Goal: Task Accomplishment & Management: Manage account settings

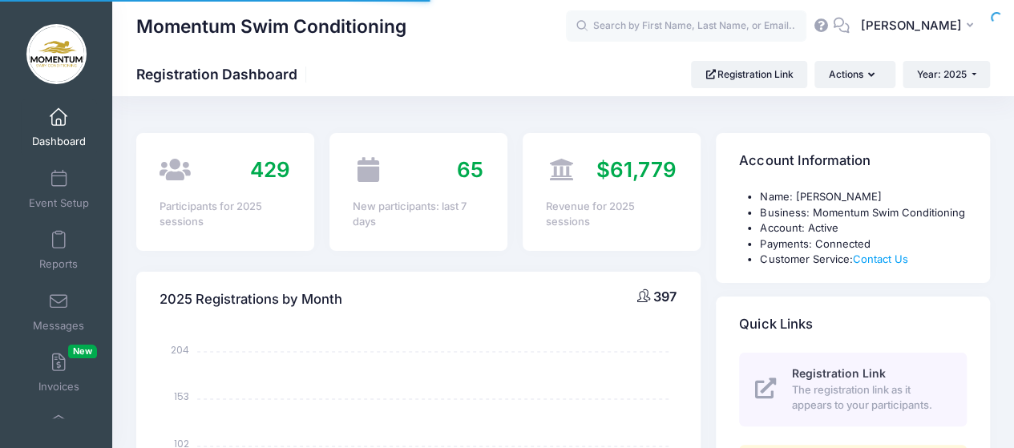
select select
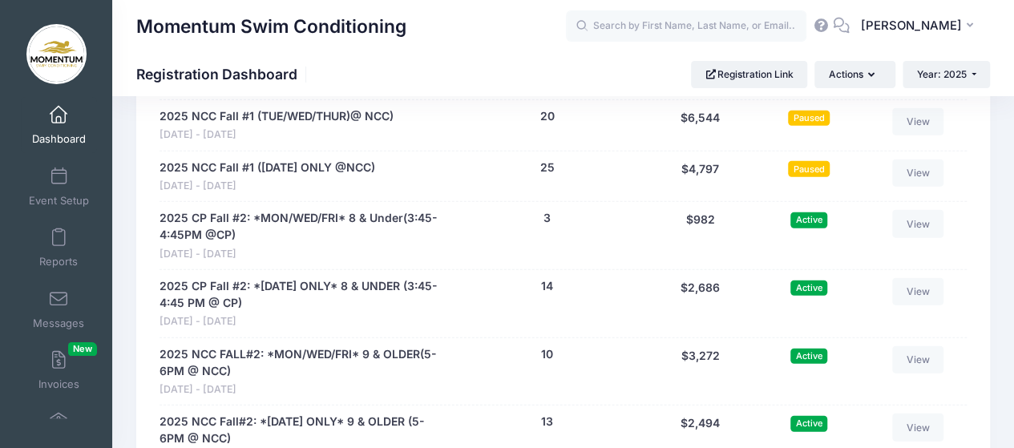
scroll to position [2164, 0]
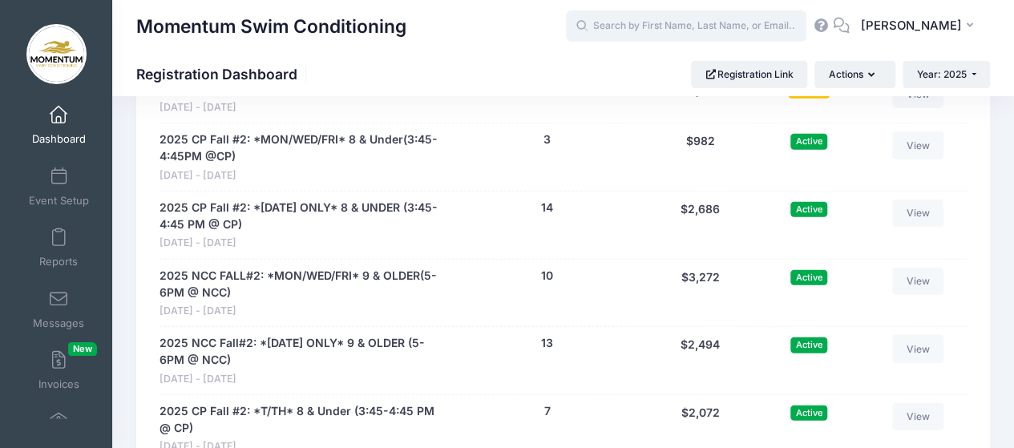
click at [641, 22] on input "text" at bounding box center [686, 26] width 240 height 32
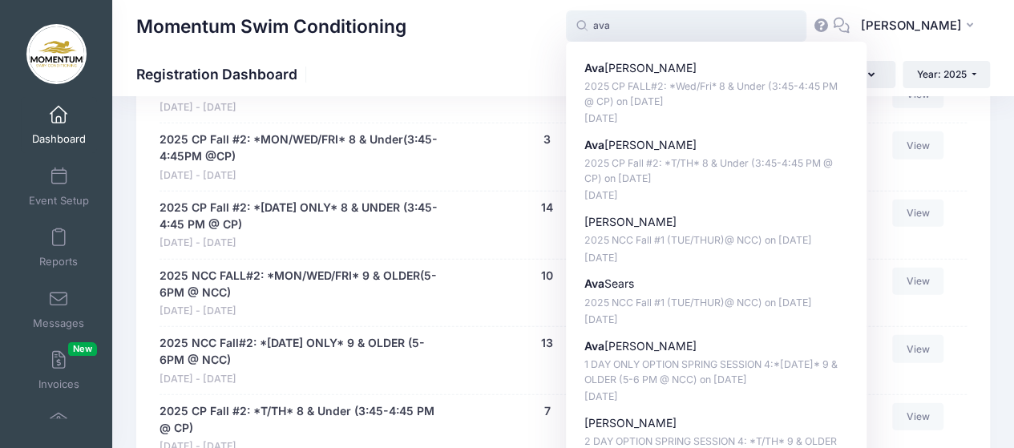
drag, startPoint x: 652, startPoint y: 143, endPoint x: 636, endPoint y: 116, distance: 30.9
click at [652, 143] on p "Ava Matthews" at bounding box center [716, 145] width 265 height 17
type input "Ava Matthews (2025 CP Fall #2: *T/TH* 8 &amp; Under (3:45-4:45 PM @ CP), Nov-04…"
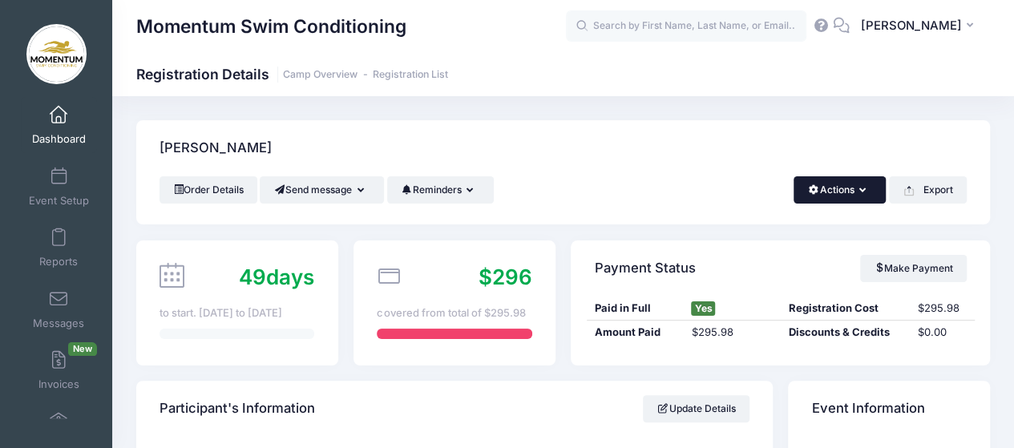
click at [866, 188] on button "Actions" at bounding box center [840, 189] width 92 height 27
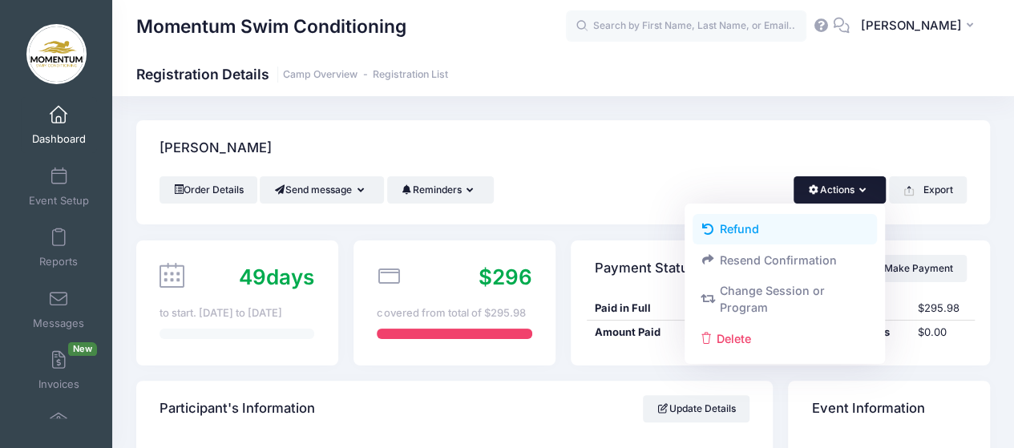
click at [745, 225] on link "Refund" at bounding box center [785, 229] width 185 height 30
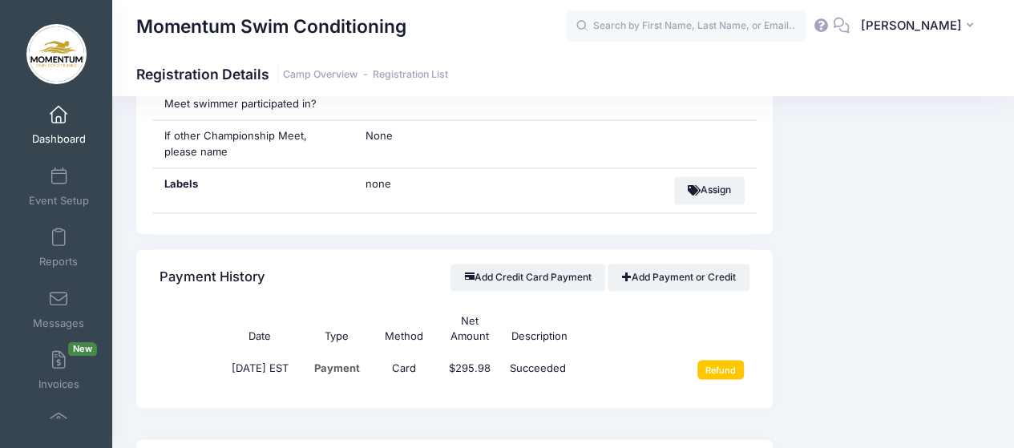
scroll to position [1313, 0]
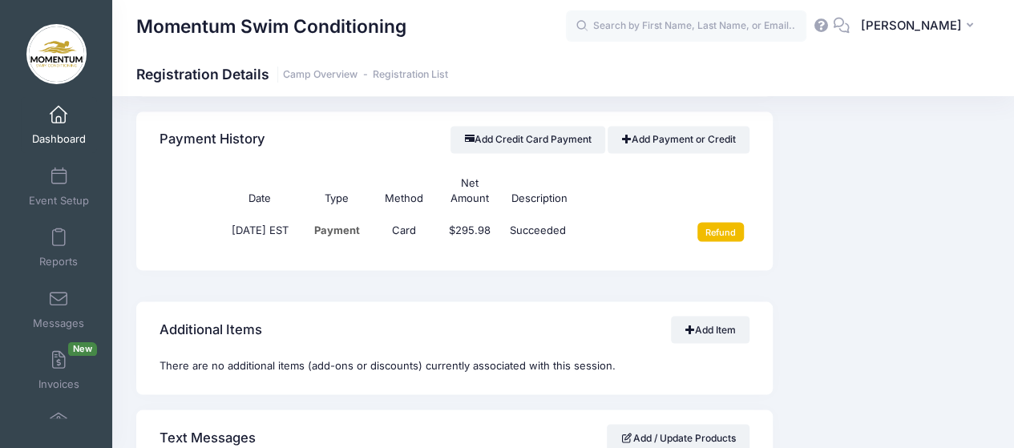
click at [720, 226] on input "Refund" at bounding box center [720, 231] width 47 height 19
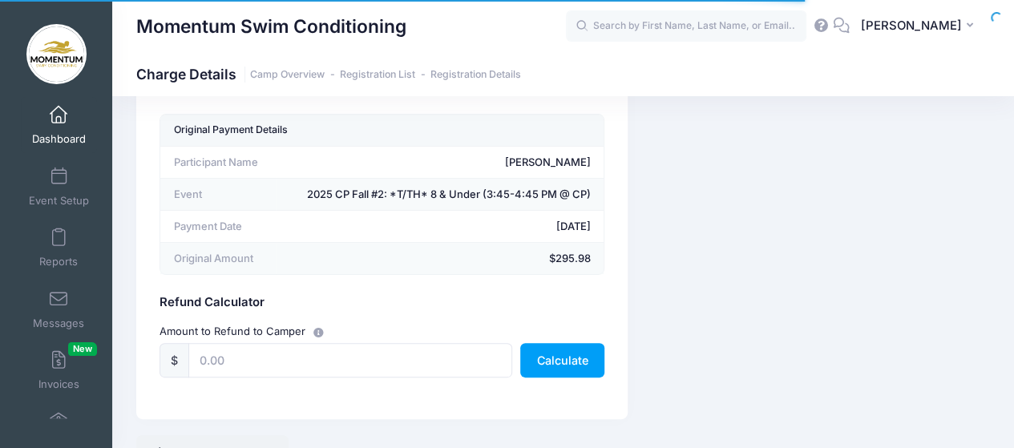
scroll to position [143, 0]
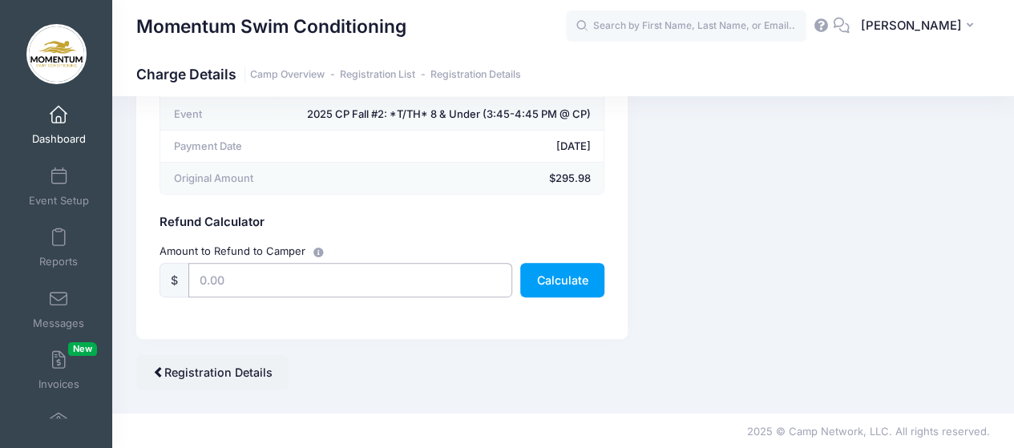
click at [284, 286] on input "text" at bounding box center [350, 280] width 324 height 34
type input "295.98"
click at [575, 285] on button "Calculate" at bounding box center [562, 280] width 84 height 34
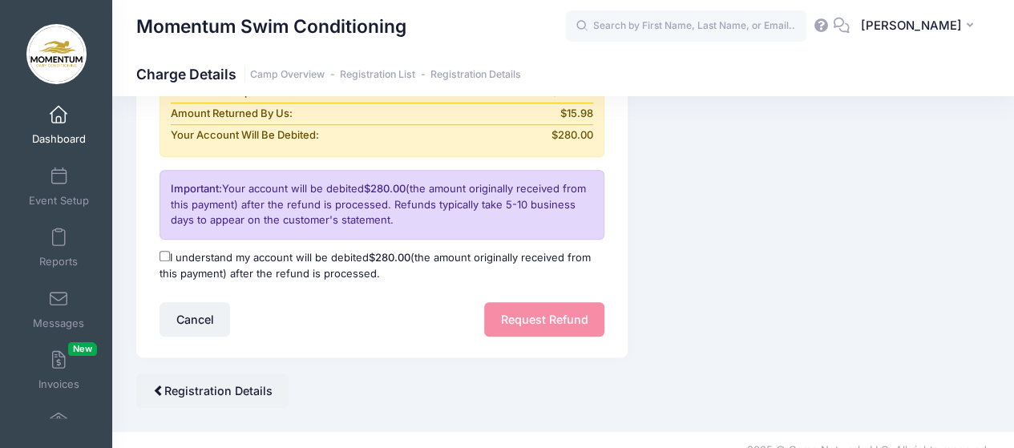
scroll to position [426, 0]
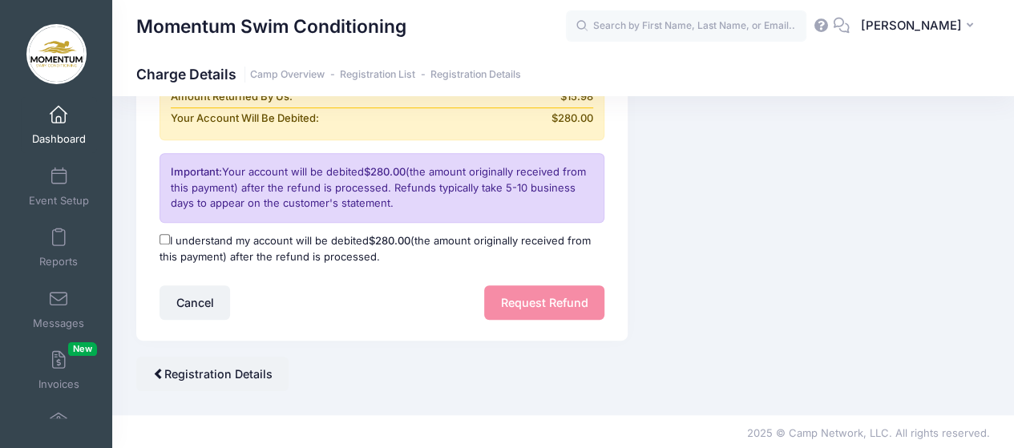
click at [165, 236] on input "I understand my account will be debited $280.00 (the amount originally received…" at bounding box center [165, 239] width 10 height 10
checkbox input "true"
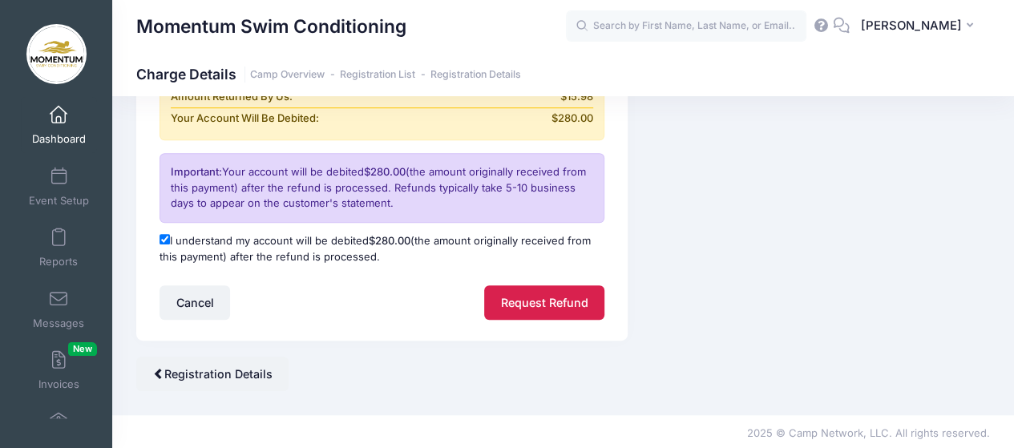
click at [537, 304] on button "Request Refund" at bounding box center [544, 302] width 120 height 34
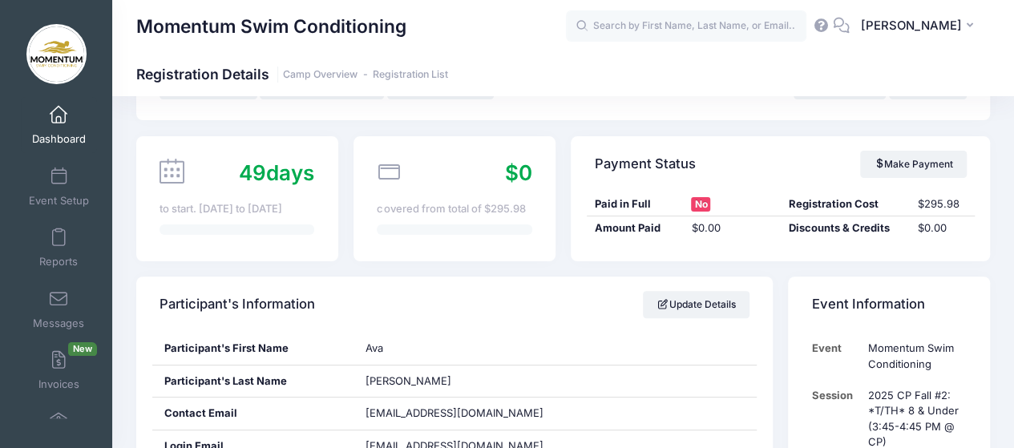
scroll to position [80, 0]
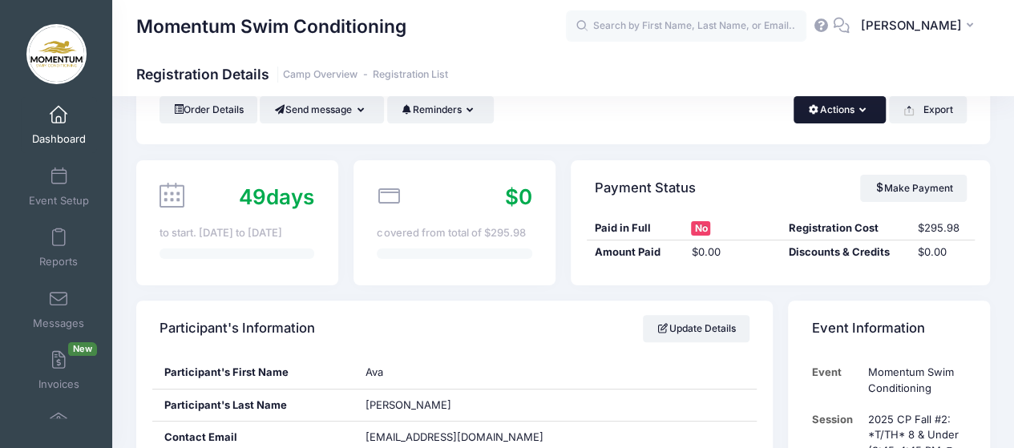
click at [860, 111] on icon "button" at bounding box center [865, 111] width 13 height 0
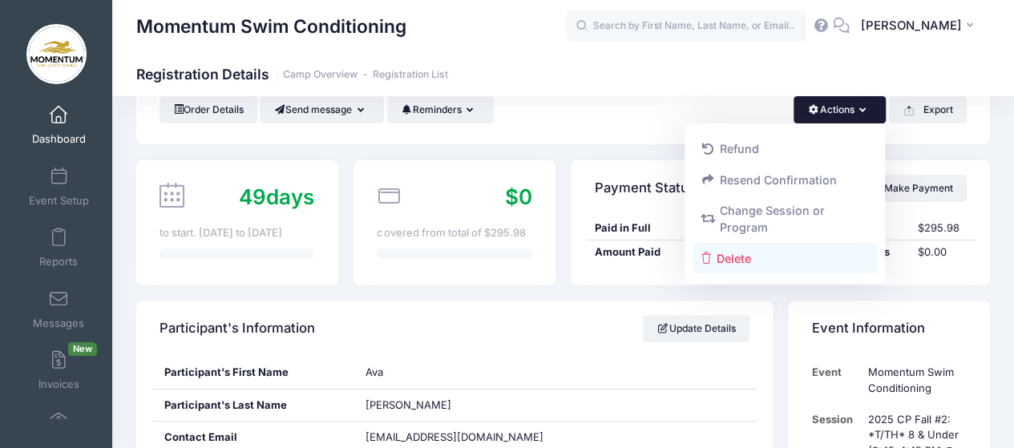
click at [730, 258] on link "Delete" at bounding box center [785, 258] width 185 height 30
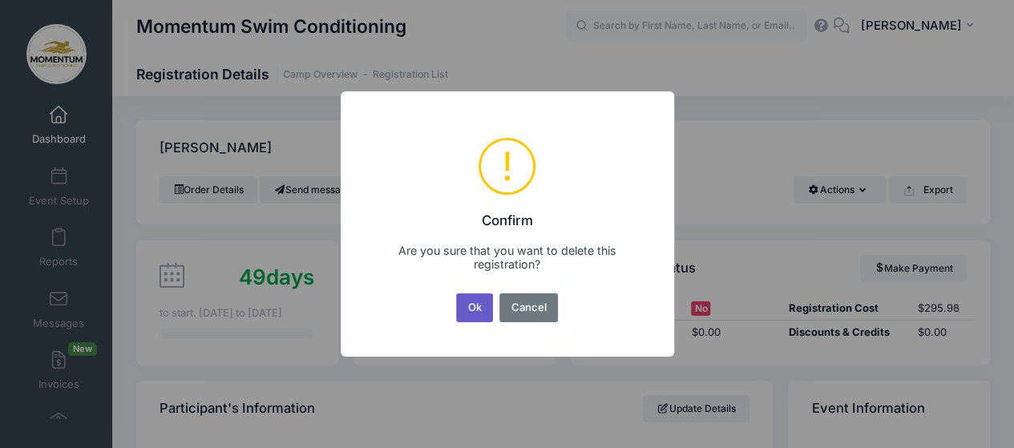
click at [469, 309] on button "Ok" at bounding box center [474, 307] width 37 height 29
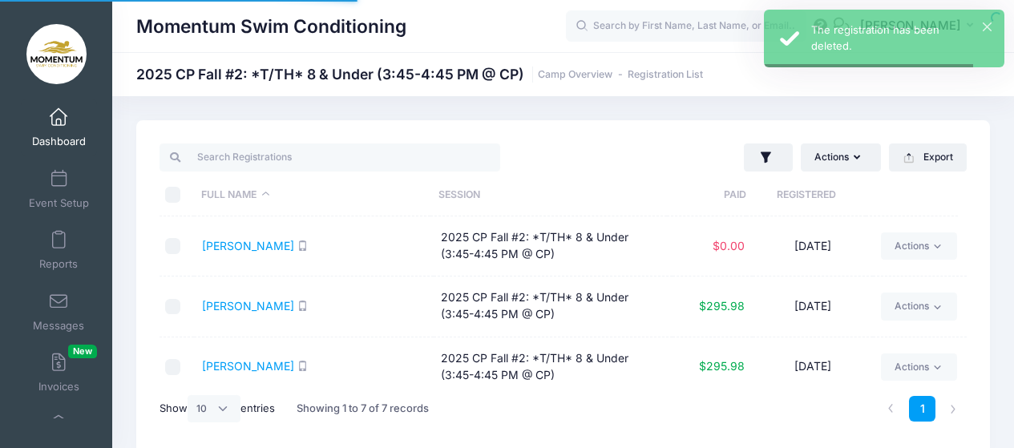
select select "10"
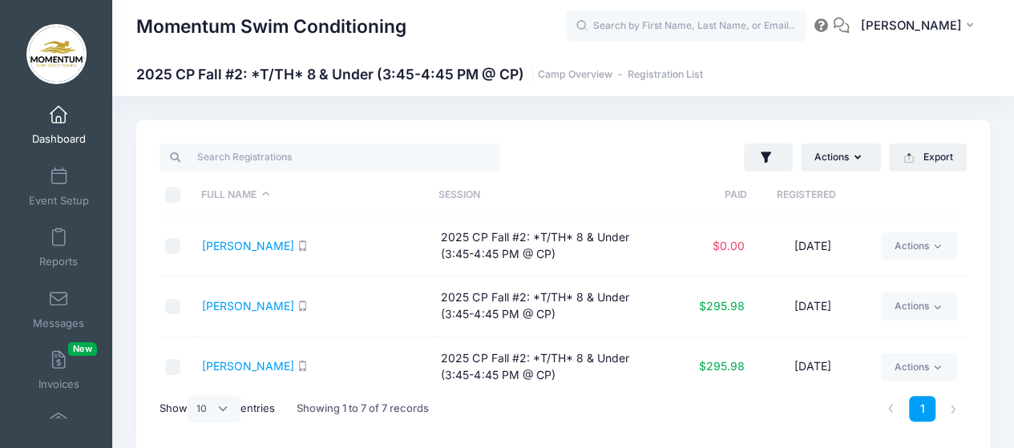
click at [61, 135] on span "Dashboard" at bounding box center [59, 140] width 54 height 14
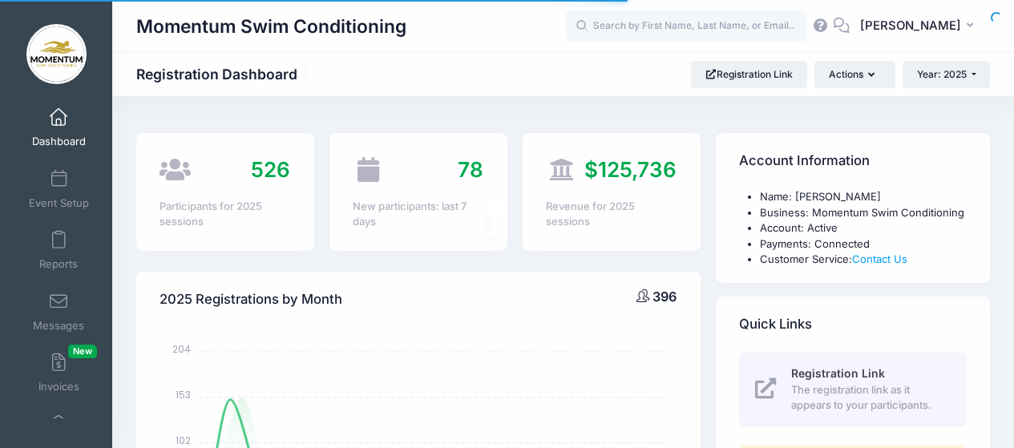
select select
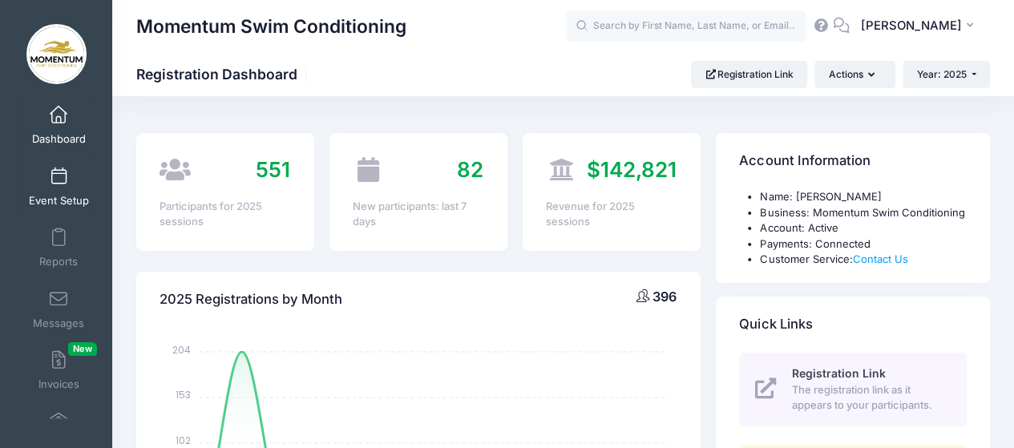
click at [50, 196] on span "Event Setup" at bounding box center [59, 201] width 60 height 14
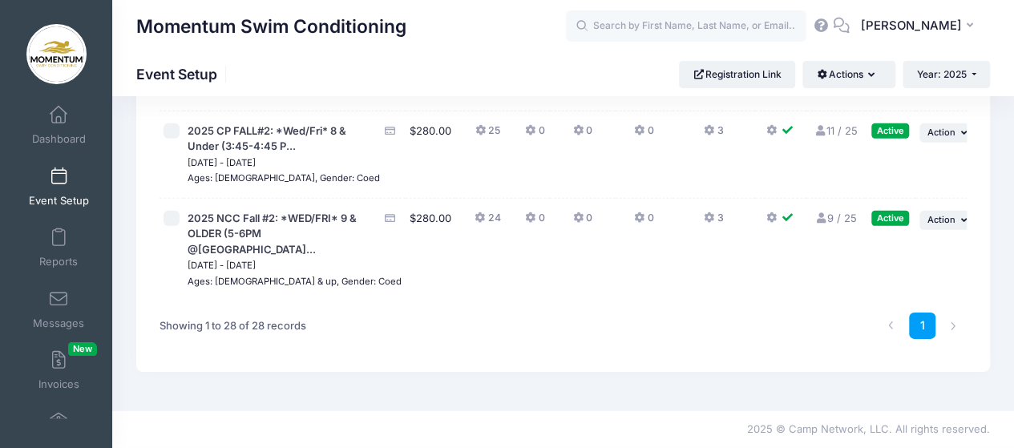
scroll to position [2565, 0]
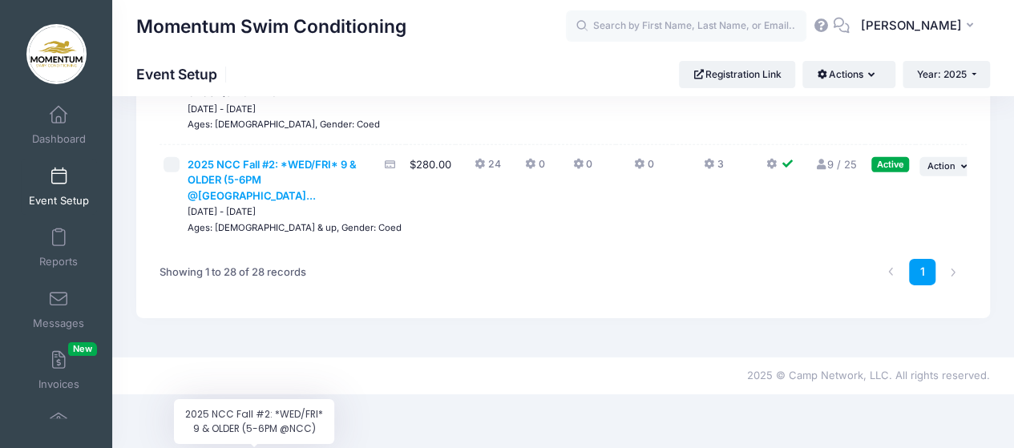
click at [244, 202] on span "2025 NCC Fall #2: *WED/FRI* 9 & OLDER (5-6PM @NC..." at bounding box center [272, 180] width 169 height 44
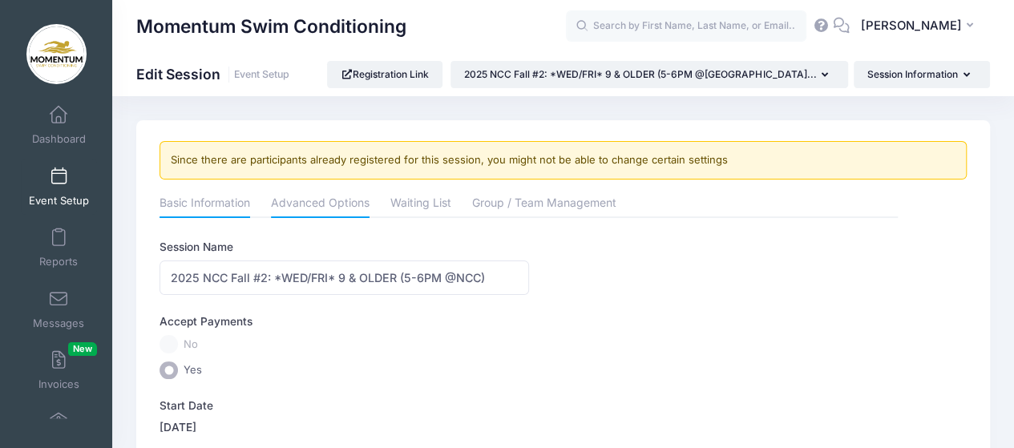
click at [321, 201] on link "Advanced Options" at bounding box center [320, 204] width 99 height 29
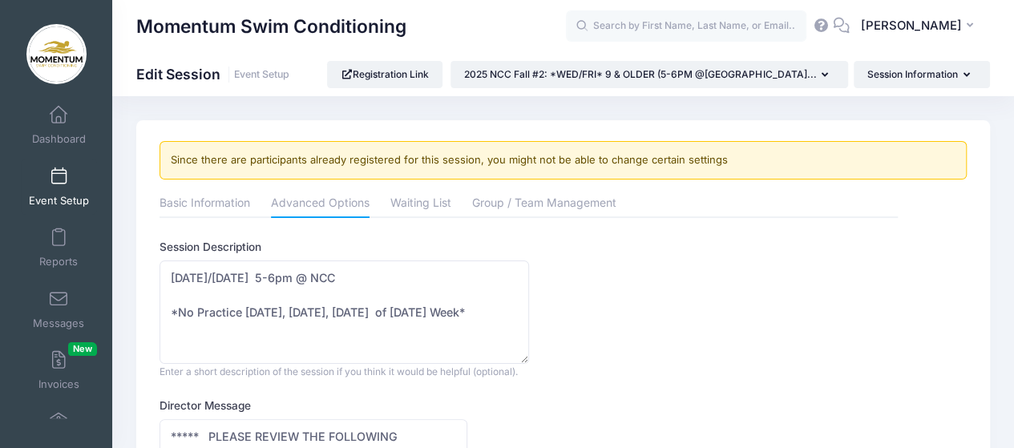
click at [71, 197] on span "Event Setup" at bounding box center [59, 201] width 60 height 14
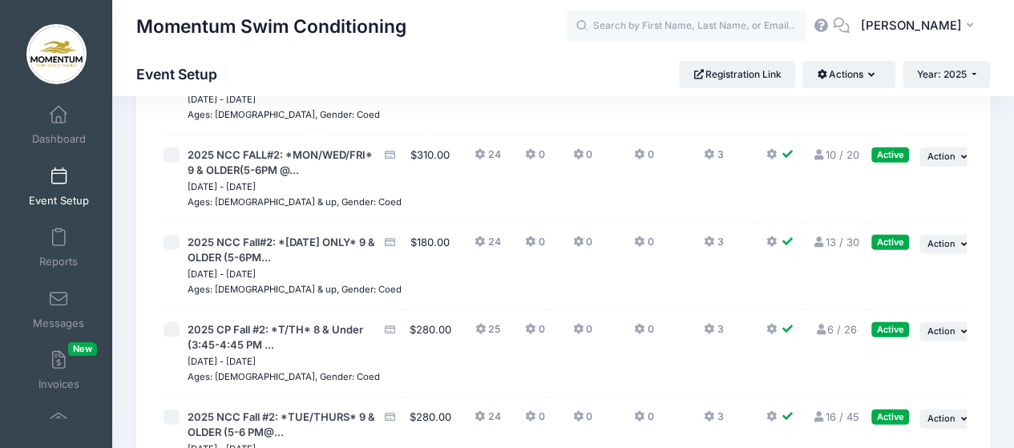
scroll to position [2004, 0]
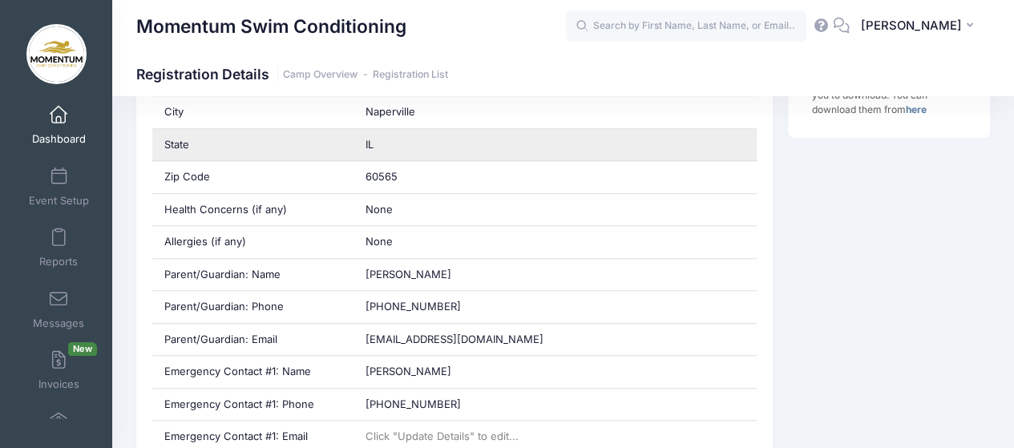
scroll to position [561, 0]
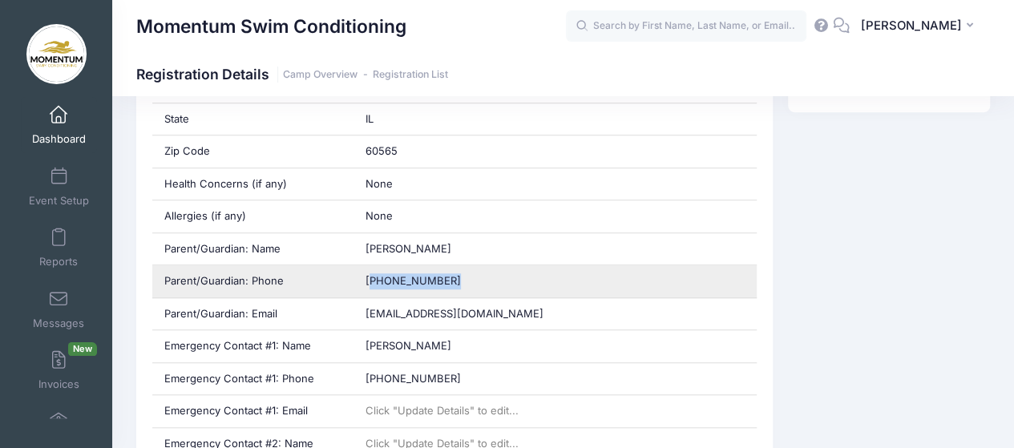
drag, startPoint x: 446, startPoint y: 279, endPoint x: 369, endPoint y: 284, distance: 77.1
click at [369, 284] on div "[PHONE_NUMBER]" at bounding box center [554, 281] width 403 height 32
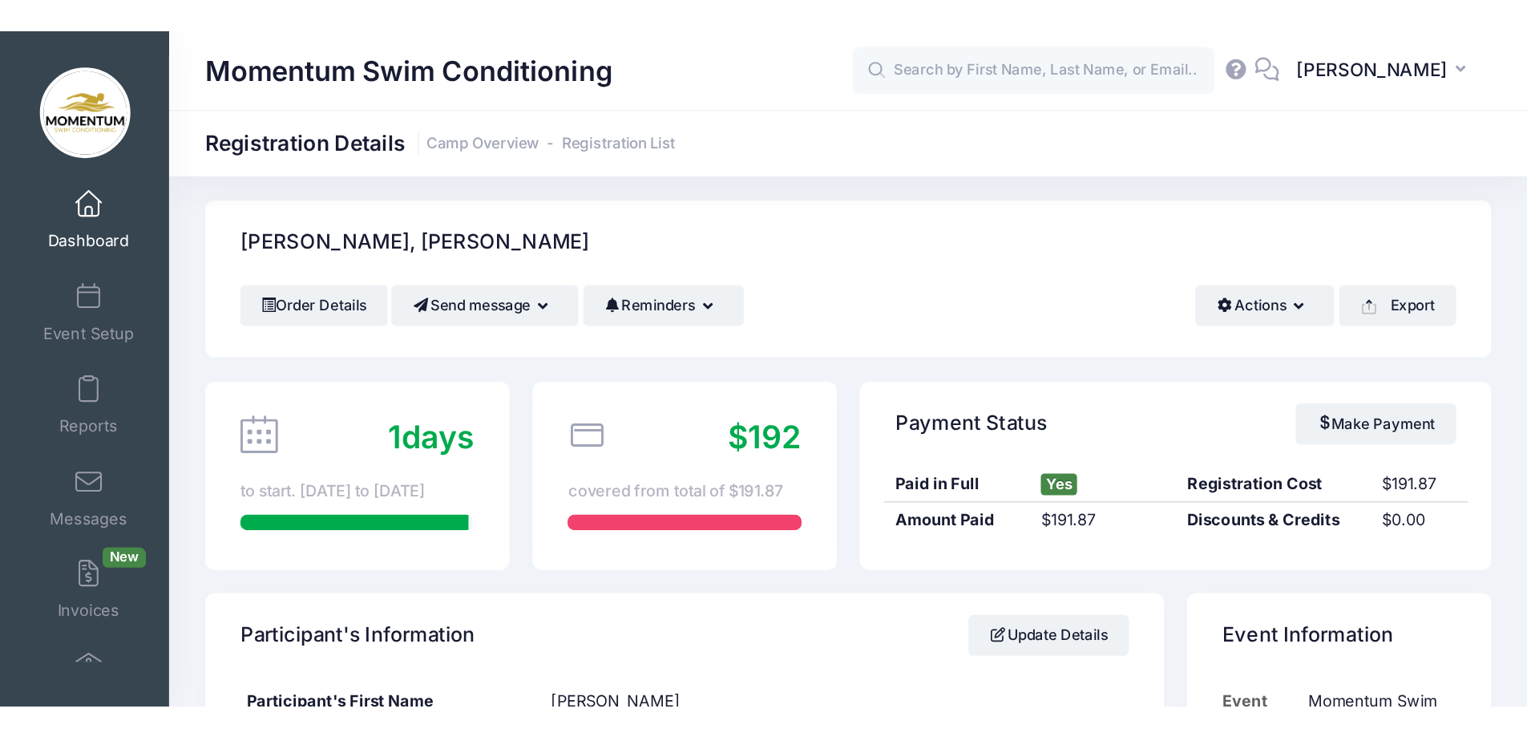
scroll to position [0, 0]
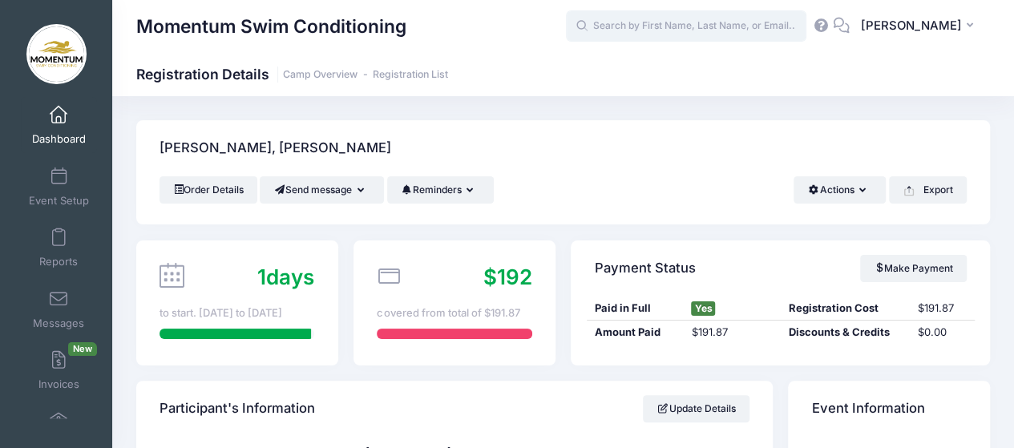
click at [676, 23] on input "text" at bounding box center [686, 26] width 240 height 32
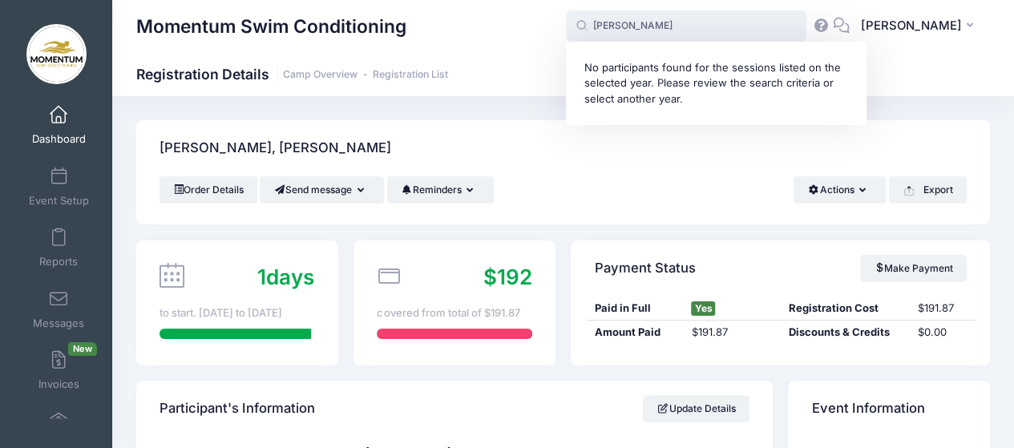
type input "chandra"
drag, startPoint x: 670, startPoint y: 19, endPoint x: 580, endPoint y: 25, distance: 90.0
click at [582, 25] on input "chandra" at bounding box center [686, 26] width 240 height 32
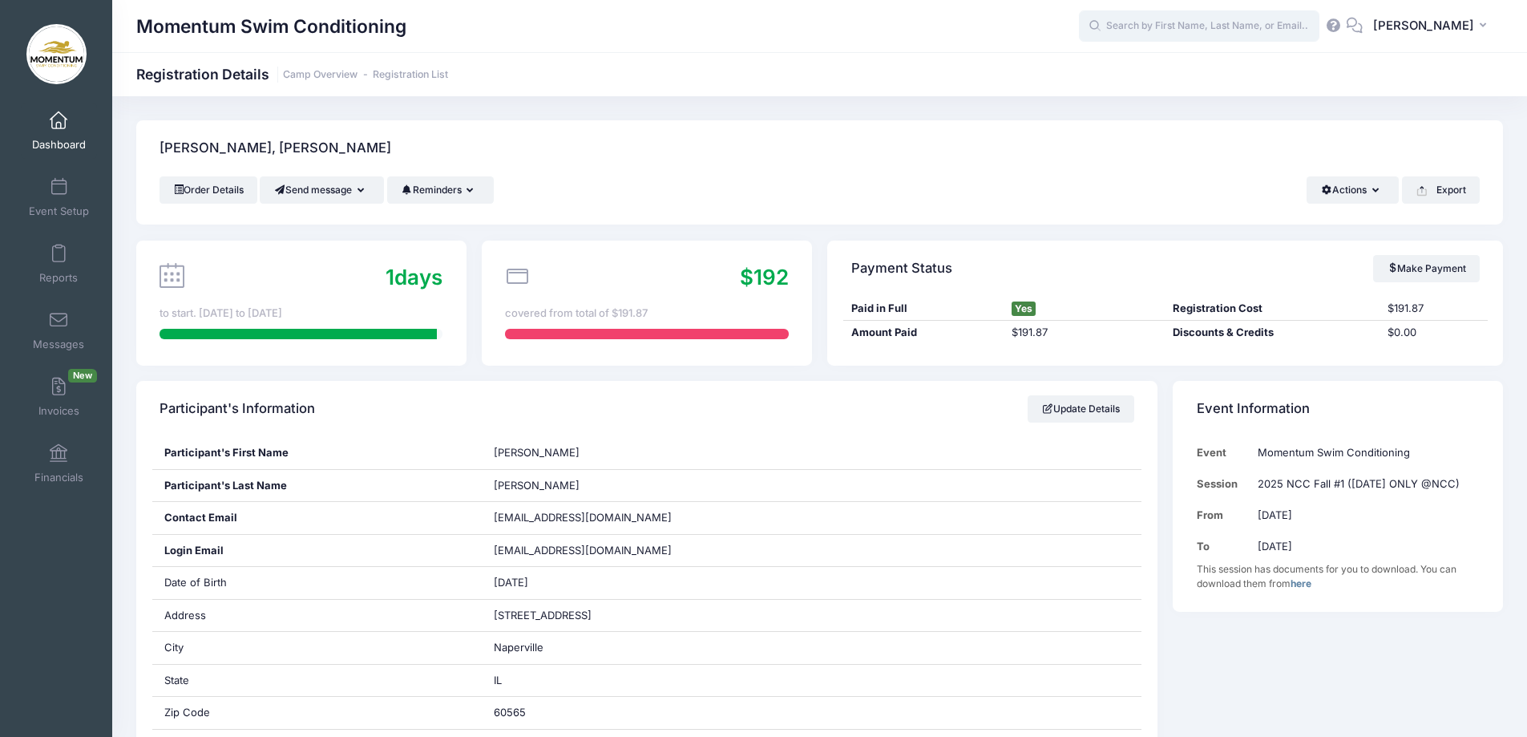
click at [1013, 28] on input "text" at bounding box center [1199, 26] width 240 height 32
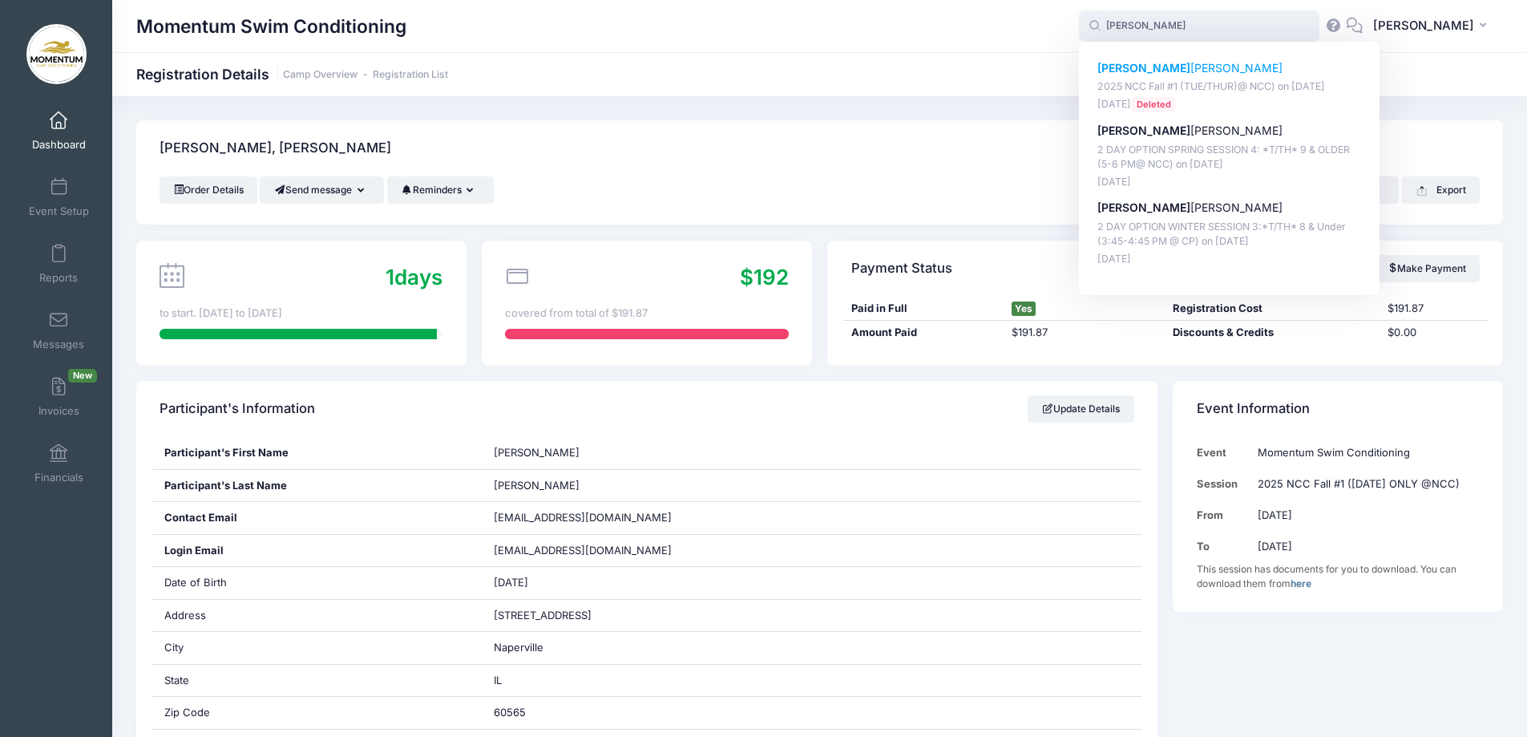
click at [1013, 97] on p "[DATE] Deleted" at bounding box center [1229, 104] width 265 height 15
type input "[PERSON_NAME] (2025 NCC Fall #1 (TUE/THUR)@ NCC), [DATE])"
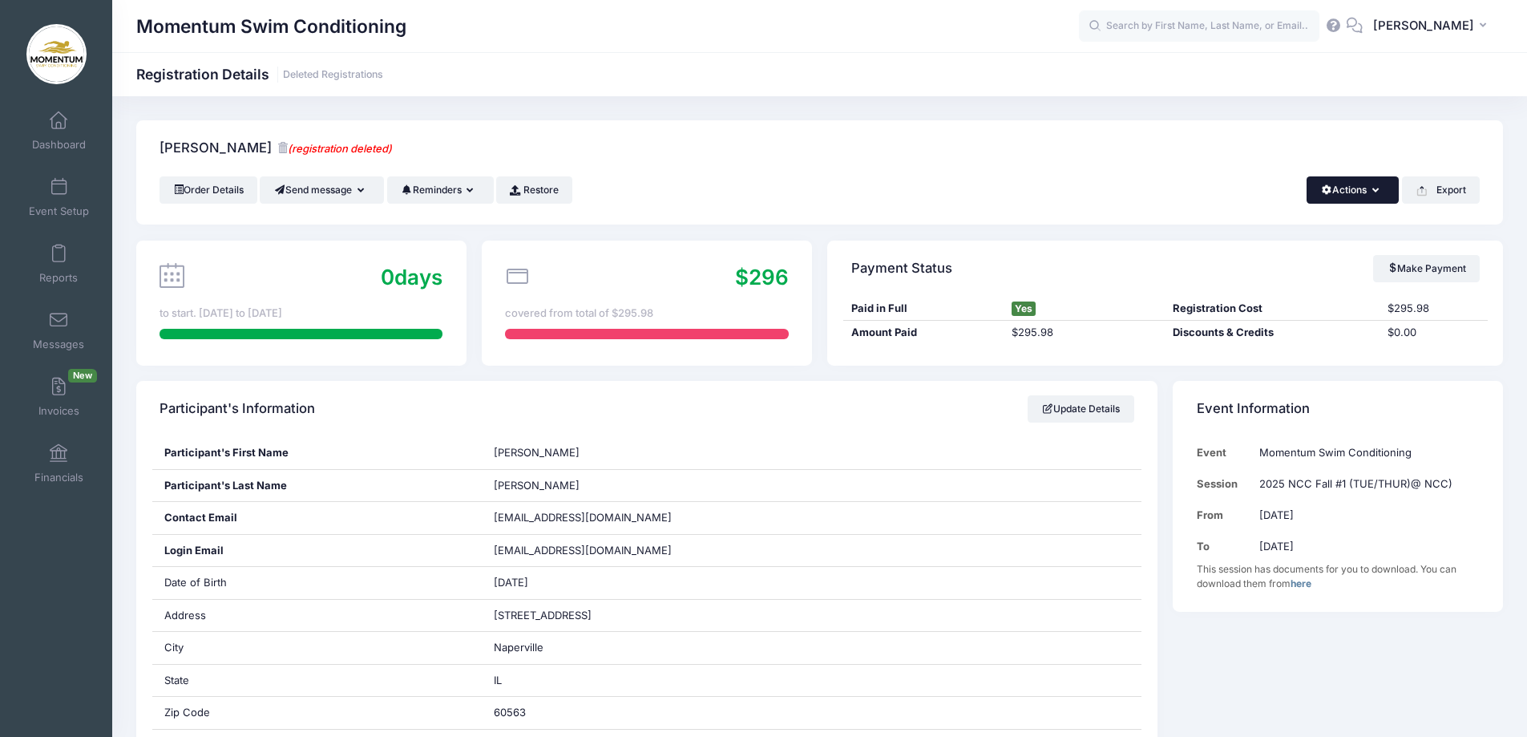
click at [1378, 188] on button "Actions" at bounding box center [1353, 189] width 92 height 27
click at [1284, 291] on link "Change Session or Program" at bounding box center [1298, 300] width 185 height 48
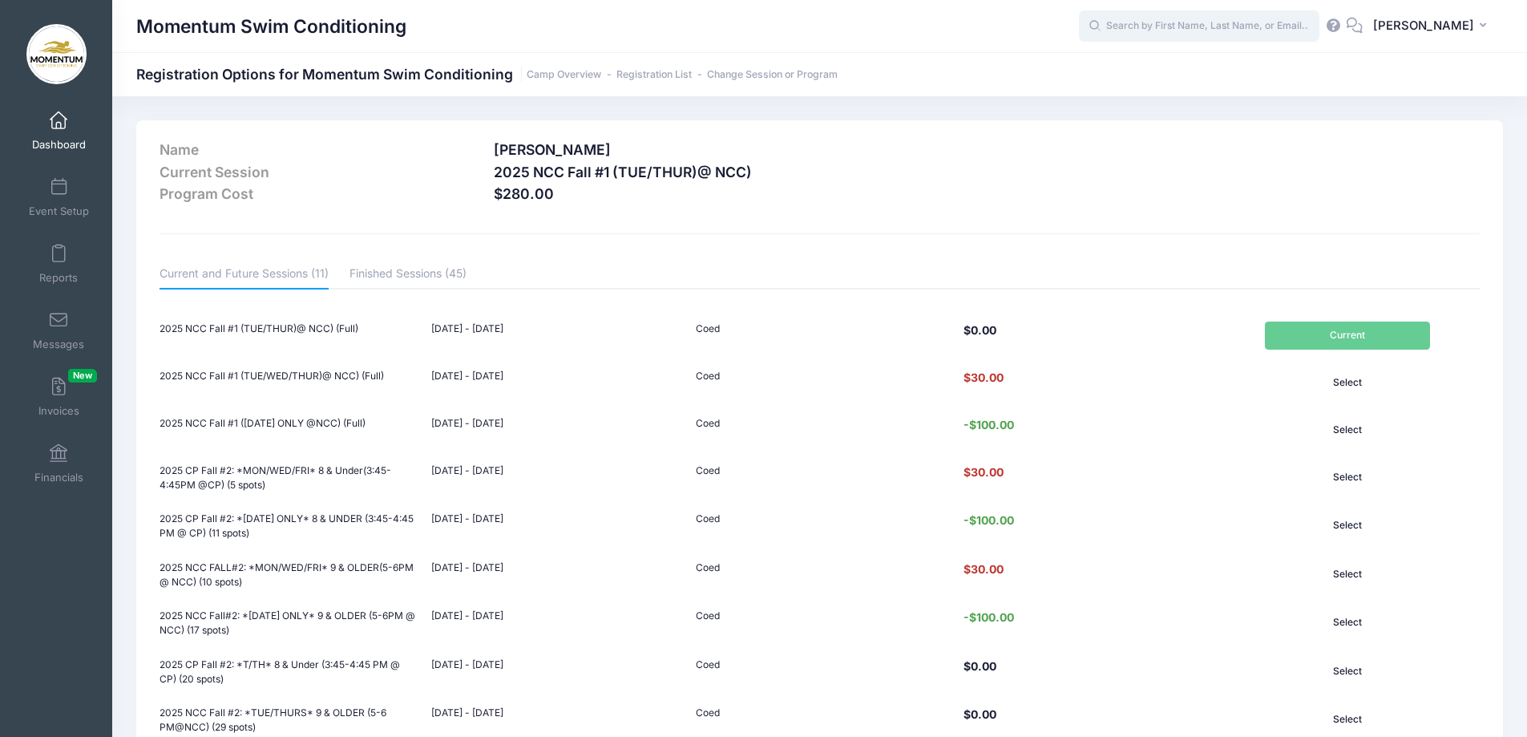
click at [1130, 22] on input "text" at bounding box center [1199, 26] width 240 height 32
click at [1190, 63] on strong "Glas" at bounding box center [1202, 68] width 24 height 14
type input "[PERSON_NAME] (2025 NCC Fall #1 (TUE/WED/THUR)@ NCC), [DATE])"
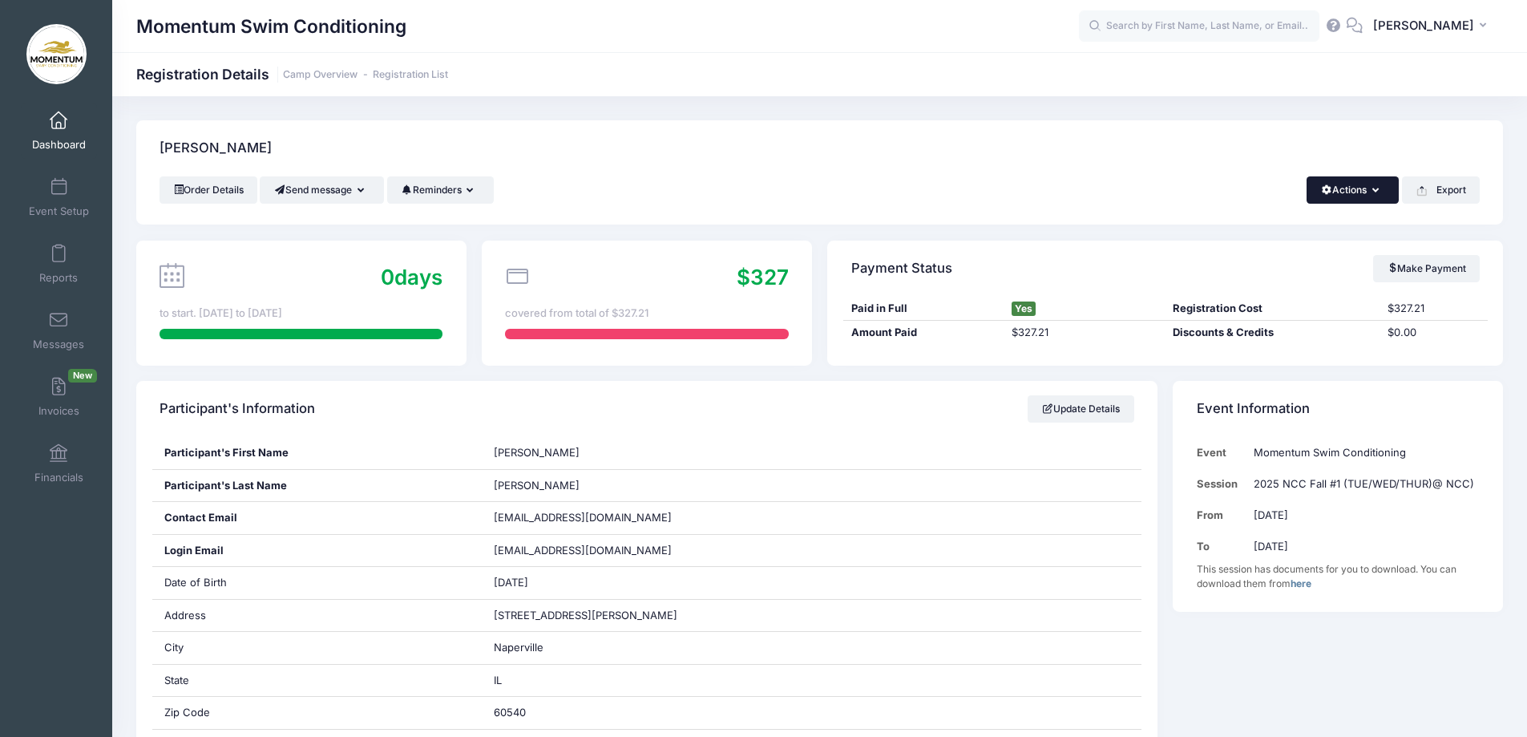
click at [1380, 196] on button "Actions" at bounding box center [1353, 189] width 92 height 27
click at [1310, 287] on link "Change Session or Program" at bounding box center [1298, 300] width 185 height 48
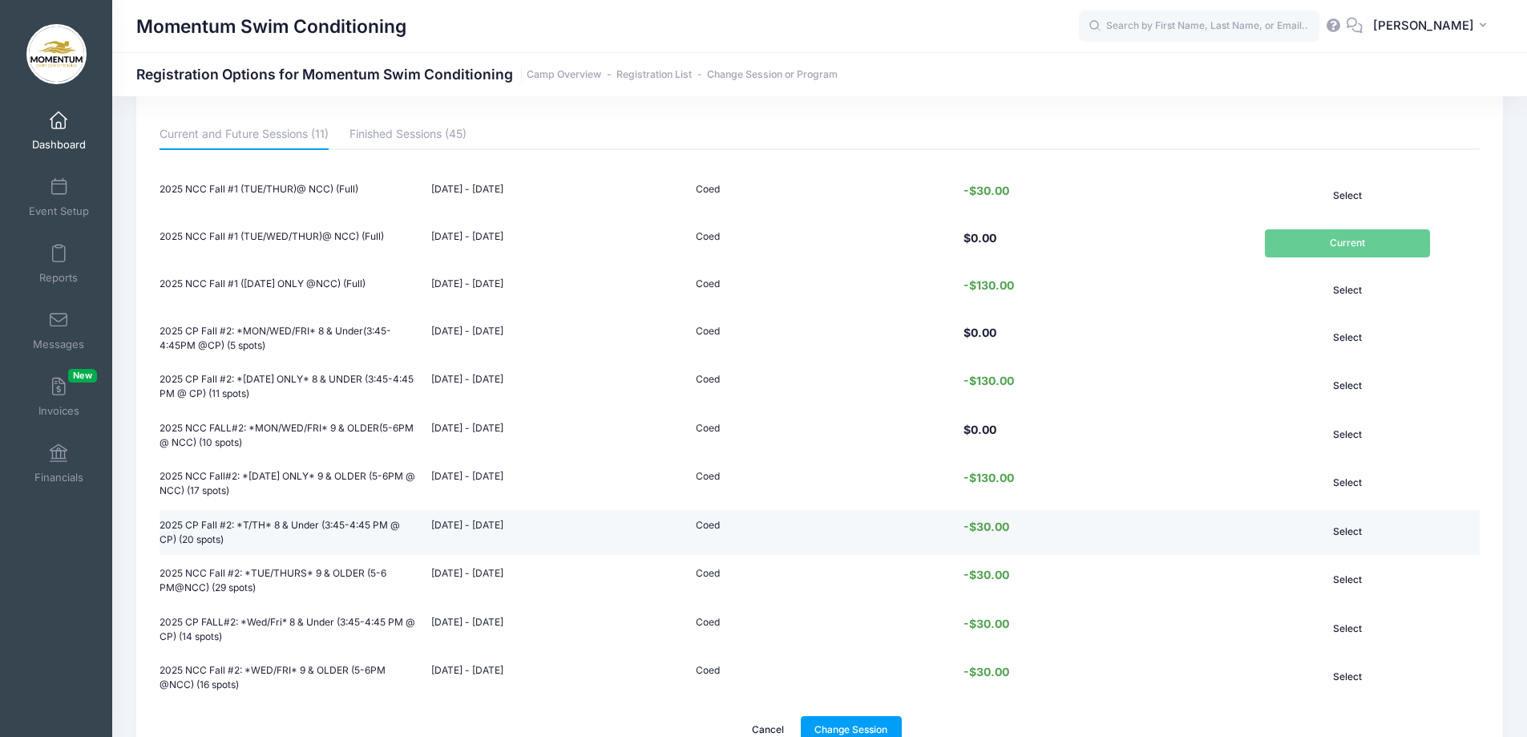
scroll to position [227, 0]
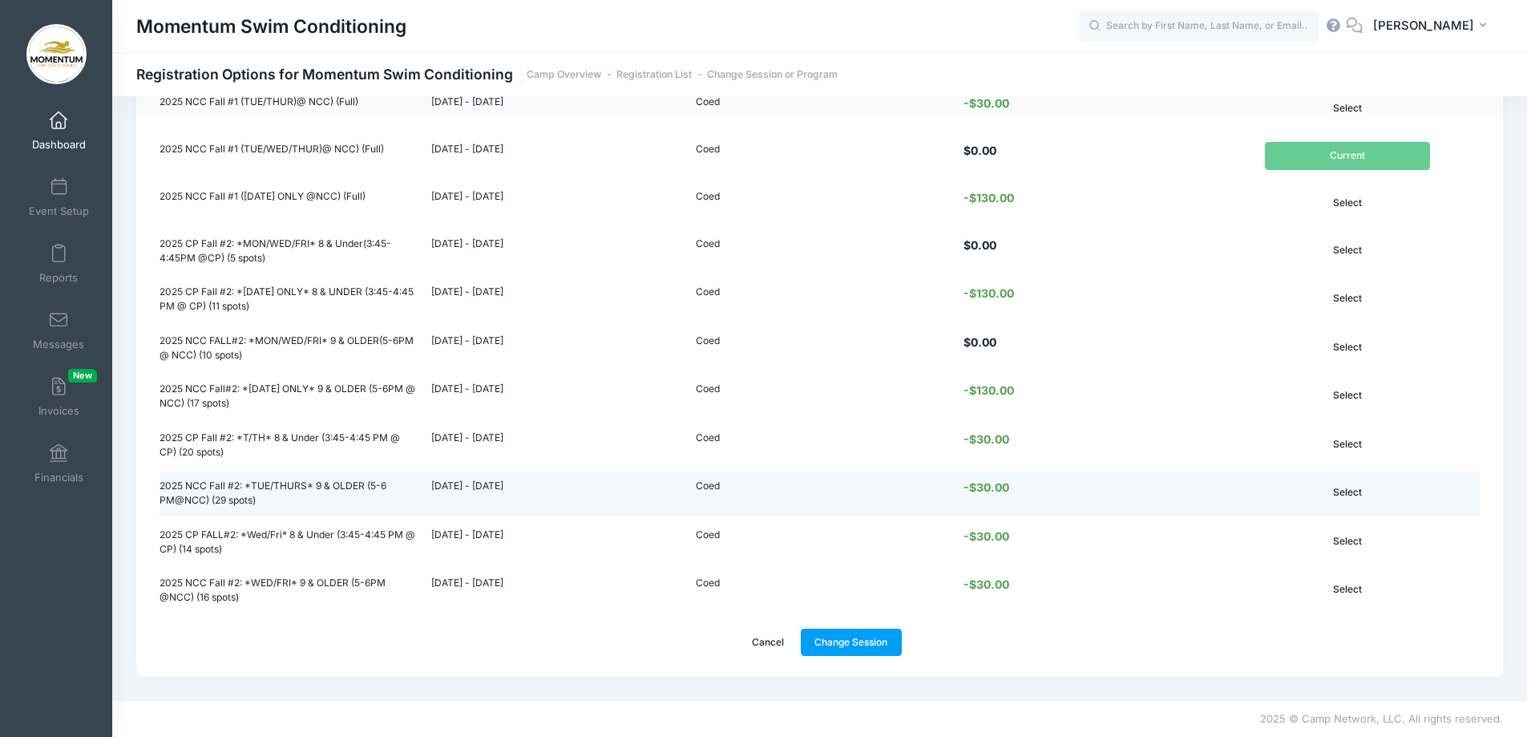
click at [1345, 490] on button "Select" at bounding box center [1347, 492] width 165 height 27
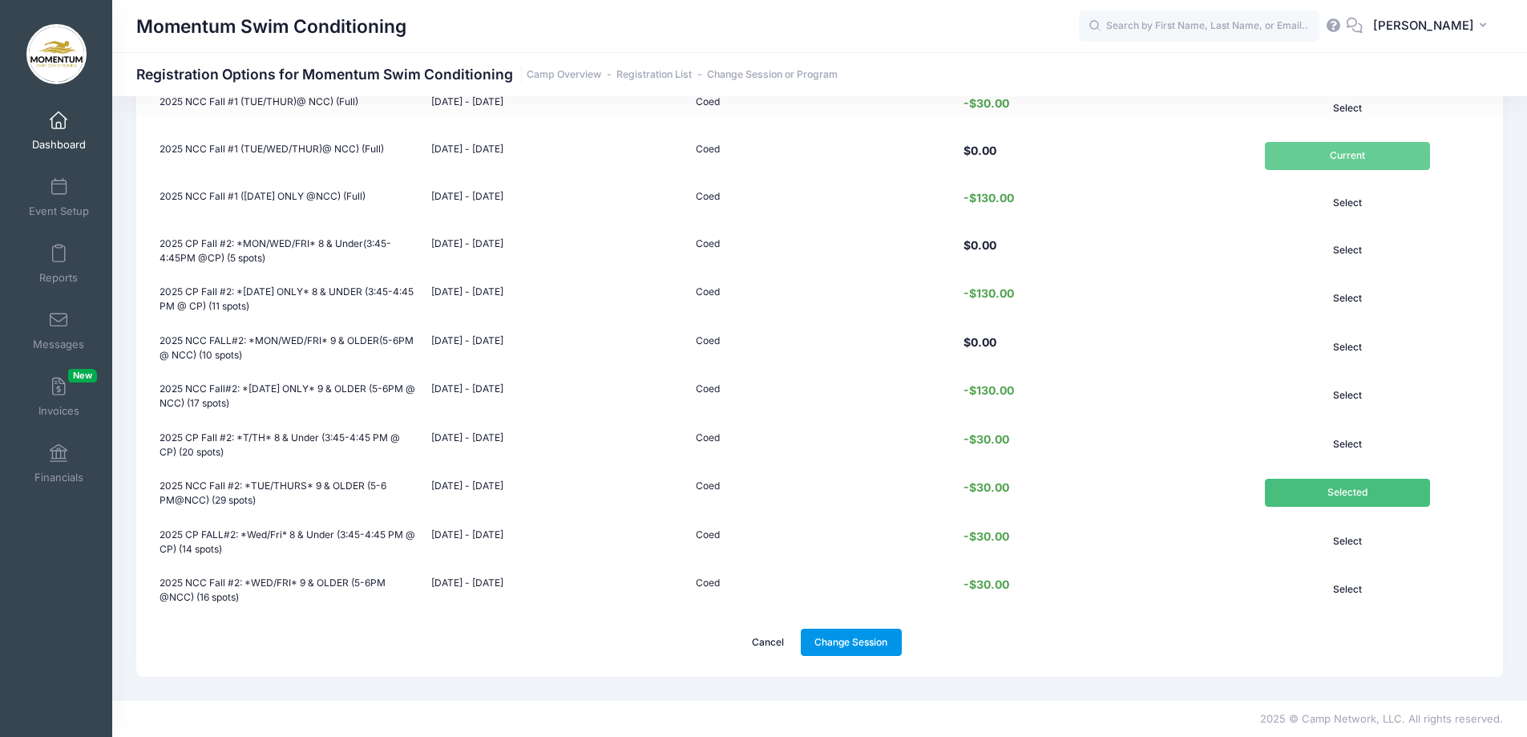
click at [854, 641] on link "Change Session" at bounding box center [851, 641] width 101 height 27
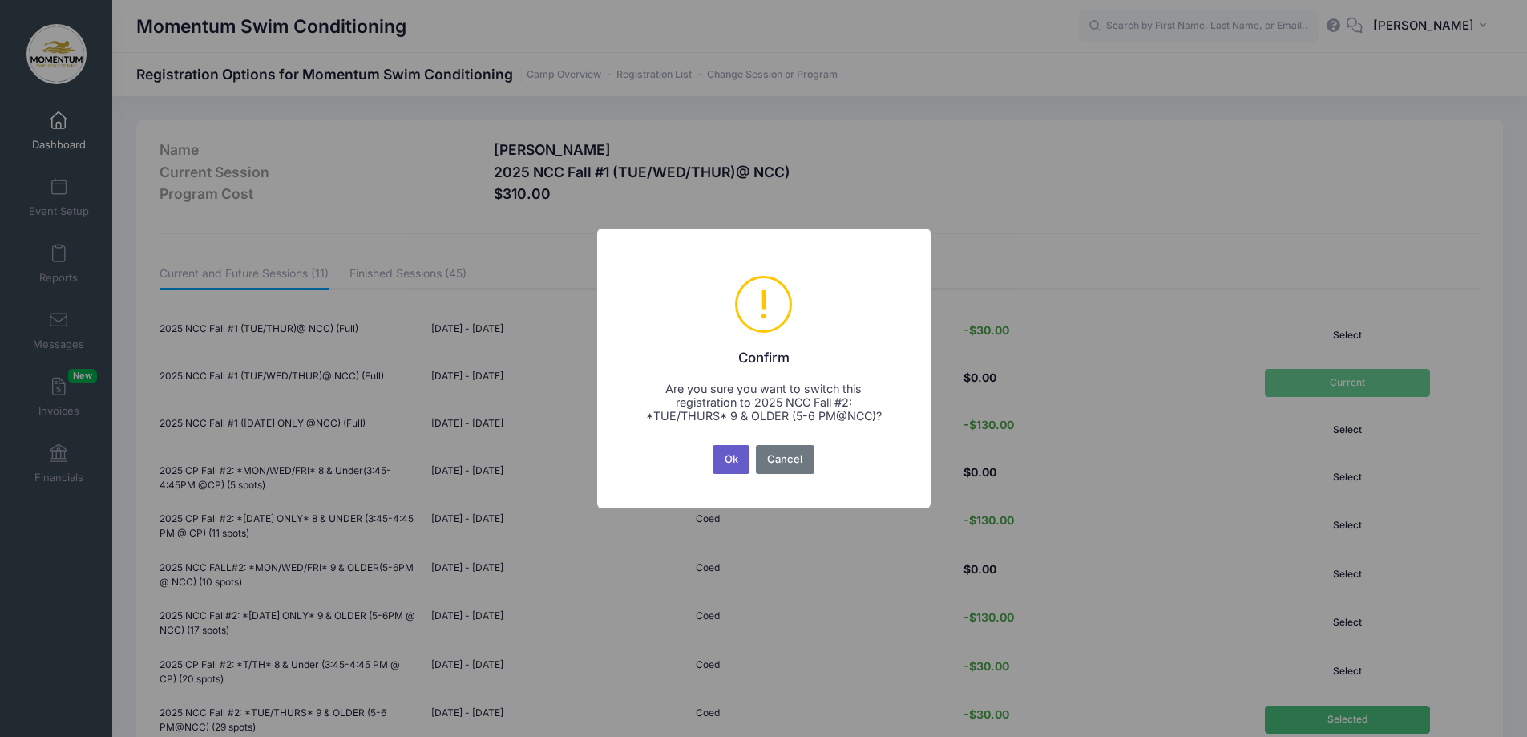
click at [728, 459] on button "Ok" at bounding box center [731, 459] width 37 height 29
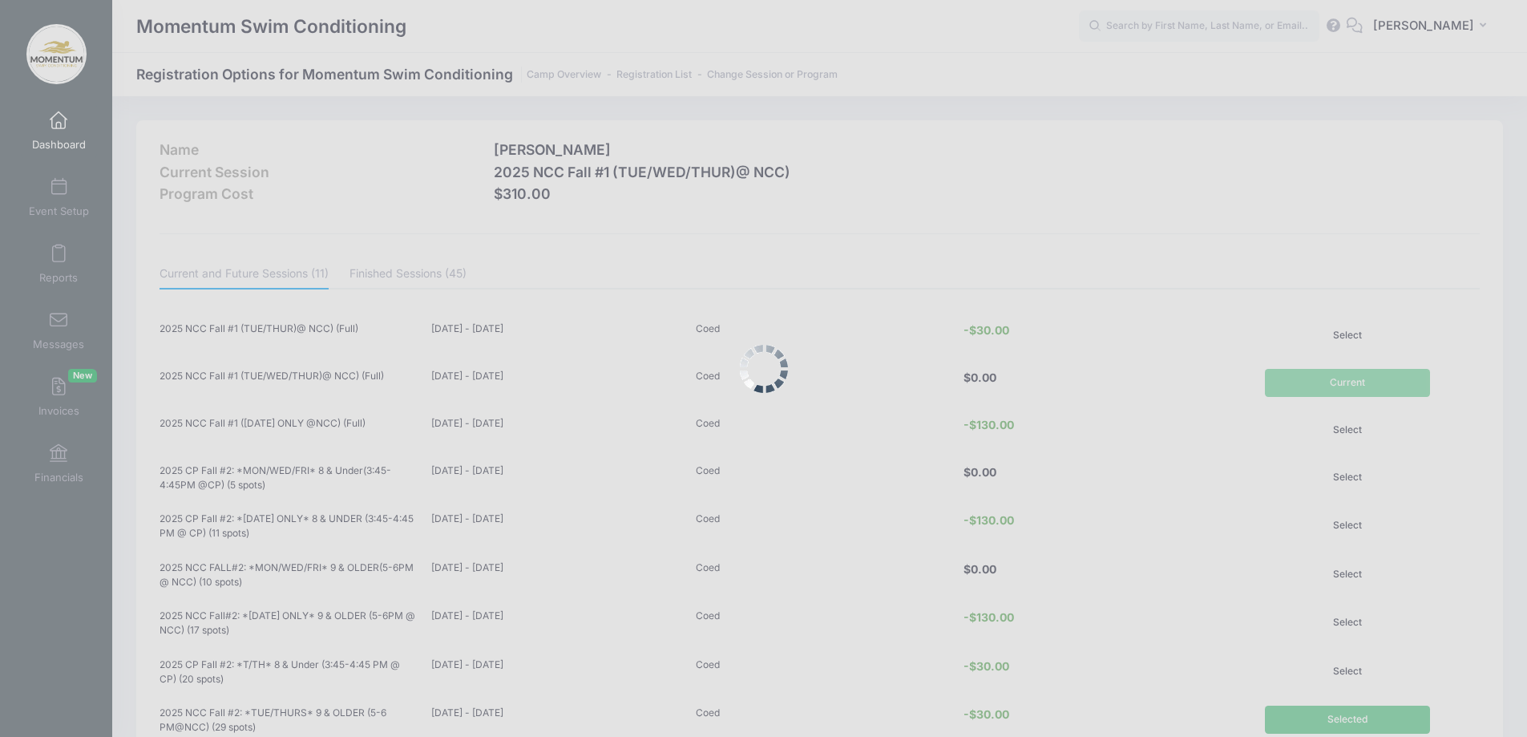
scroll to position [227, 0]
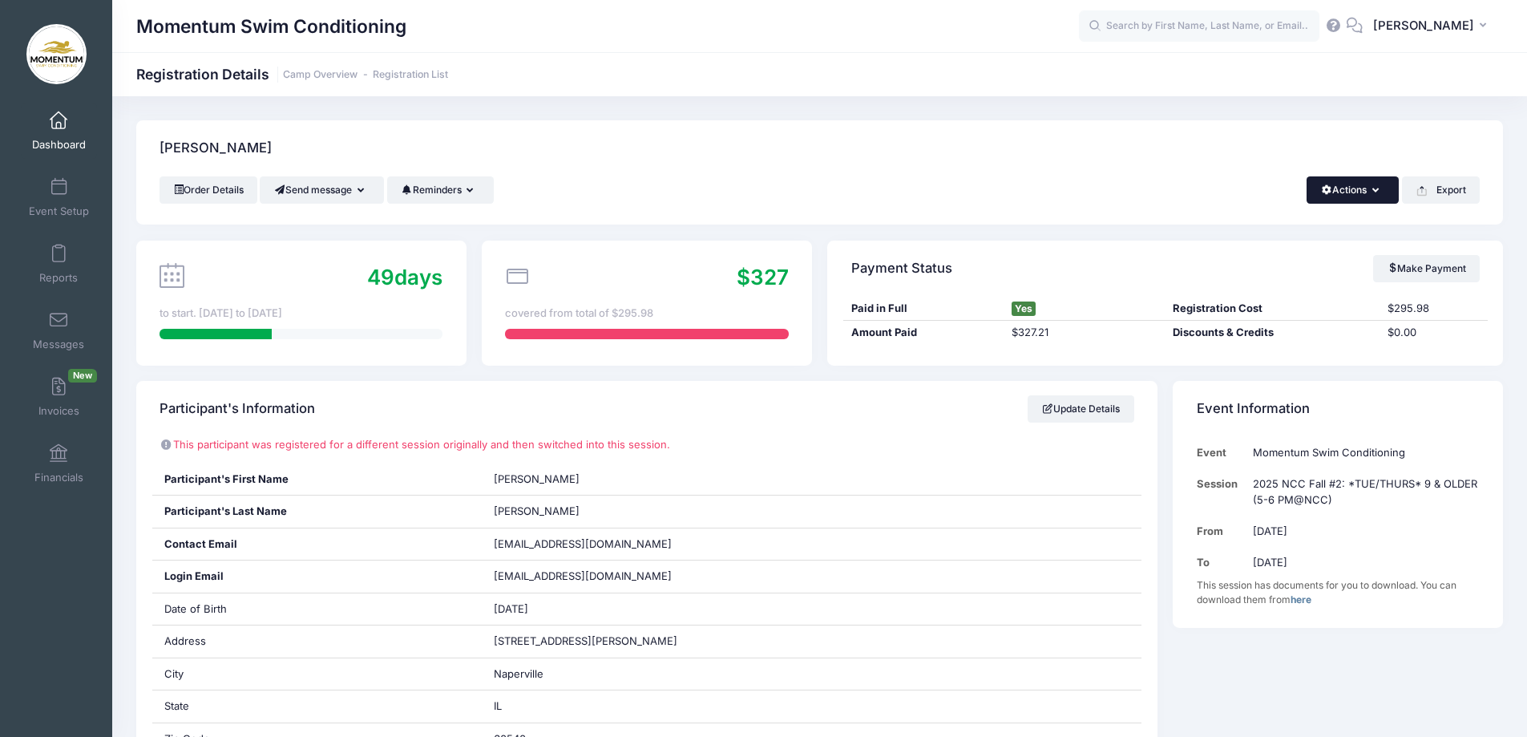
click at [1368, 188] on button "Actions" at bounding box center [1353, 189] width 92 height 27
click at [1298, 289] on link "Change Session or Program" at bounding box center [1298, 300] width 185 height 48
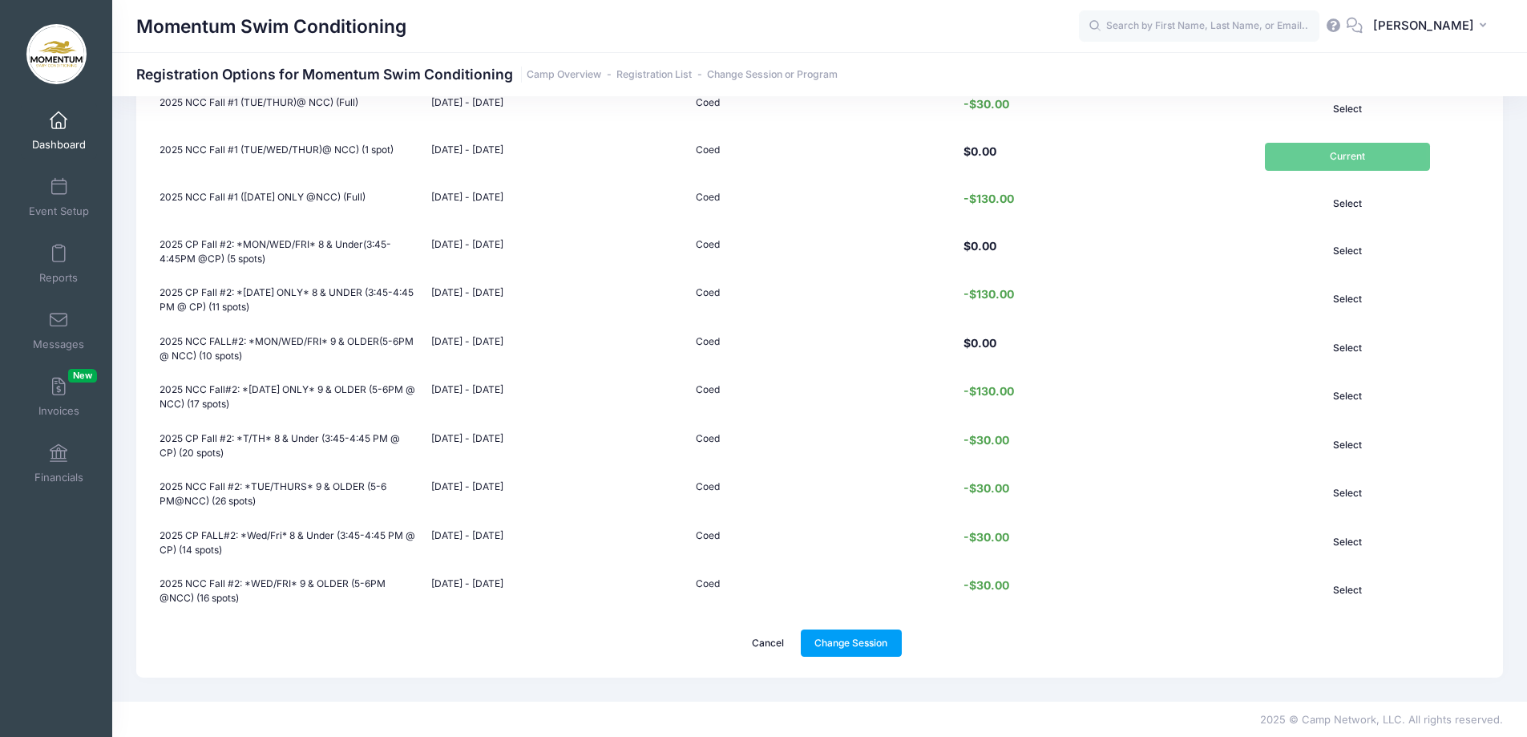
scroll to position [227, 0]
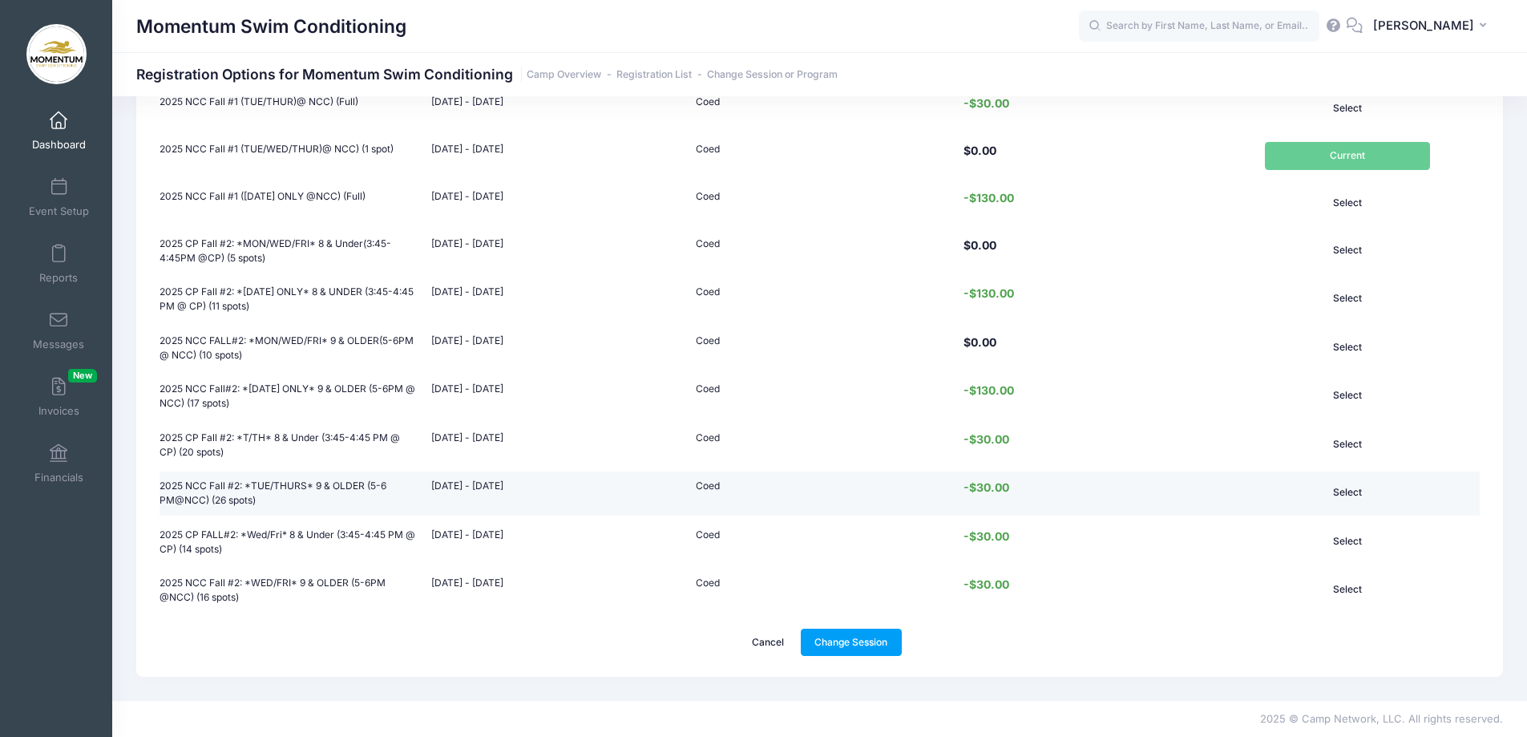
click at [1351, 489] on button "Select" at bounding box center [1347, 492] width 165 height 27
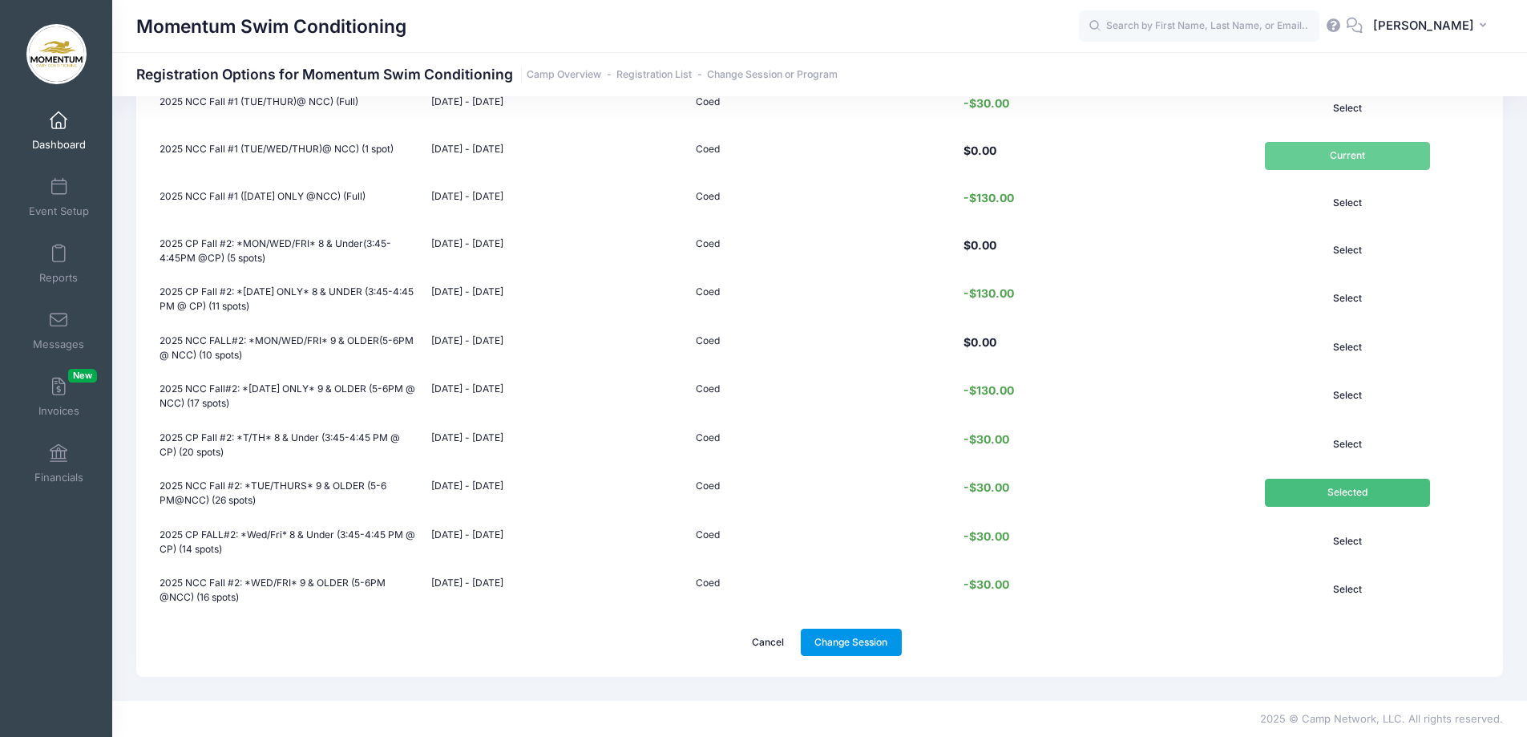
click at [853, 641] on link "Change Session" at bounding box center [851, 641] width 101 height 27
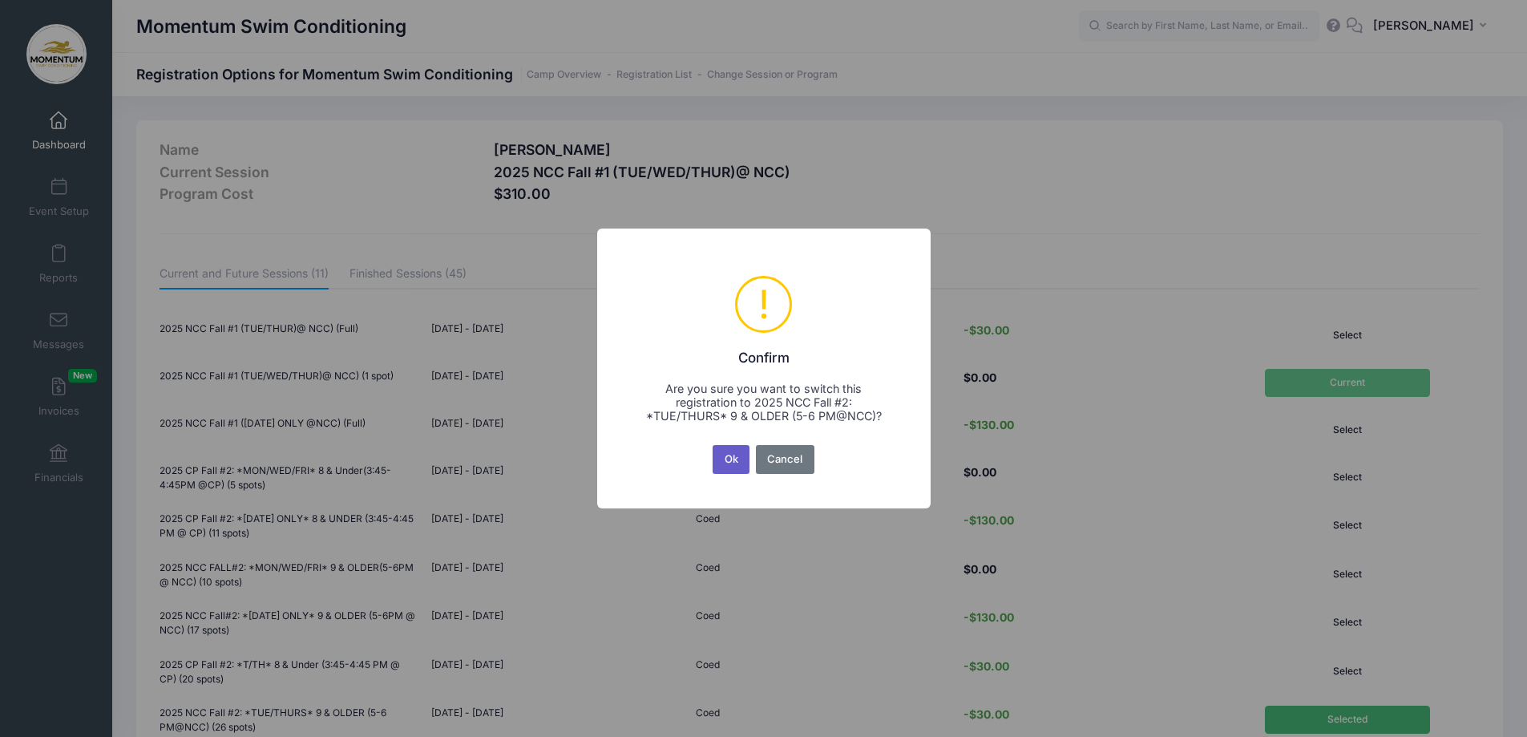
click at [731, 456] on button "Ok" at bounding box center [731, 459] width 37 height 29
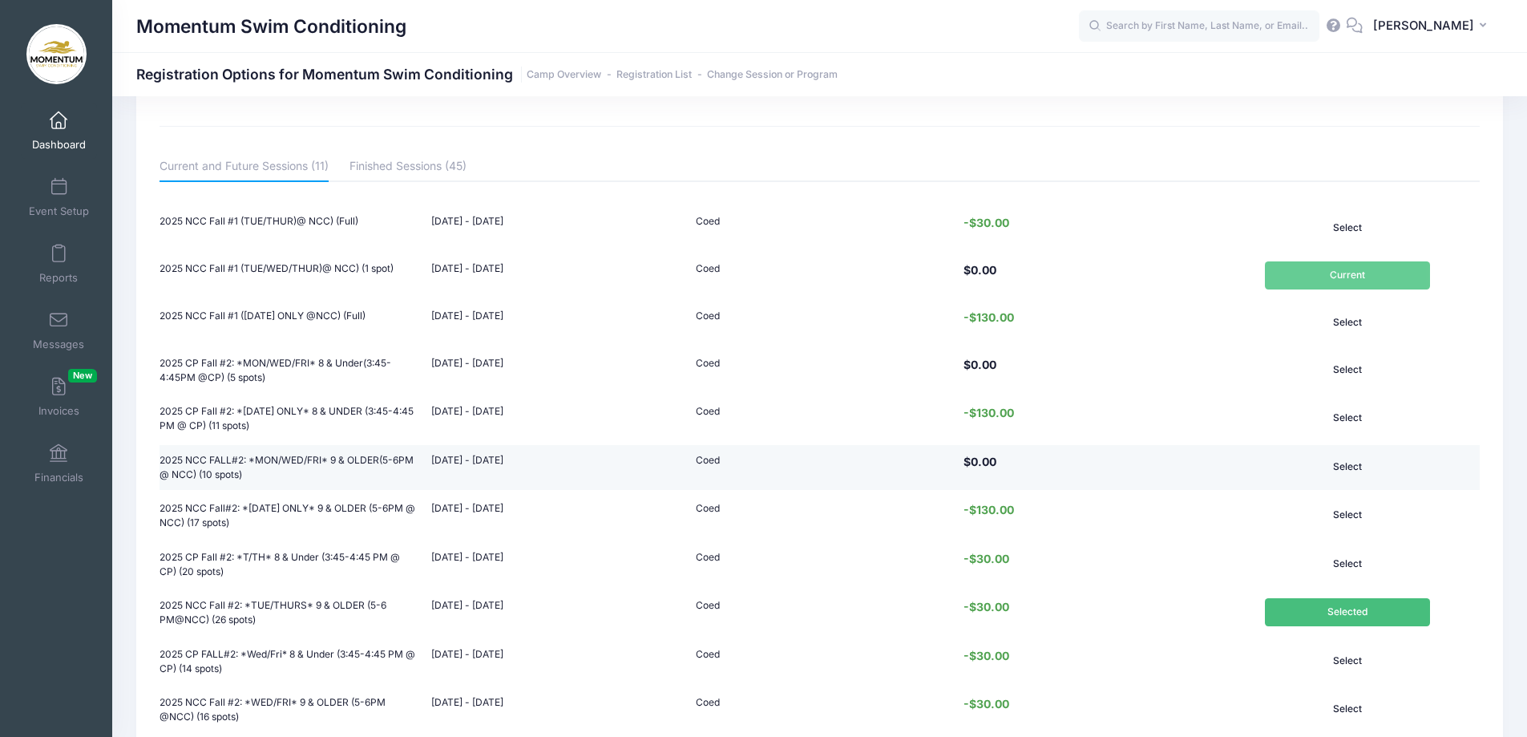
scroll to position [227, 0]
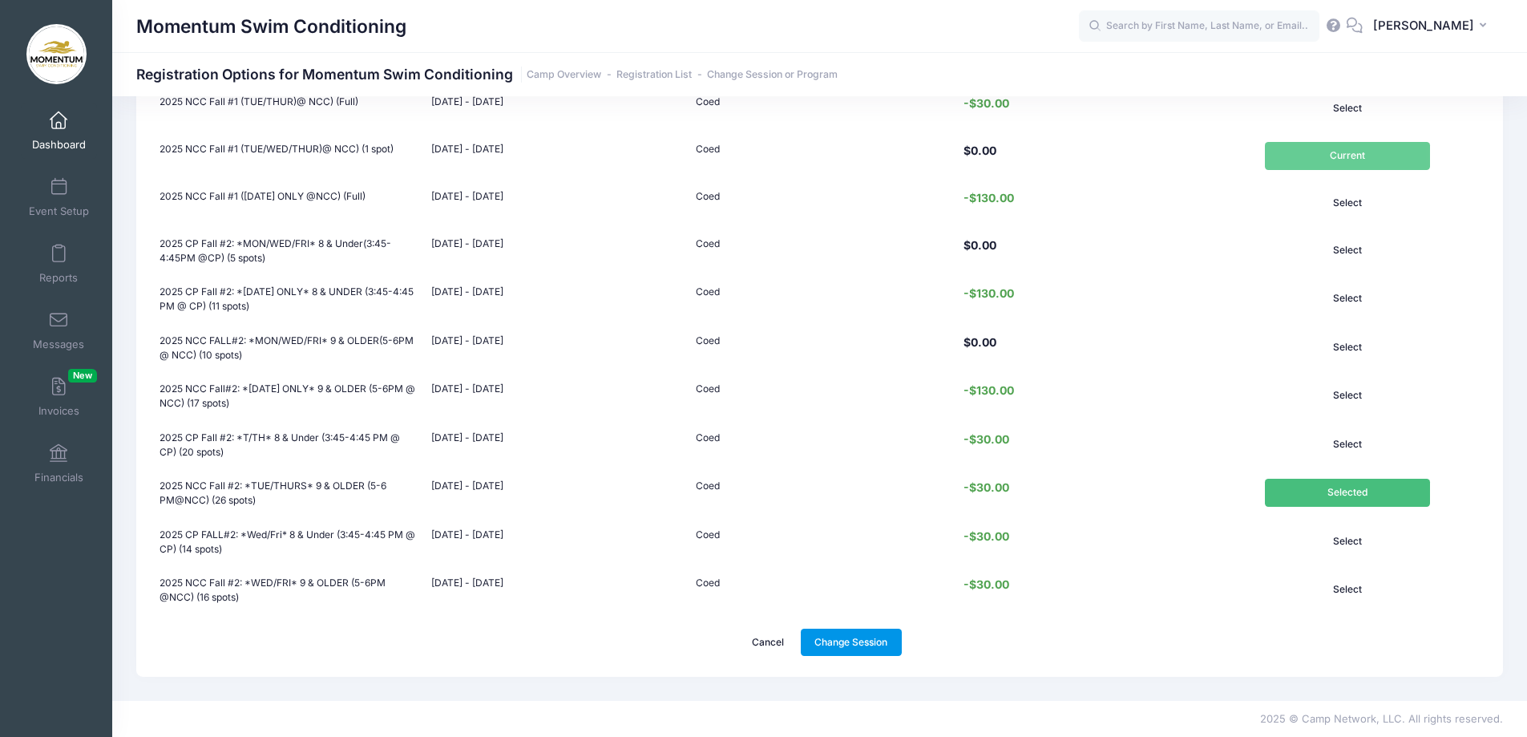
click at [866, 642] on link "Change Session" at bounding box center [851, 641] width 101 height 27
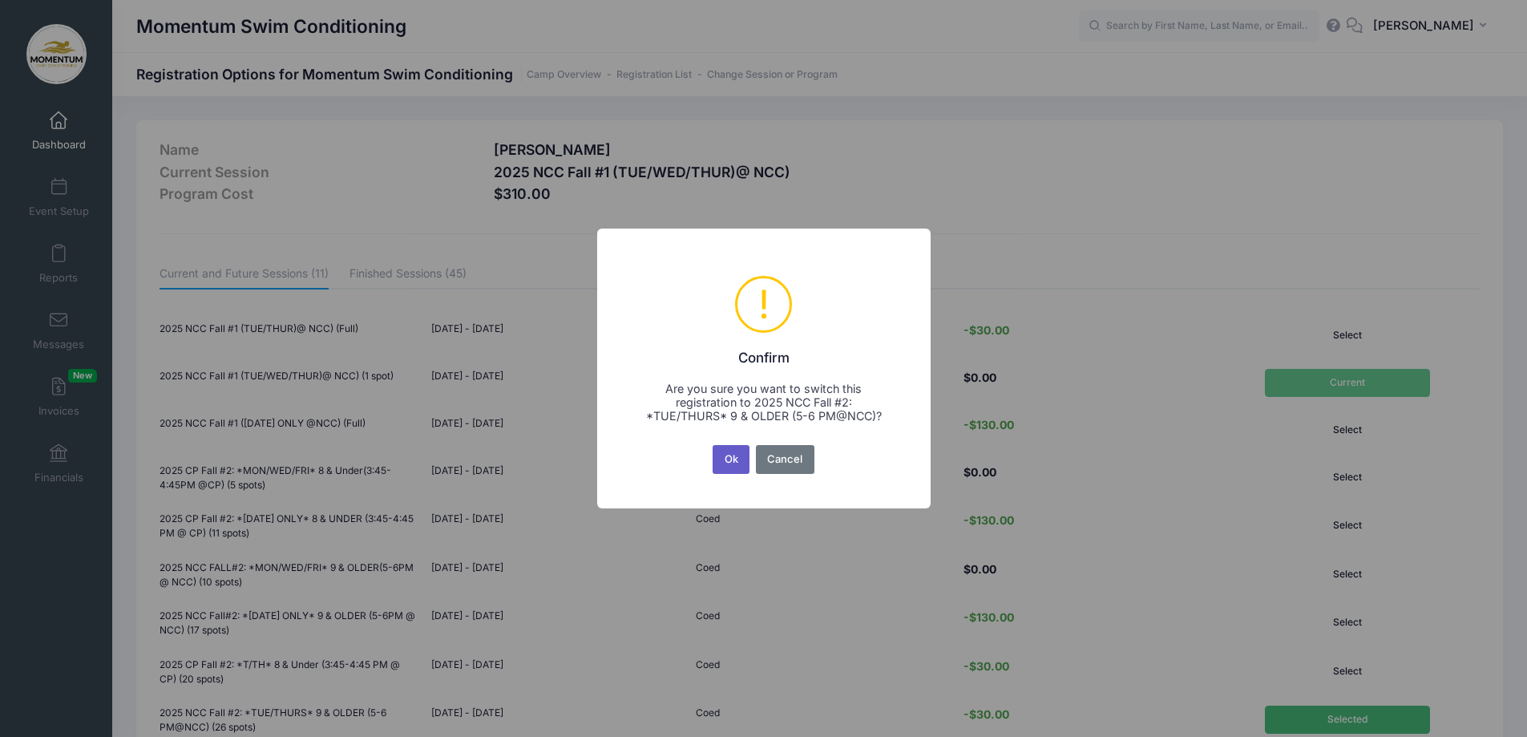
click at [730, 463] on button "Ok" at bounding box center [731, 459] width 37 height 29
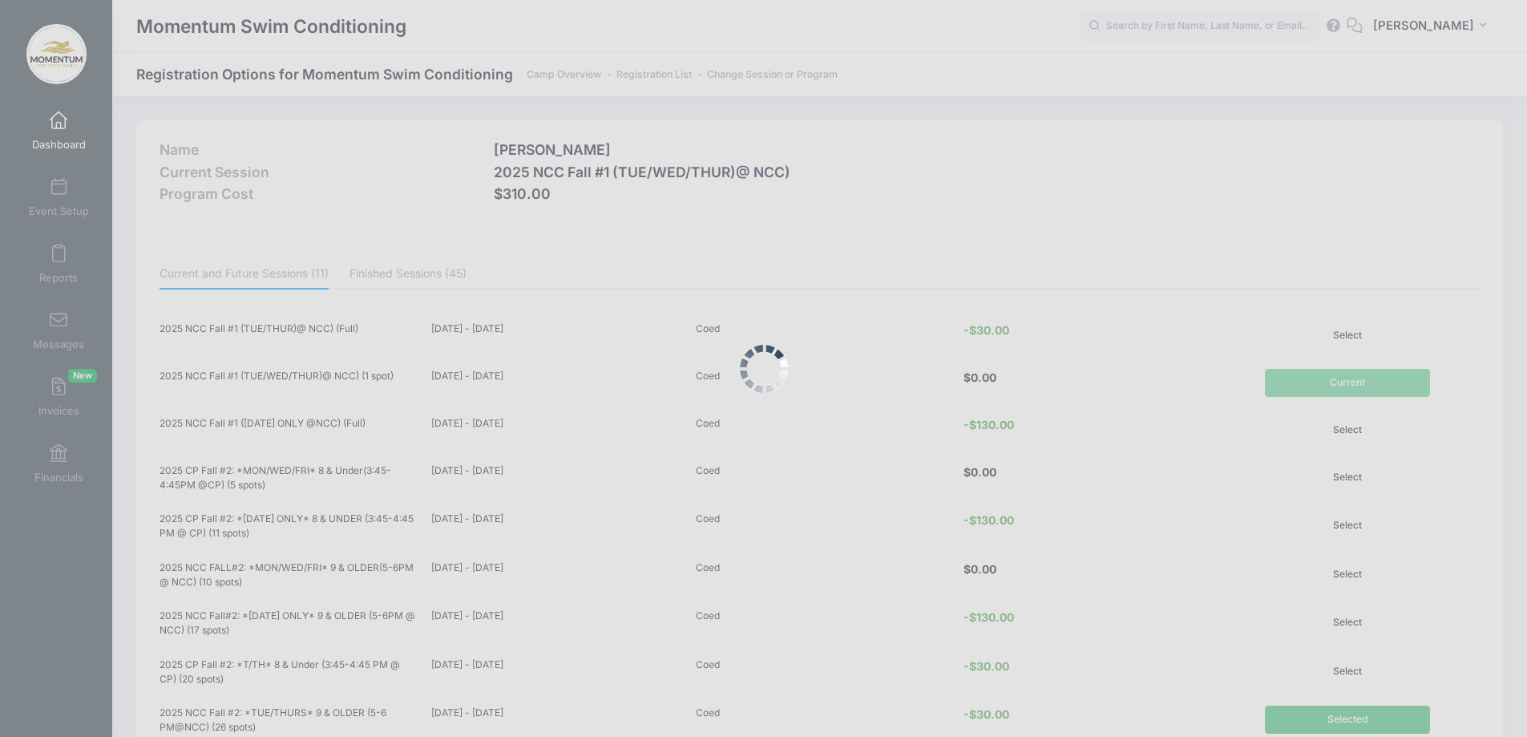
scroll to position [227, 0]
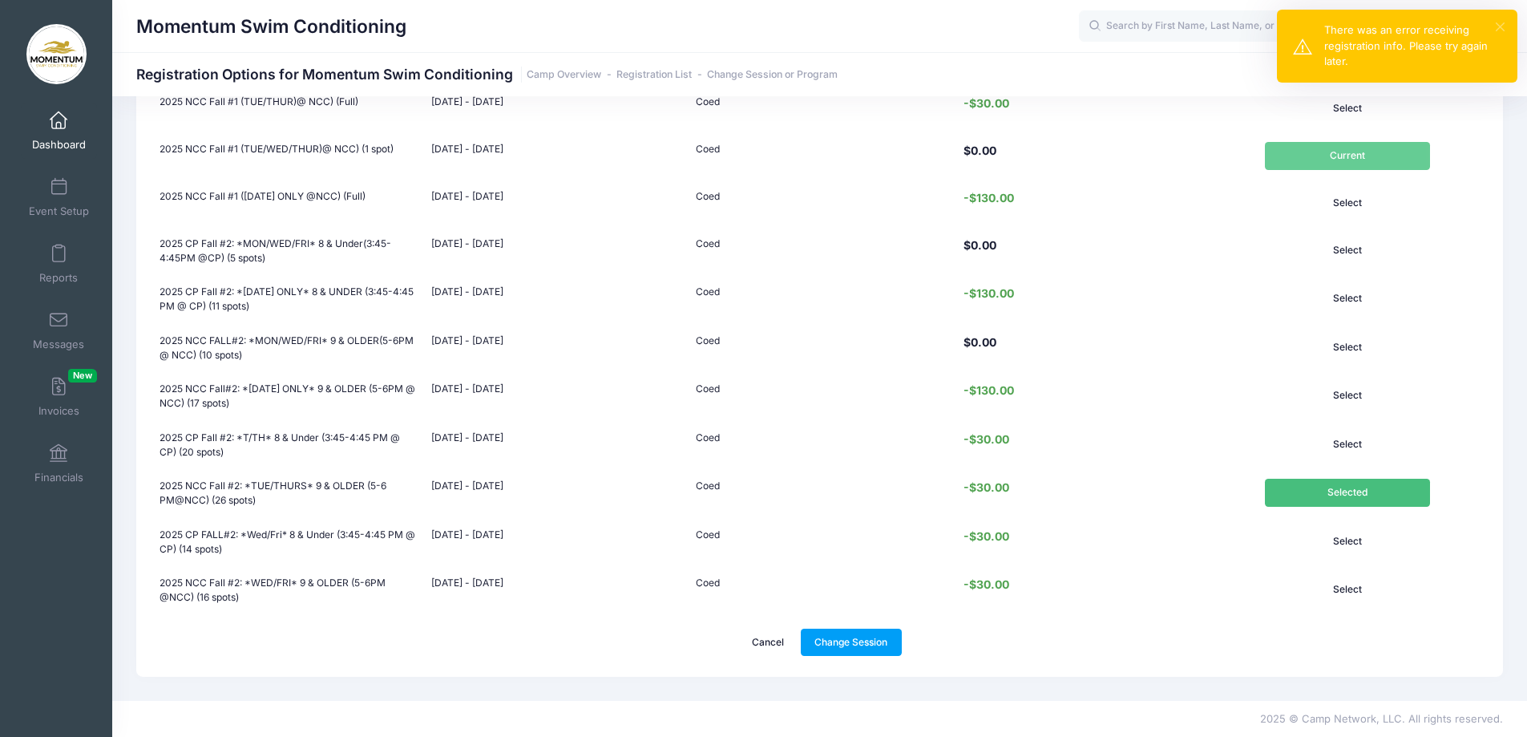
click at [1499, 26] on button "×" at bounding box center [1500, 26] width 9 height 9
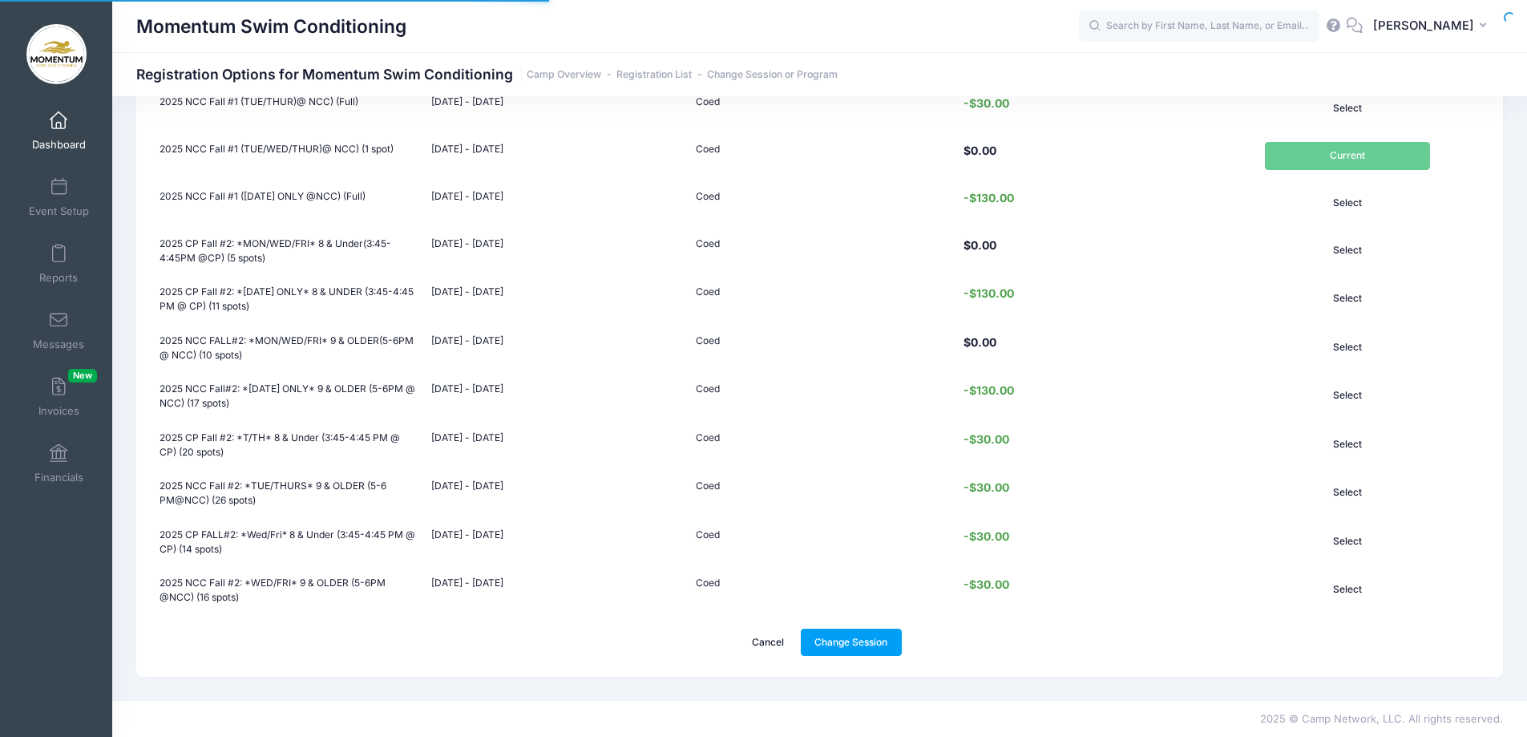
scroll to position [227, 0]
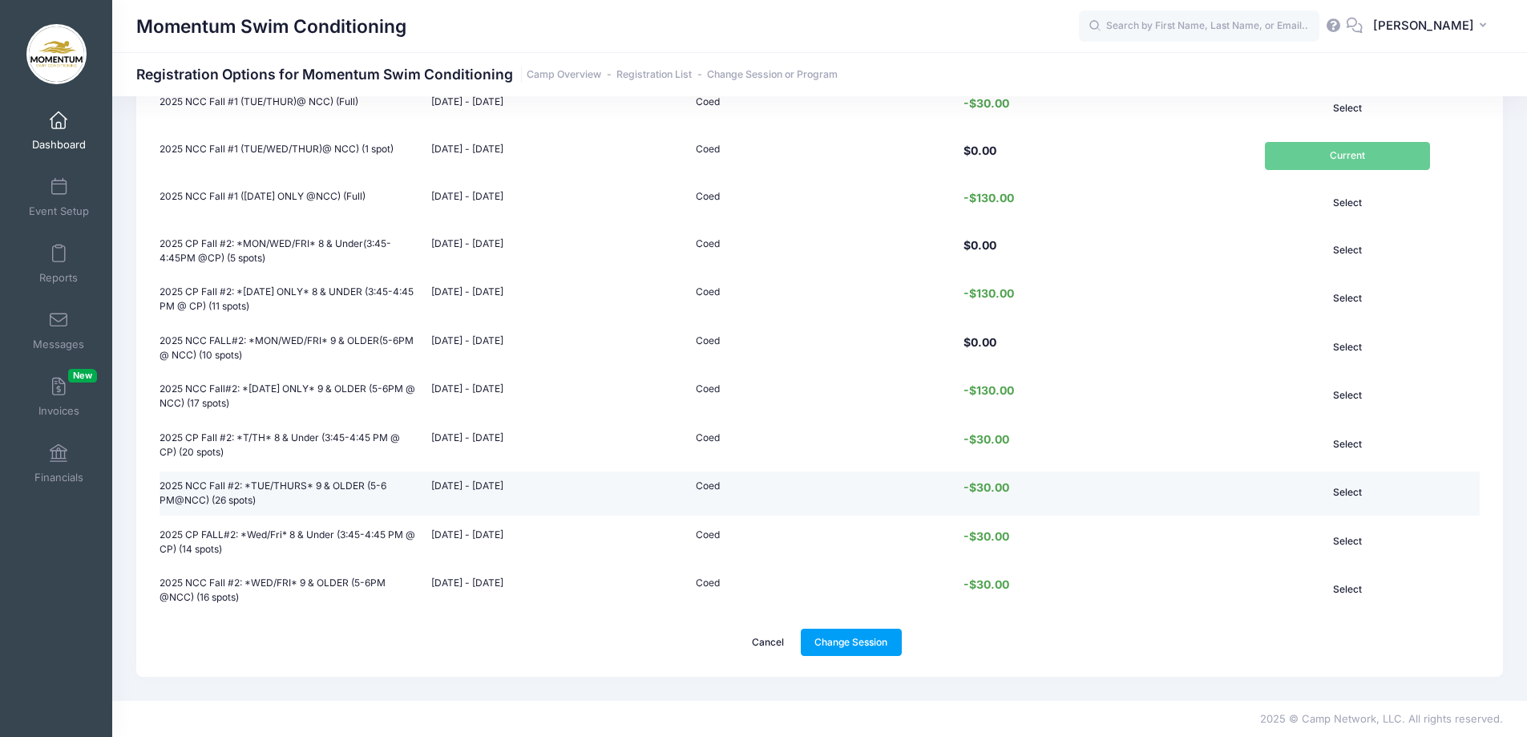
click at [1350, 497] on button "Select" at bounding box center [1347, 492] width 165 height 27
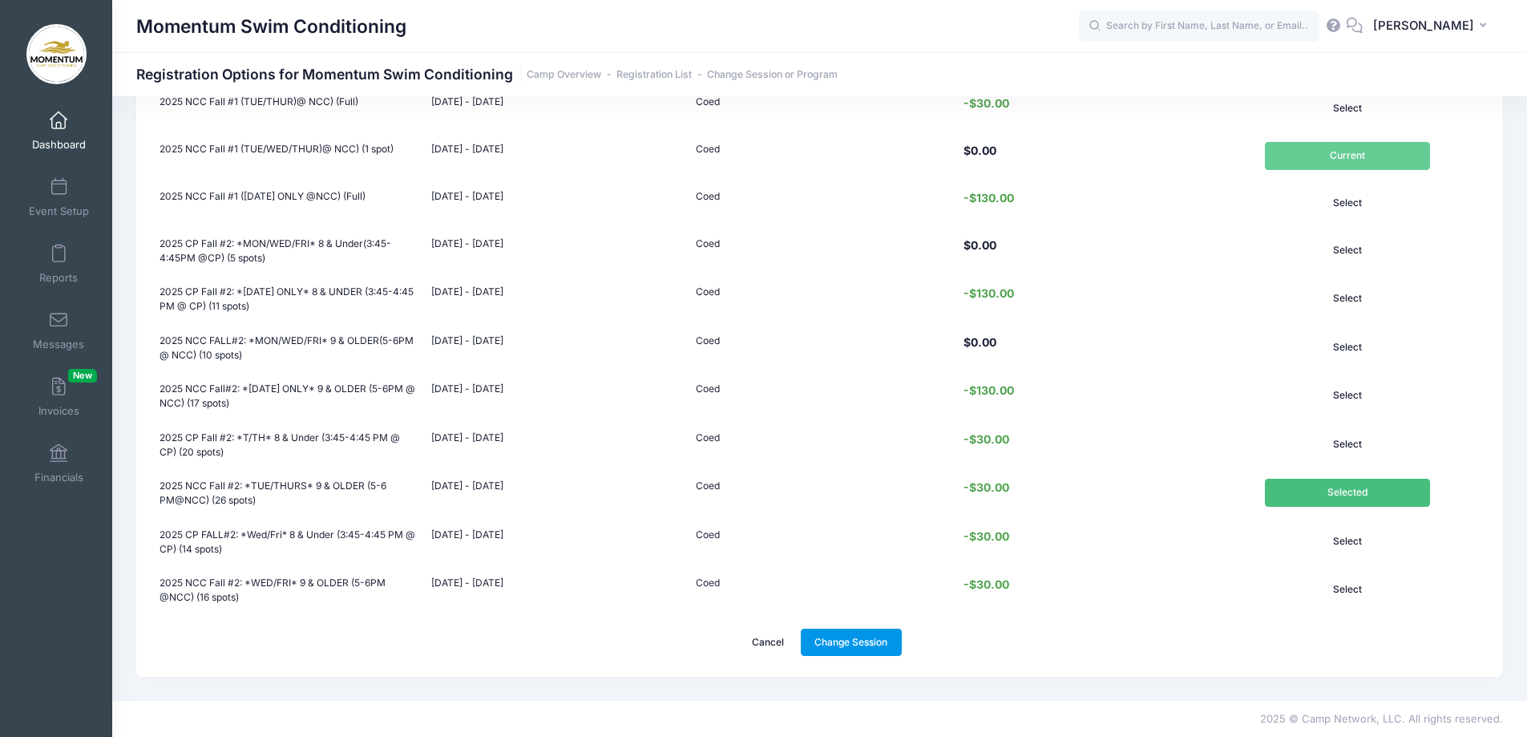
click at [850, 639] on link "Change Session" at bounding box center [851, 641] width 101 height 27
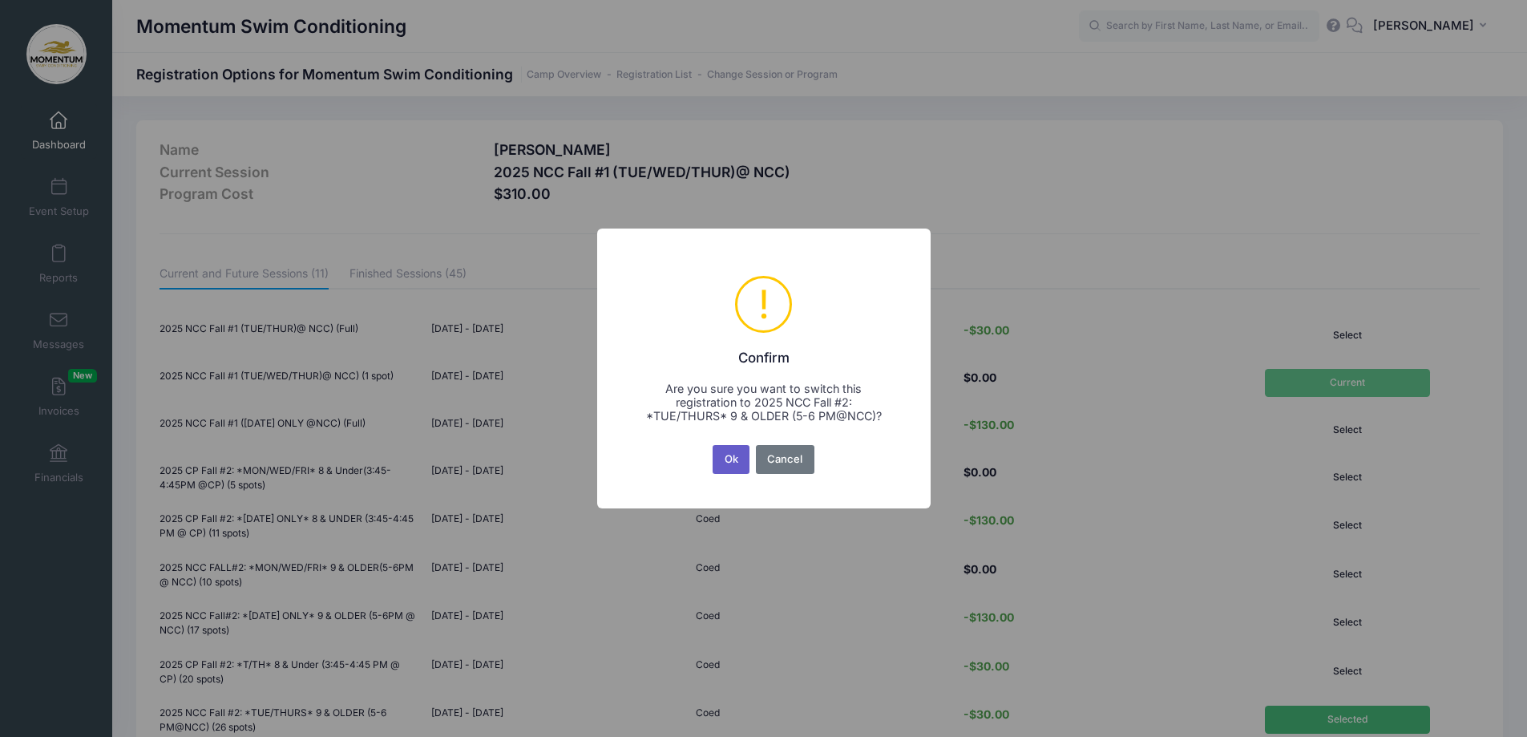
click at [731, 464] on button "Ok" at bounding box center [731, 459] width 37 height 29
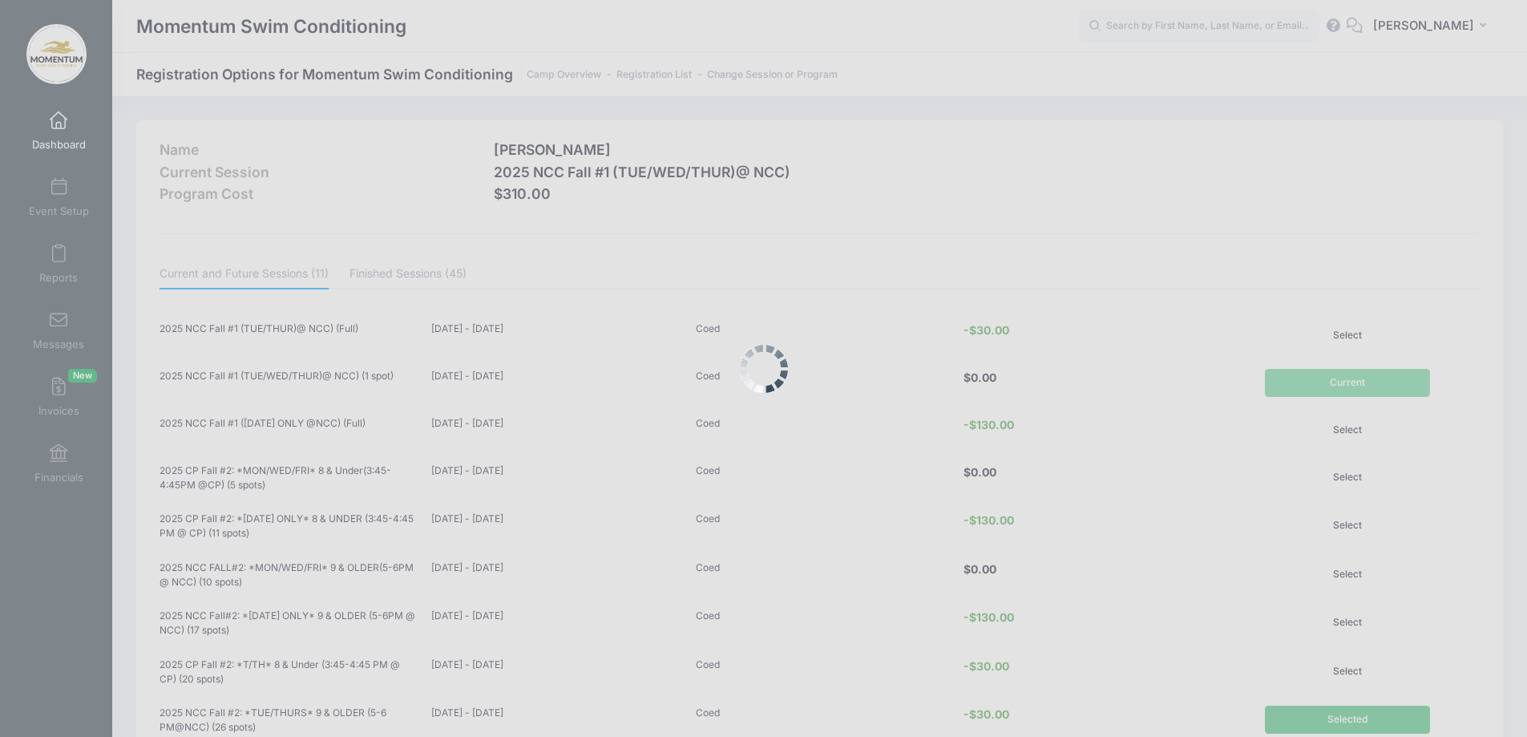
scroll to position [227, 0]
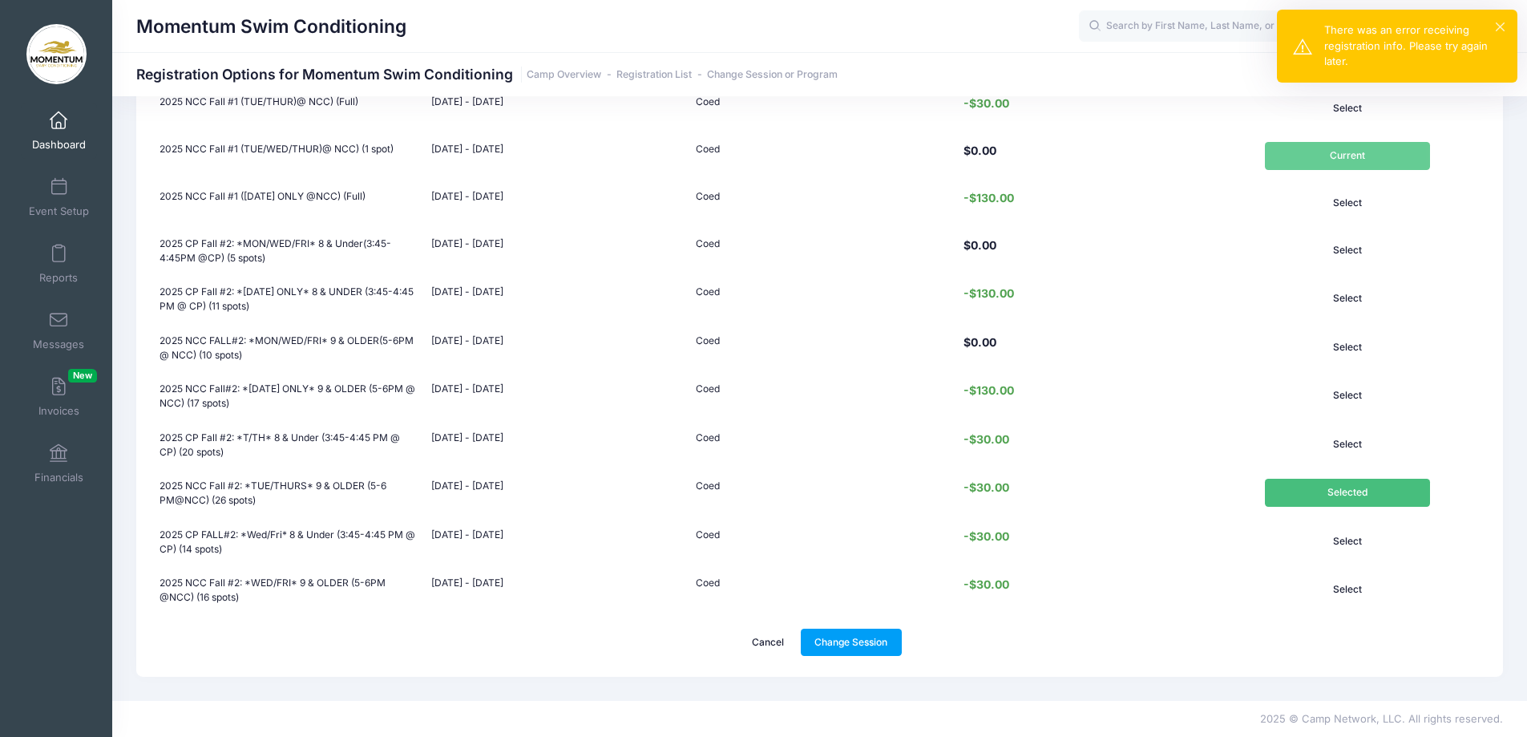
click at [1505, 23] on div "× There was an error receiving registration info. Please try again later." at bounding box center [1397, 46] width 240 height 73
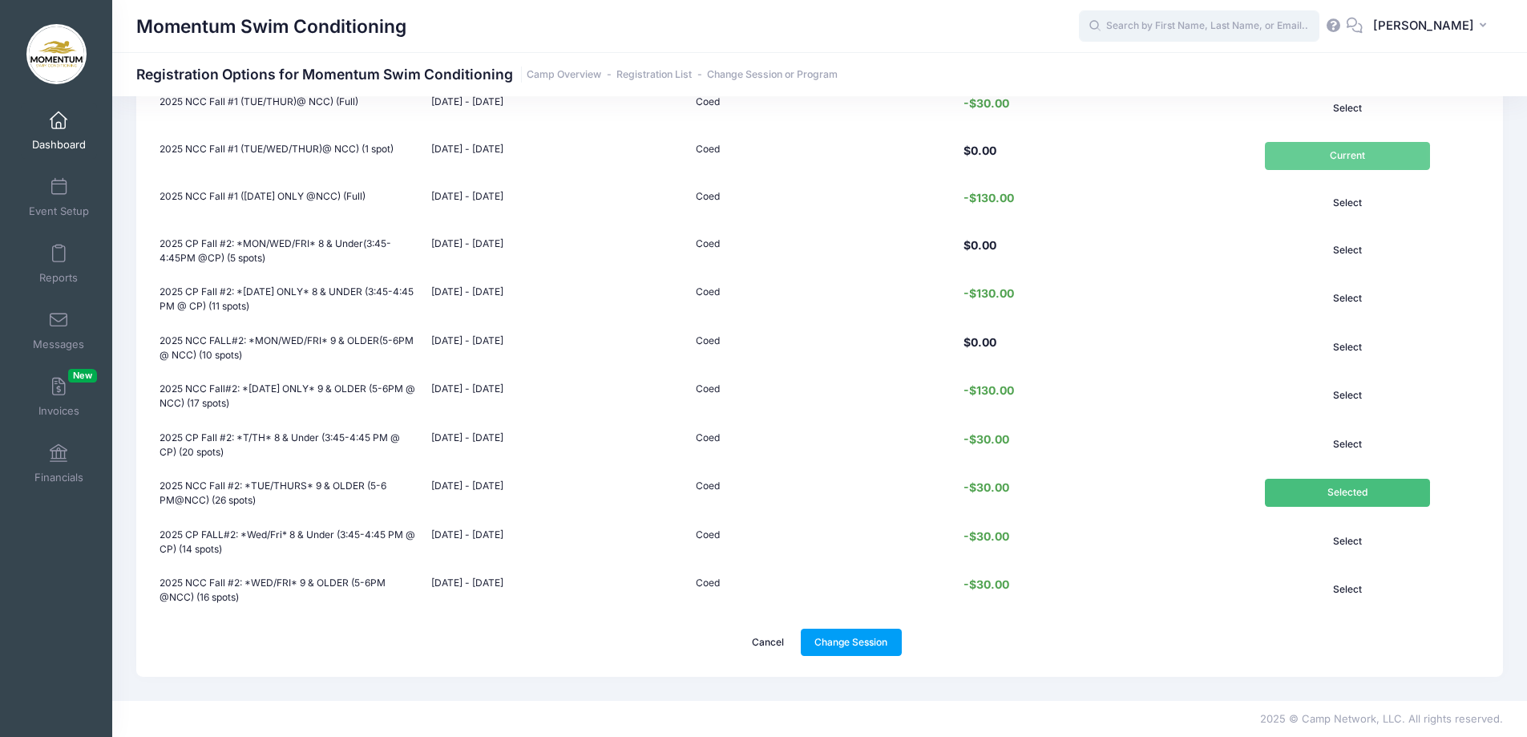
click at [1139, 29] on input "text" at bounding box center [1199, 26] width 240 height 32
click at [768, 644] on link "Cancel" at bounding box center [768, 641] width 60 height 27
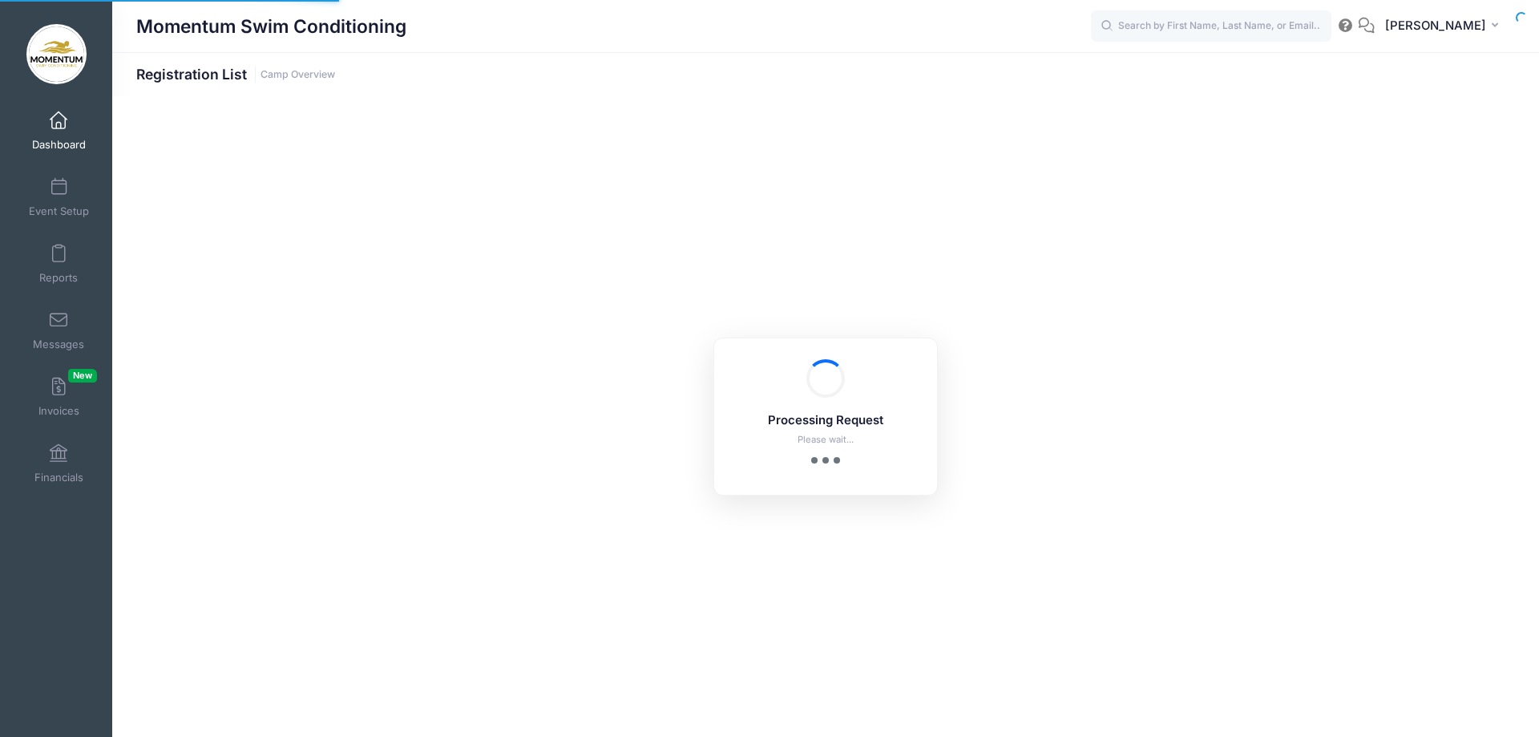
select select "10"
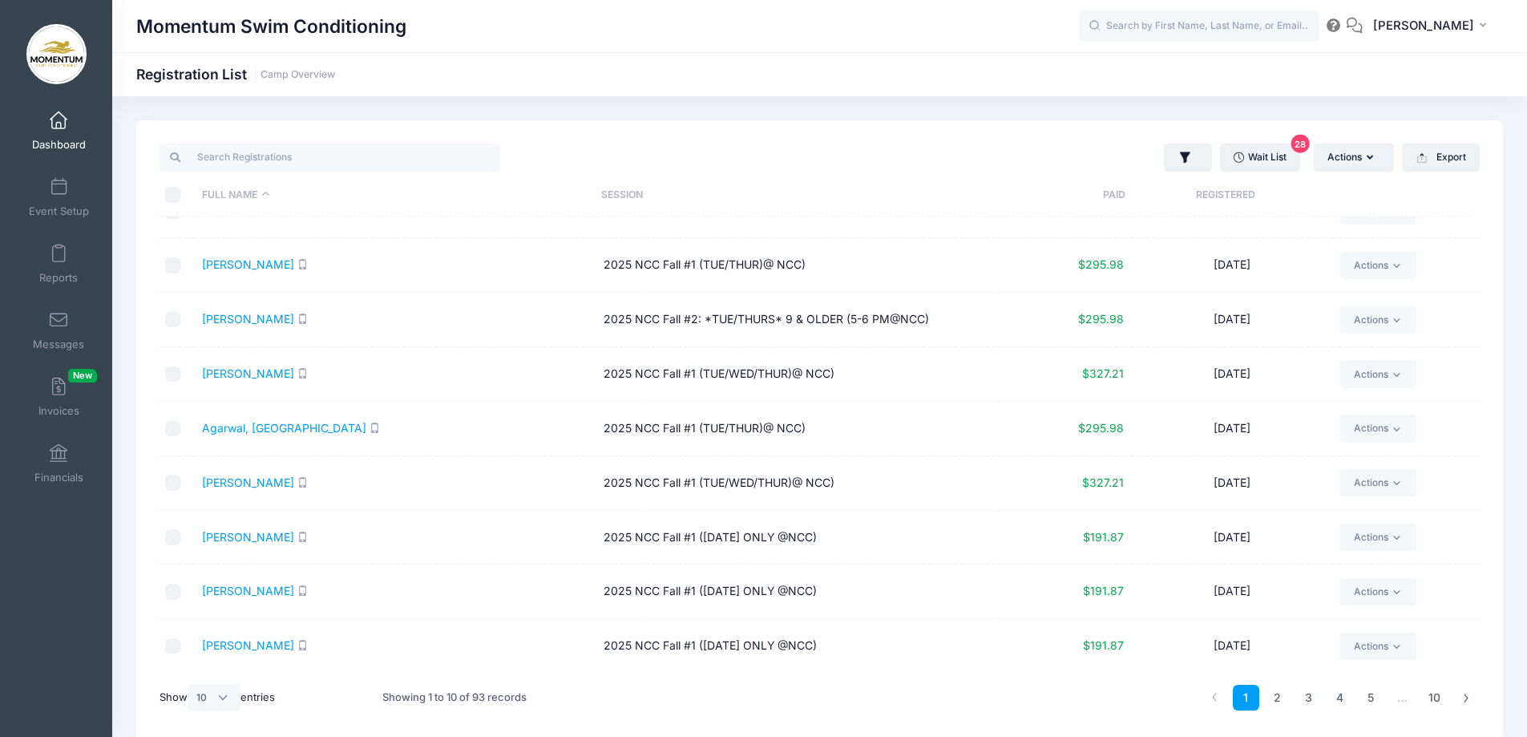
scroll to position [67, 0]
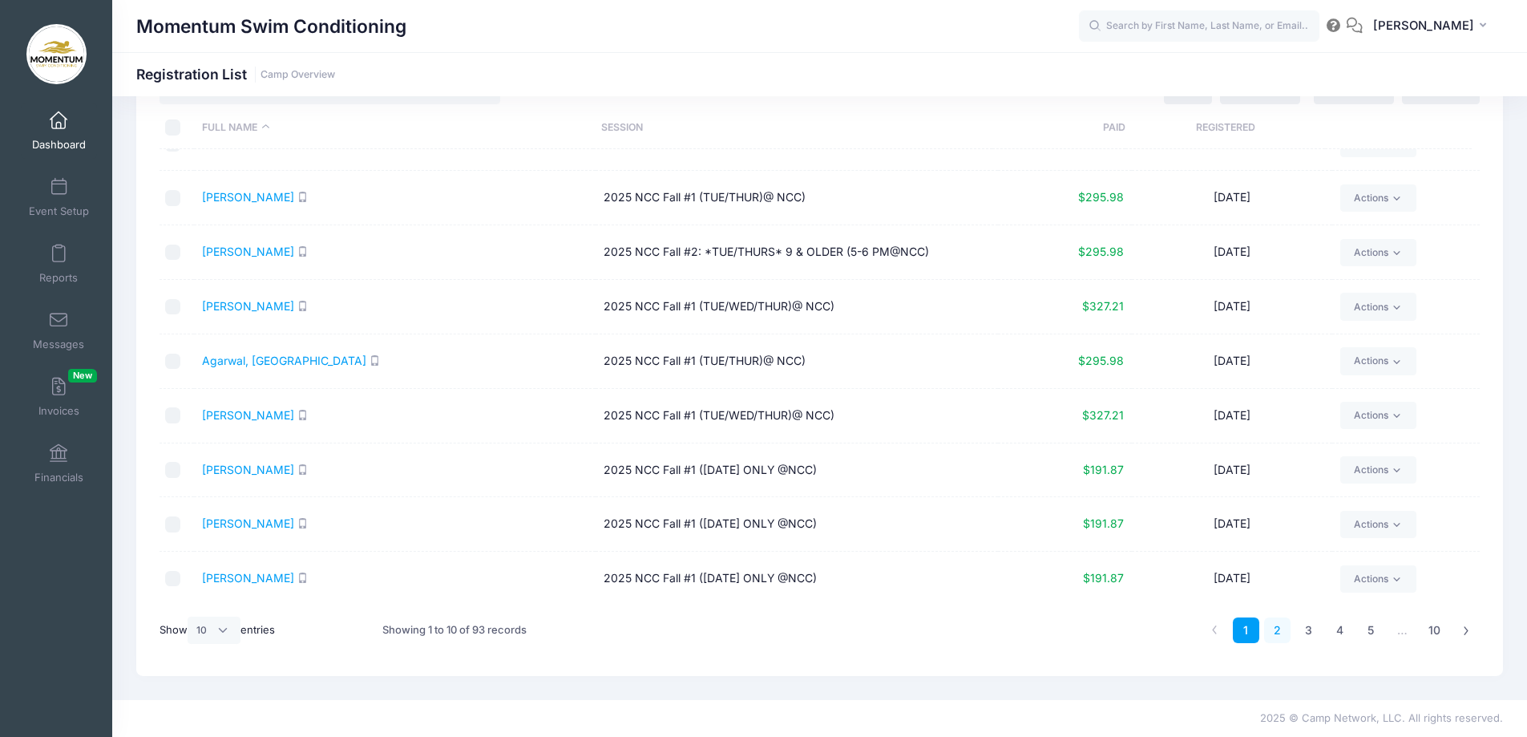
click at [1275, 631] on link "2" at bounding box center [1277, 630] width 26 height 26
click at [1304, 630] on link "3" at bounding box center [1308, 630] width 26 height 26
click at [1339, 632] on link "4" at bounding box center [1340, 630] width 26 height 26
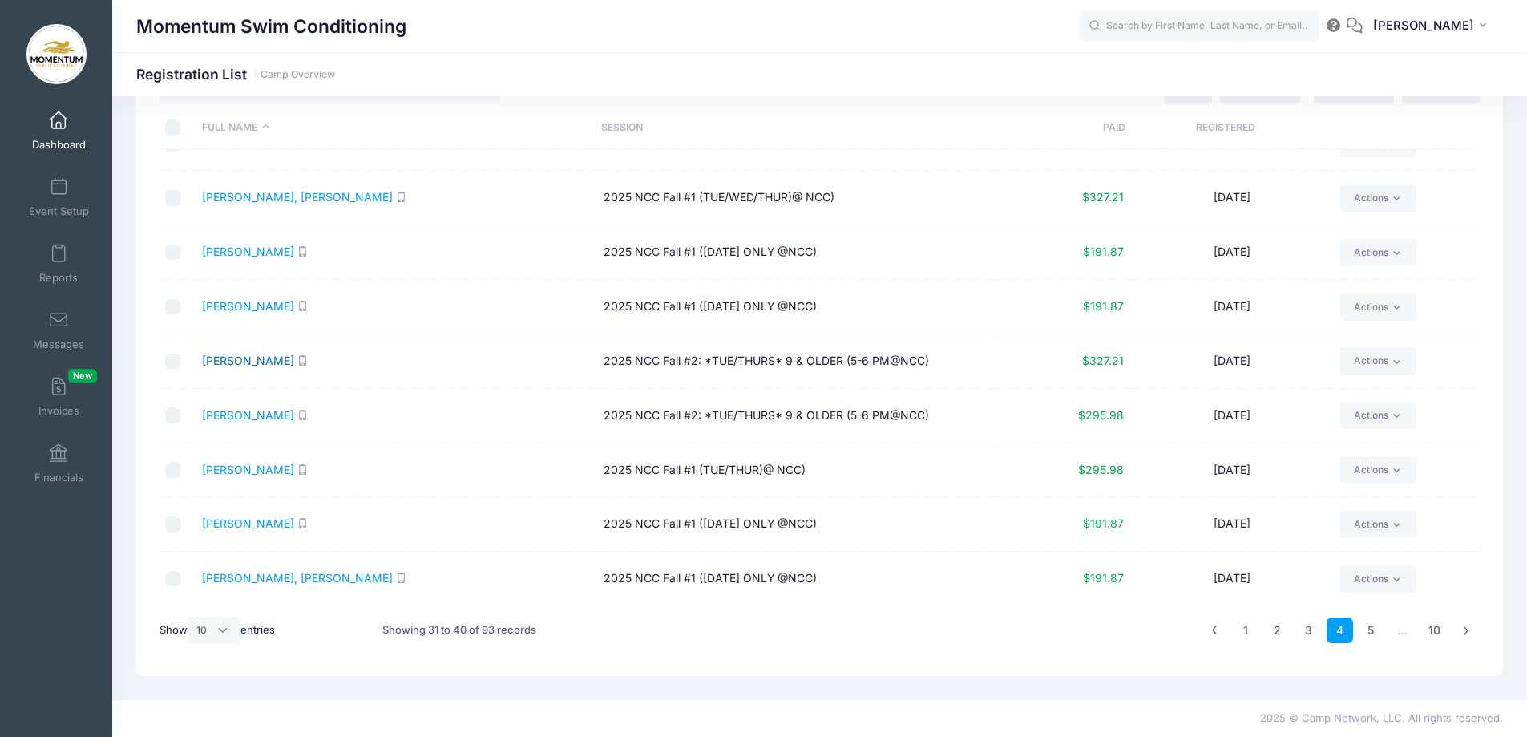
click at [234, 357] on link "[PERSON_NAME]" at bounding box center [248, 360] width 92 height 14
click at [59, 272] on span "Reports" at bounding box center [58, 278] width 38 height 14
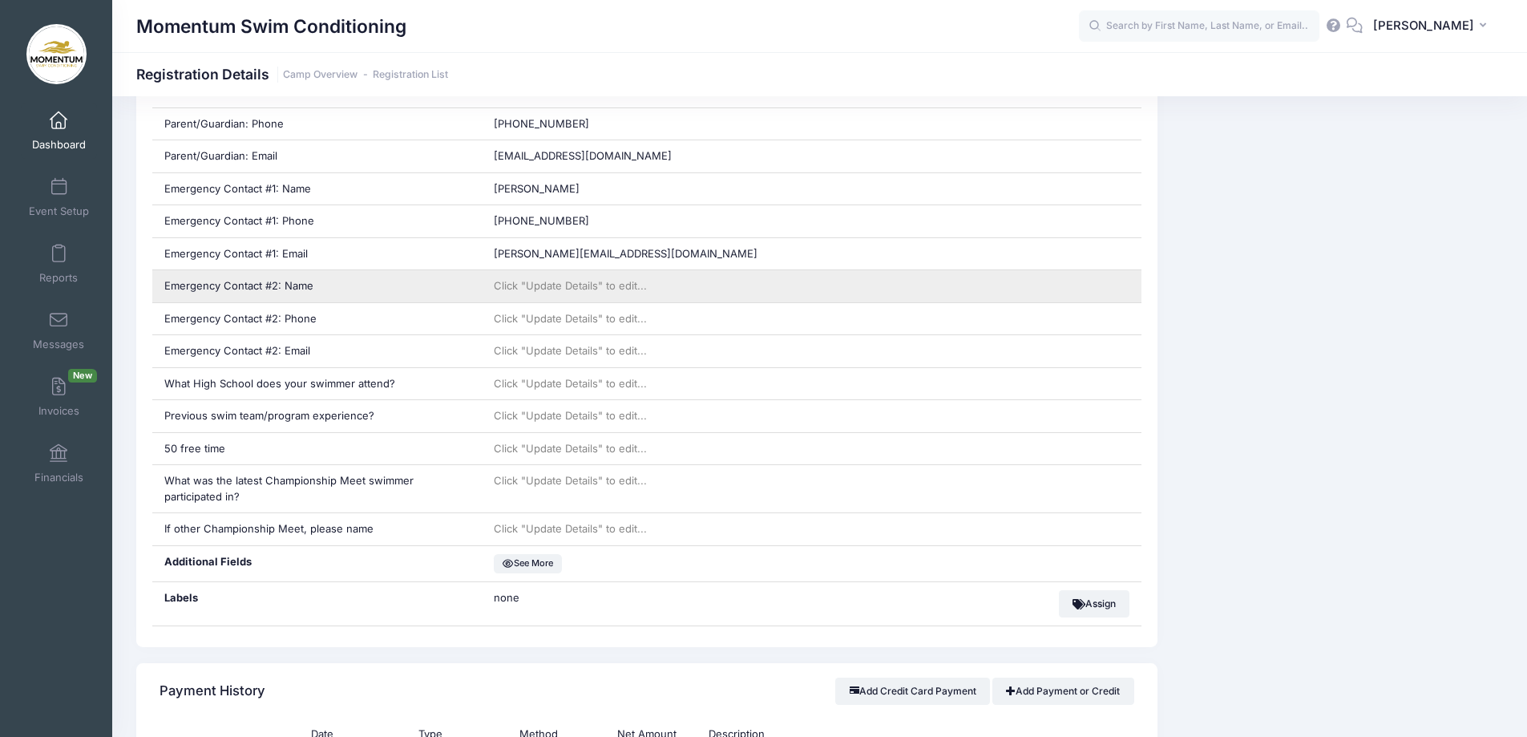
scroll to position [882, 0]
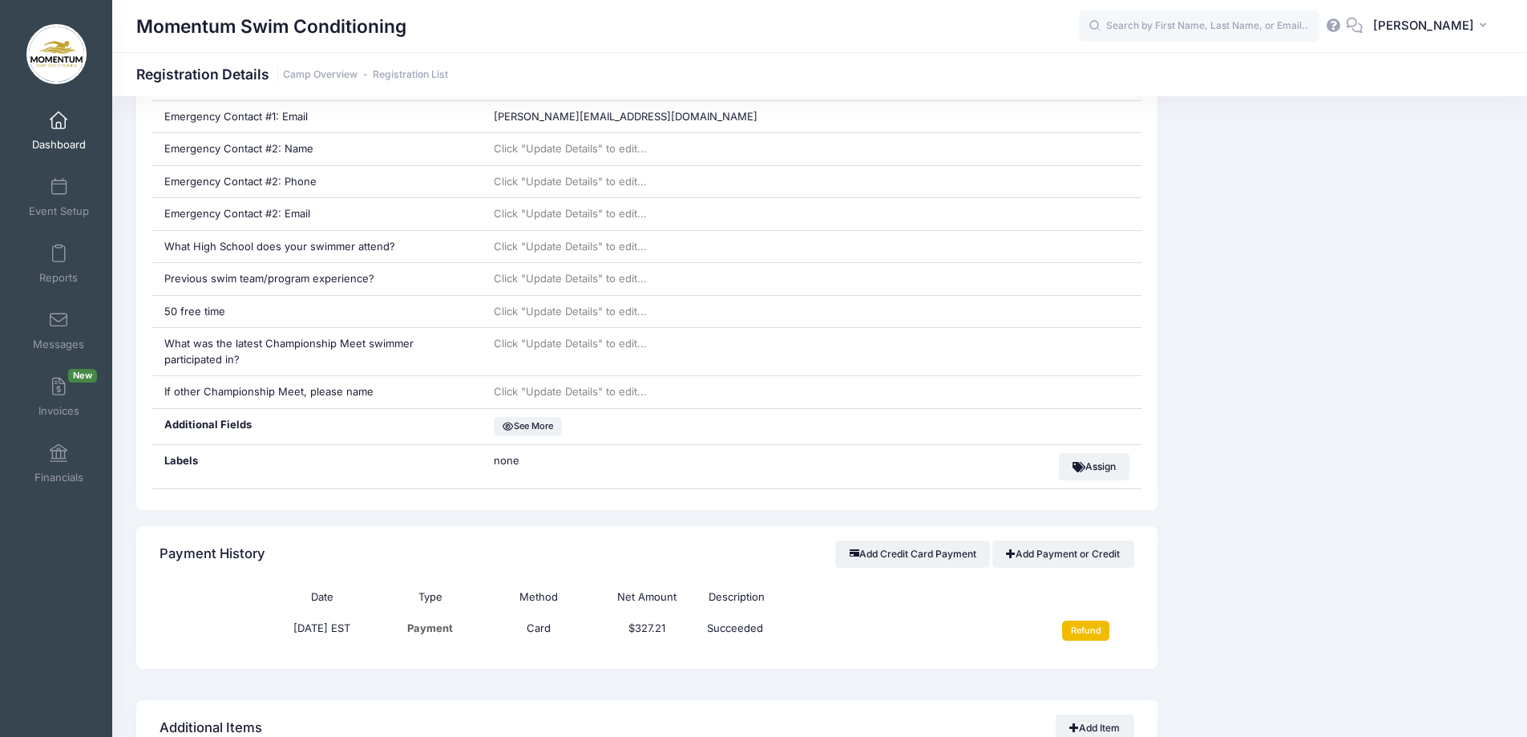
click at [1082, 631] on input "Refund" at bounding box center [1085, 629] width 47 height 19
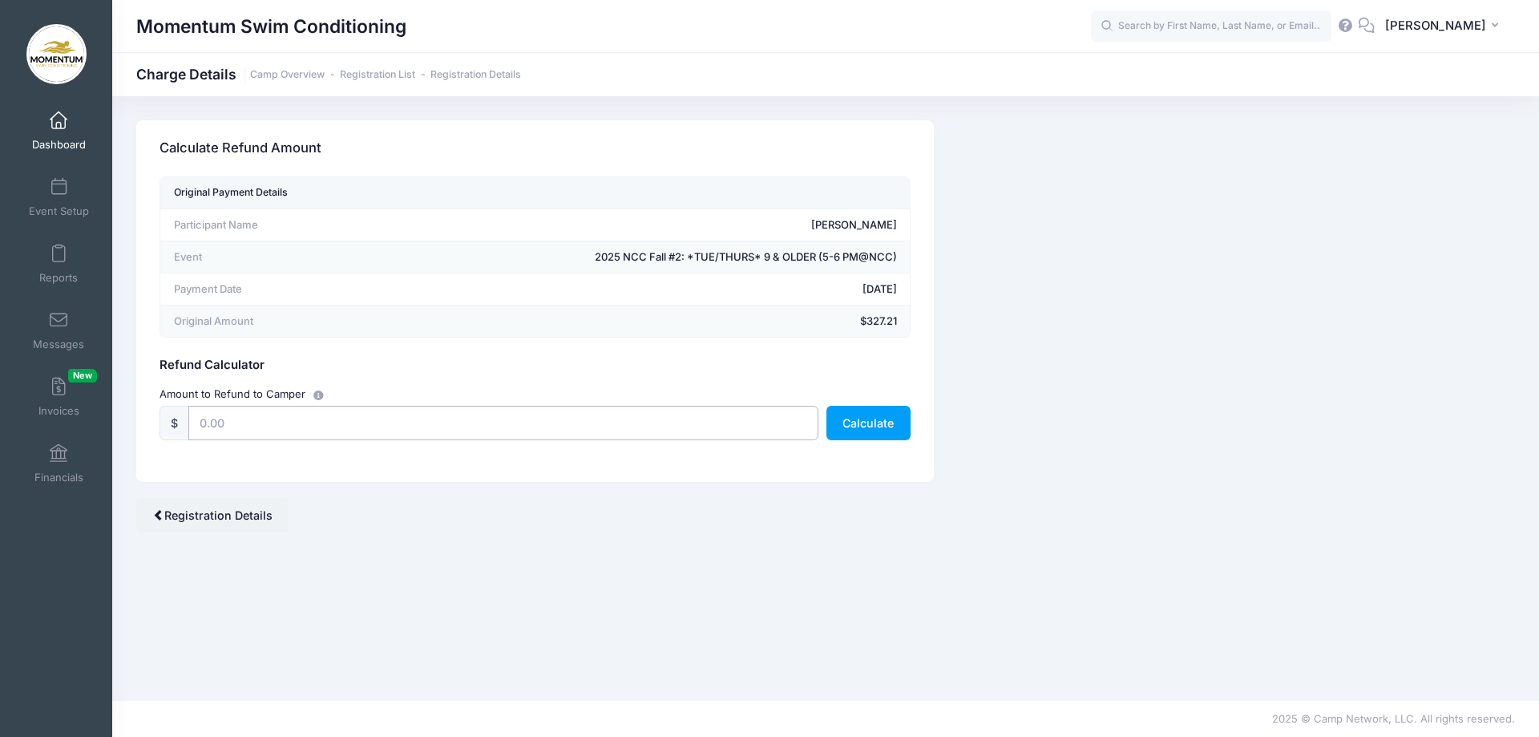
click at [220, 426] on input "text" at bounding box center [503, 423] width 630 height 34
type input "31.23"
click at [879, 422] on button "Calculate" at bounding box center [868, 423] width 84 height 34
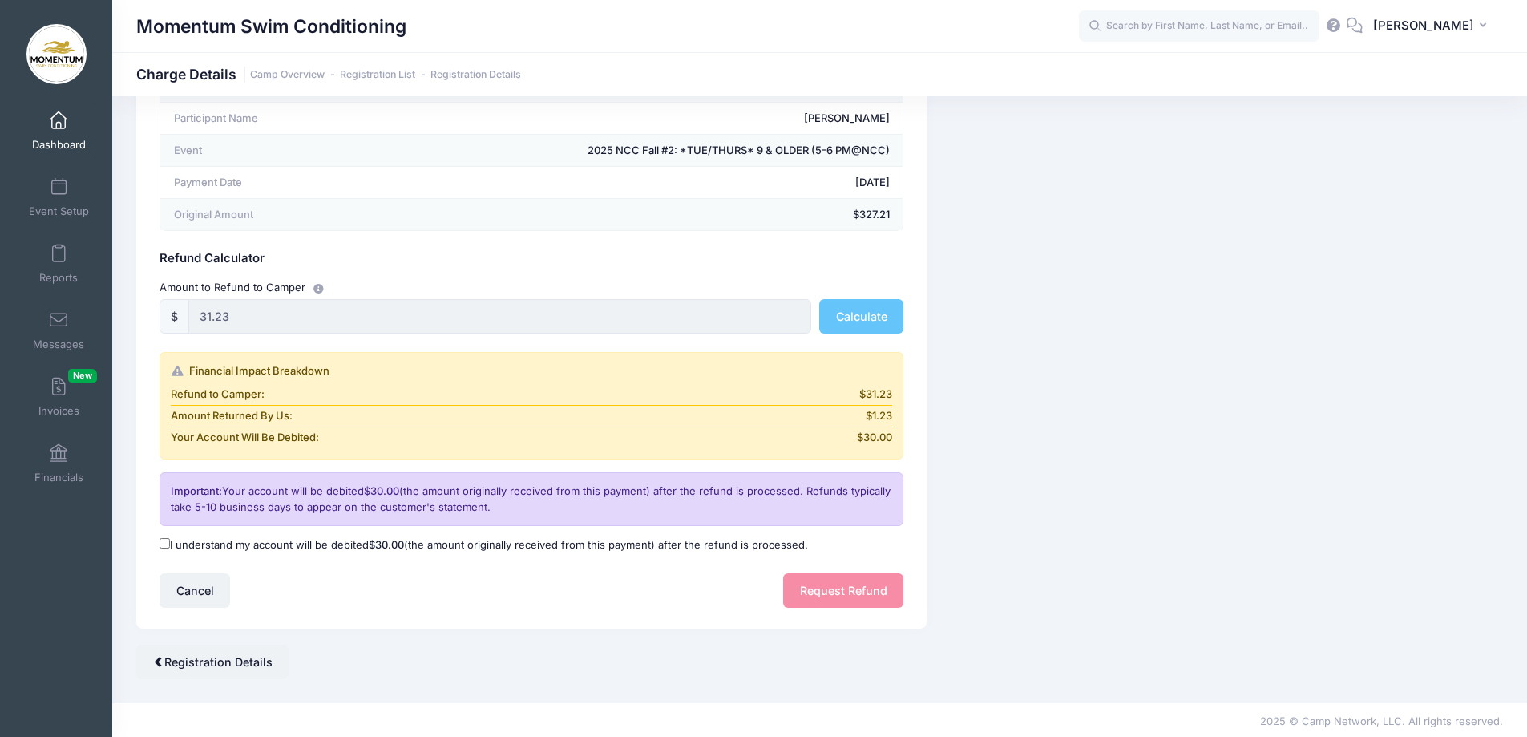
scroll to position [109, 0]
click at [858, 590] on div "Cancel Request Refund" at bounding box center [532, 588] width 744 height 34
click at [164, 539] on input "I understand my account will be debited $30.00 (the amount originally received …" at bounding box center [165, 540] width 10 height 10
checkbox input "true"
click at [856, 584] on button "Request Refund" at bounding box center [843, 588] width 120 height 34
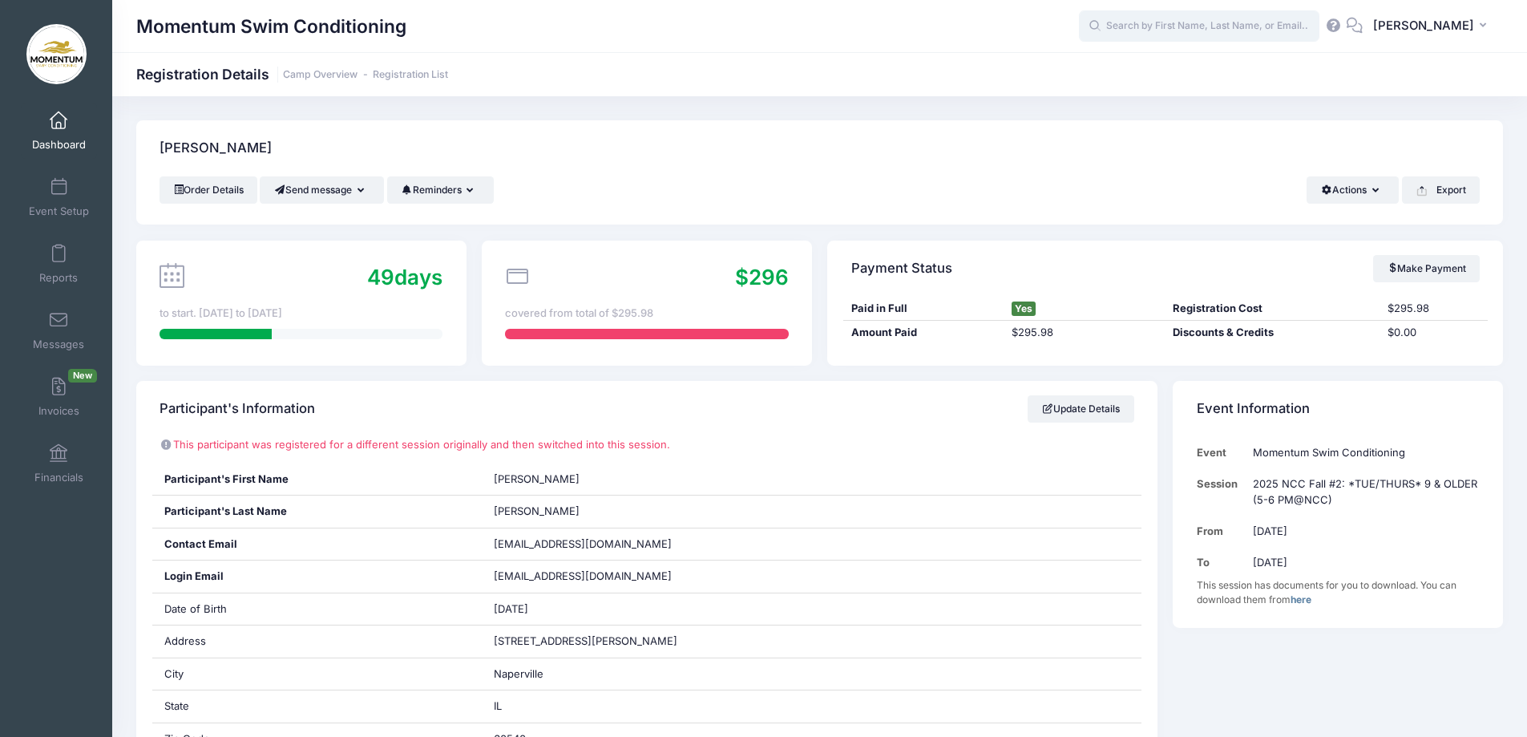
click at [1176, 23] on input "text" at bounding box center [1199, 26] width 240 height 32
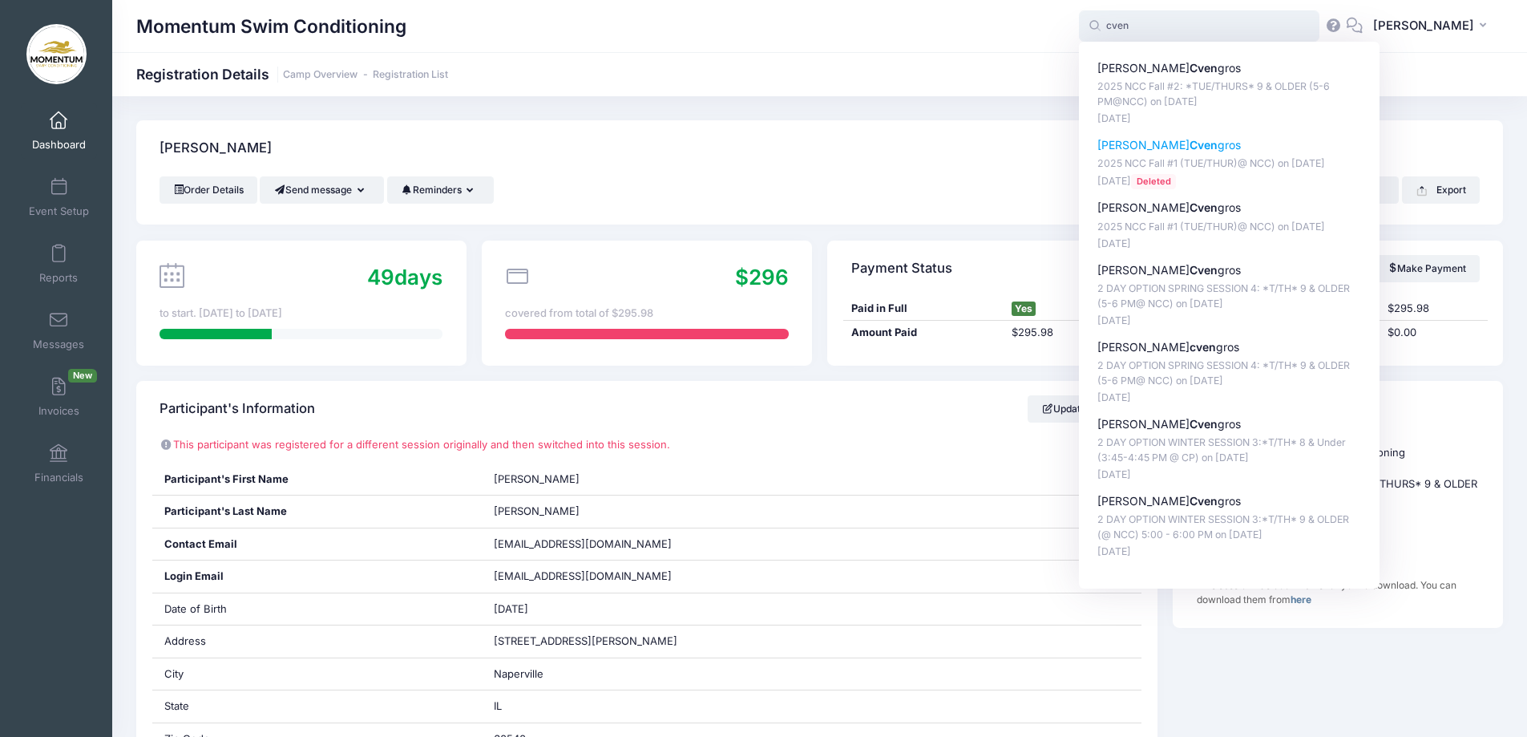
click at [1190, 138] on strong "Cven" at bounding box center [1204, 145] width 28 height 14
type input "[PERSON_NAME] (2025 NCC Fall #1 (TUE/THUR)@ NCC), [DATE])"
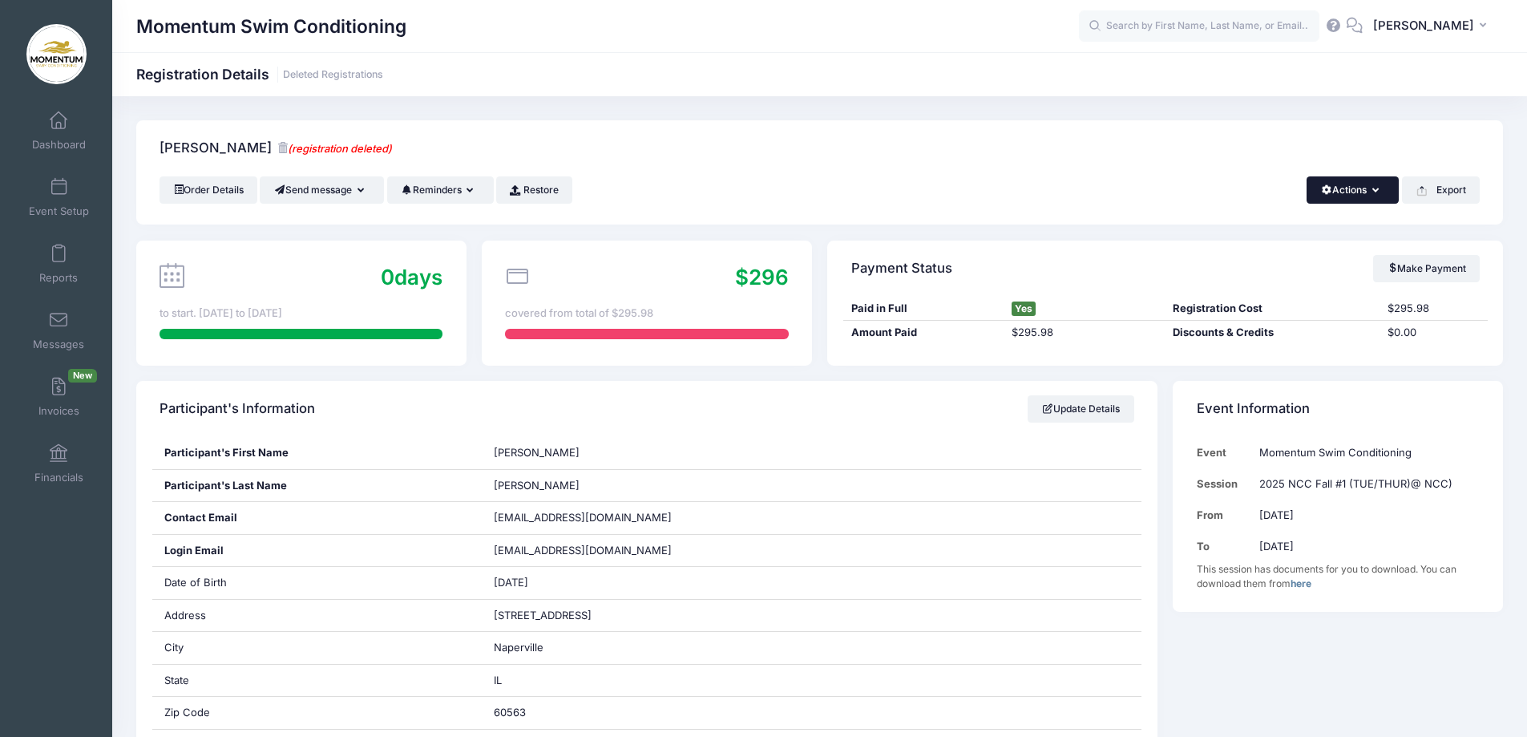
click at [1379, 193] on button "Actions" at bounding box center [1353, 189] width 92 height 27
click at [1254, 297] on link "Change Session or Program" at bounding box center [1298, 300] width 185 height 48
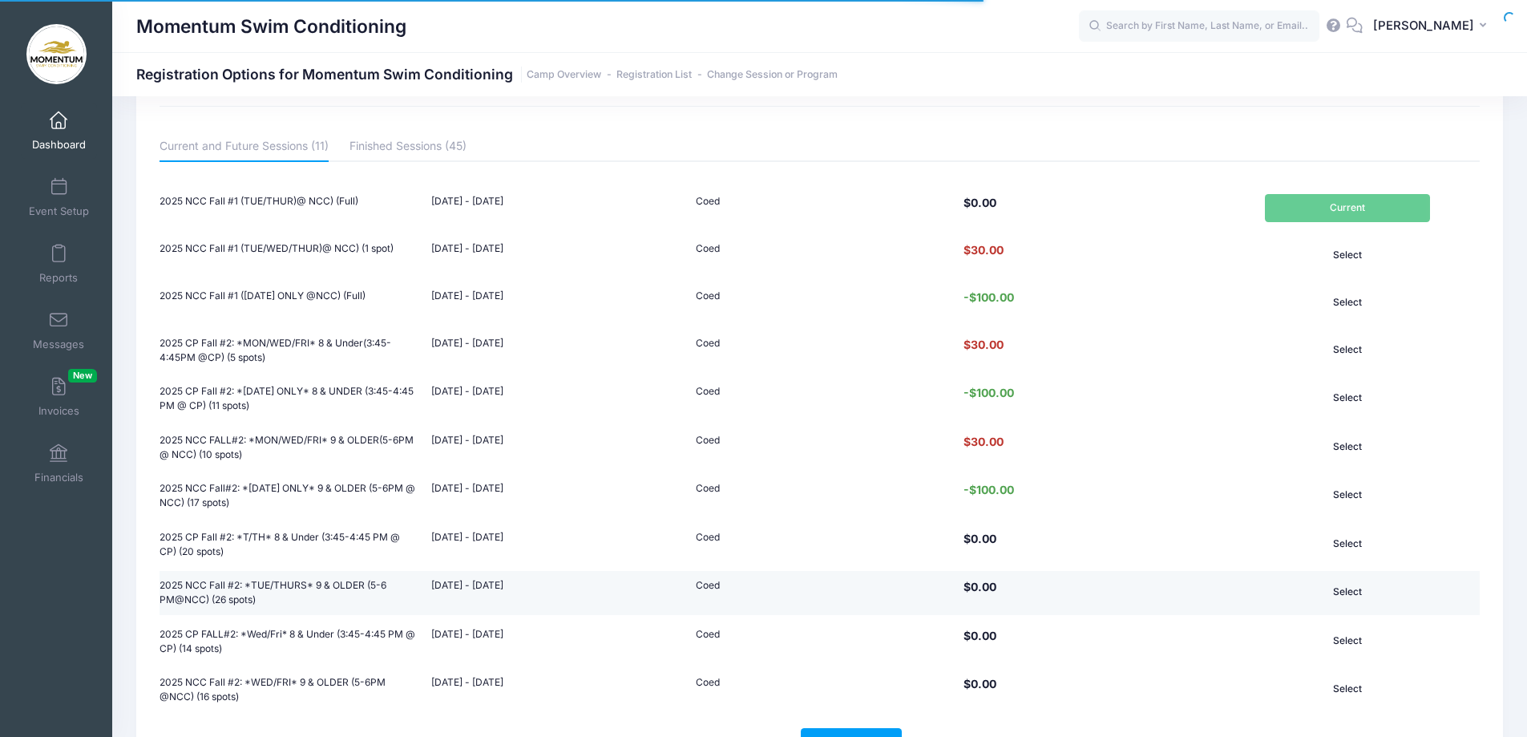
scroll to position [227, 0]
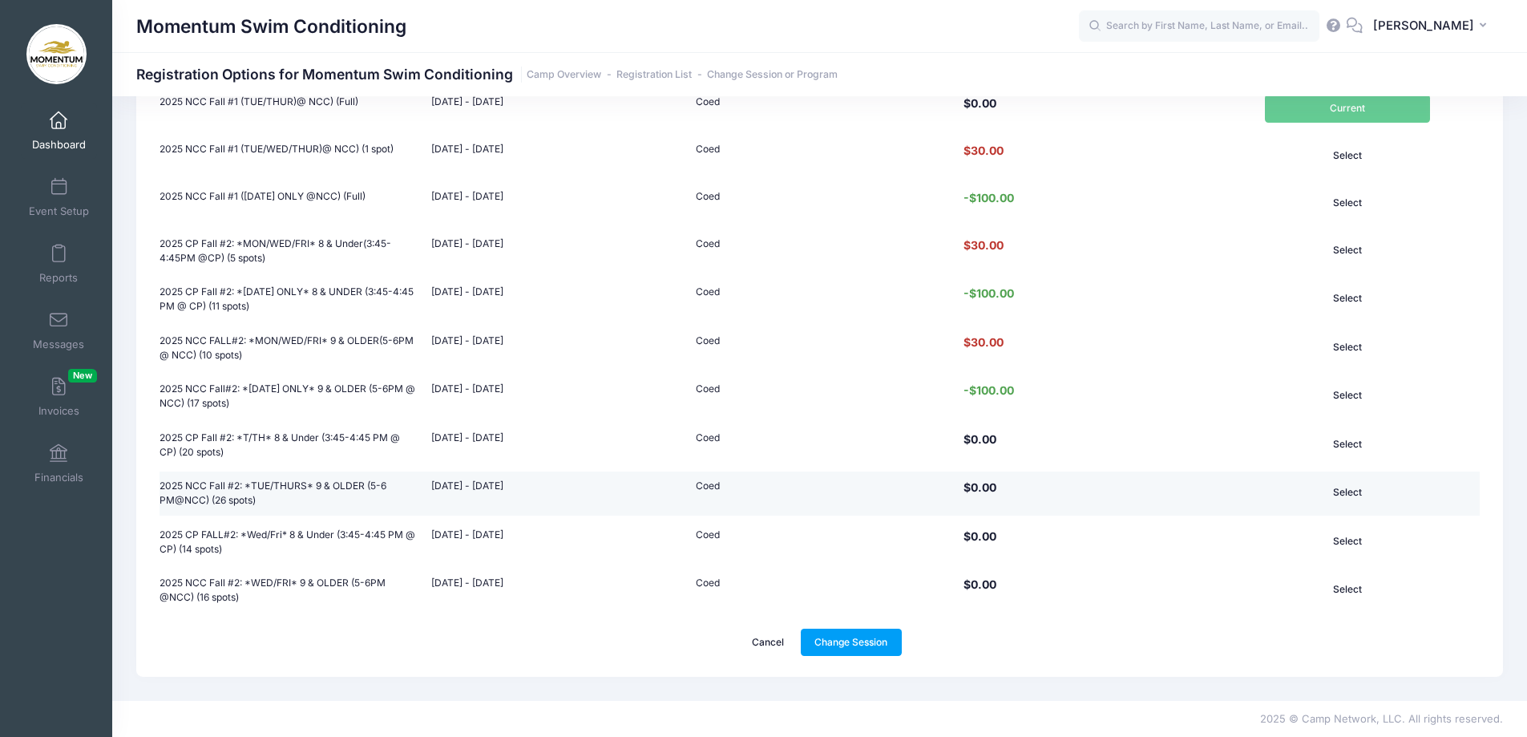
click at [313, 487] on td "2025 NCC Fall #2: *TUE/THURS* 9 & OLDER (5-6 PM@NCC) (26 spots)" at bounding box center [292, 493] width 264 height 45
click at [1348, 490] on button "Select" at bounding box center [1347, 492] width 165 height 27
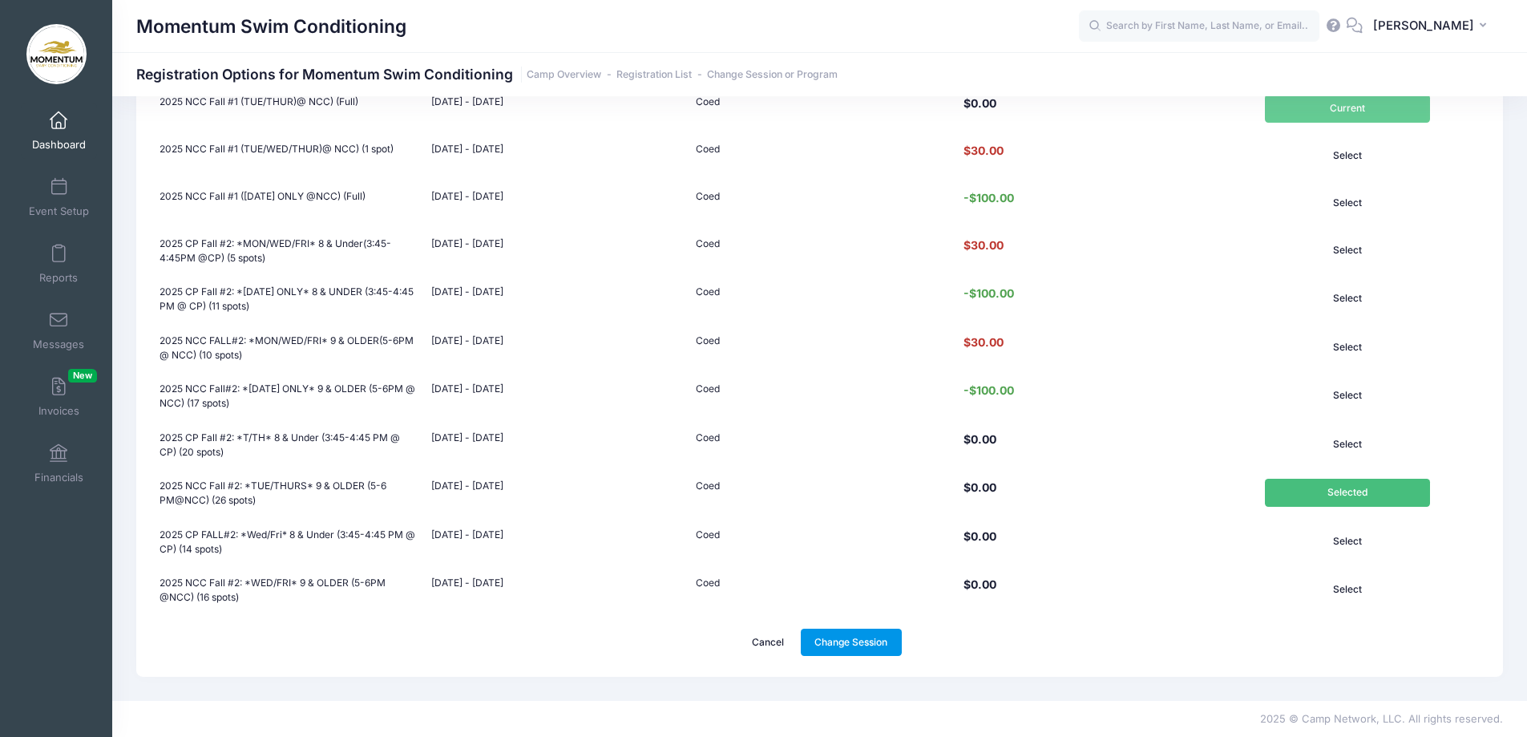
click at [866, 644] on link "Change Session" at bounding box center [851, 641] width 101 height 27
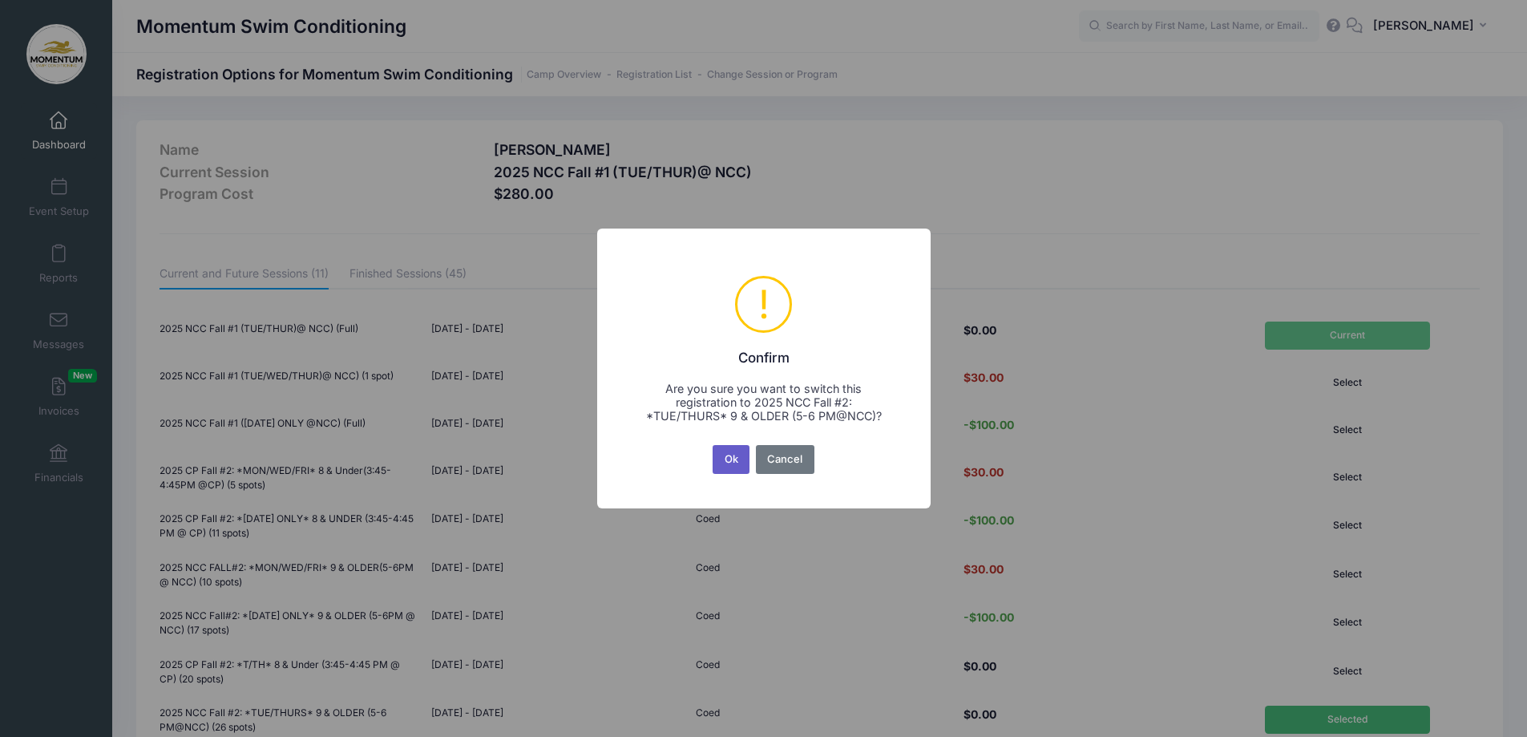
click at [727, 456] on button "Ok" at bounding box center [731, 459] width 37 height 29
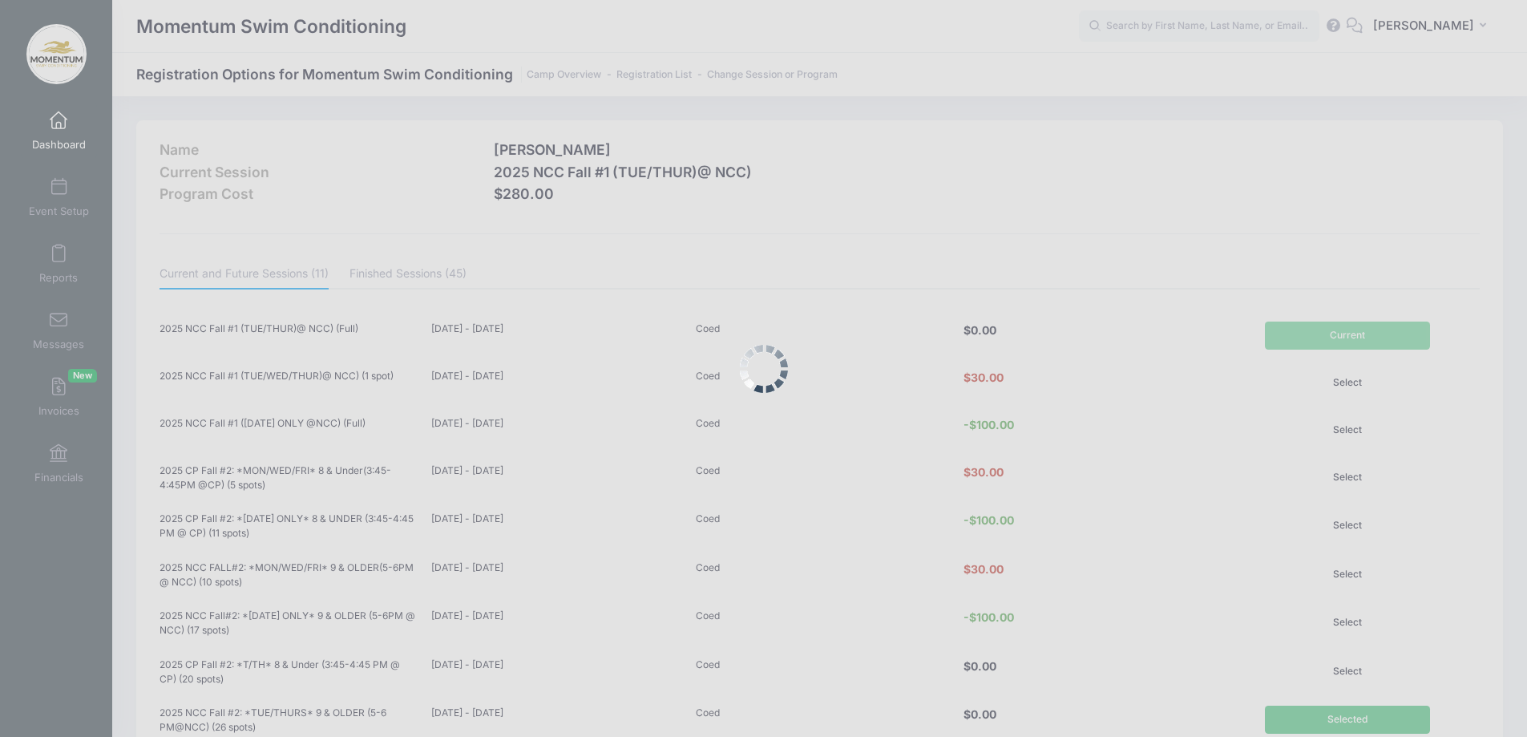
scroll to position [227, 0]
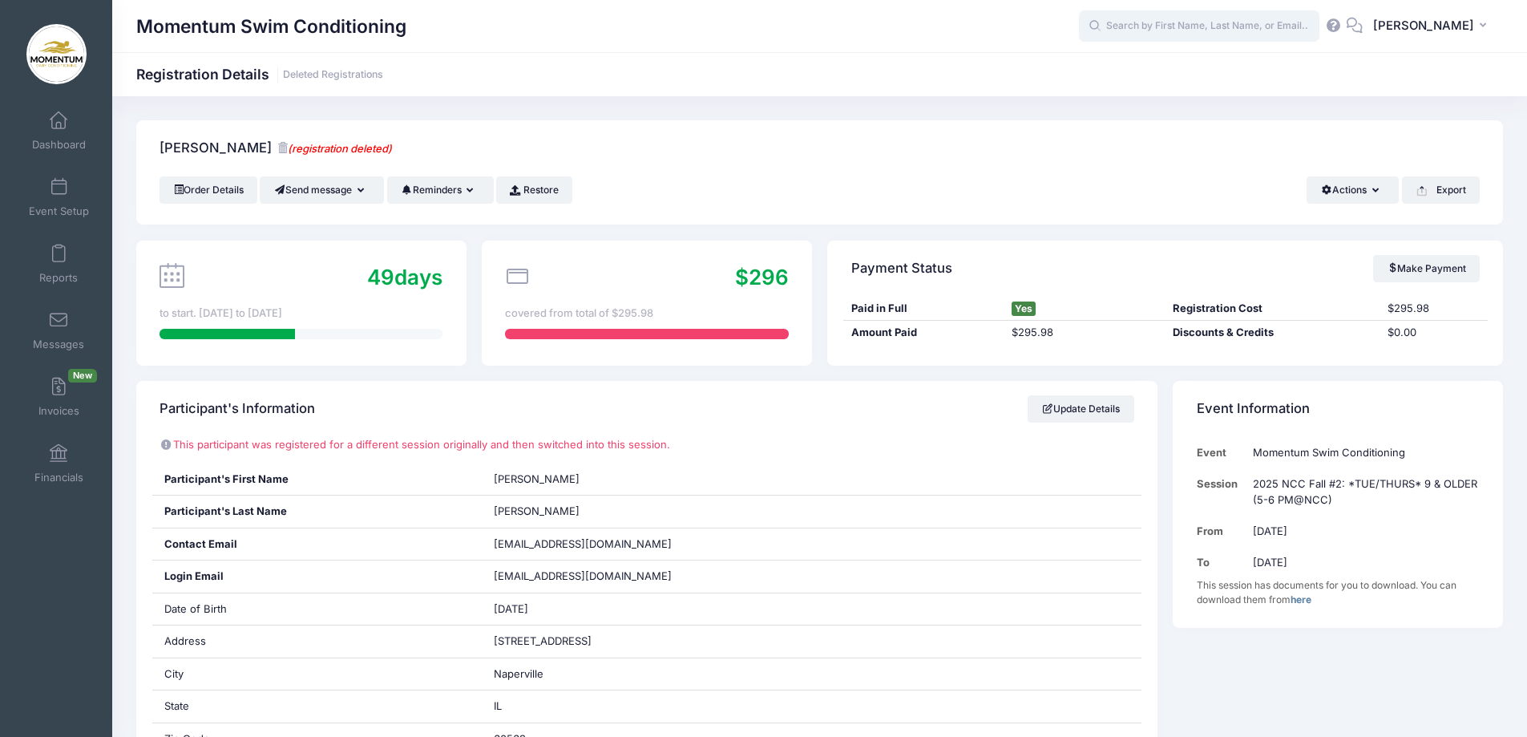
click at [1146, 29] on input "text" at bounding box center [1199, 26] width 240 height 32
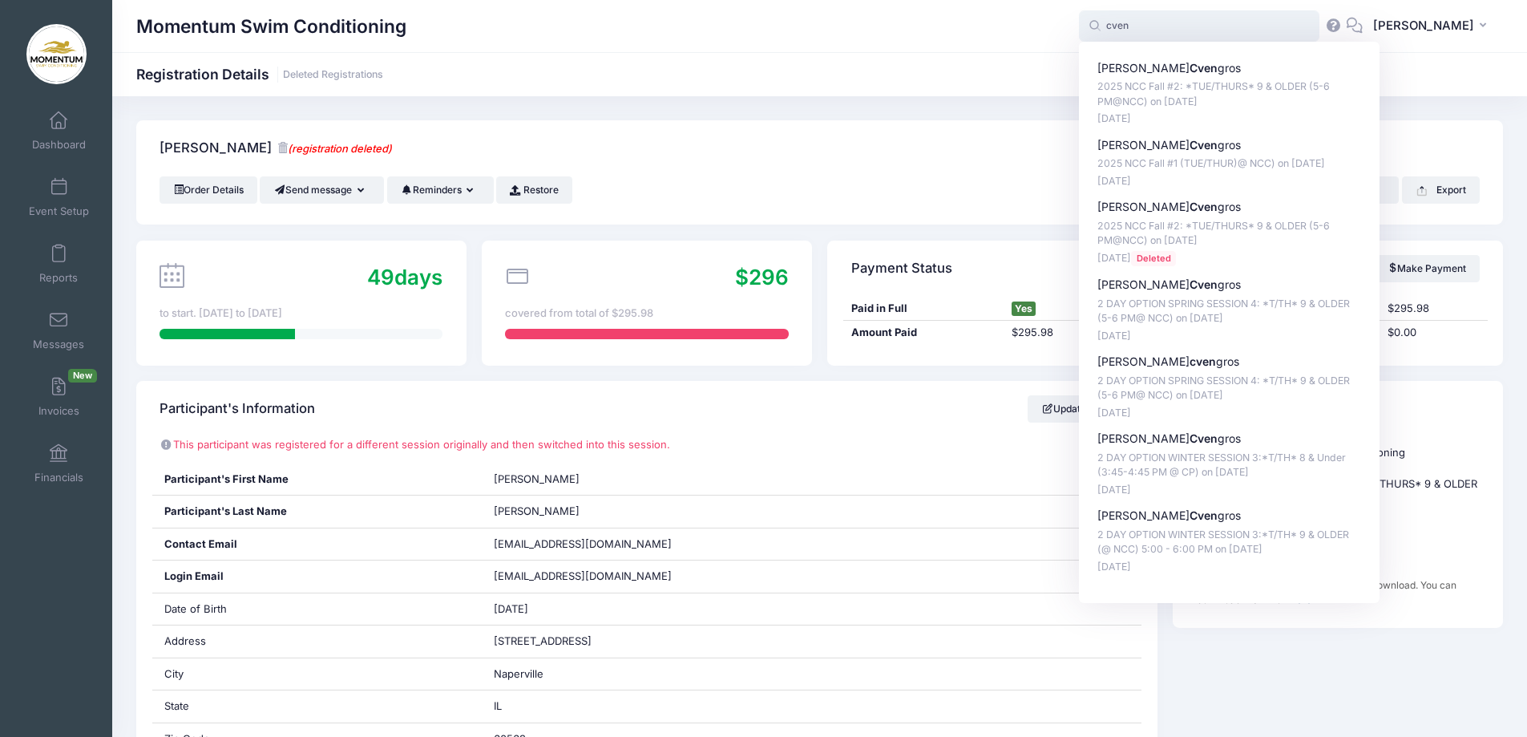
type input "cven"
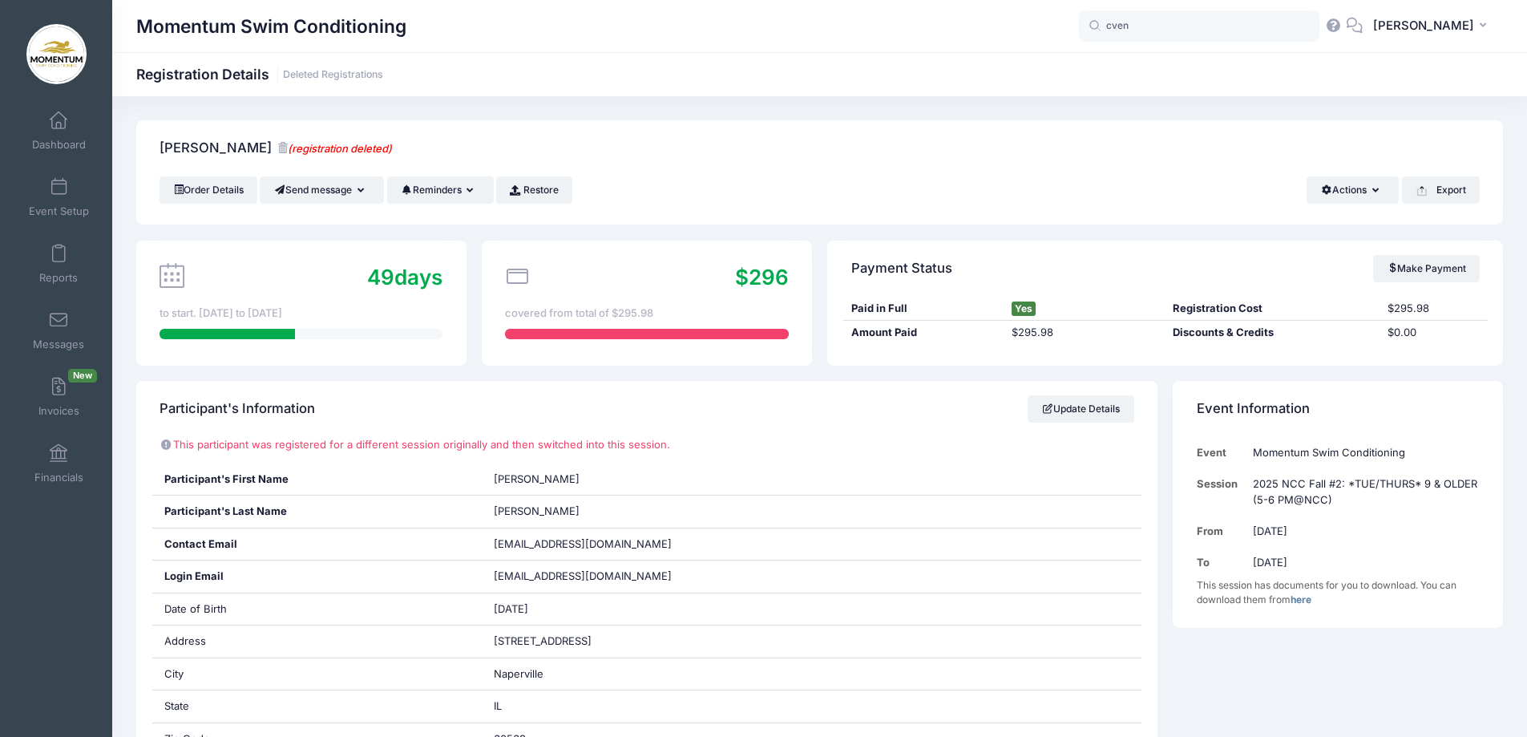
click at [845, 80] on div "Momentum Swim Conditioning Registration Details Deleted Registrations" at bounding box center [819, 74] width 1415 height 22
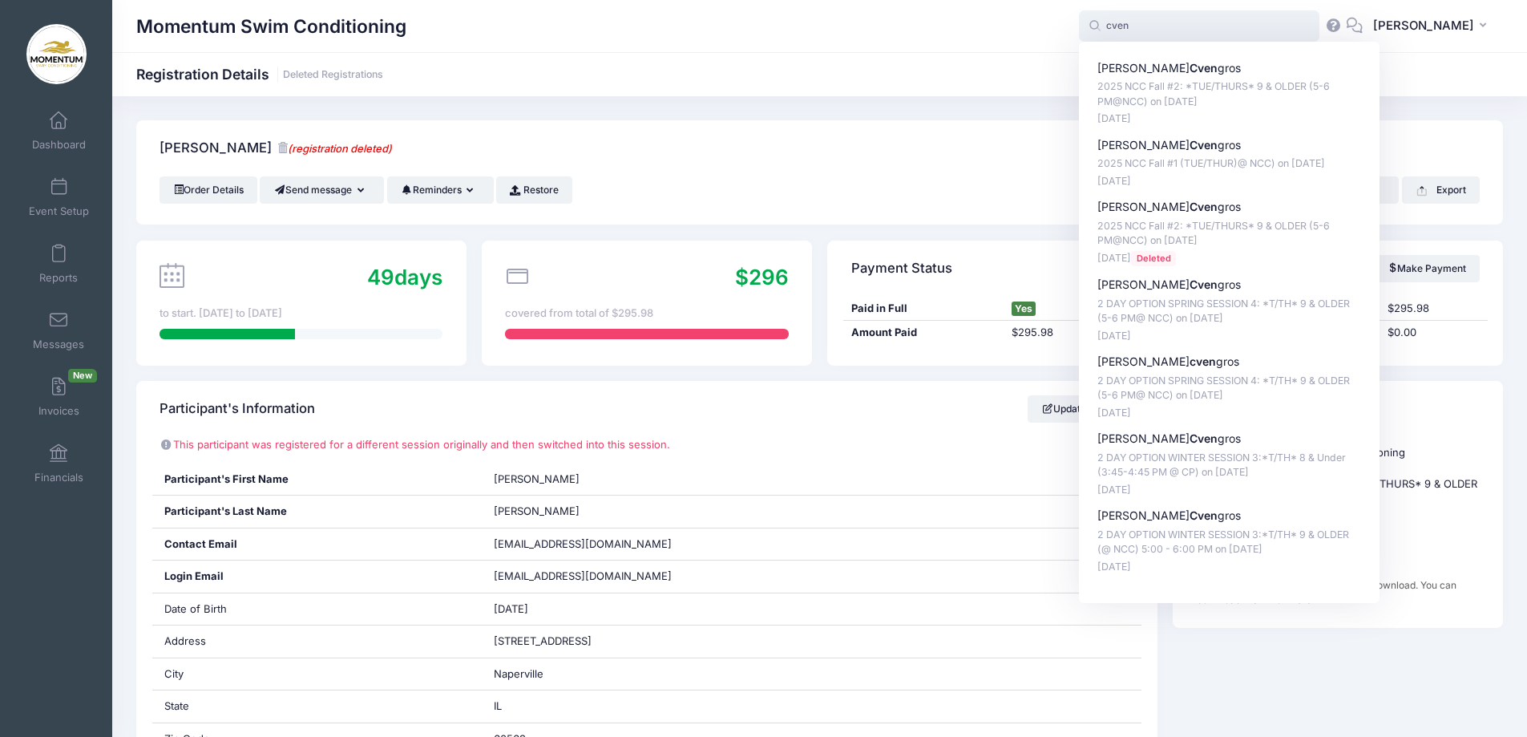
drag, startPoint x: 1188, startPoint y: 21, endPoint x: 1079, endPoint y: 25, distance: 109.1
click at [1079, 25] on div "Momentum Swim Conditioning cven cven Grayson Cven gros 2025 NCC Fall #2: *TUE/T…" at bounding box center [819, 26] width 1415 height 37
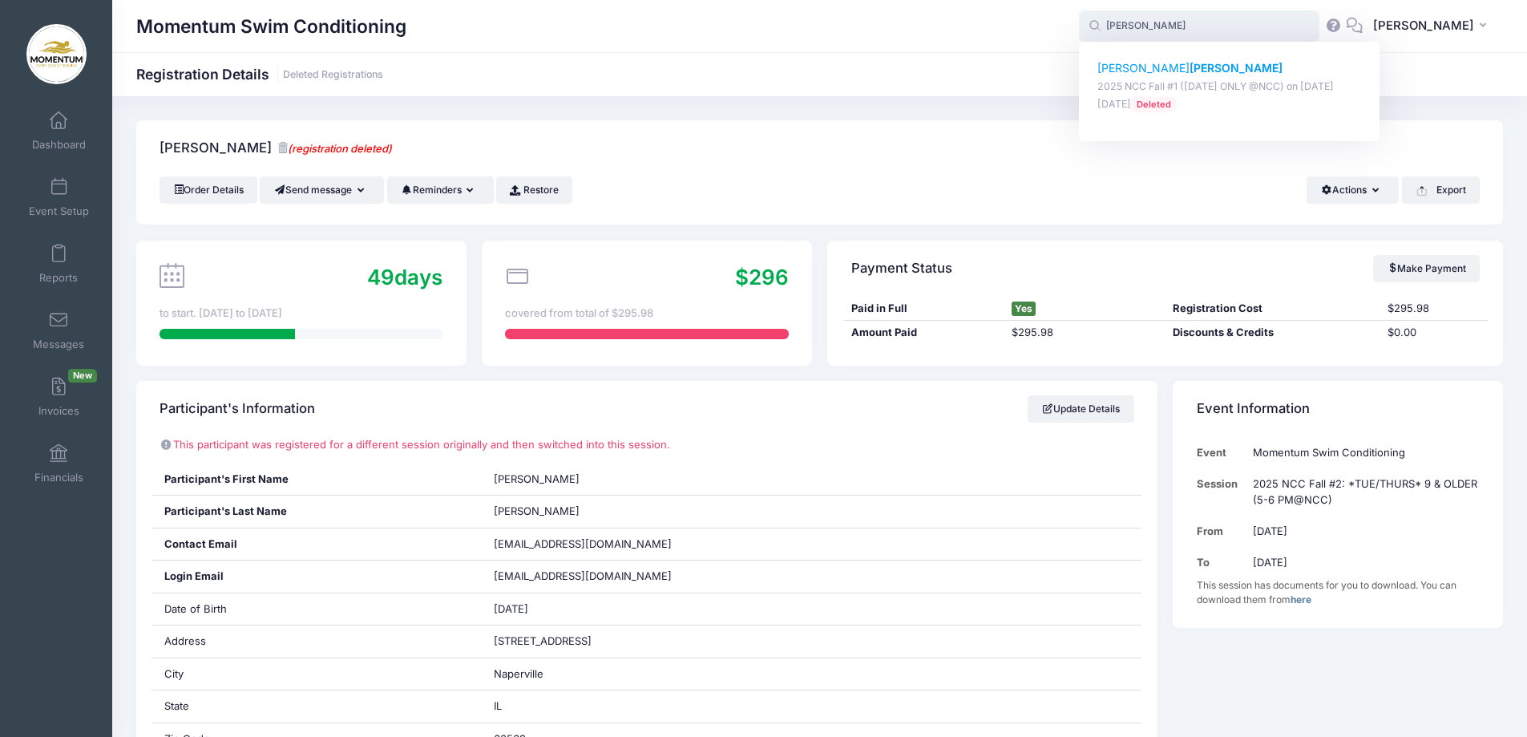
click at [1165, 65] on p "Stephanie Ensley" at bounding box center [1229, 68] width 265 height 17
type input "Stephanie Ensley (2025 NCC Fall #1 (WEDNESDAY ONLY @NCC), Sep-17, 2025)"
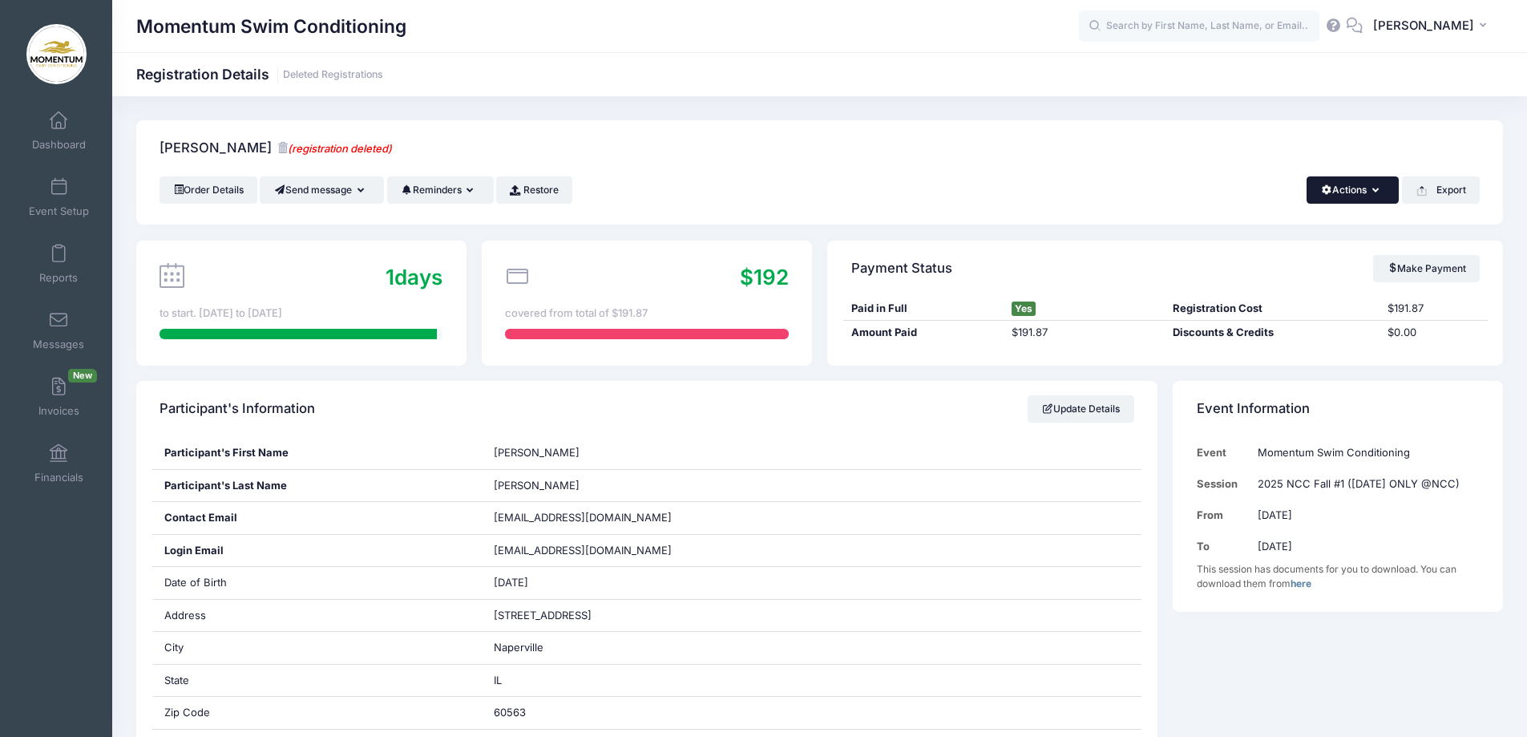
click at [1371, 190] on button "Actions" at bounding box center [1353, 189] width 92 height 27
click at [1262, 296] on link "Change Session or Program" at bounding box center [1298, 300] width 185 height 48
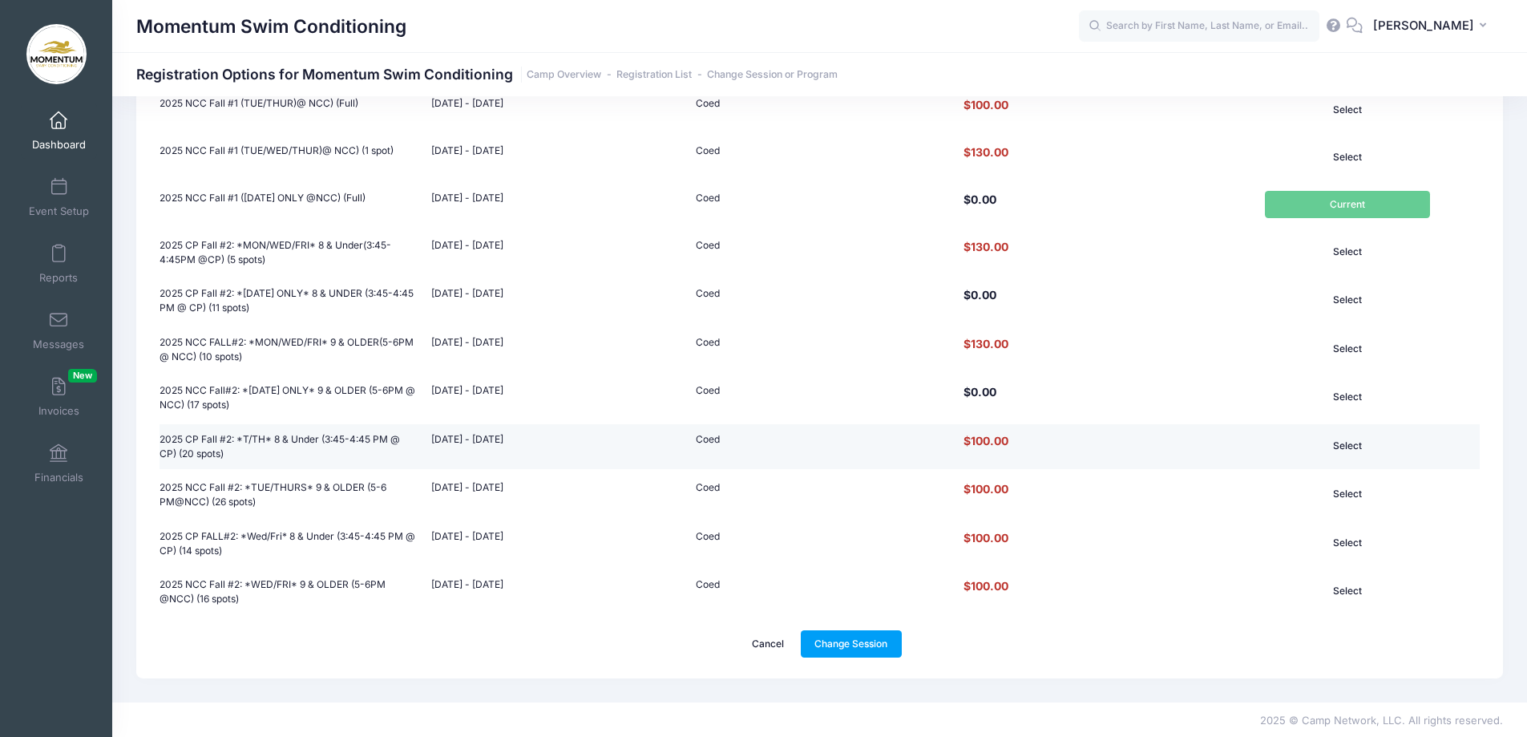
scroll to position [227, 0]
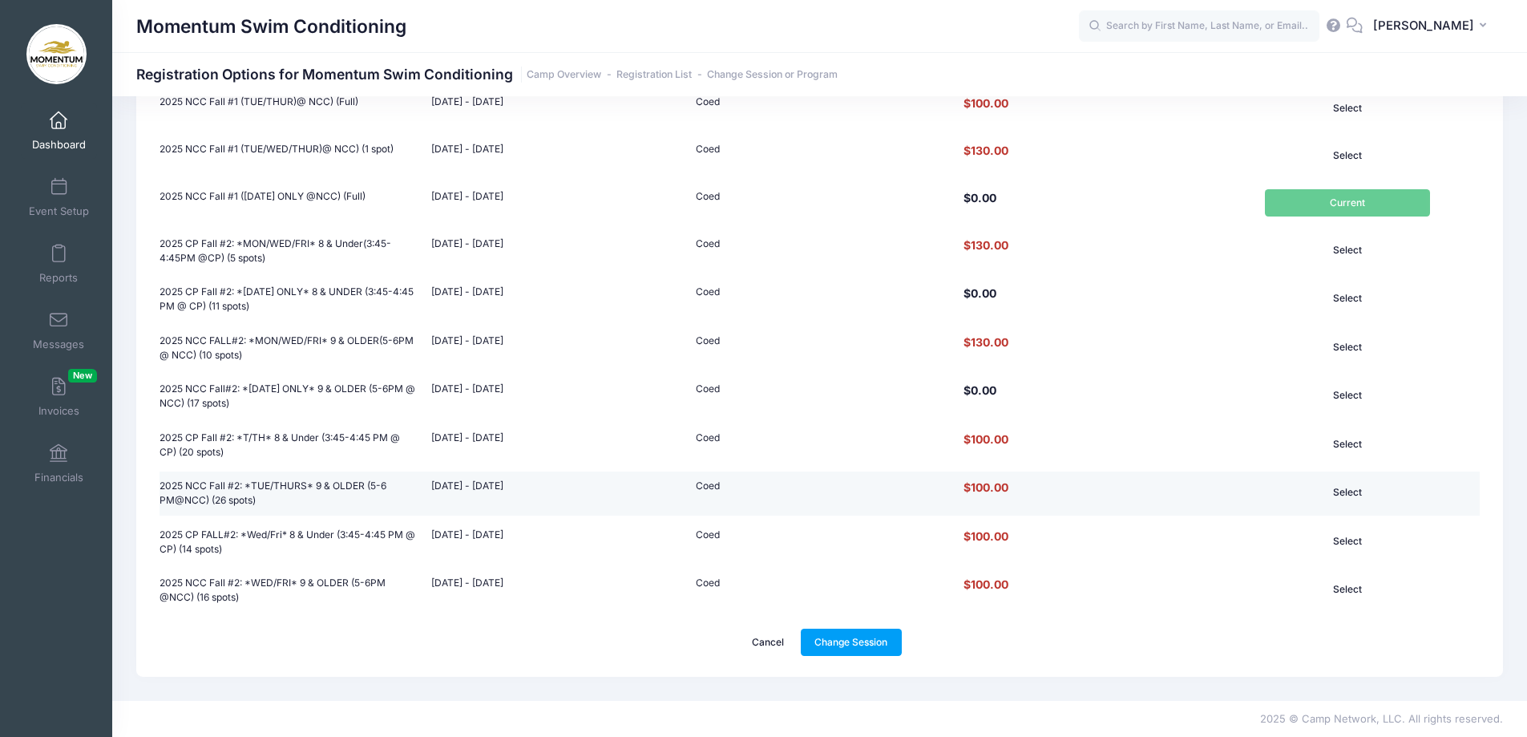
click at [1339, 489] on button "Select" at bounding box center [1347, 492] width 165 height 27
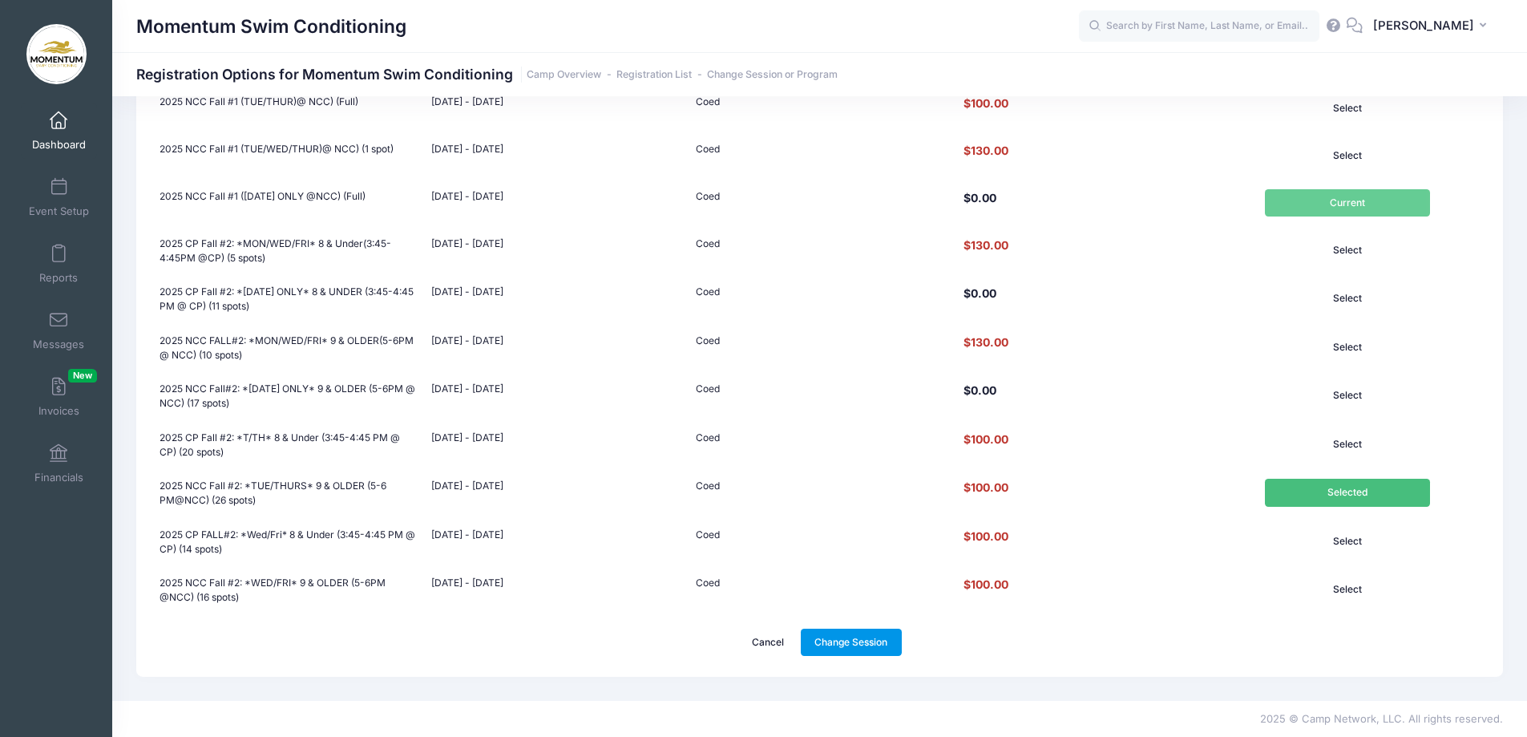
click at [866, 634] on link "Change Session" at bounding box center [851, 641] width 101 height 27
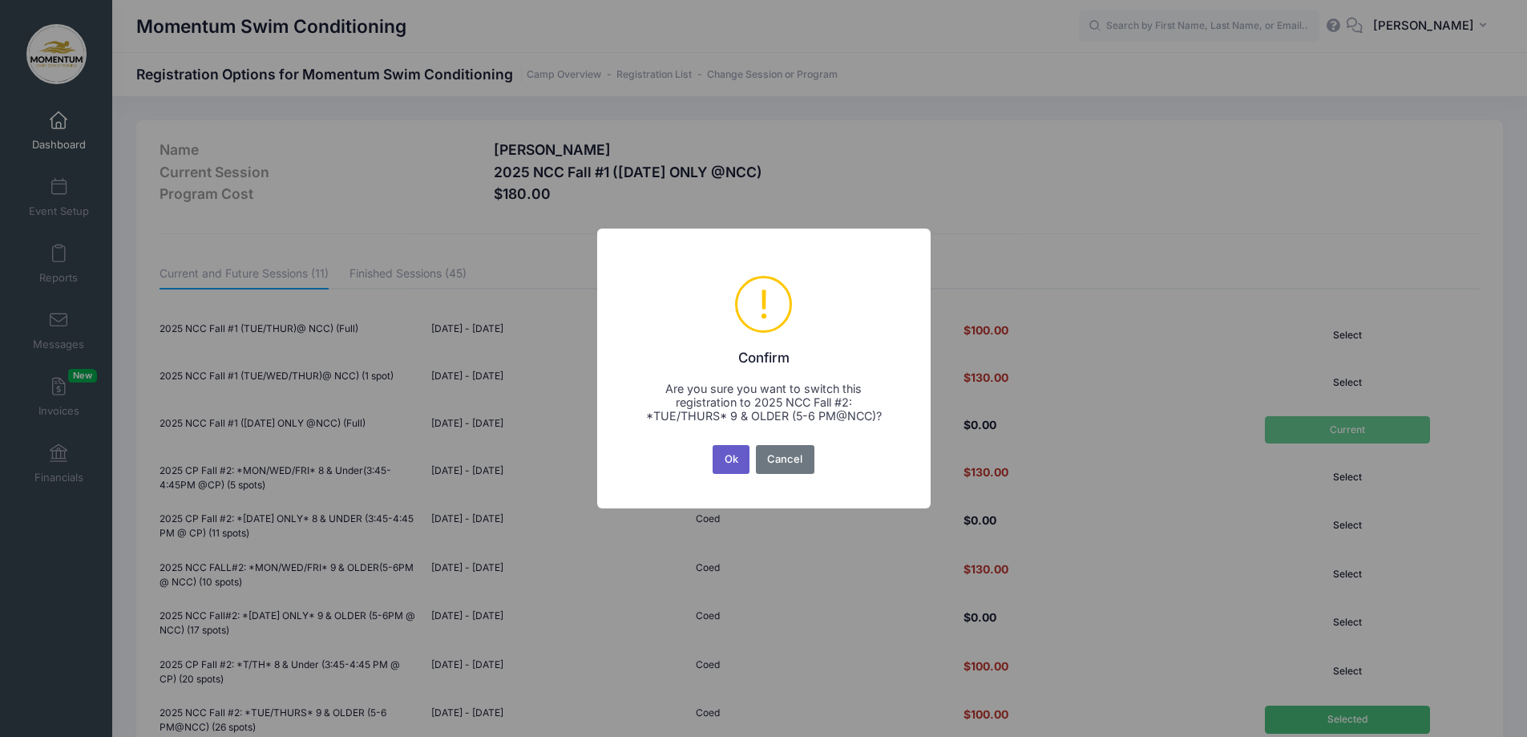
click at [731, 452] on button "Ok" at bounding box center [731, 459] width 37 height 29
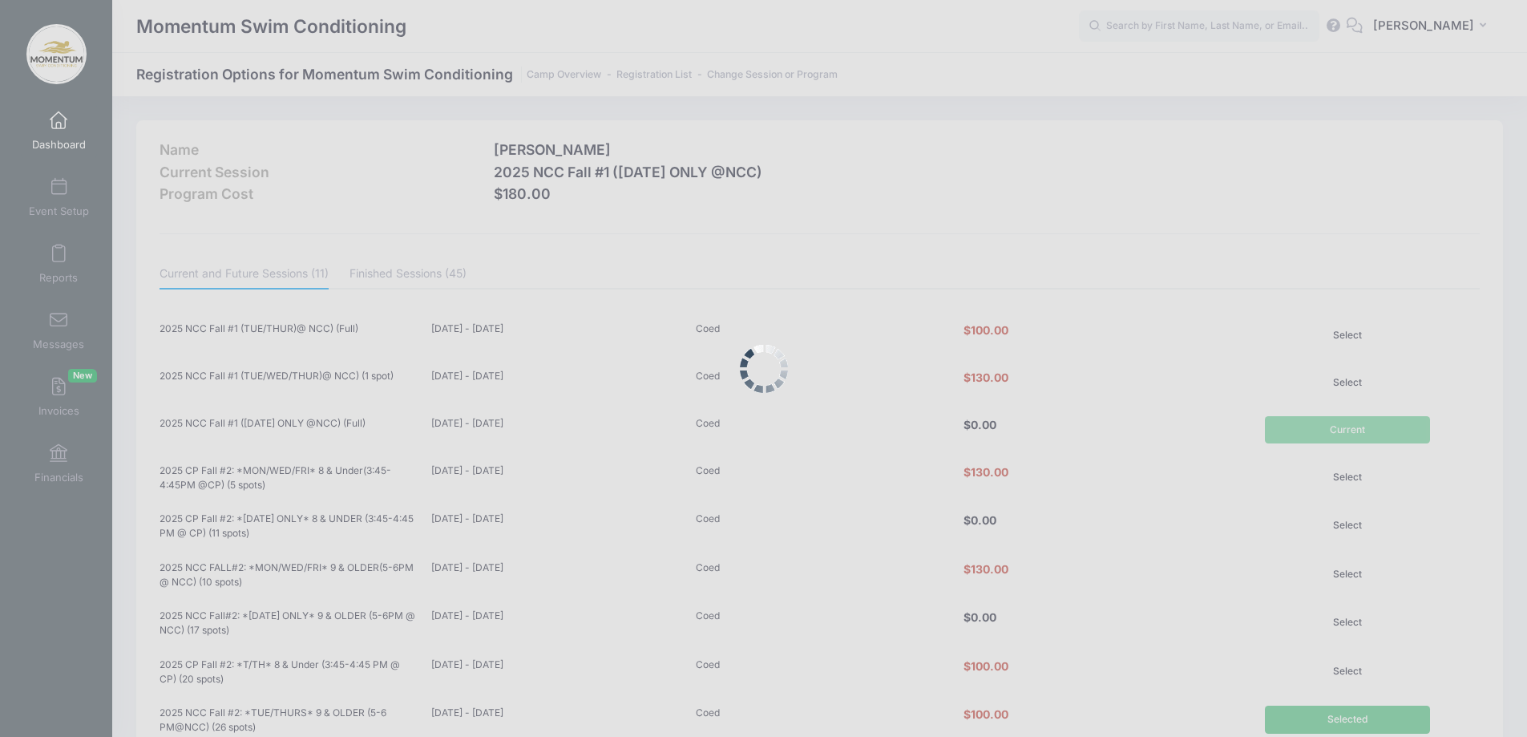
scroll to position [227, 0]
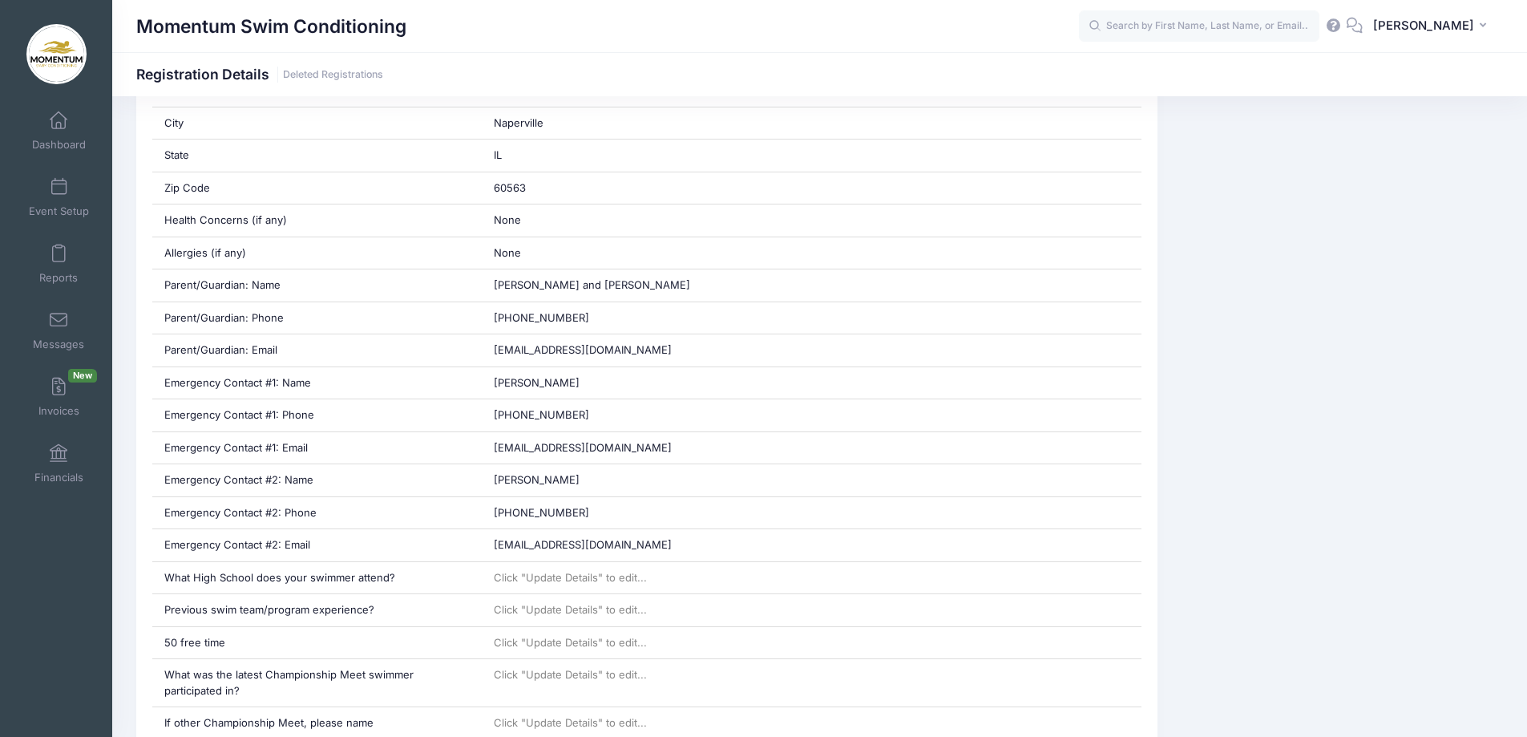
scroll to position [561, 0]
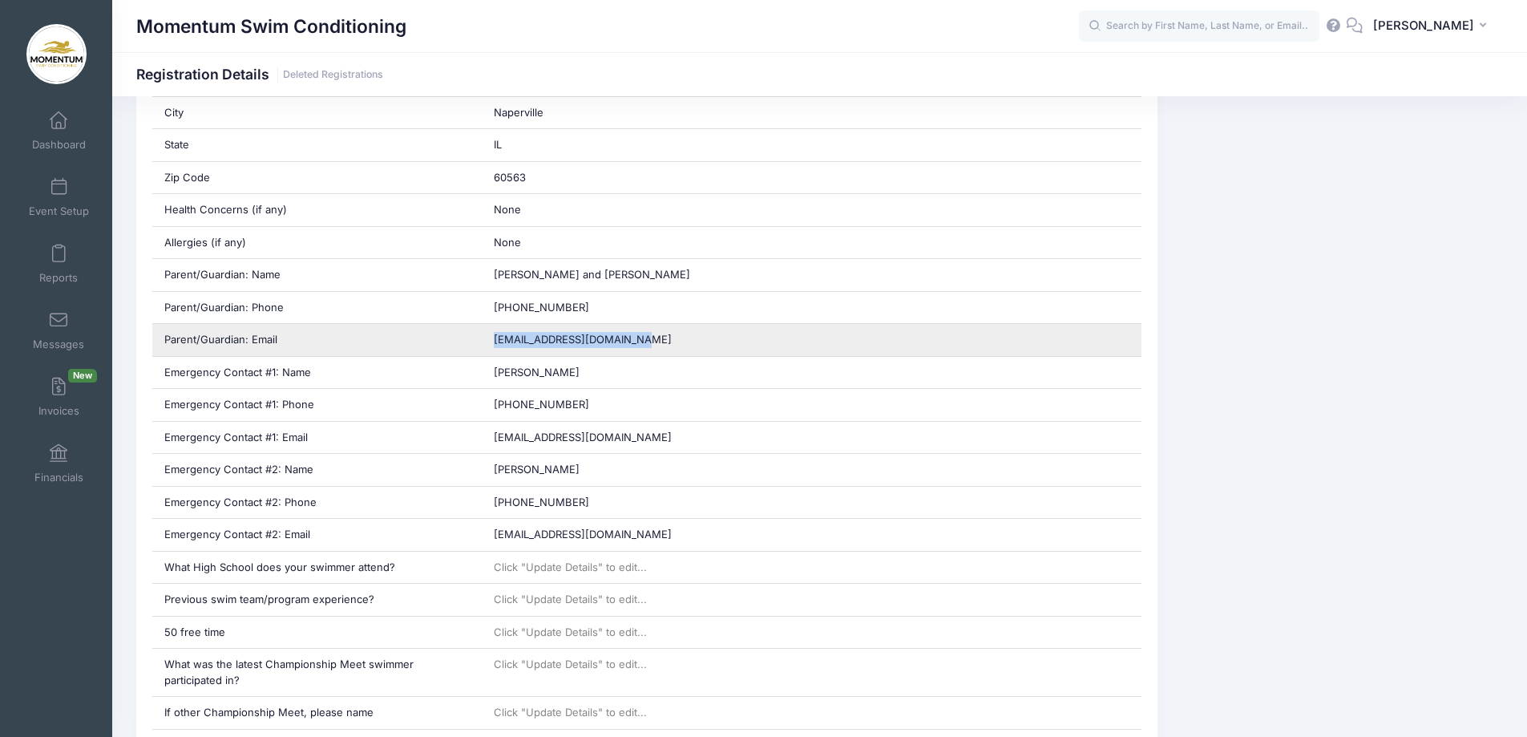
drag, startPoint x: 638, startPoint y: 338, endPoint x: 494, endPoint y: 347, distance: 144.6
click at [494, 347] on div "jim_mcgetrick@comcast.net" at bounding box center [812, 340] width 660 height 32
copy span "jim_mcgetrick@comcast.net"
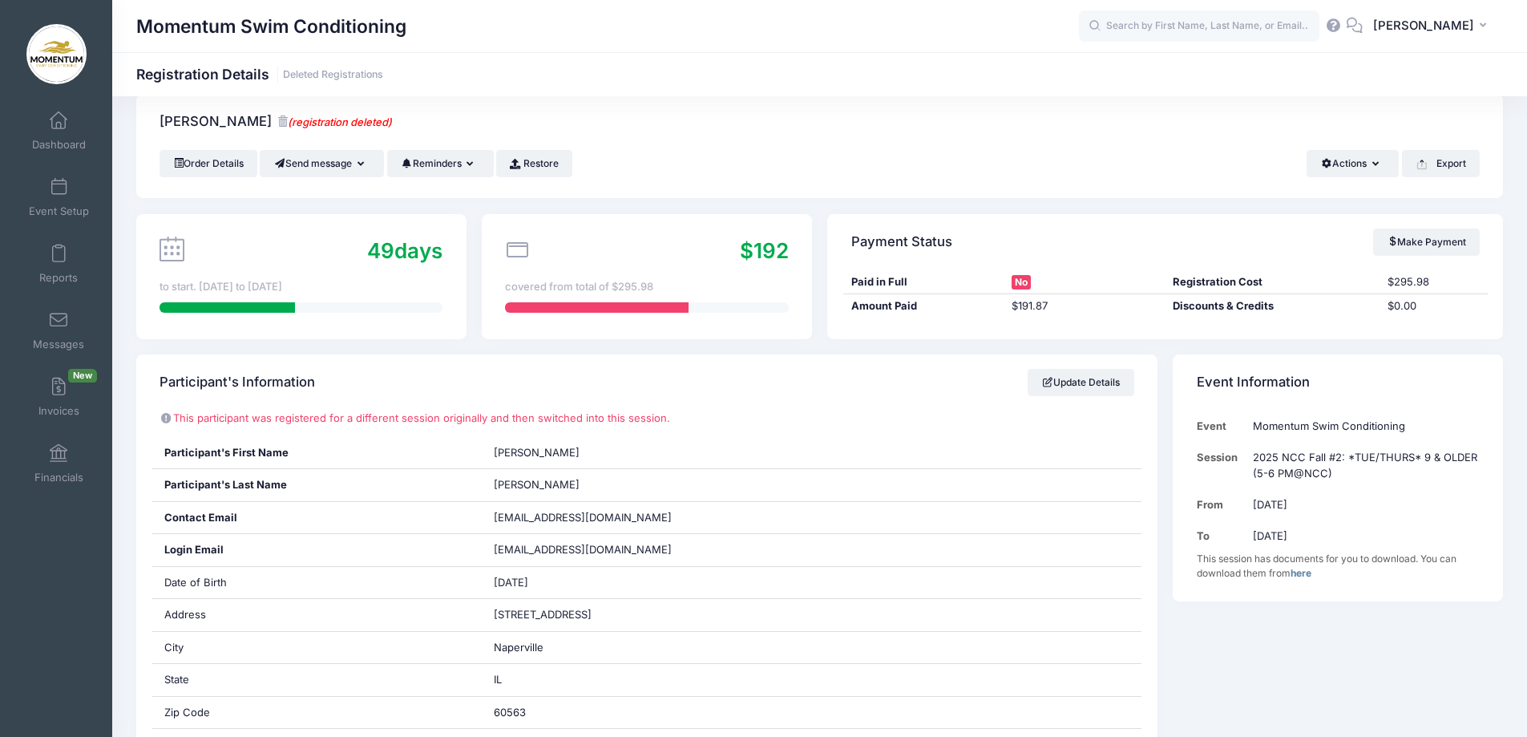
scroll to position [0, 0]
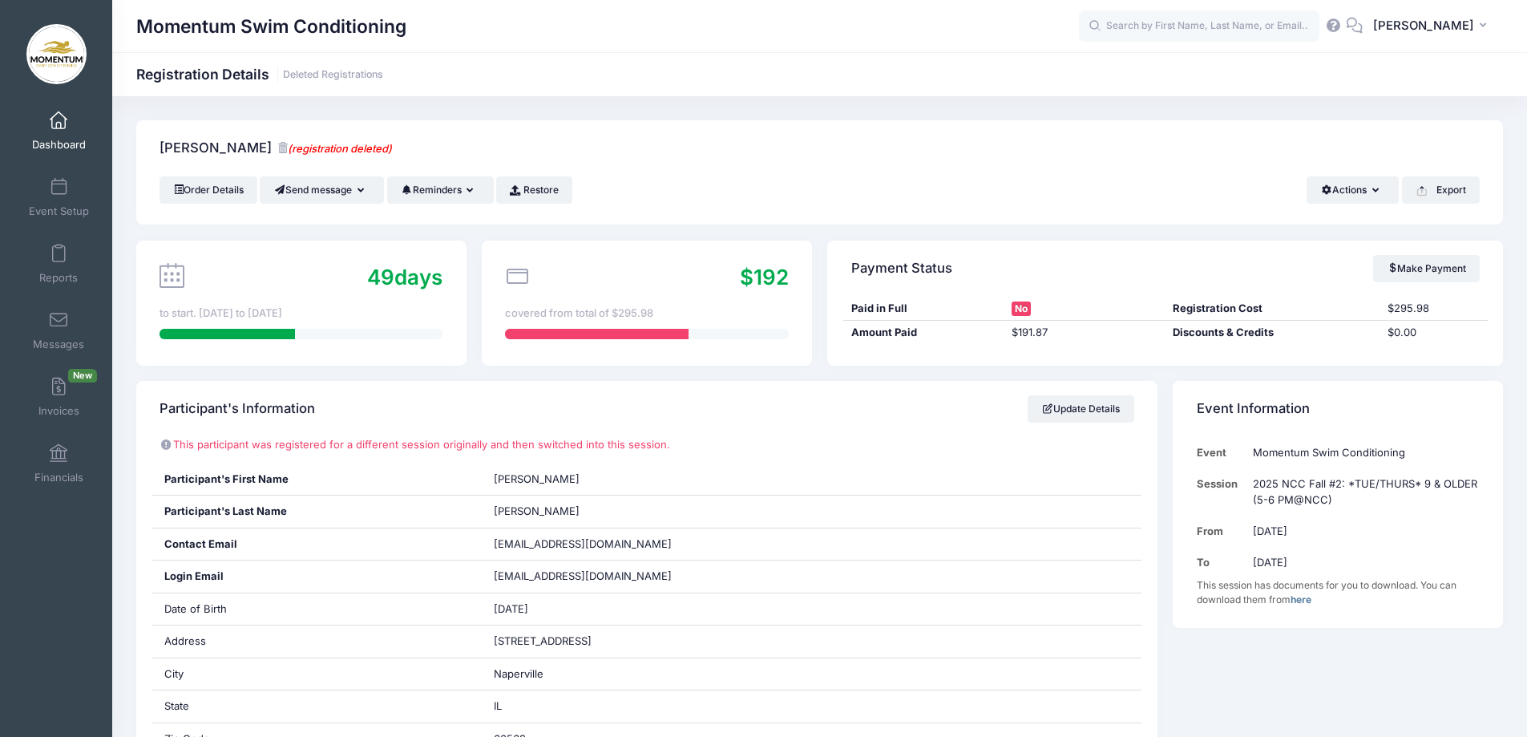
click at [64, 135] on link "Dashboard" at bounding box center [59, 131] width 76 height 56
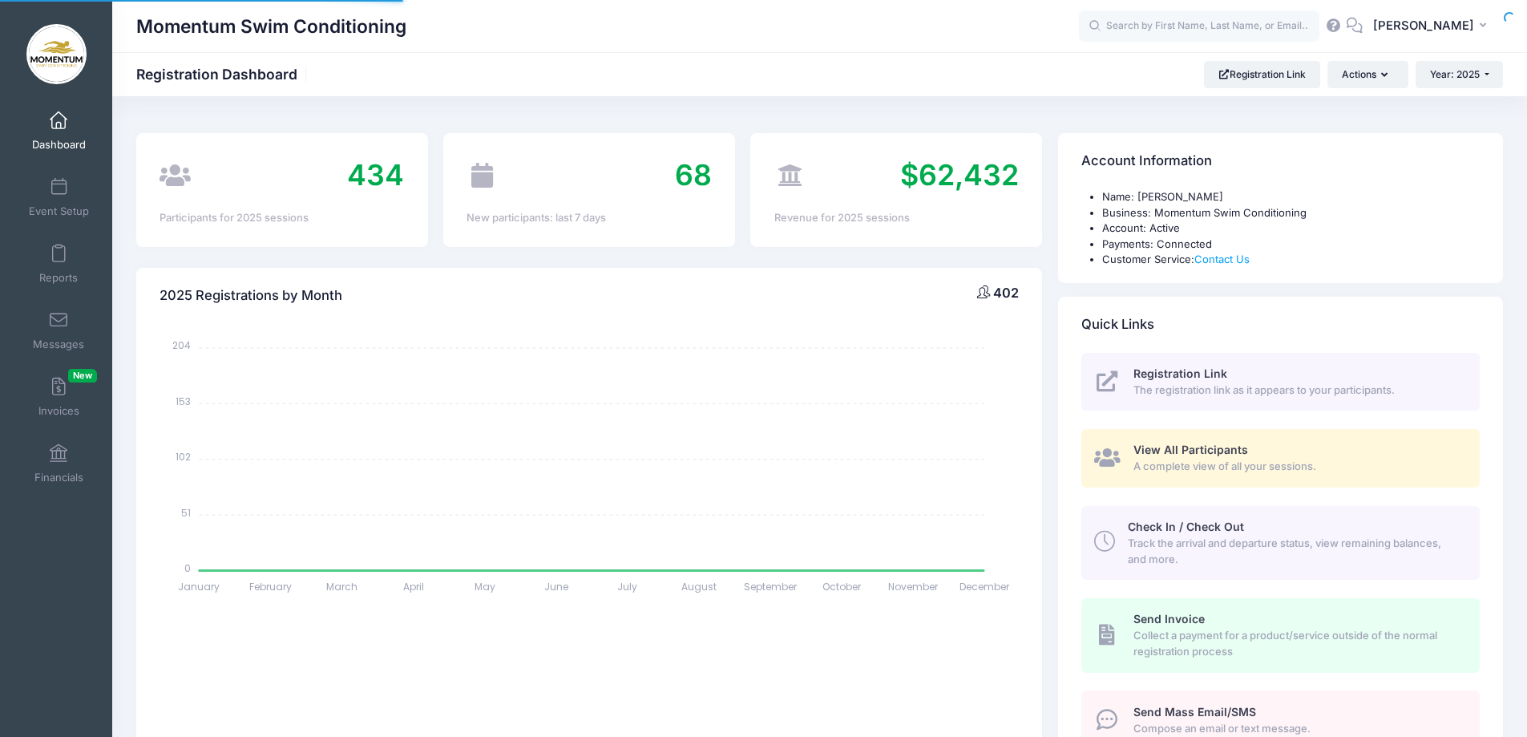
select select
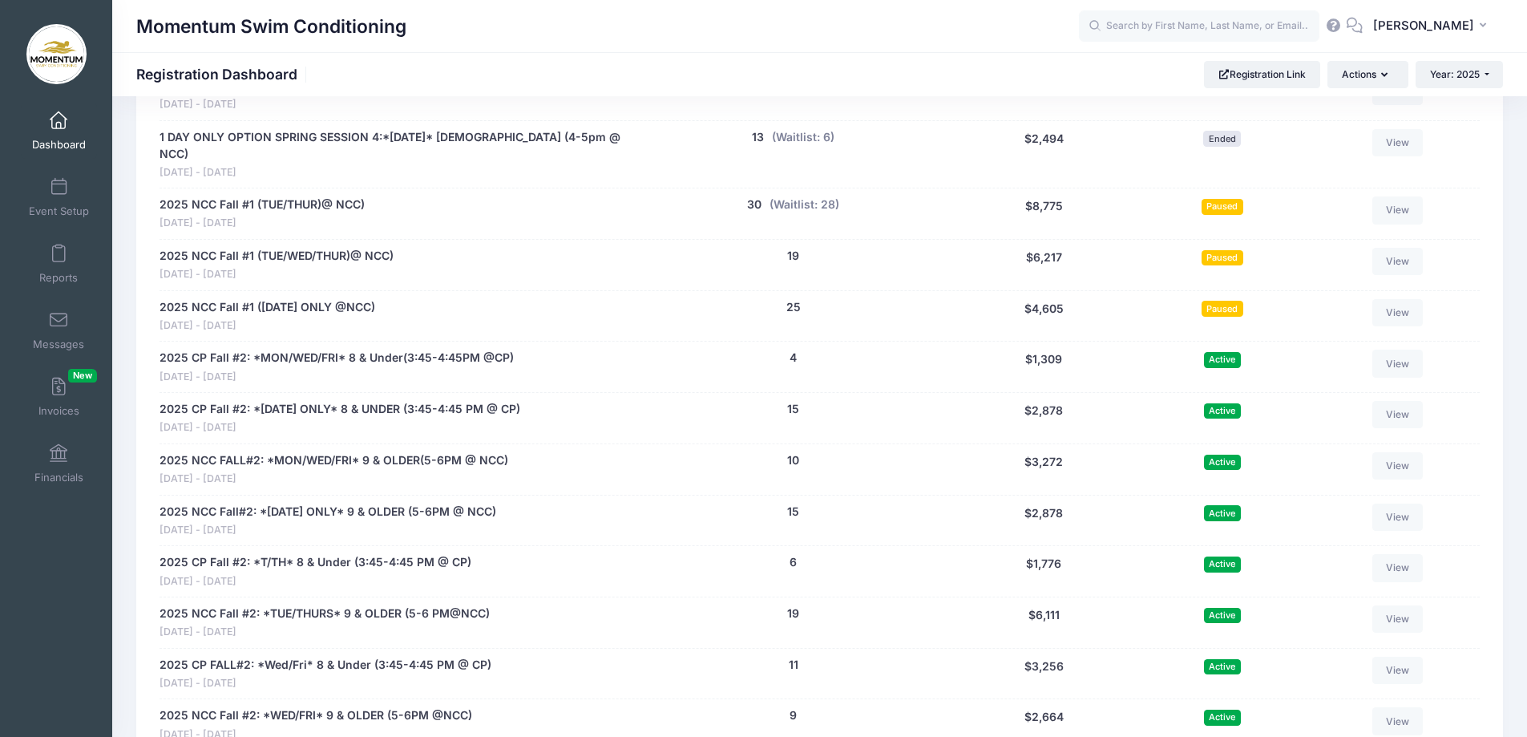
scroll to position [1763, 0]
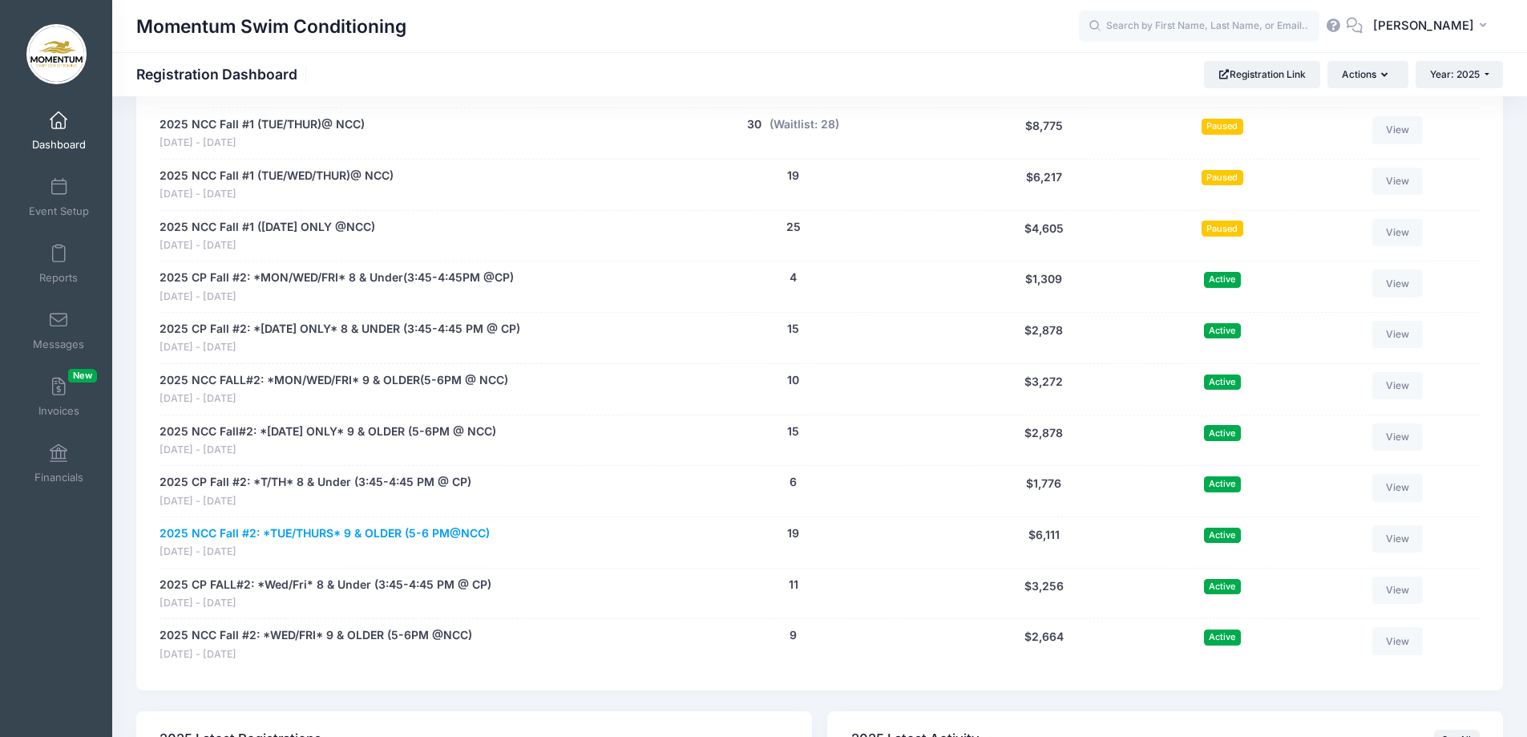
click at [375, 525] on link "2025 NCC Fall #2: *TUE/THURS* 9 & OLDER (5-6 PM@NCC)" at bounding box center [325, 533] width 330 height 17
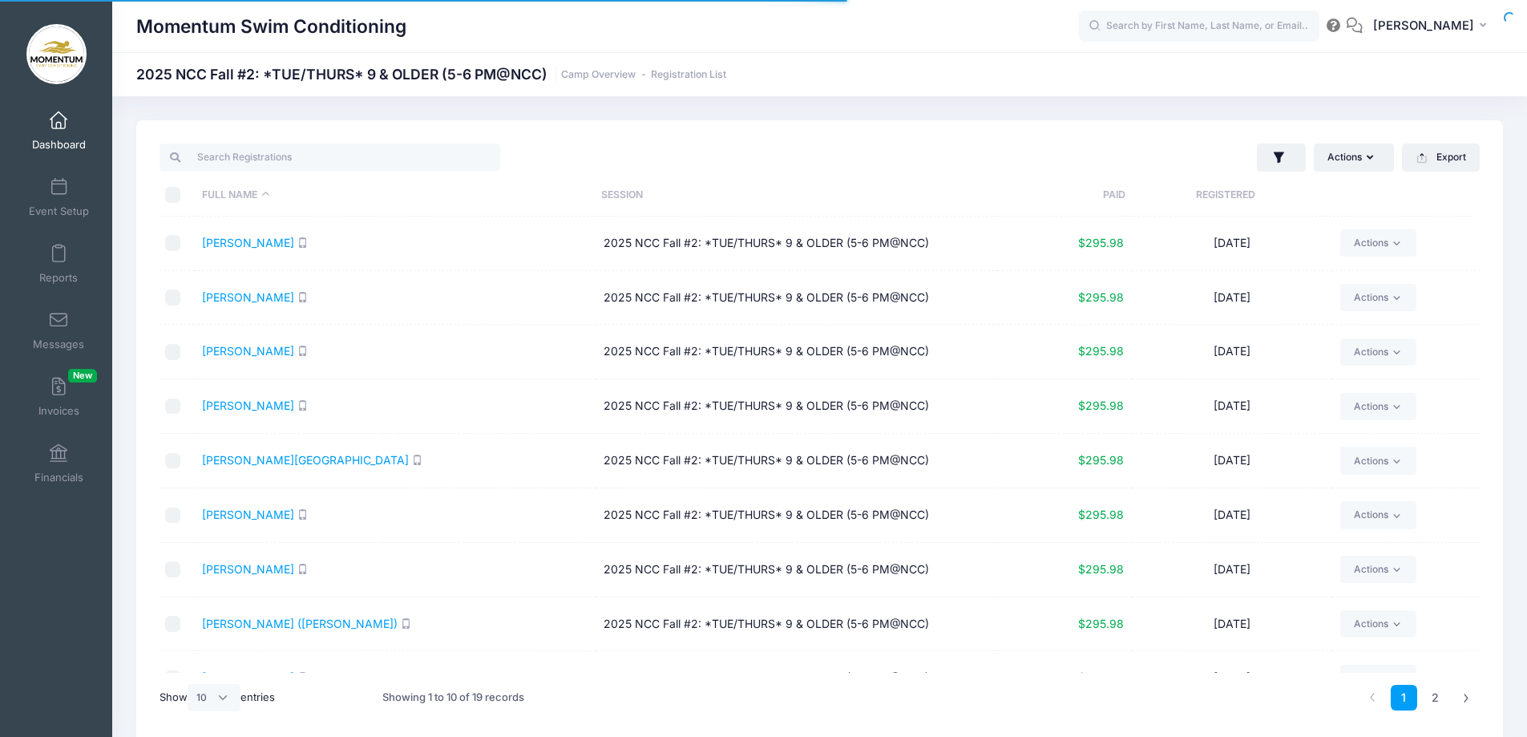
select select "10"
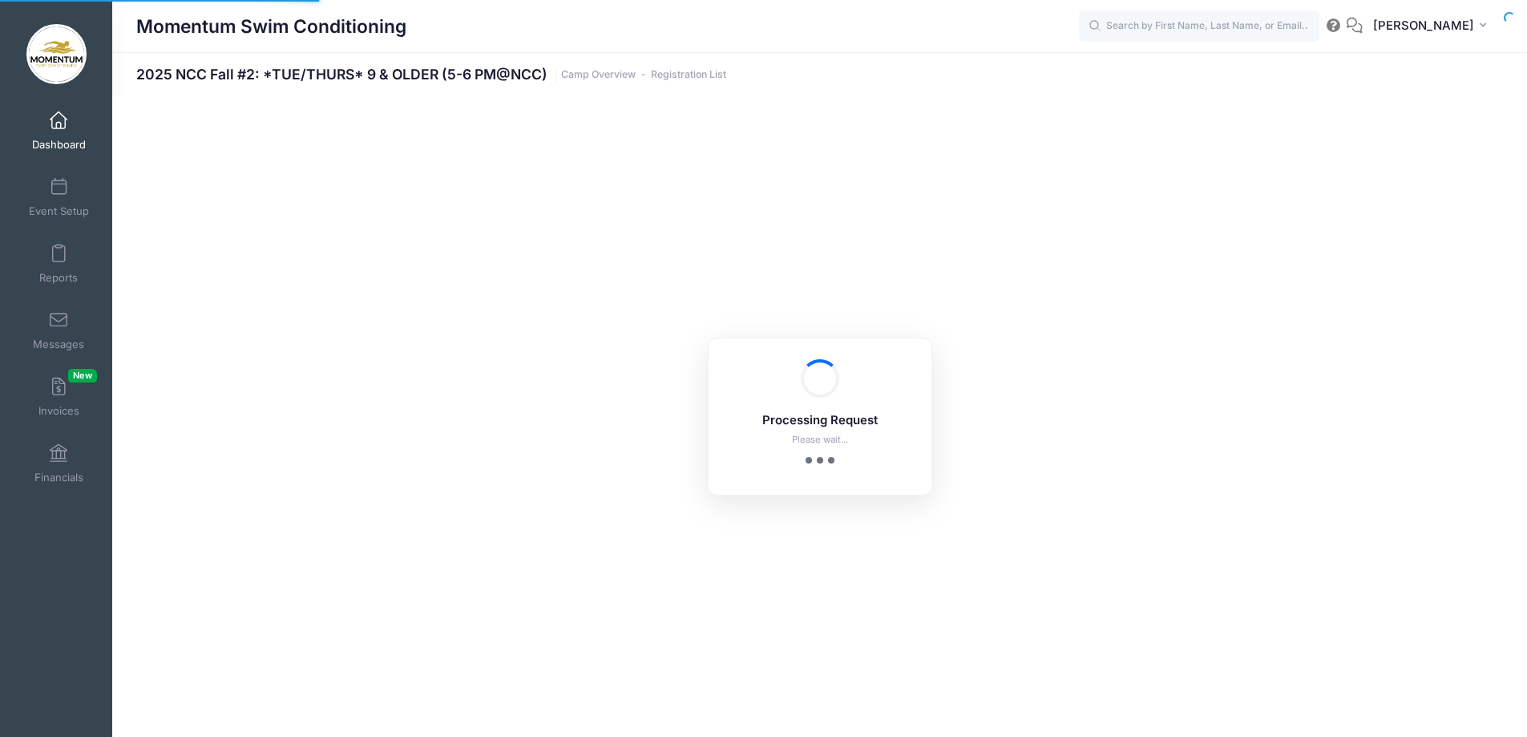
select select "10"
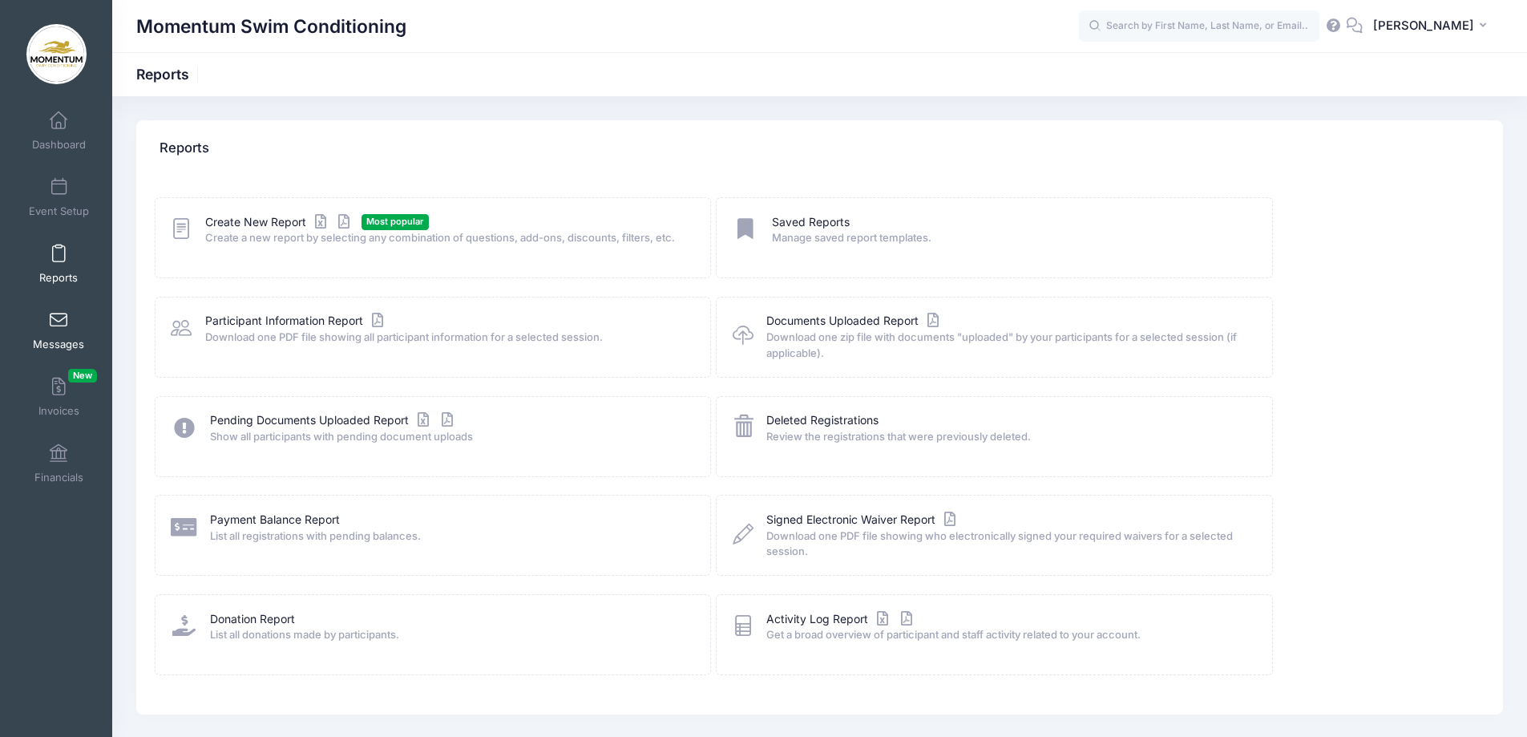
click at [62, 333] on link "Messages" at bounding box center [59, 330] width 76 height 56
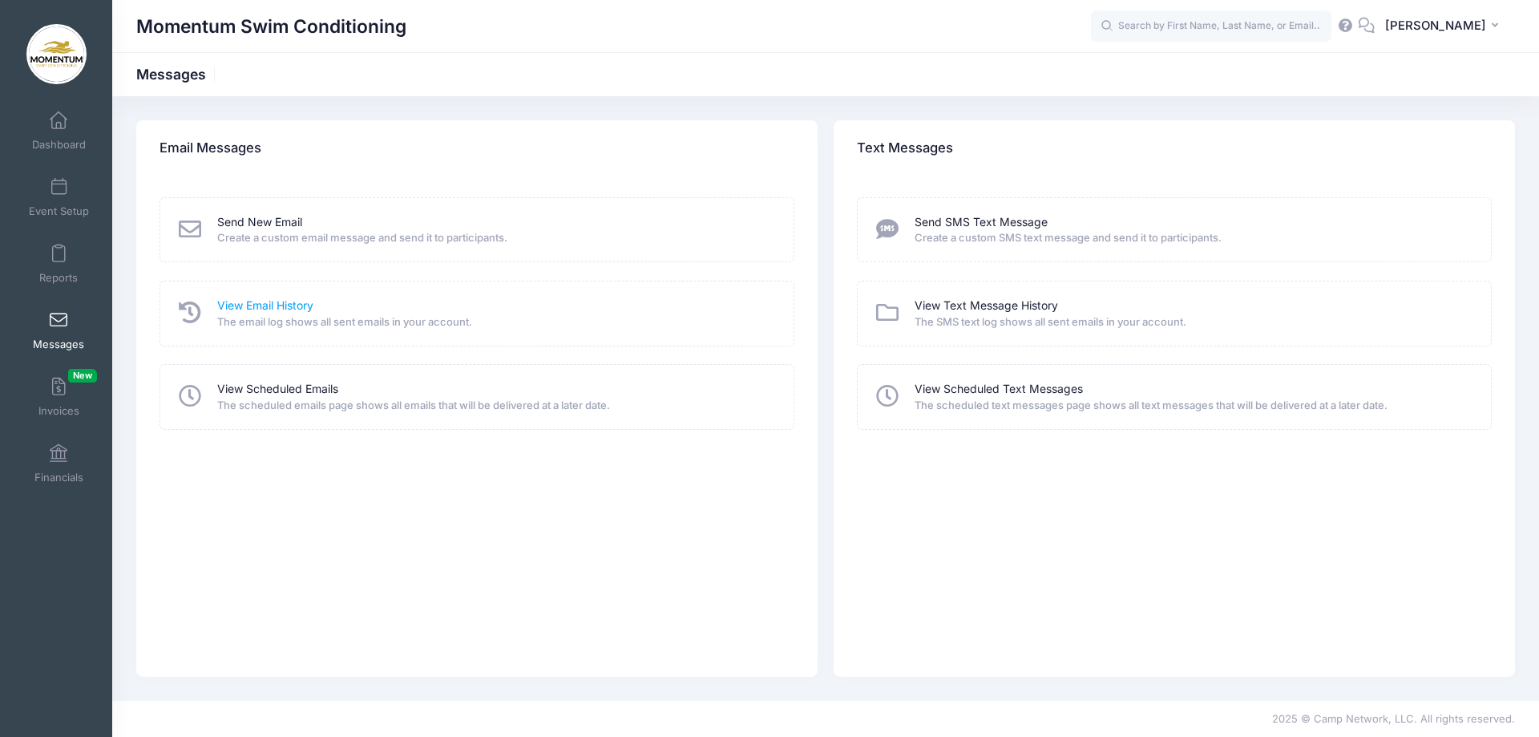
click at [267, 305] on link "View Email History" at bounding box center [265, 305] width 96 height 17
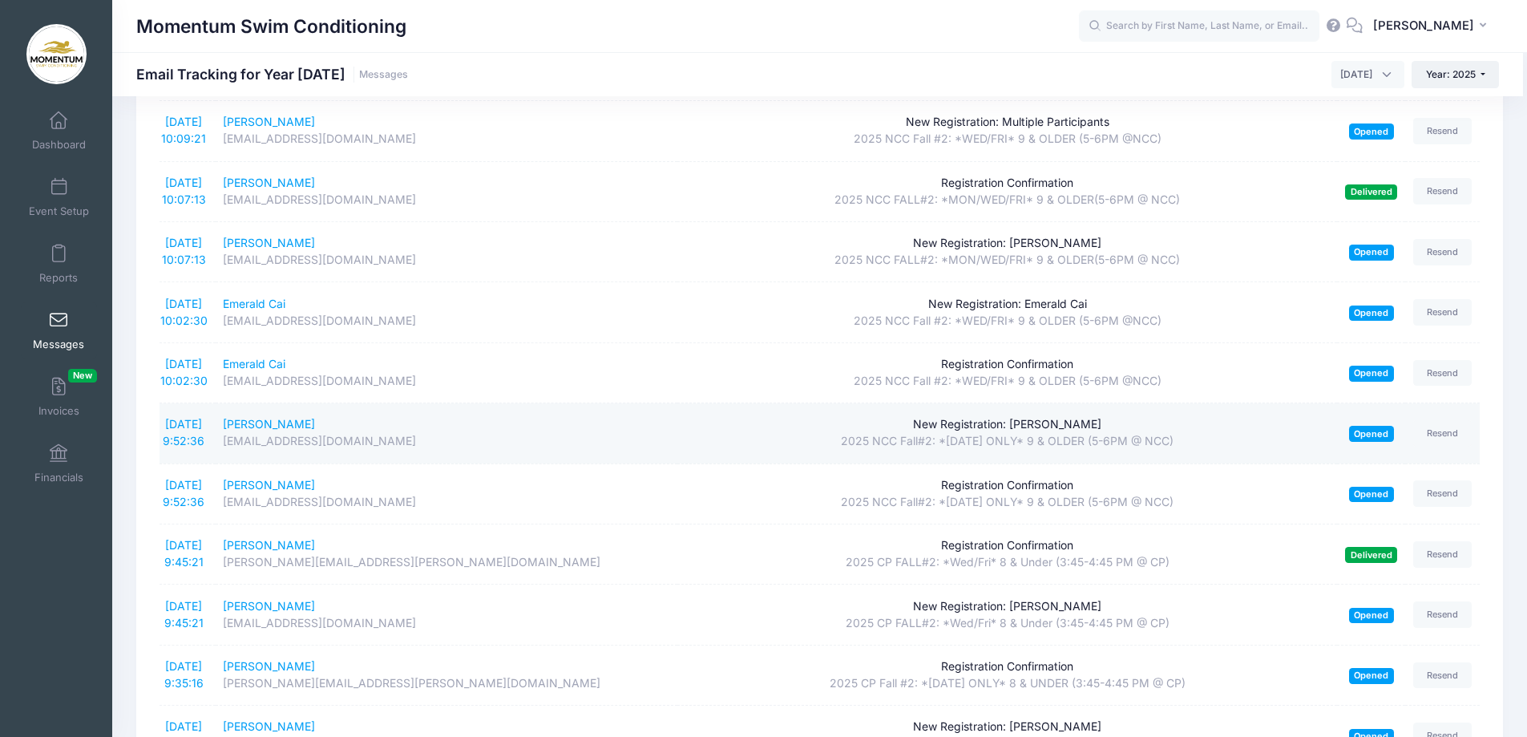
scroll to position [2660, 0]
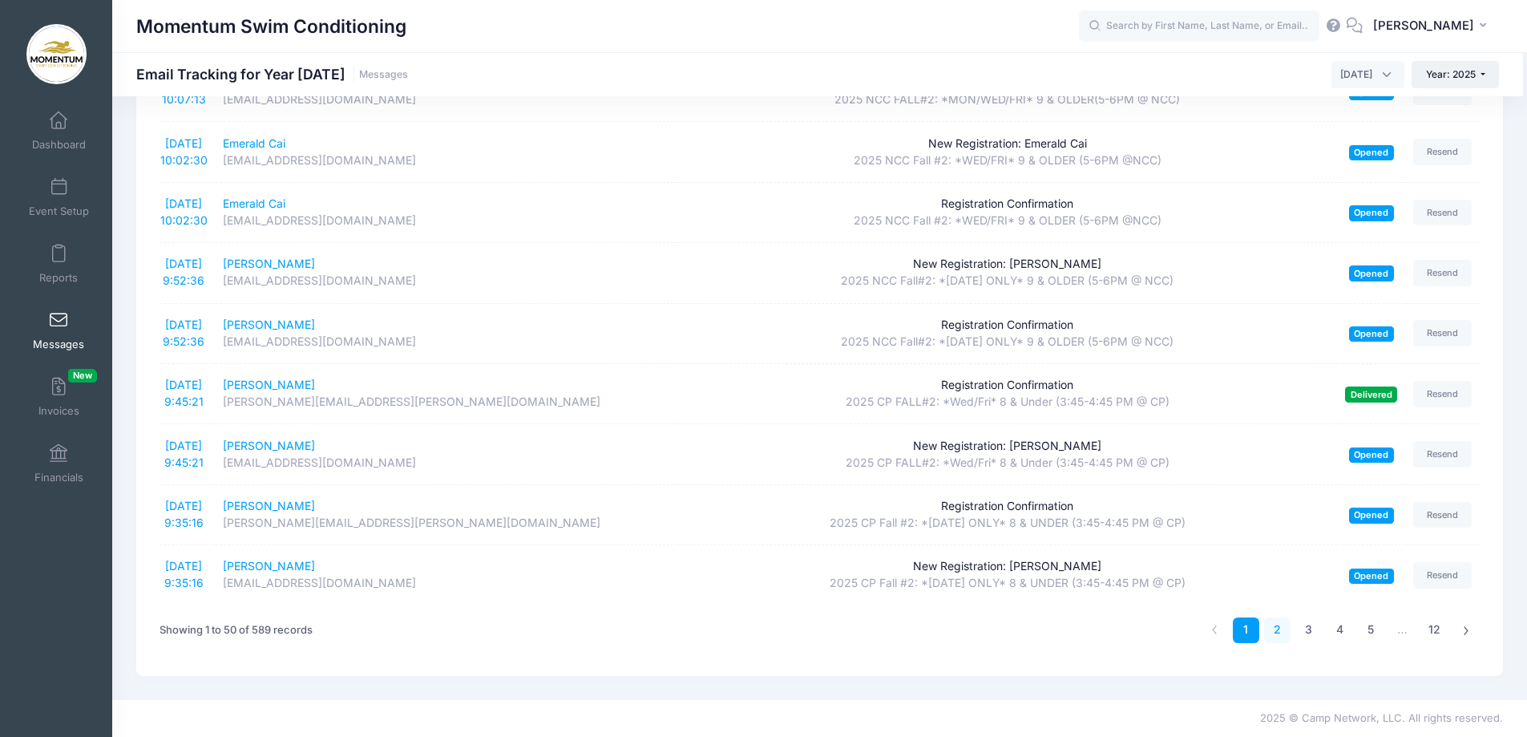
click at [1280, 629] on link "2" at bounding box center [1277, 630] width 26 height 26
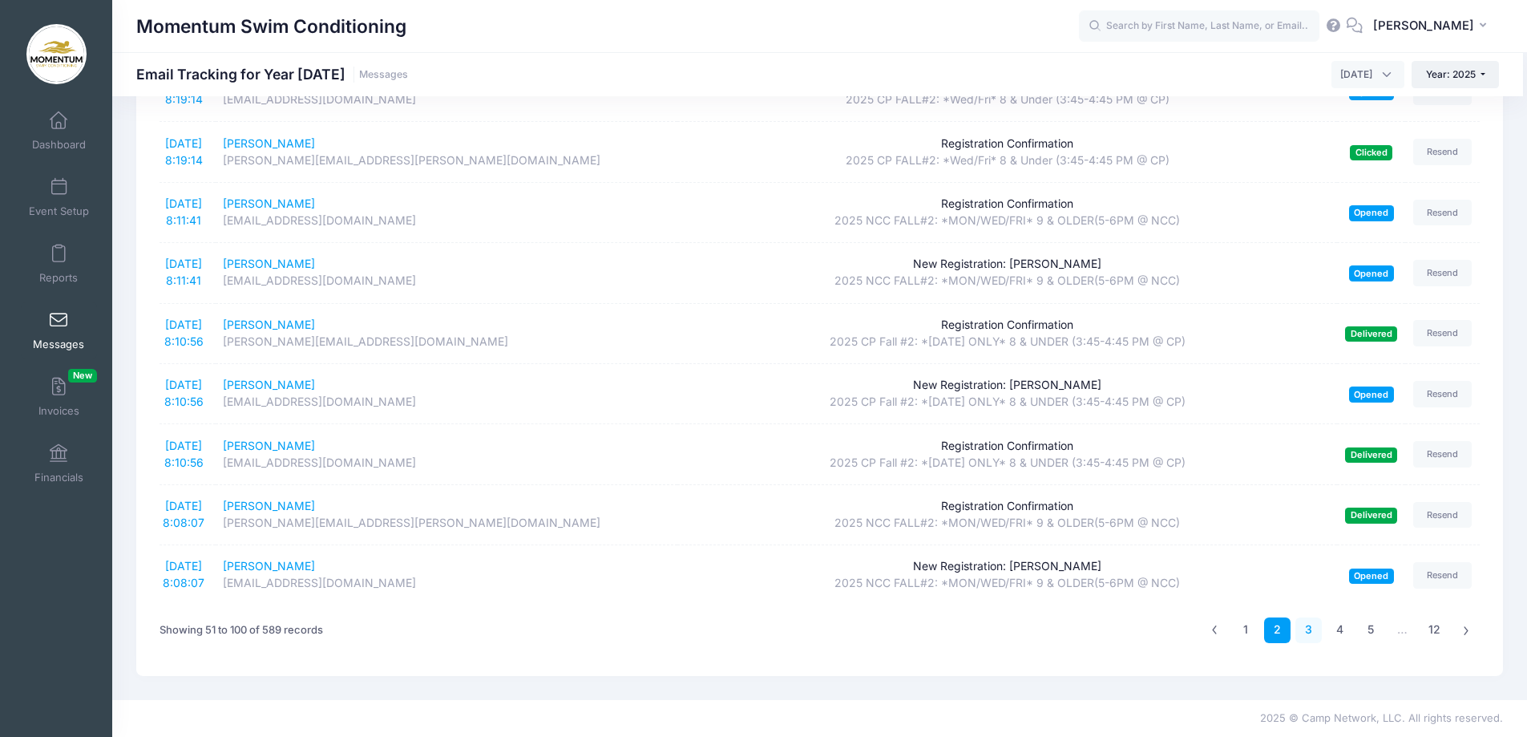
click at [1310, 632] on link "3" at bounding box center [1308, 630] width 26 height 26
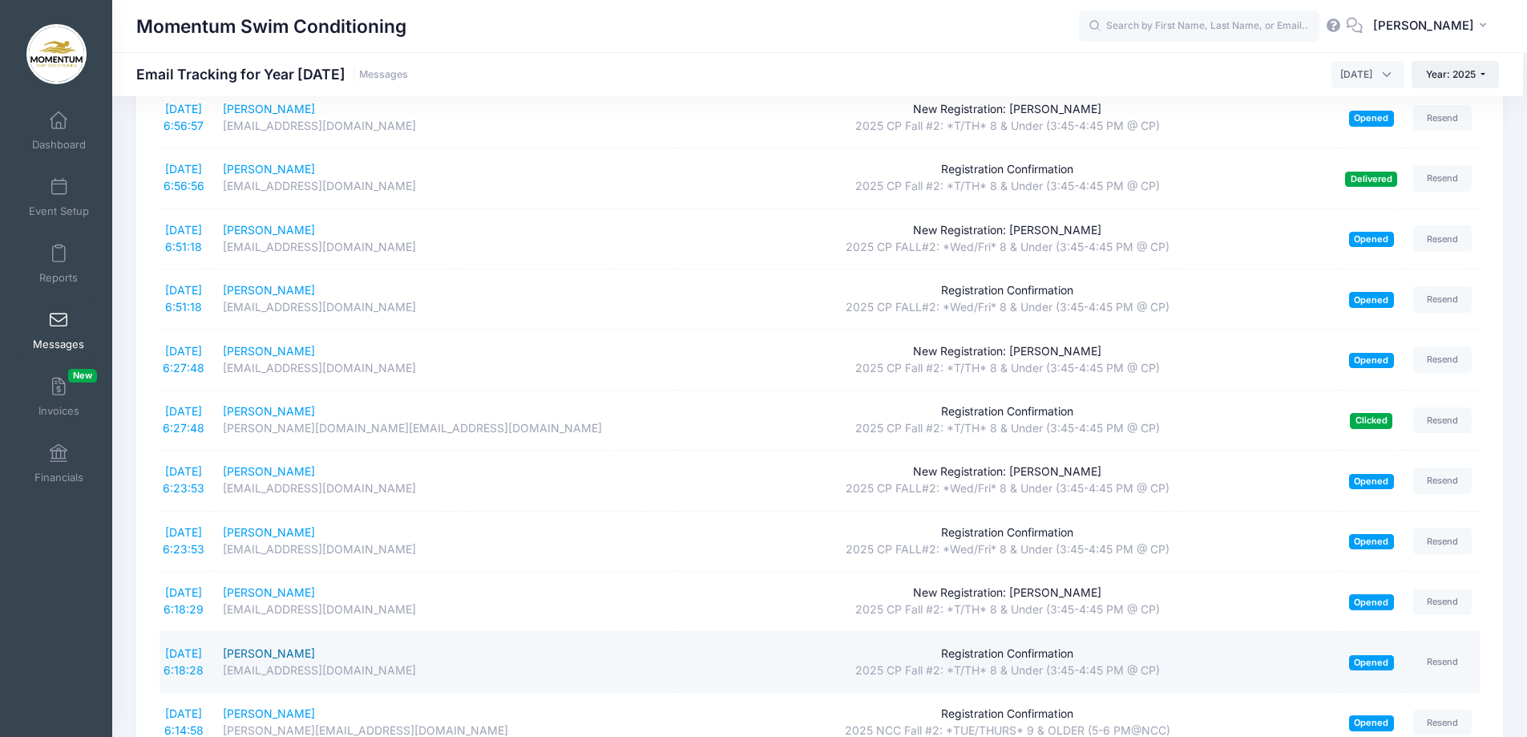
scroll to position [2627, 0]
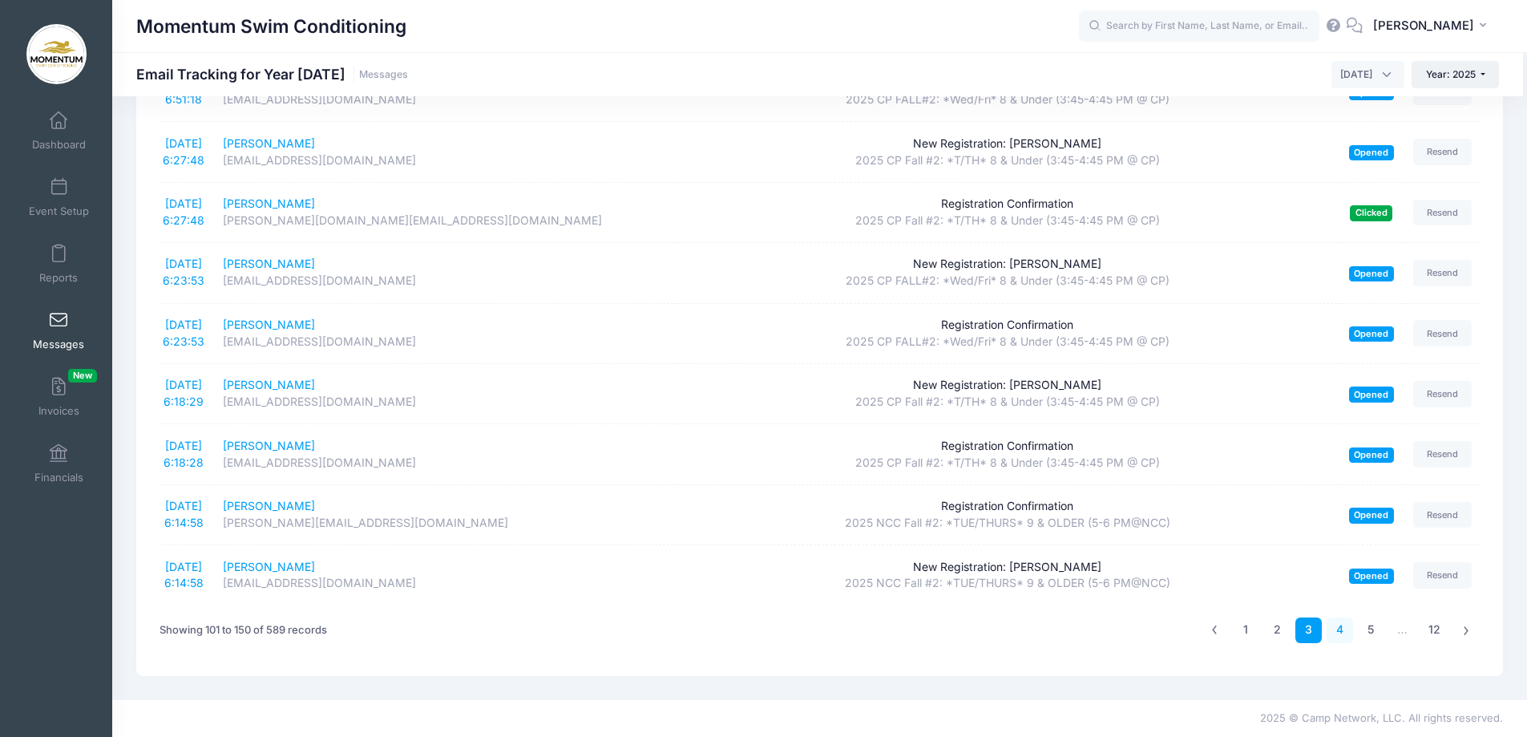
click at [1337, 632] on link "4" at bounding box center [1340, 630] width 26 height 26
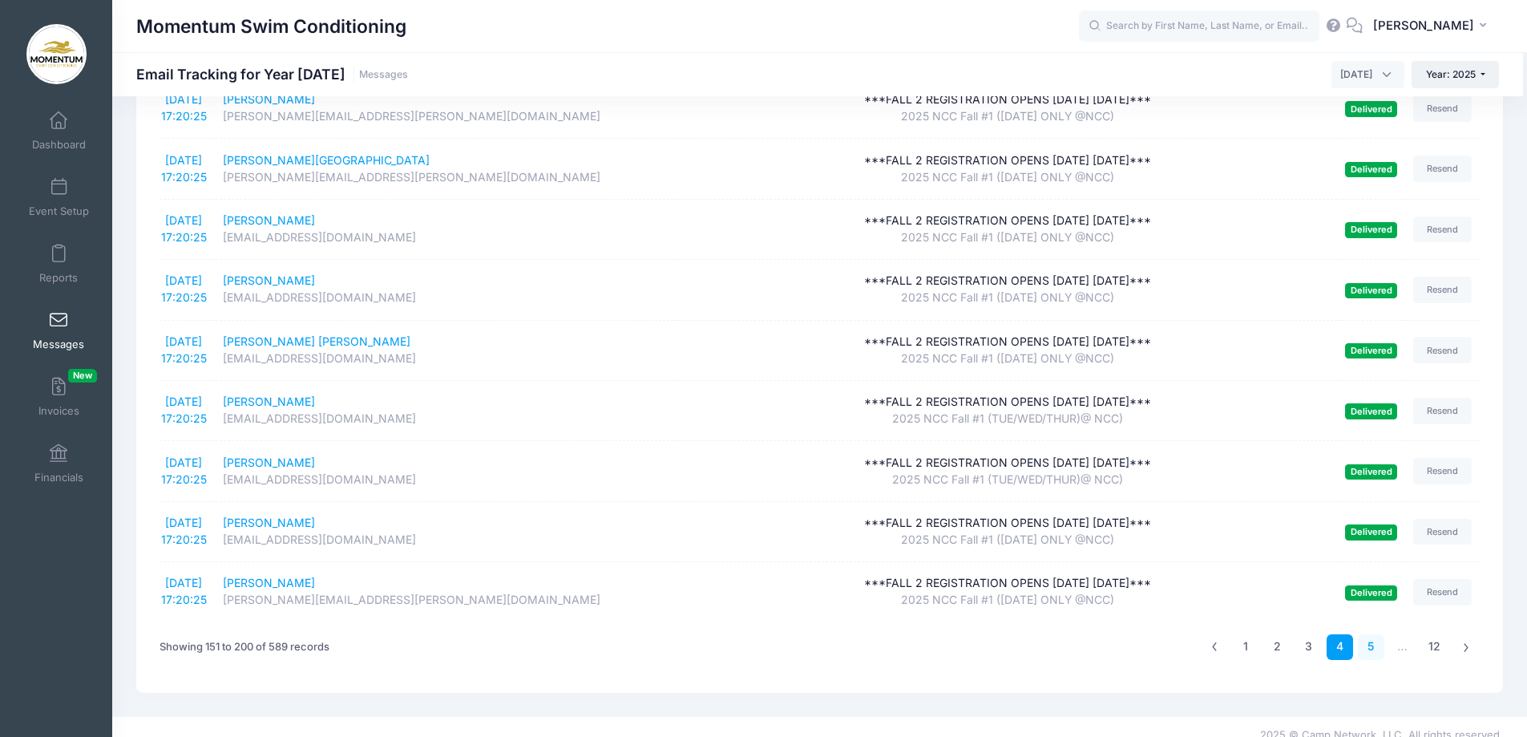
click at [1372, 634] on link "5" at bounding box center [1371, 647] width 26 height 26
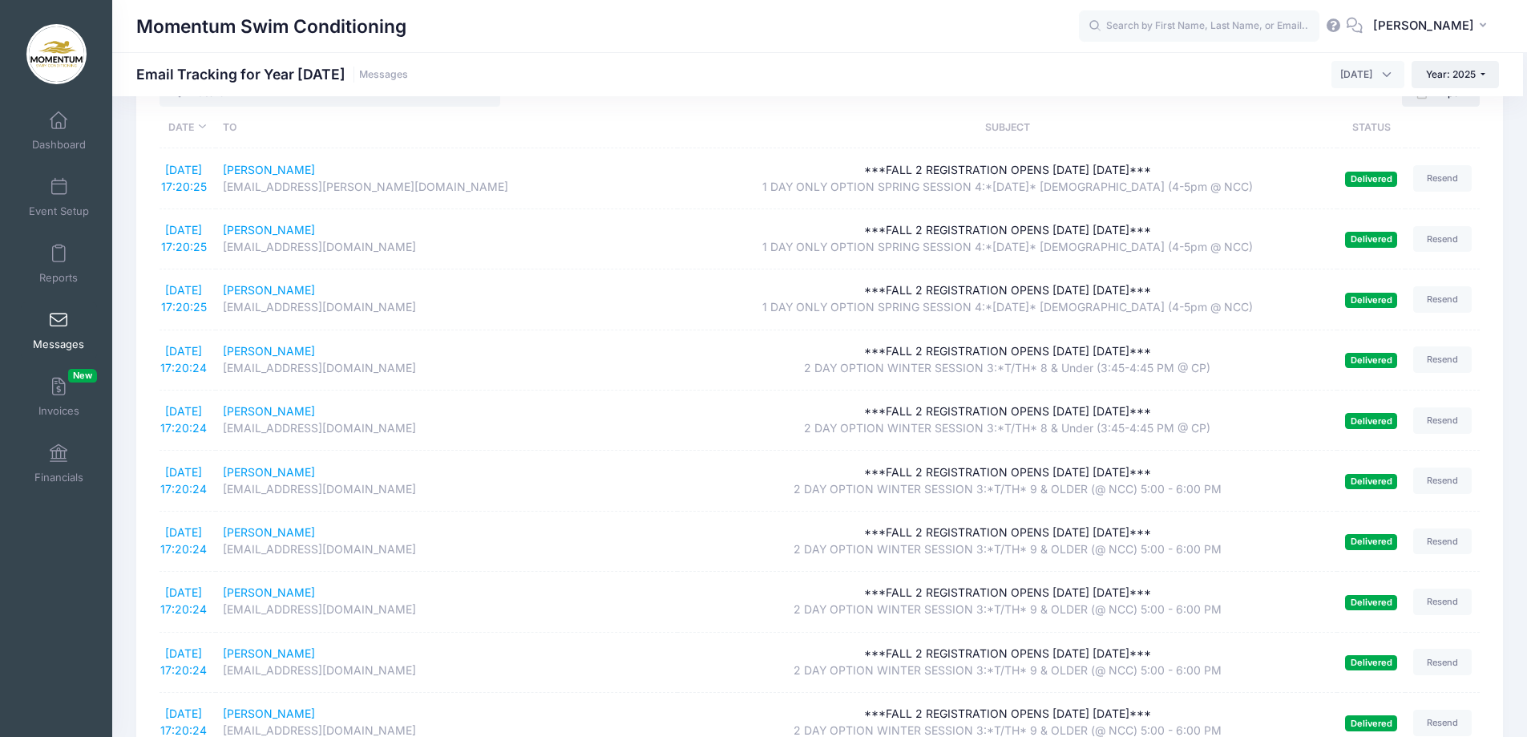
scroll to position [0, 0]
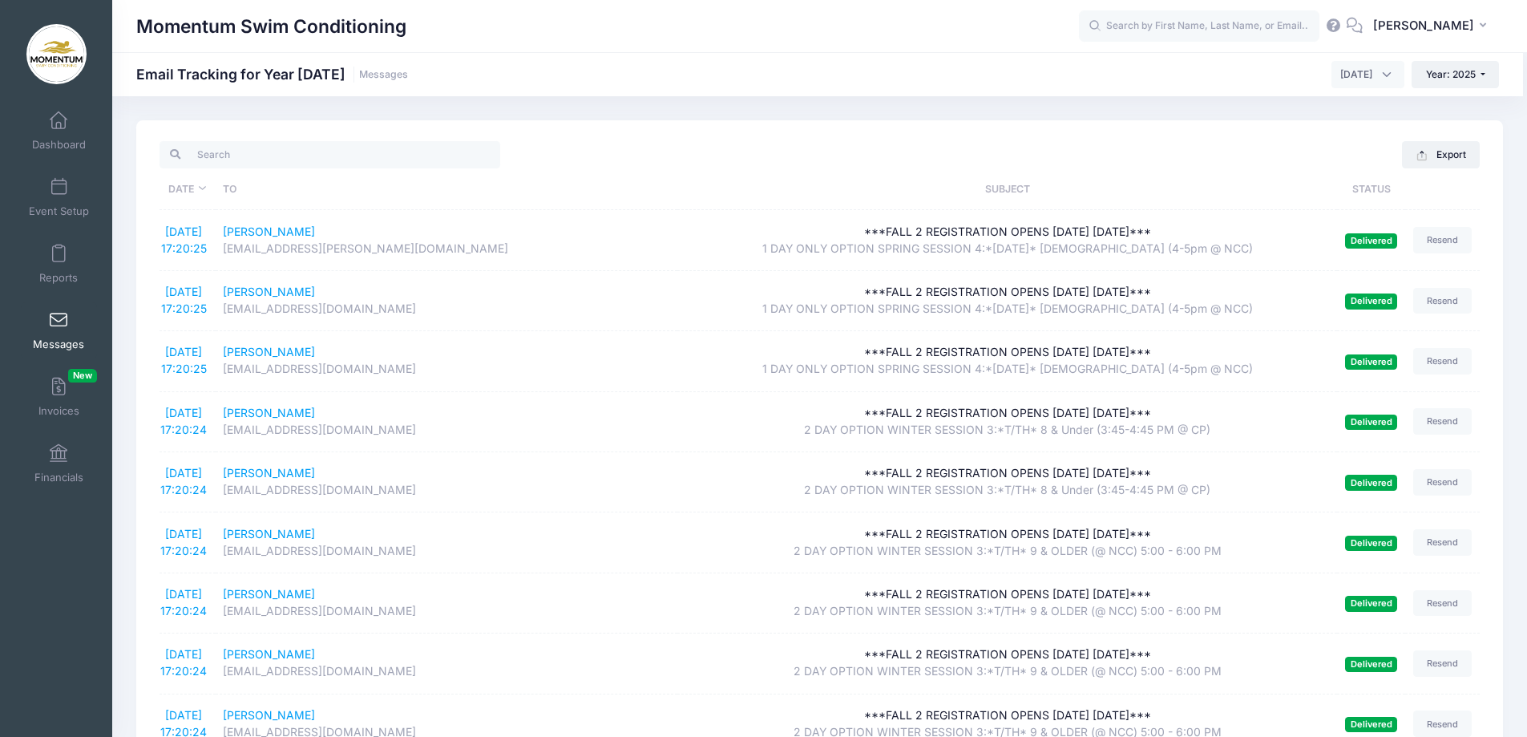
click at [235, 190] on th "To" at bounding box center [447, 189] width 462 height 42
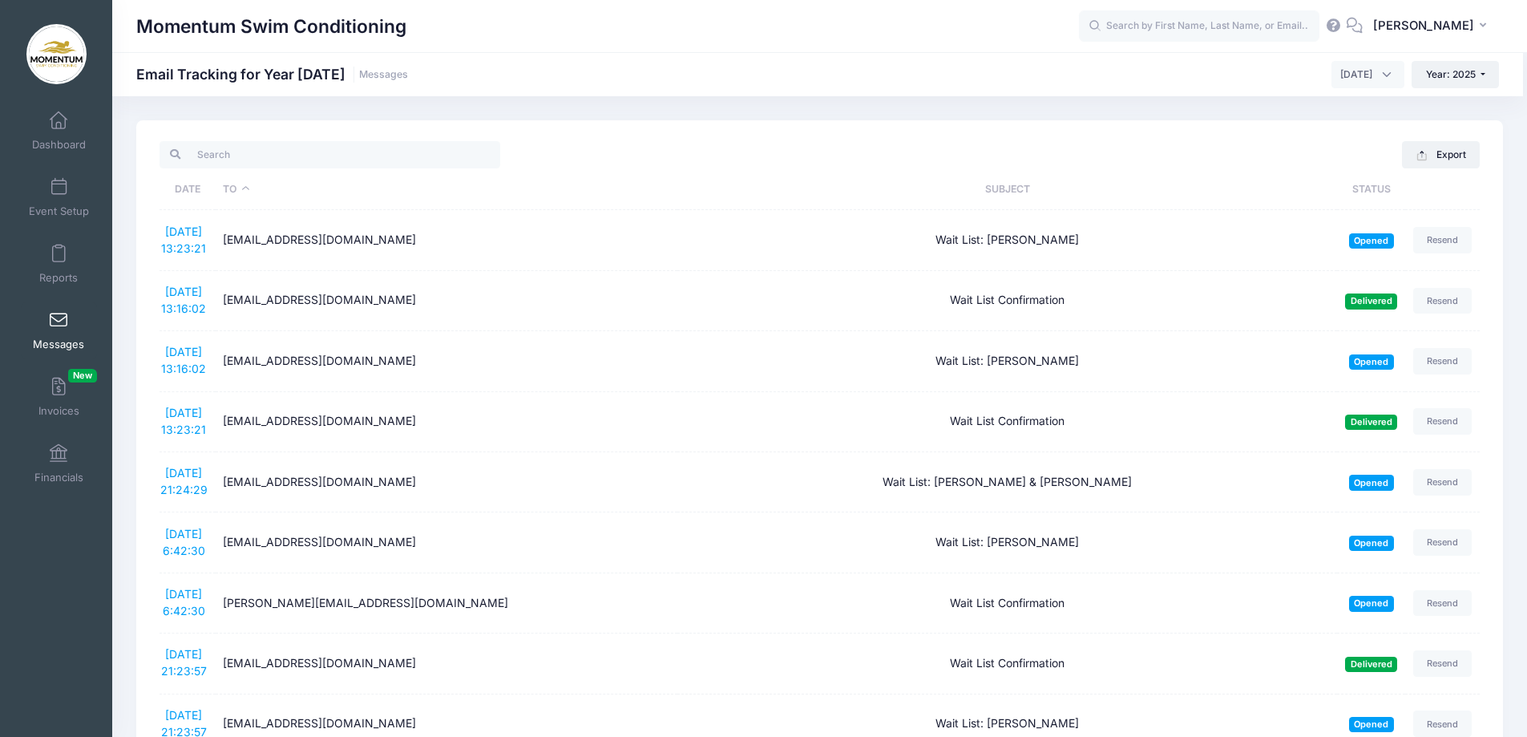
click at [242, 188] on th "To" at bounding box center [447, 189] width 462 height 42
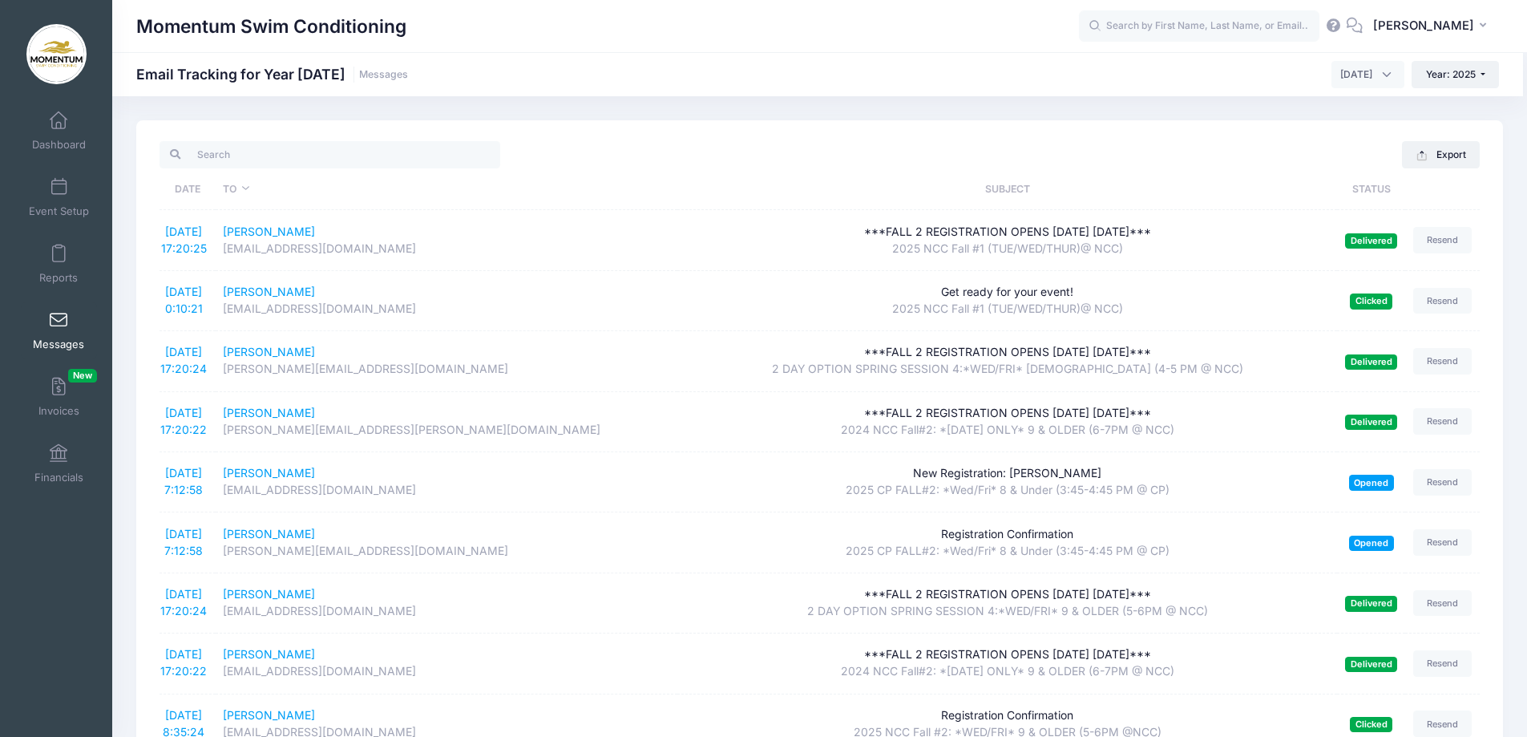
click at [1011, 190] on th "Subject" at bounding box center [1007, 189] width 660 height 42
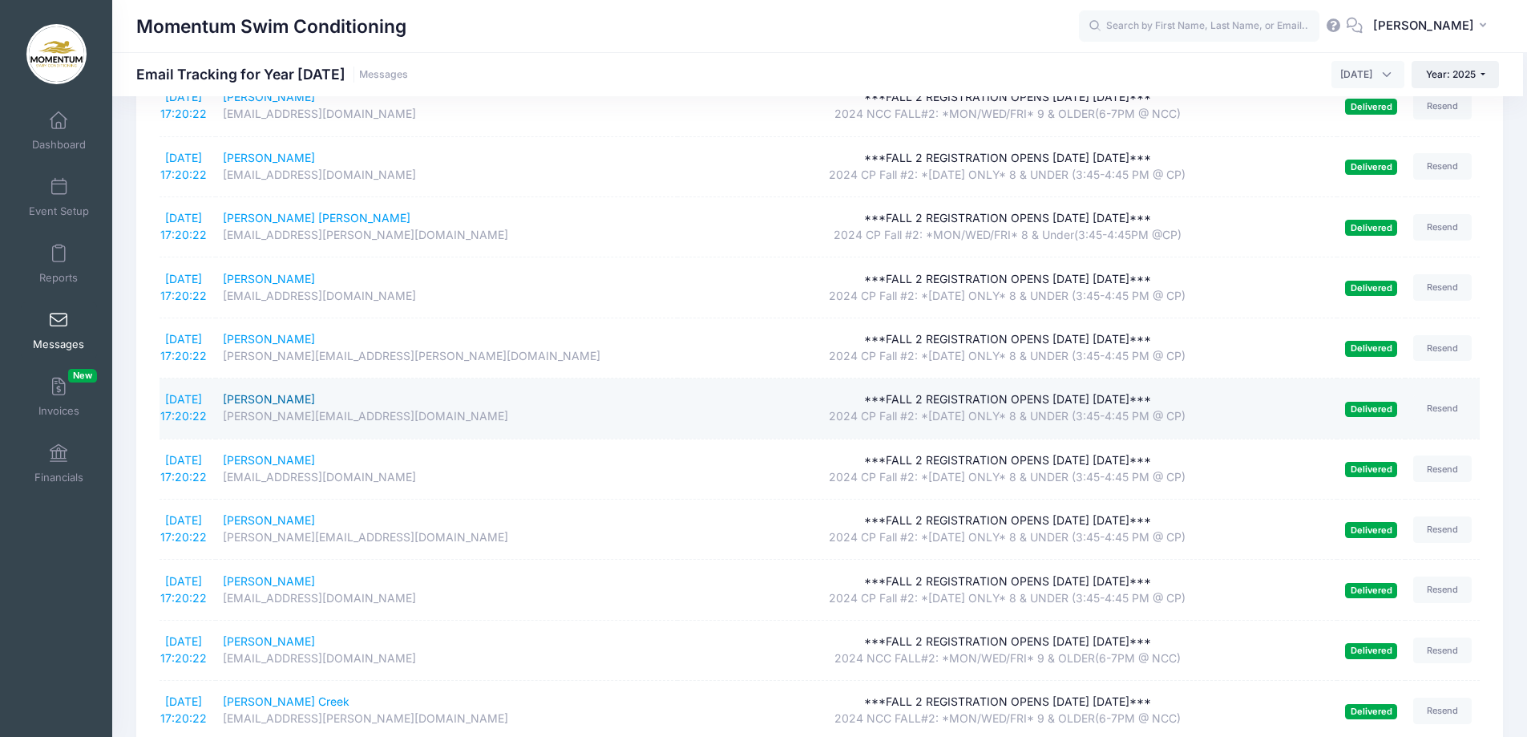
scroll to position [2627, 0]
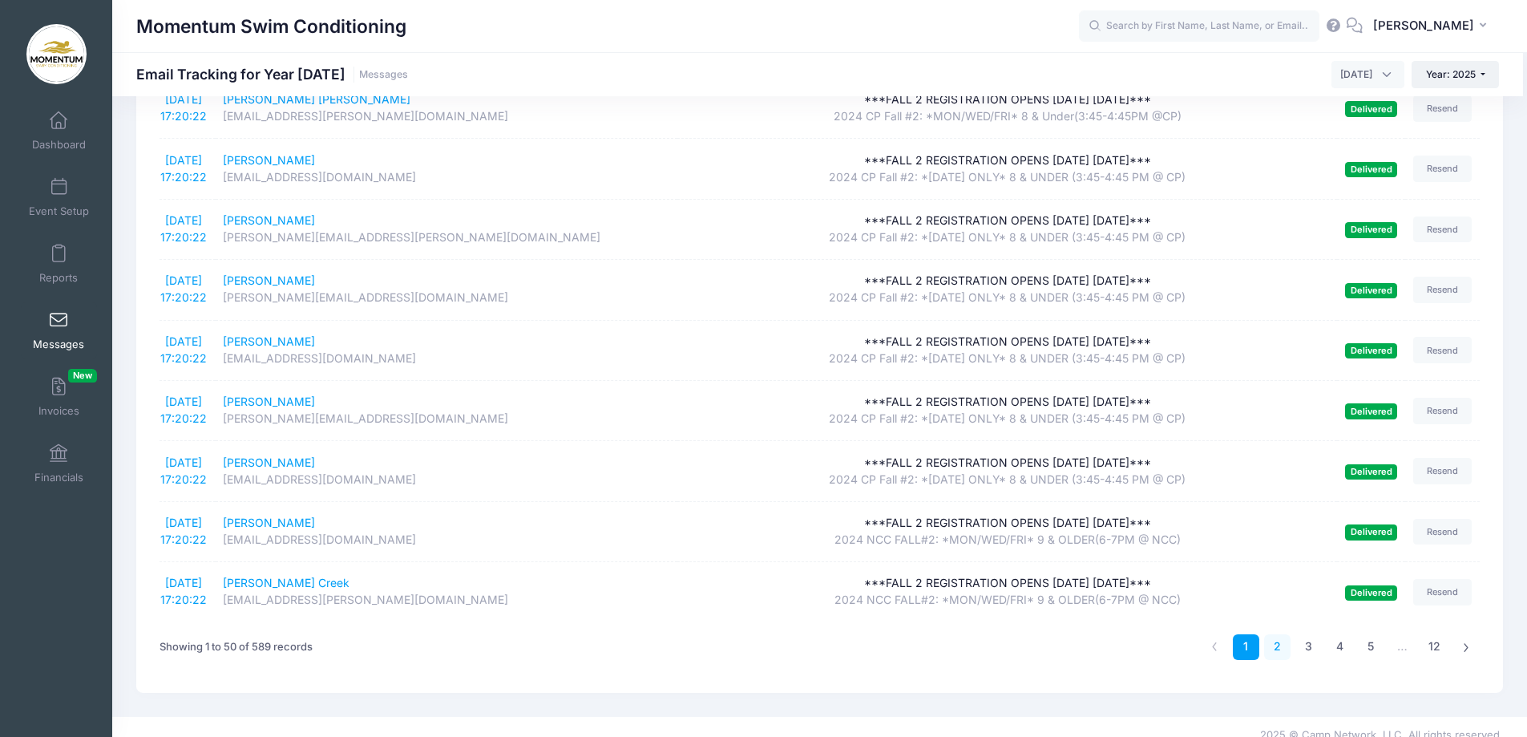
click at [1280, 634] on link "2" at bounding box center [1277, 647] width 26 height 26
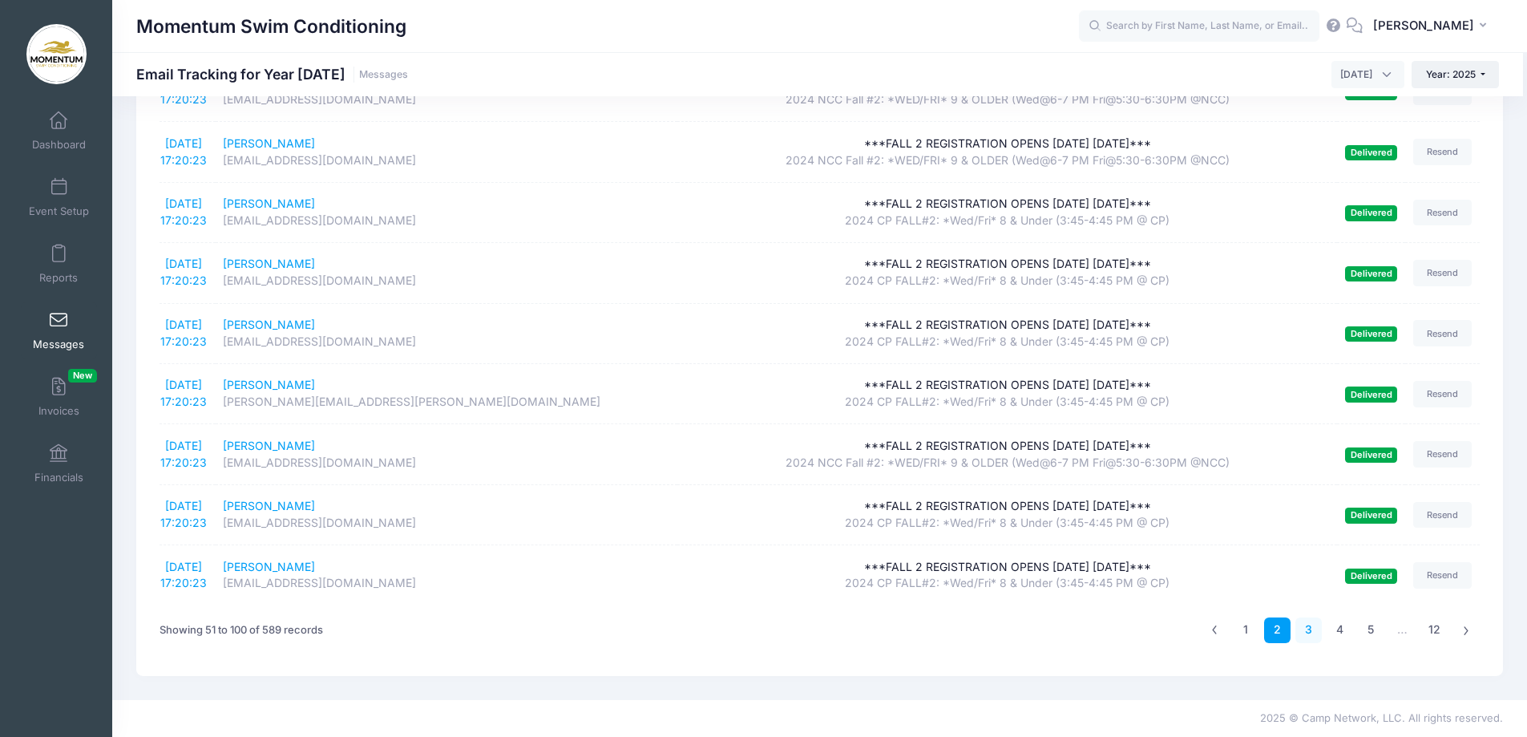
click at [1315, 629] on link "3" at bounding box center [1308, 630] width 26 height 26
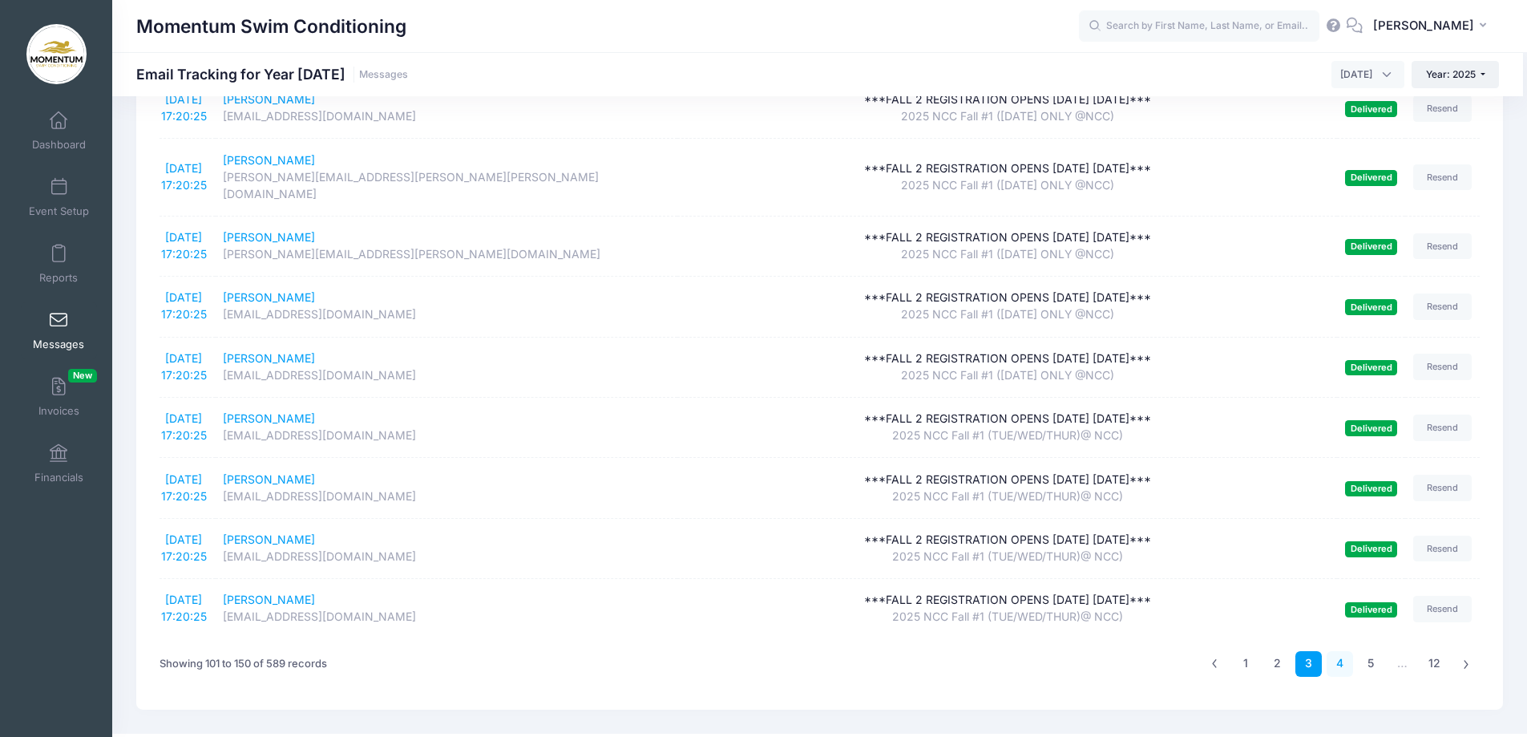
click at [1346, 651] on link "4" at bounding box center [1340, 664] width 26 height 26
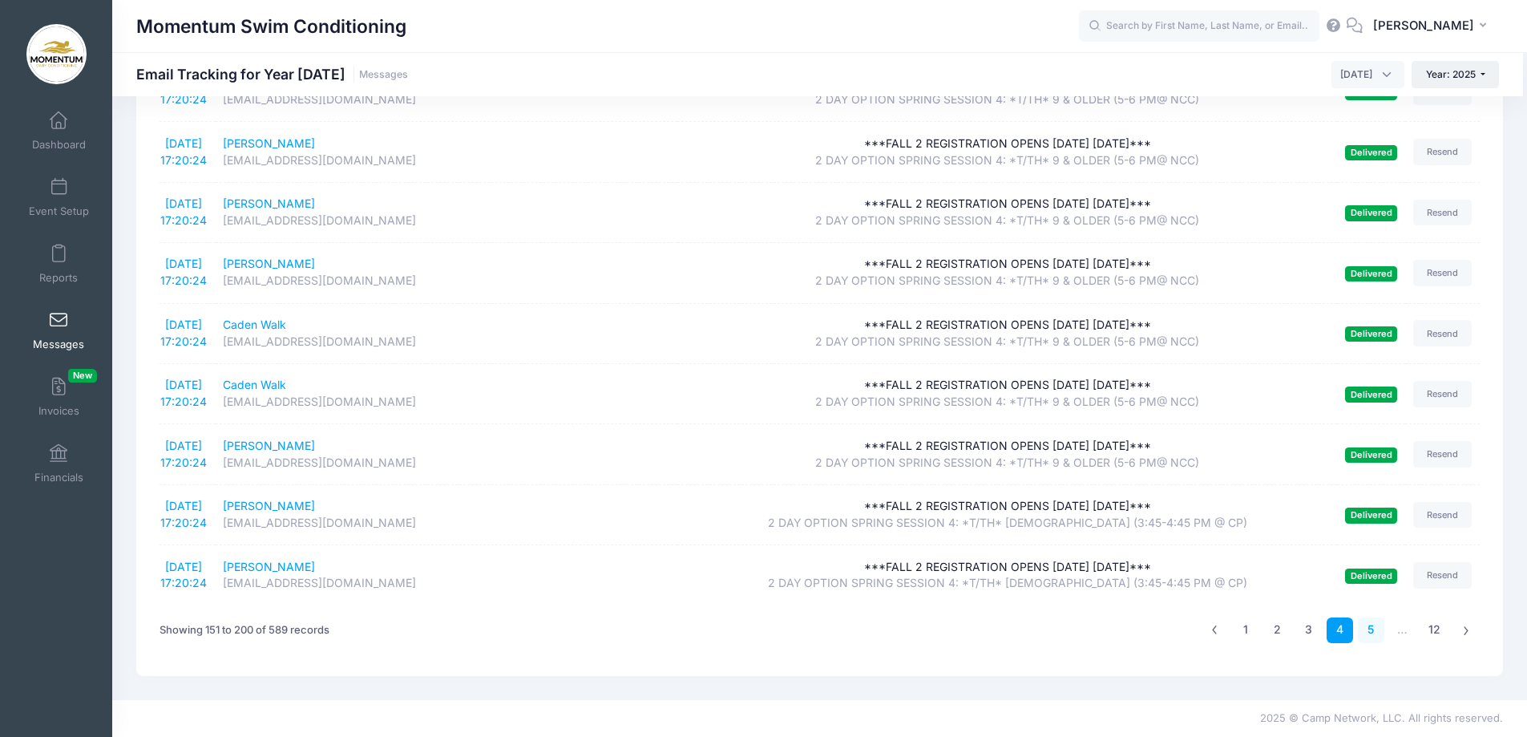
click at [1372, 633] on link "5" at bounding box center [1371, 630] width 26 height 26
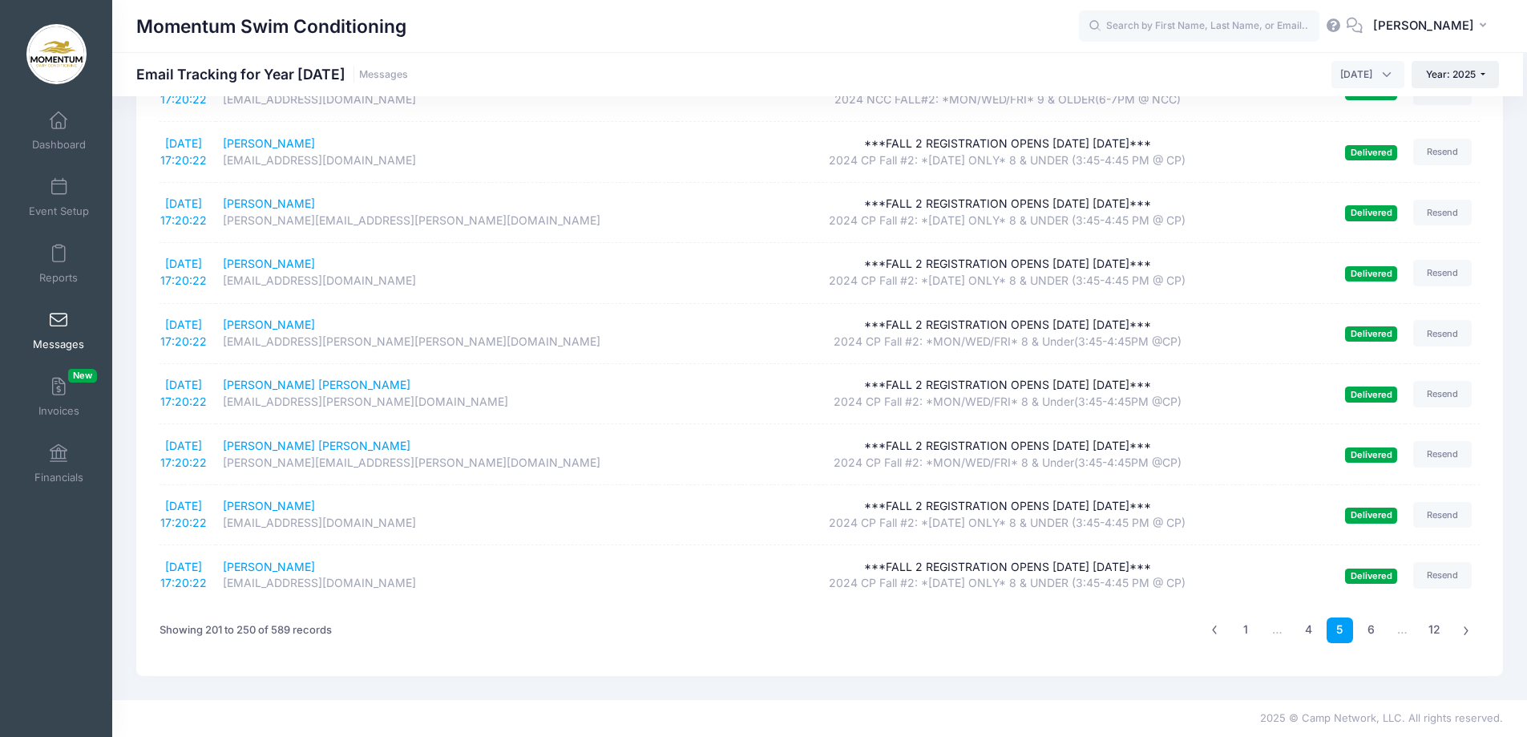
click at [1372, 631] on link "6" at bounding box center [1371, 630] width 26 height 26
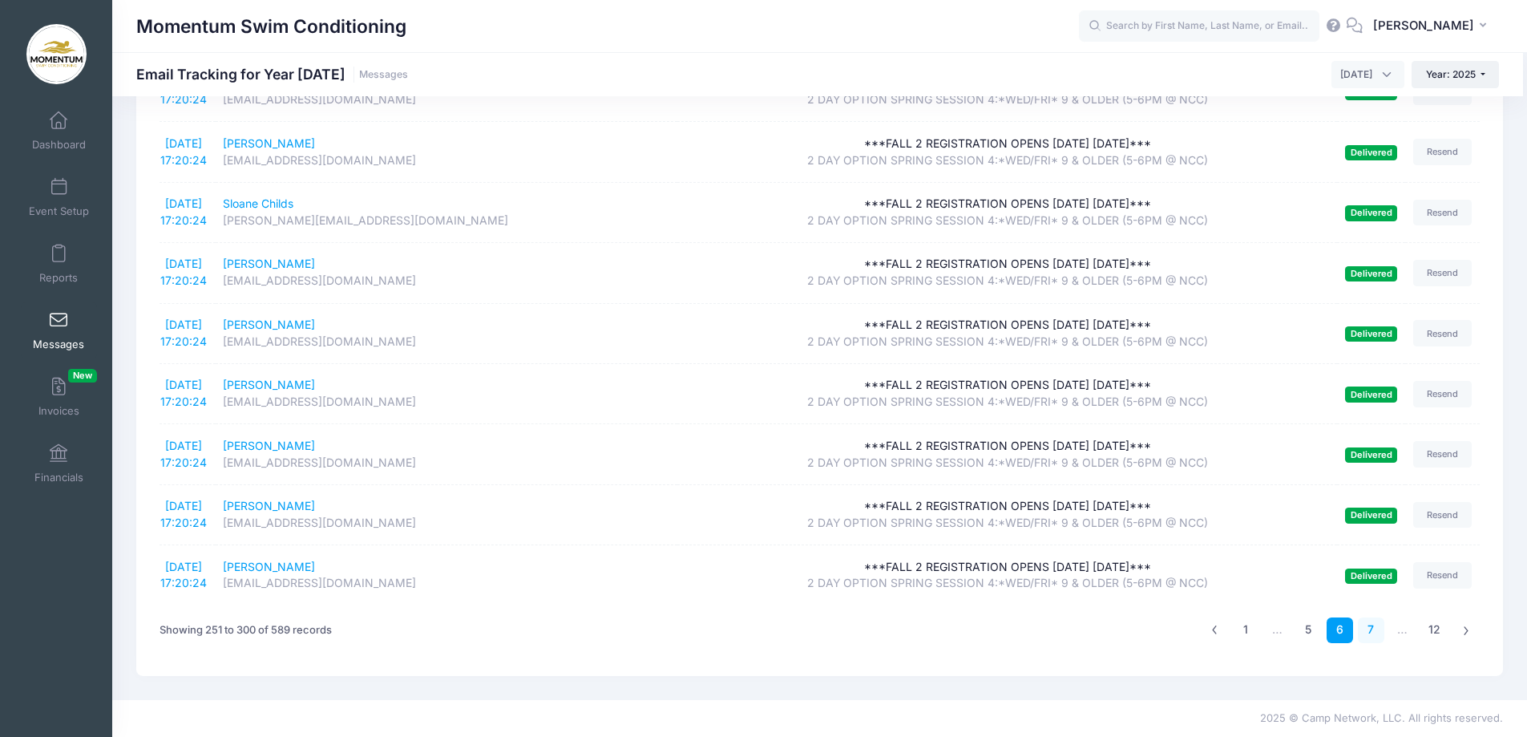
click at [1375, 629] on link "7" at bounding box center [1371, 630] width 26 height 26
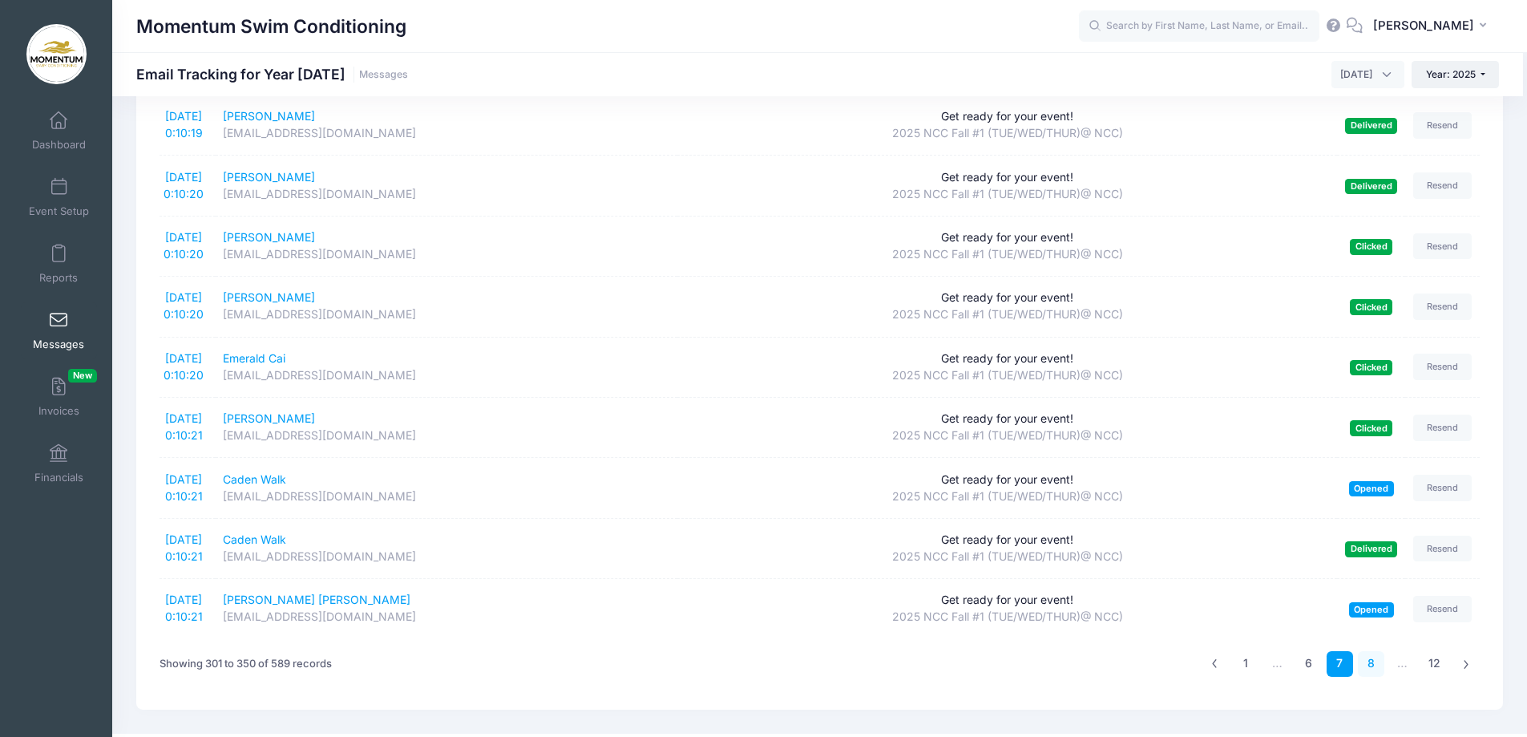
click at [1373, 651] on link "8" at bounding box center [1371, 664] width 26 height 26
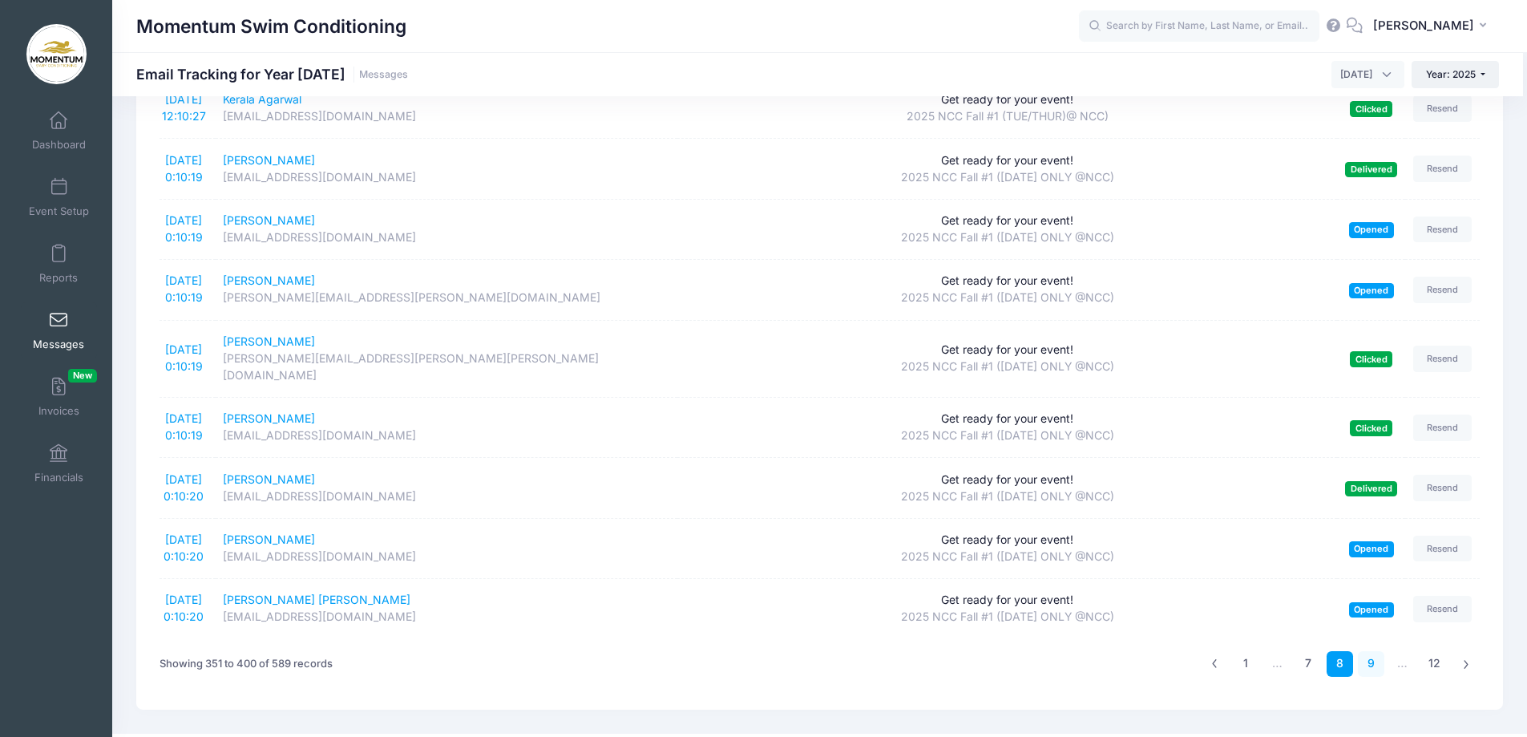
click at [1372, 651] on link "9" at bounding box center [1371, 664] width 26 height 26
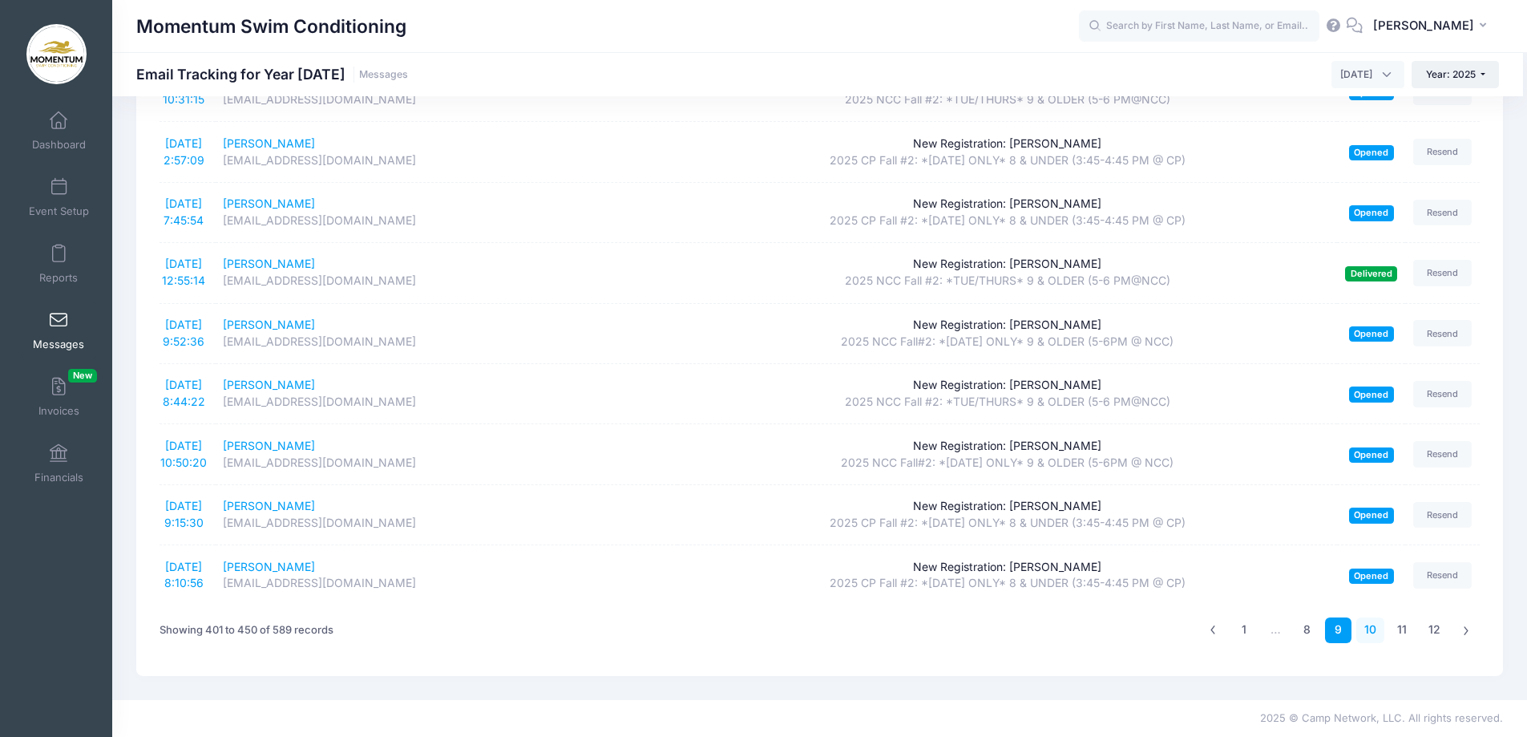
click at [1376, 630] on link "10" at bounding box center [1370, 630] width 28 height 26
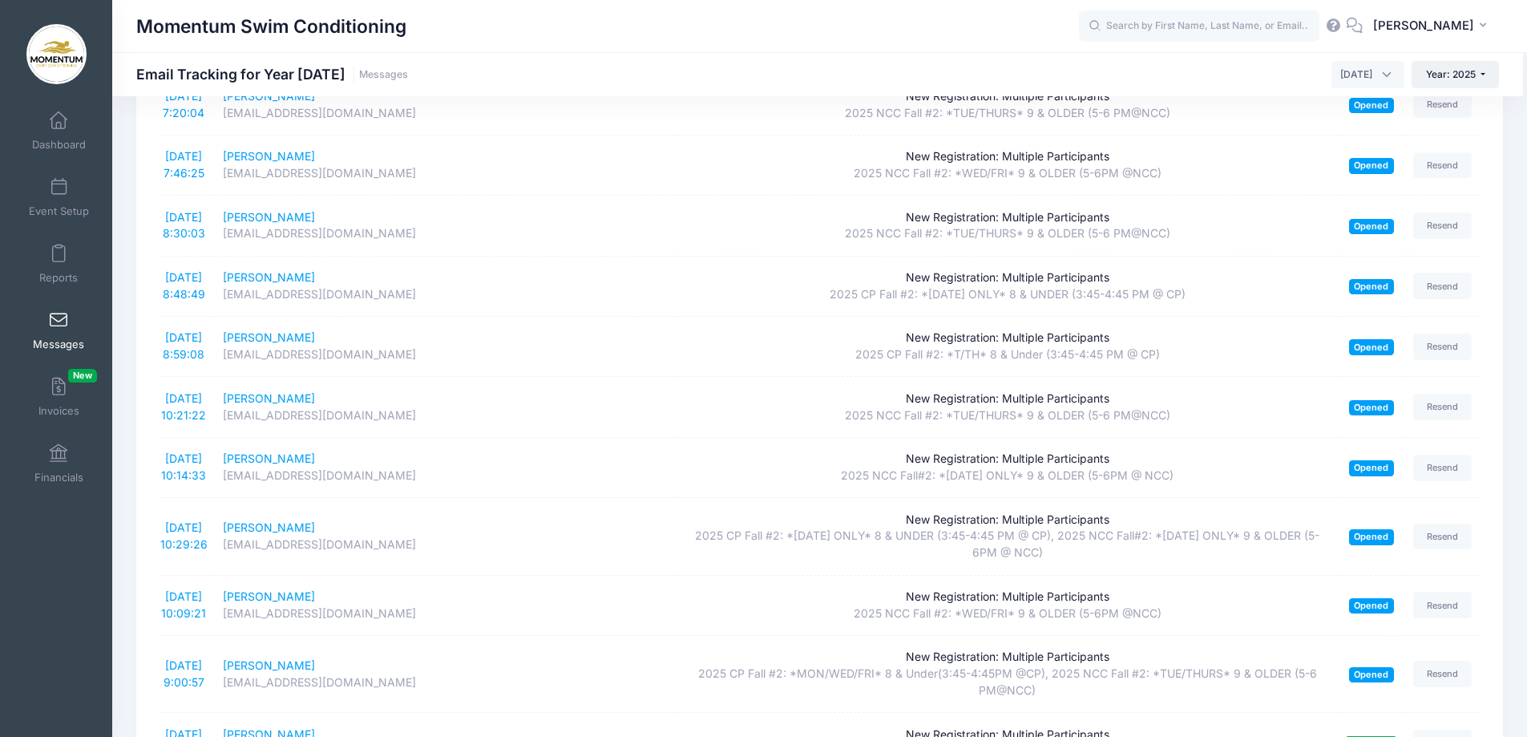
scroll to position [1202, 0]
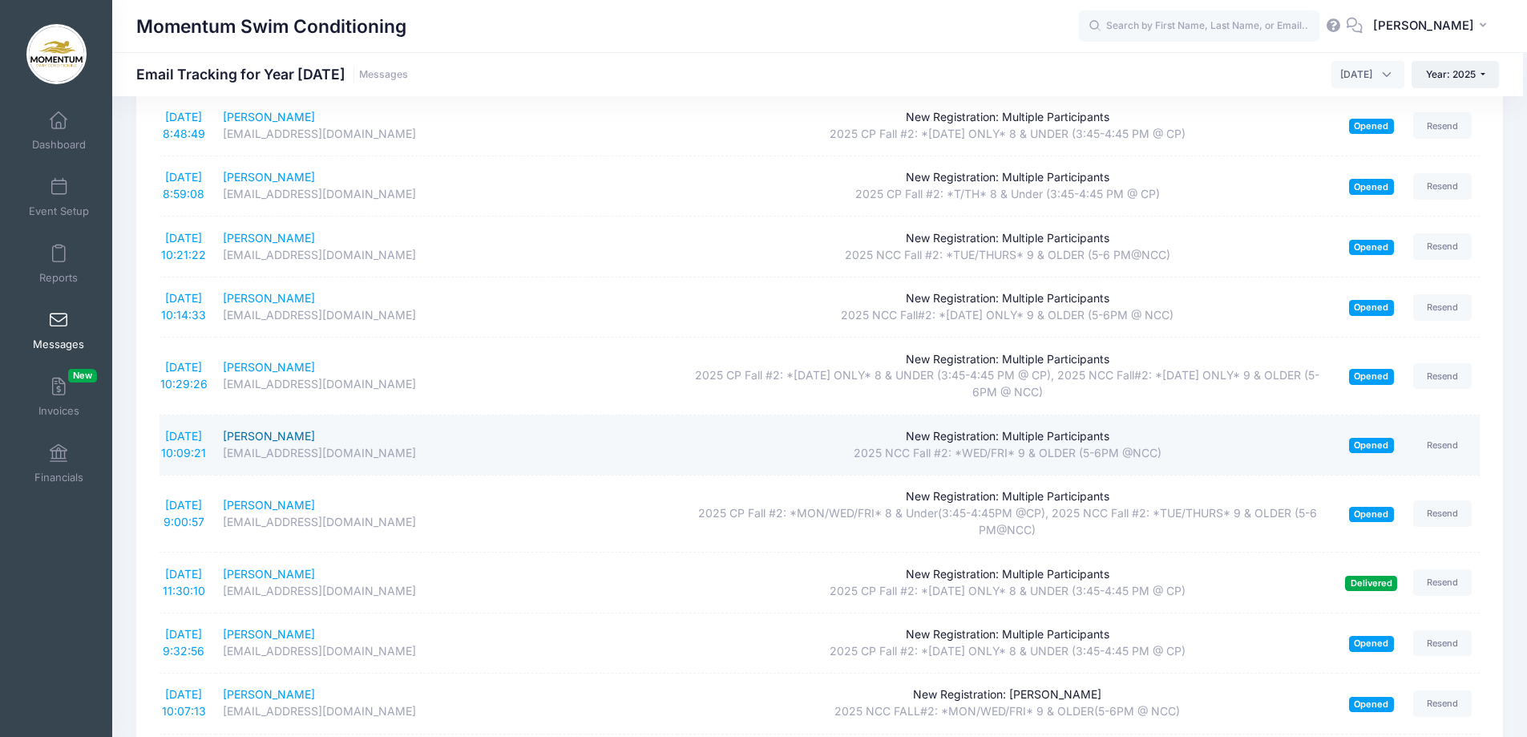
click at [273, 434] on div "[PERSON_NAME]" at bounding box center [446, 436] width 446 height 17
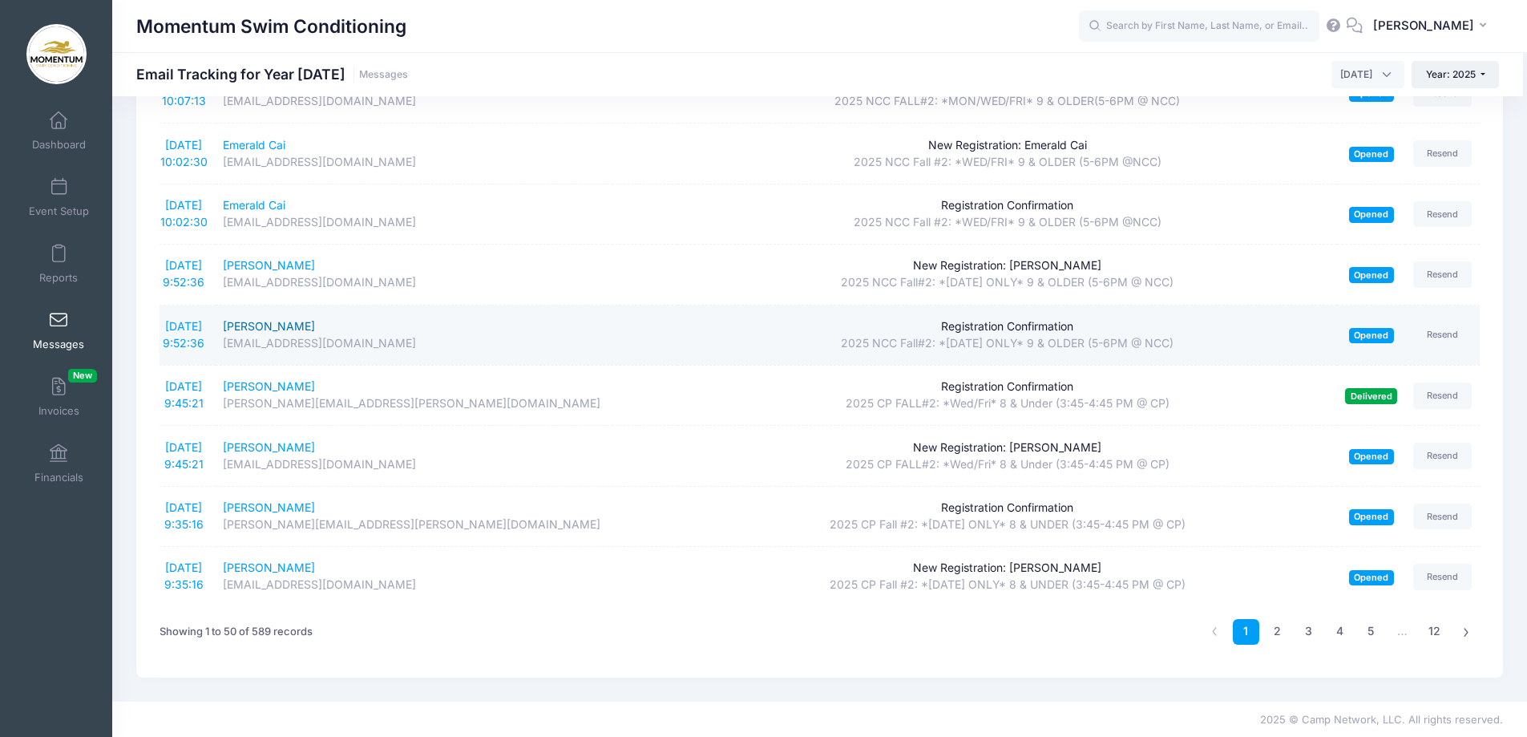
scroll to position [2660, 0]
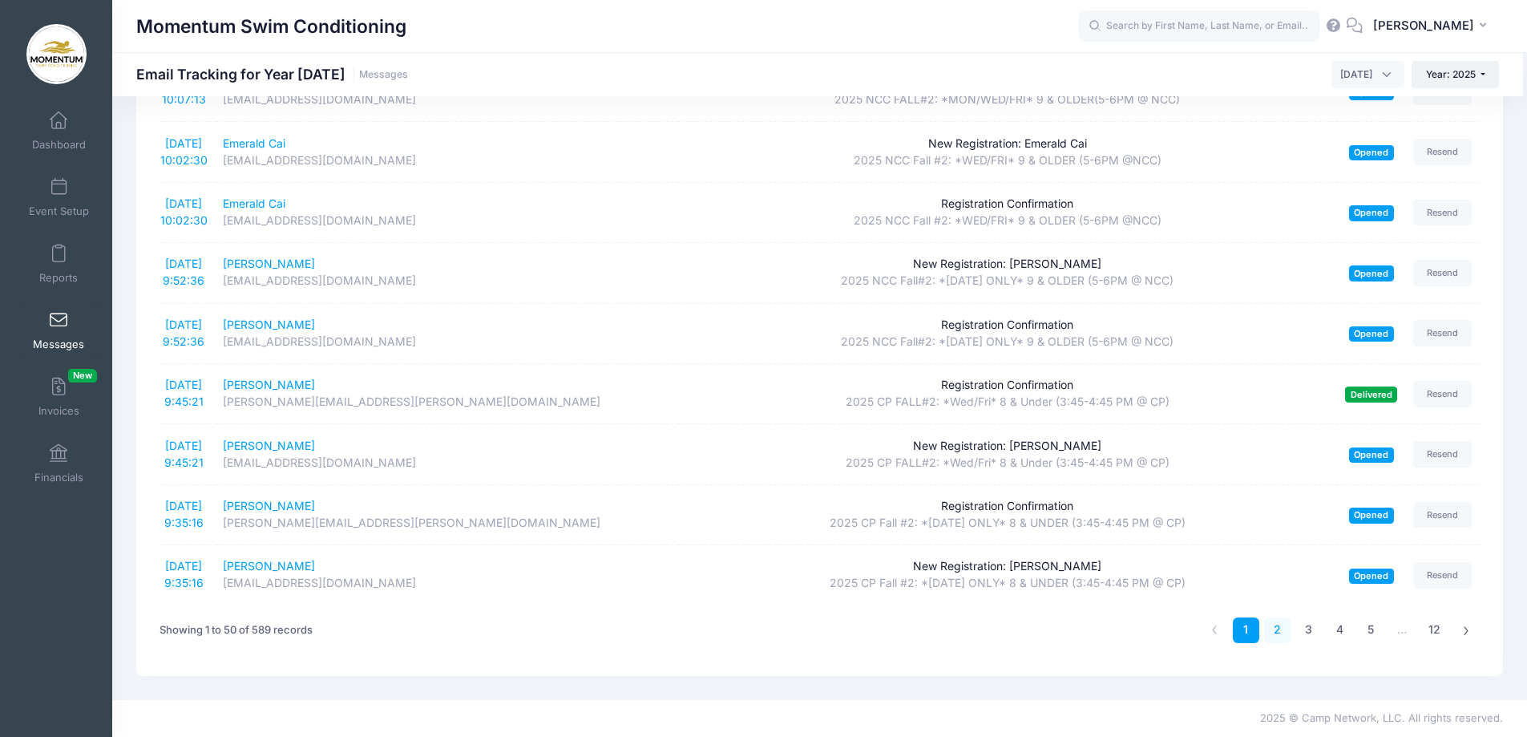
click at [1277, 629] on link "2" at bounding box center [1277, 630] width 26 height 26
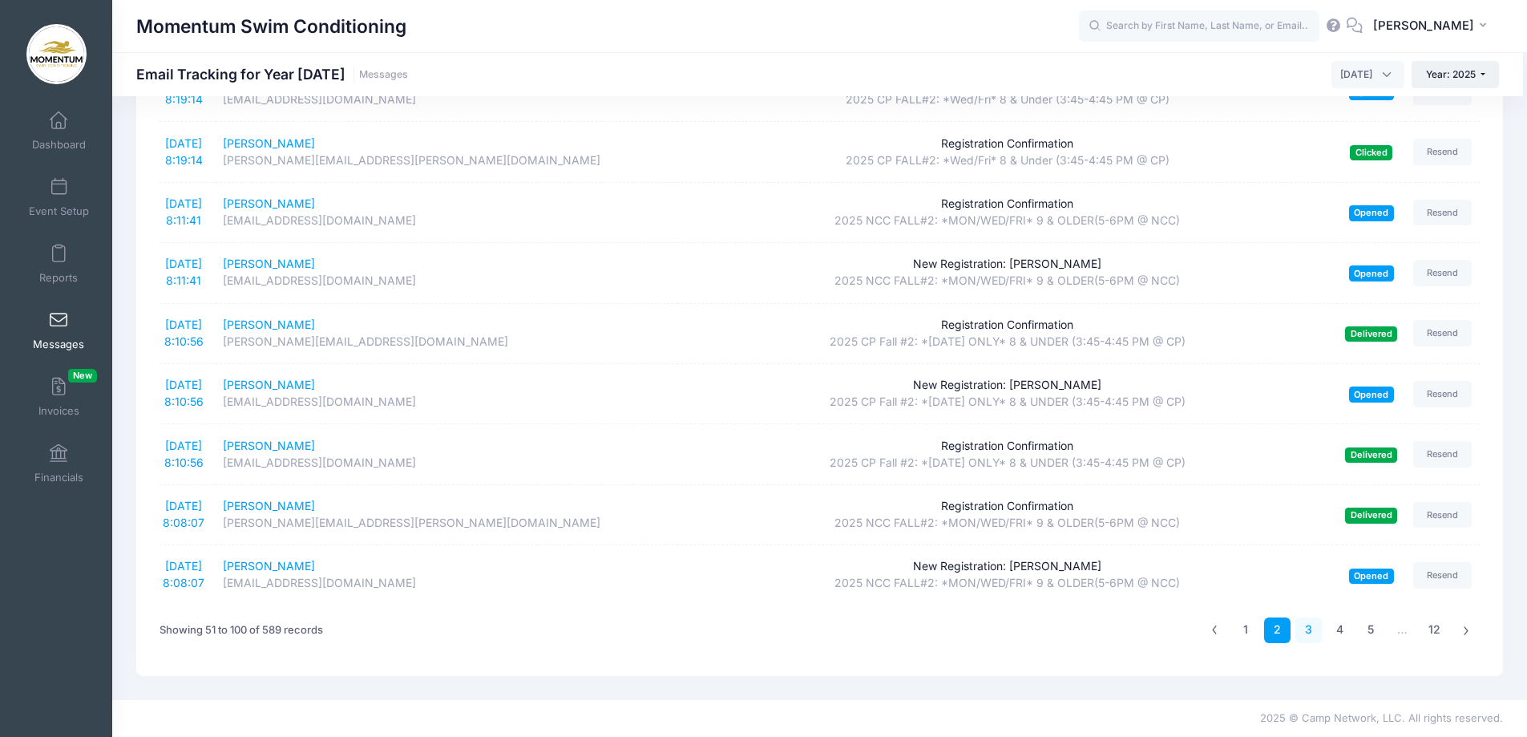
click at [1313, 627] on link "3" at bounding box center [1308, 630] width 26 height 26
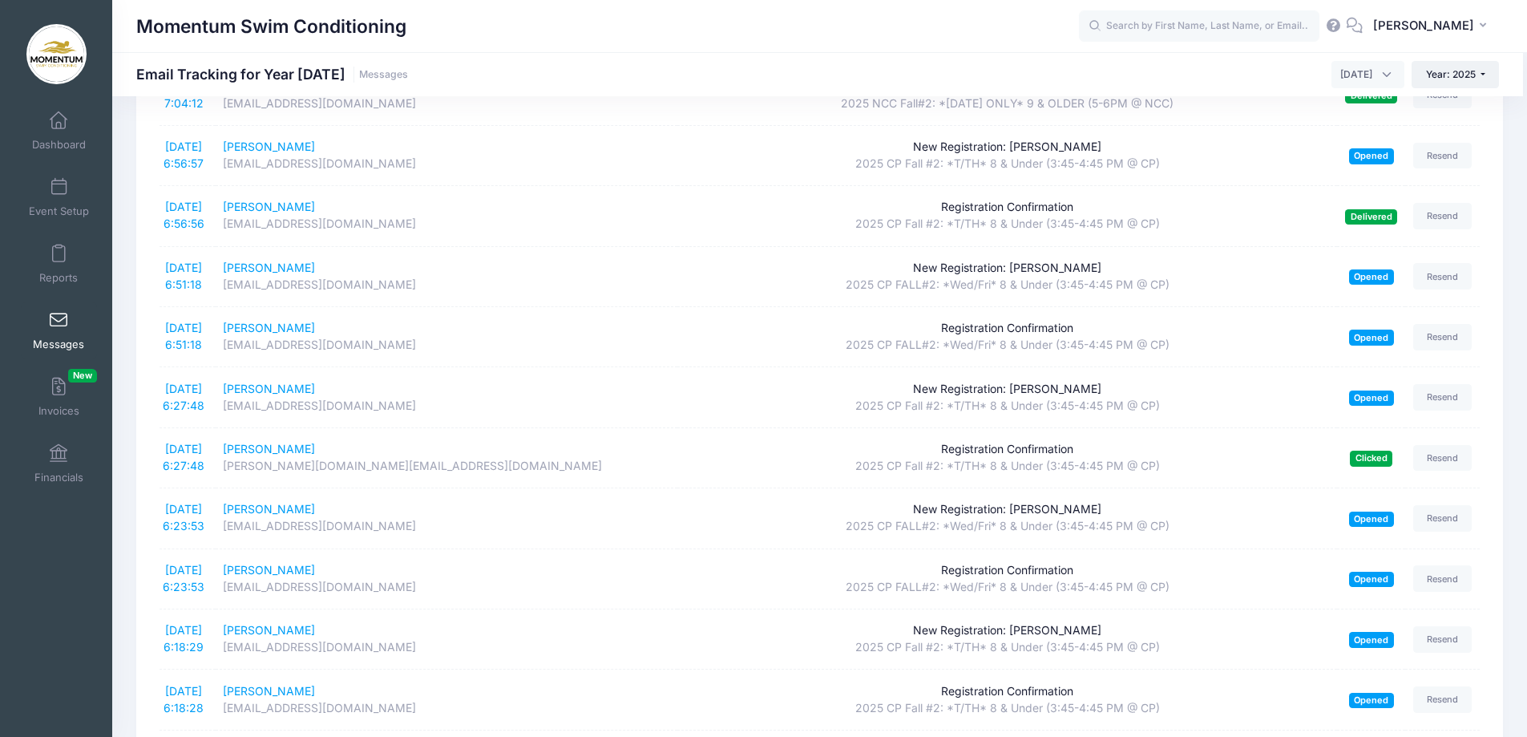
scroll to position [2627, 0]
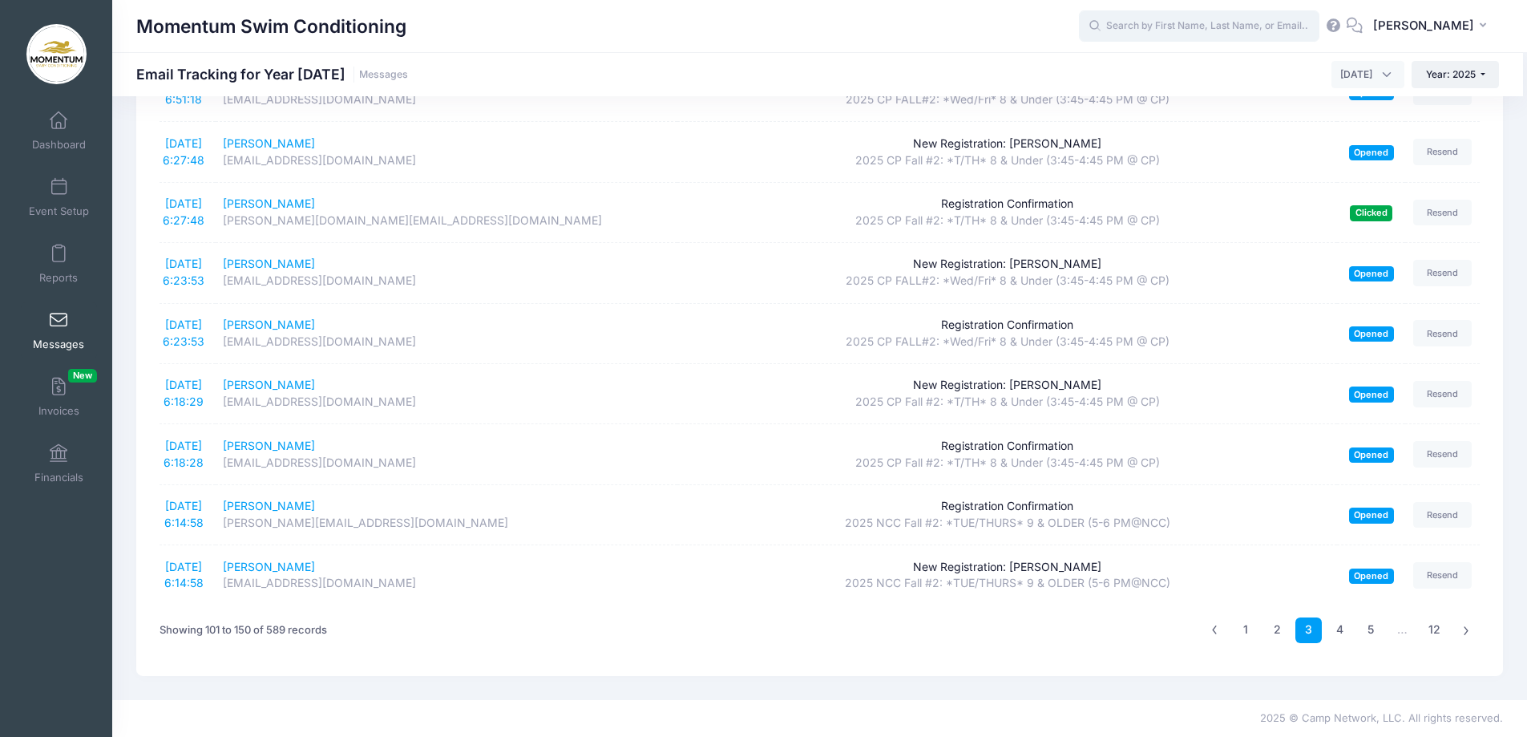
click at [1149, 22] on input "text" at bounding box center [1199, 26] width 240 height 32
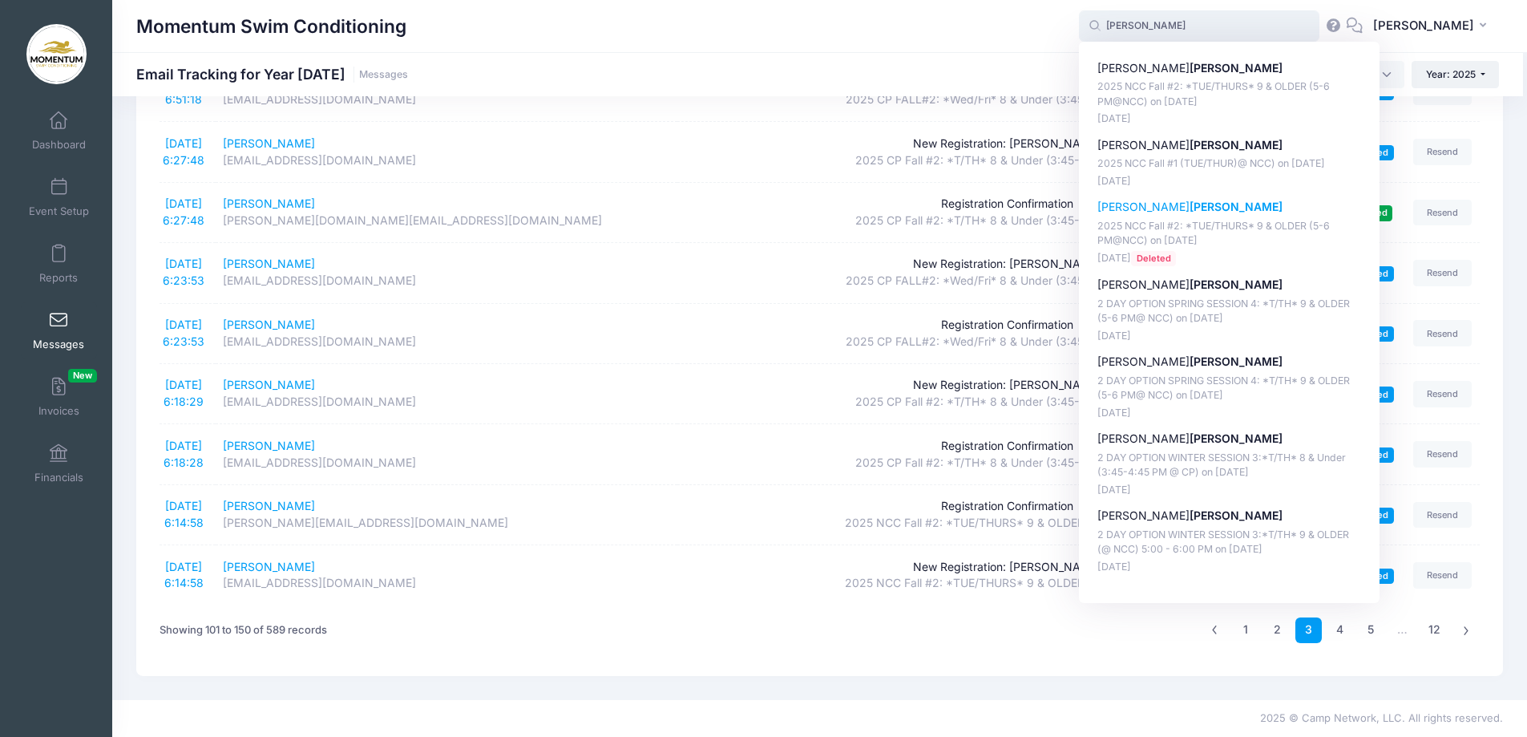
click at [1190, 205] on strong "[PERSON_NAME]" at bounding box center [1236, 207] width 93 height 14
type input "[PERSON_NAME] (2025 NCC Fall #2: *TUE/THURS* 9 &amp; OLDER (5-6 PM@NCC), [DATE])"
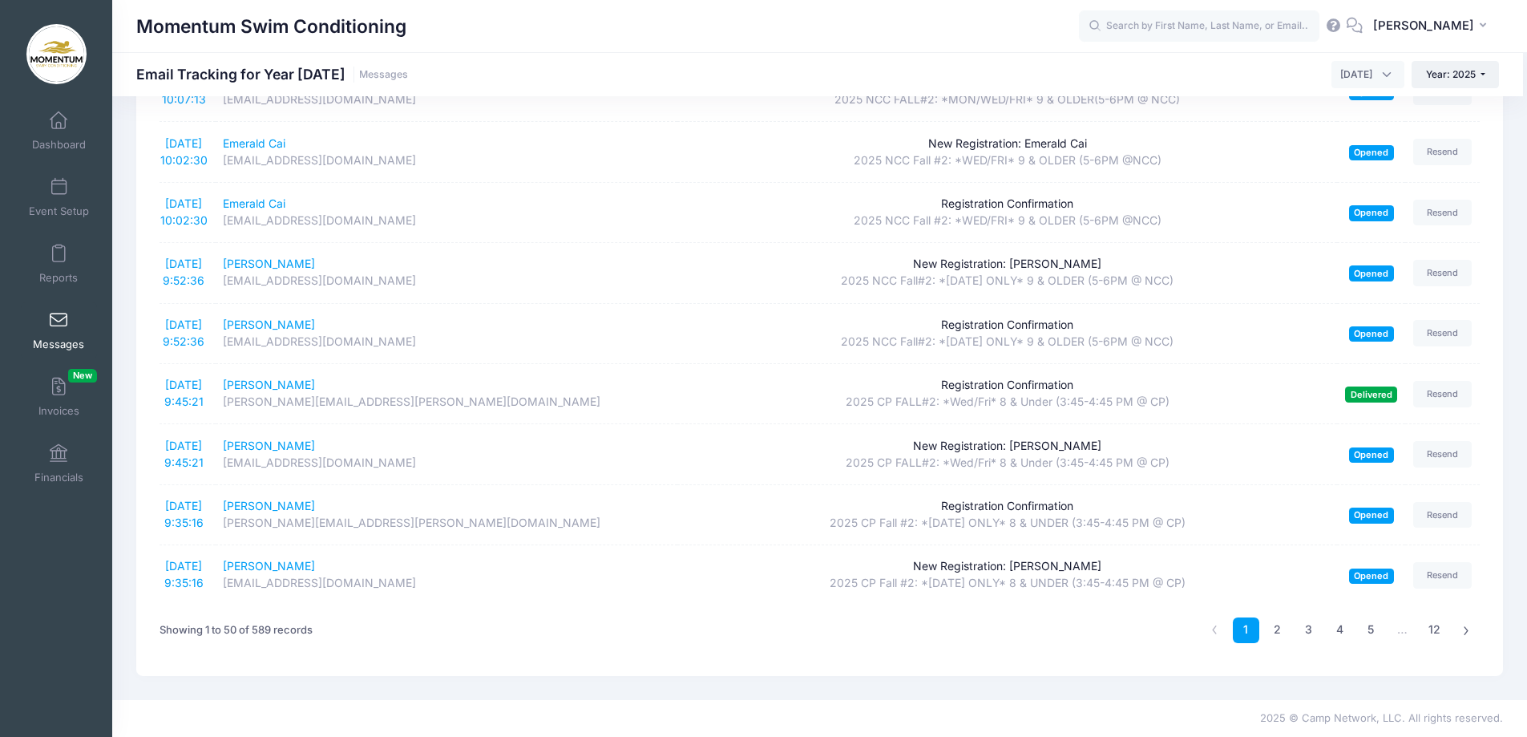
click at [59, 337] on span "Messages" at bounding box center [58, 344] width 51 height 14
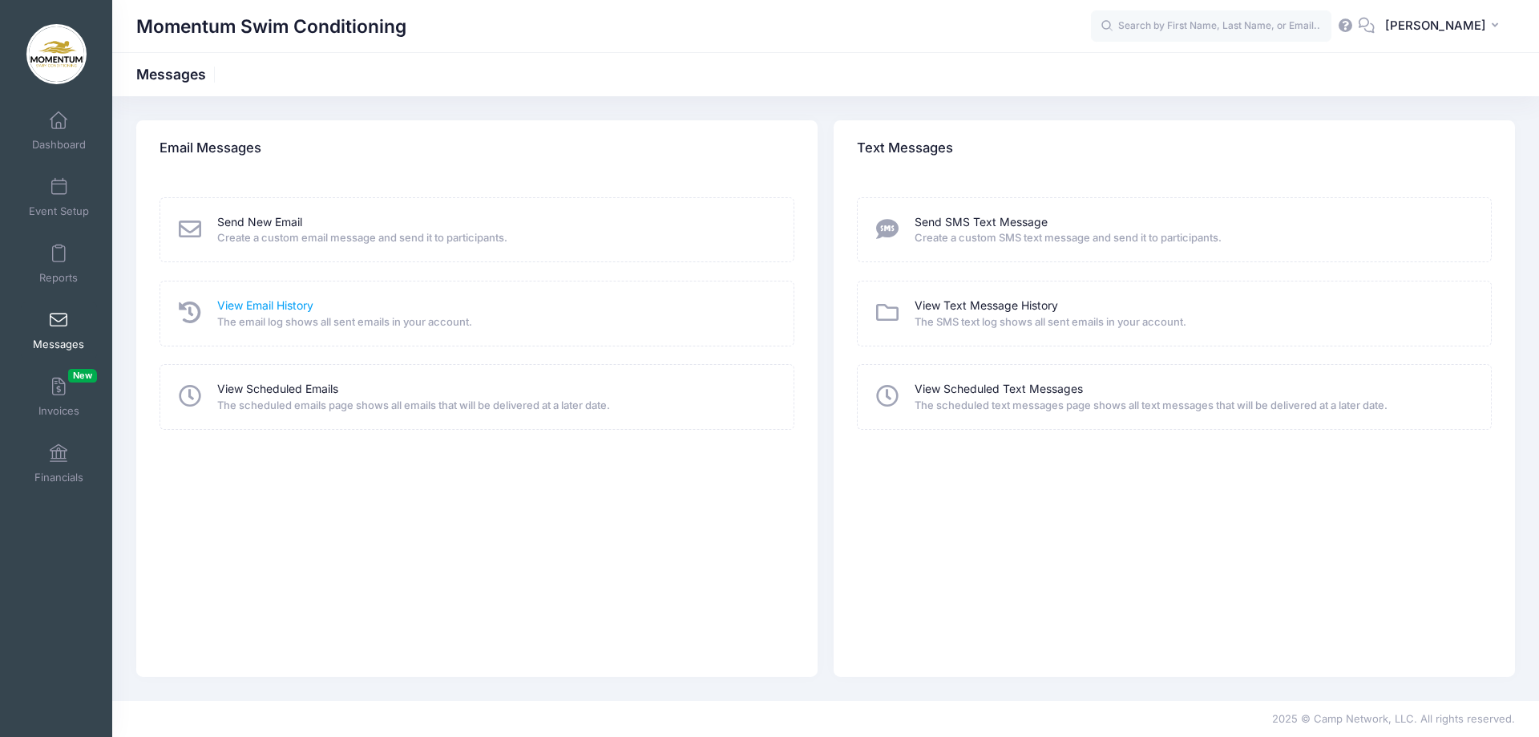
click at [277, 301] on link "View Email History" at bounding box center [265, 305] width 96 height 17
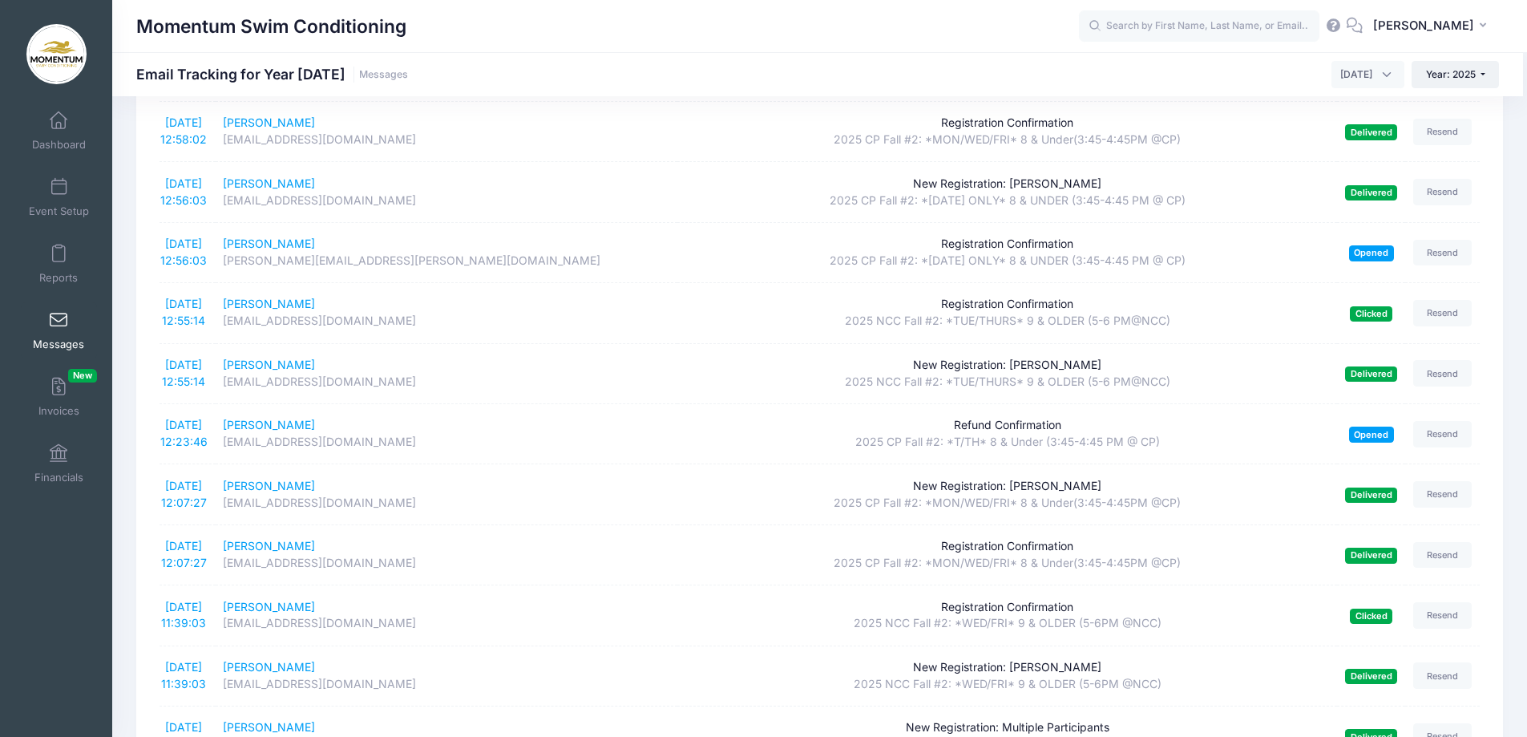
scroll to position [641, 0]
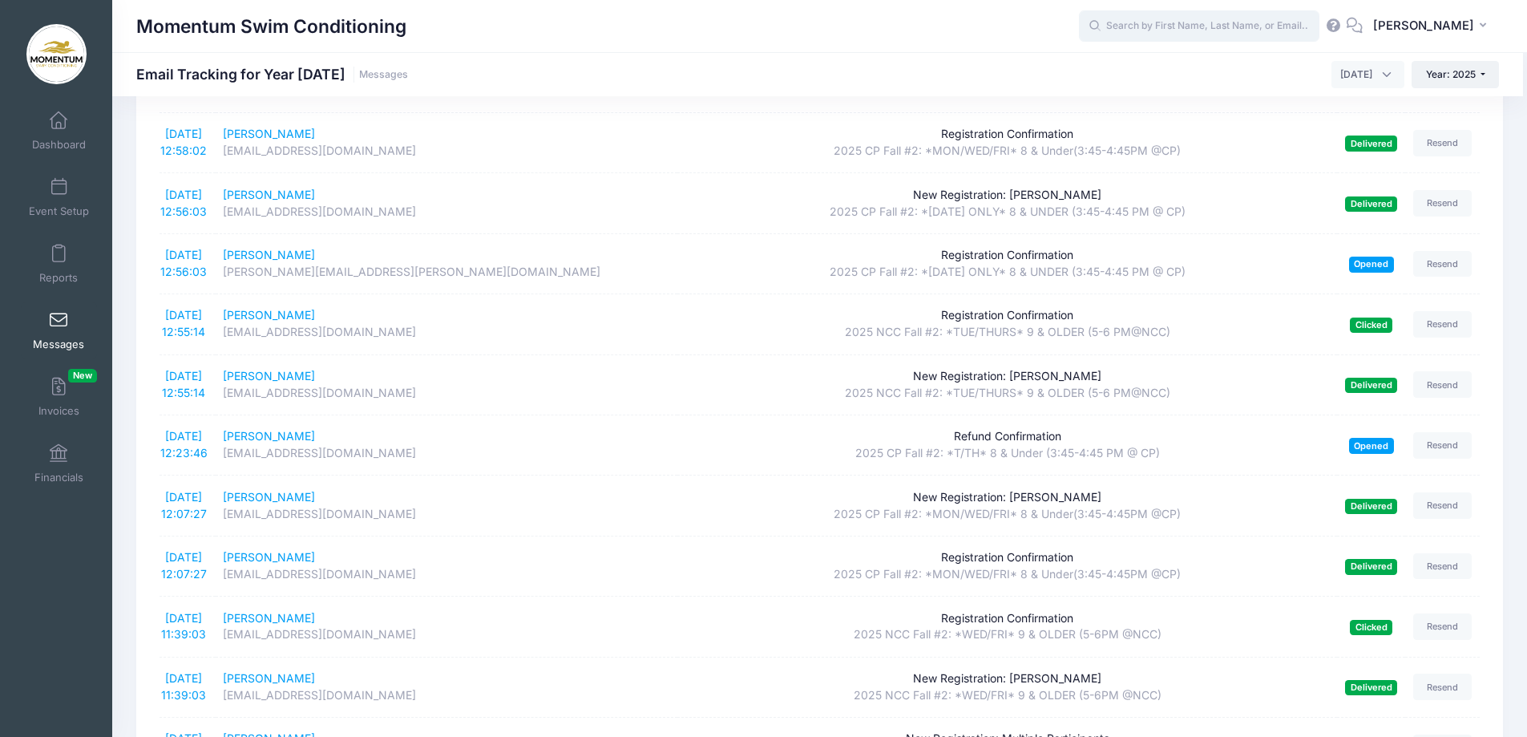
click at [1148, 18] on input "text" at bounding box center [1199, 26] width 240 height 32
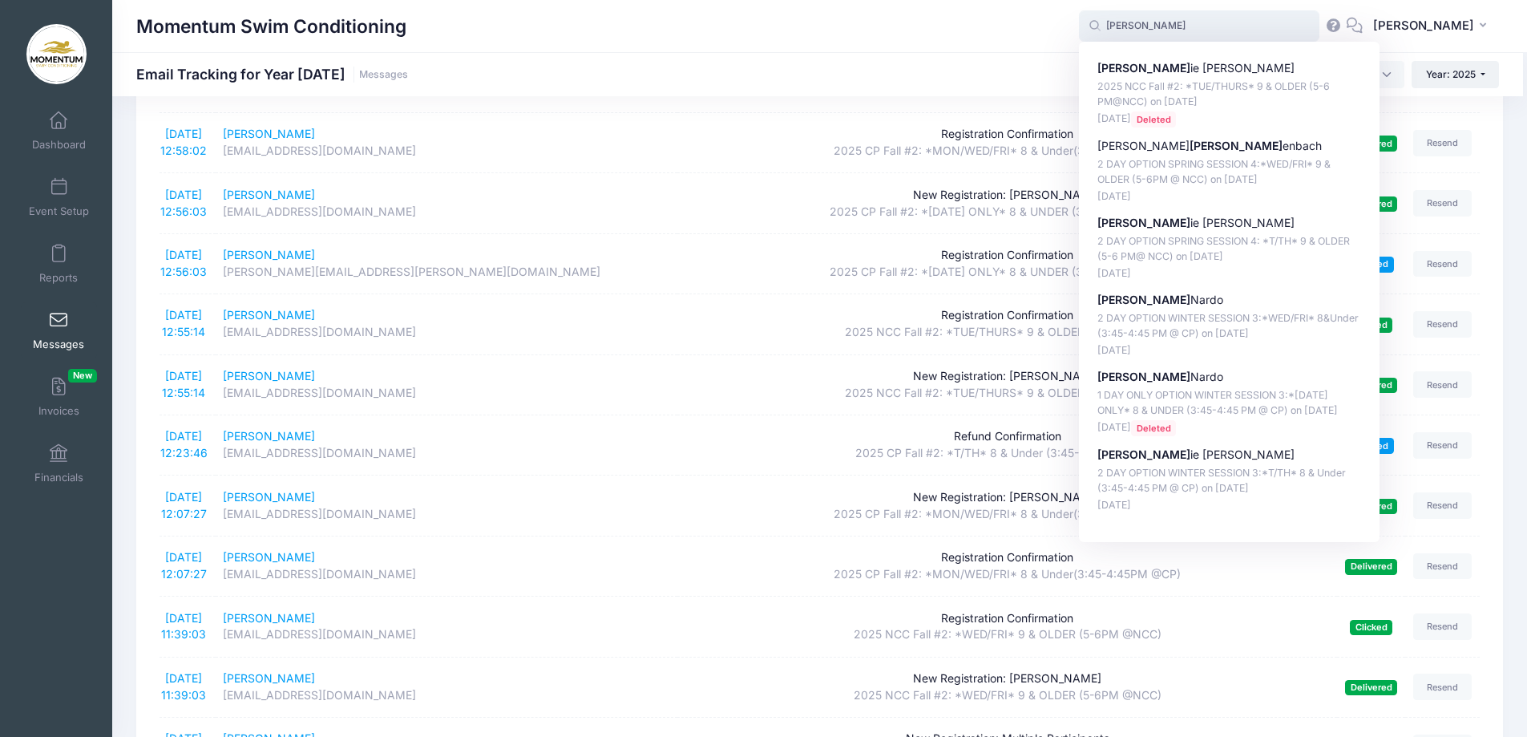
type input "frank"
click at [873, 45] on div "Momentum Swim Conditioning frank frank Frank ie Cvengros 2025 NCC Fall #2: *TUE…" at bounding box center [819, 26] width 1415 height 52
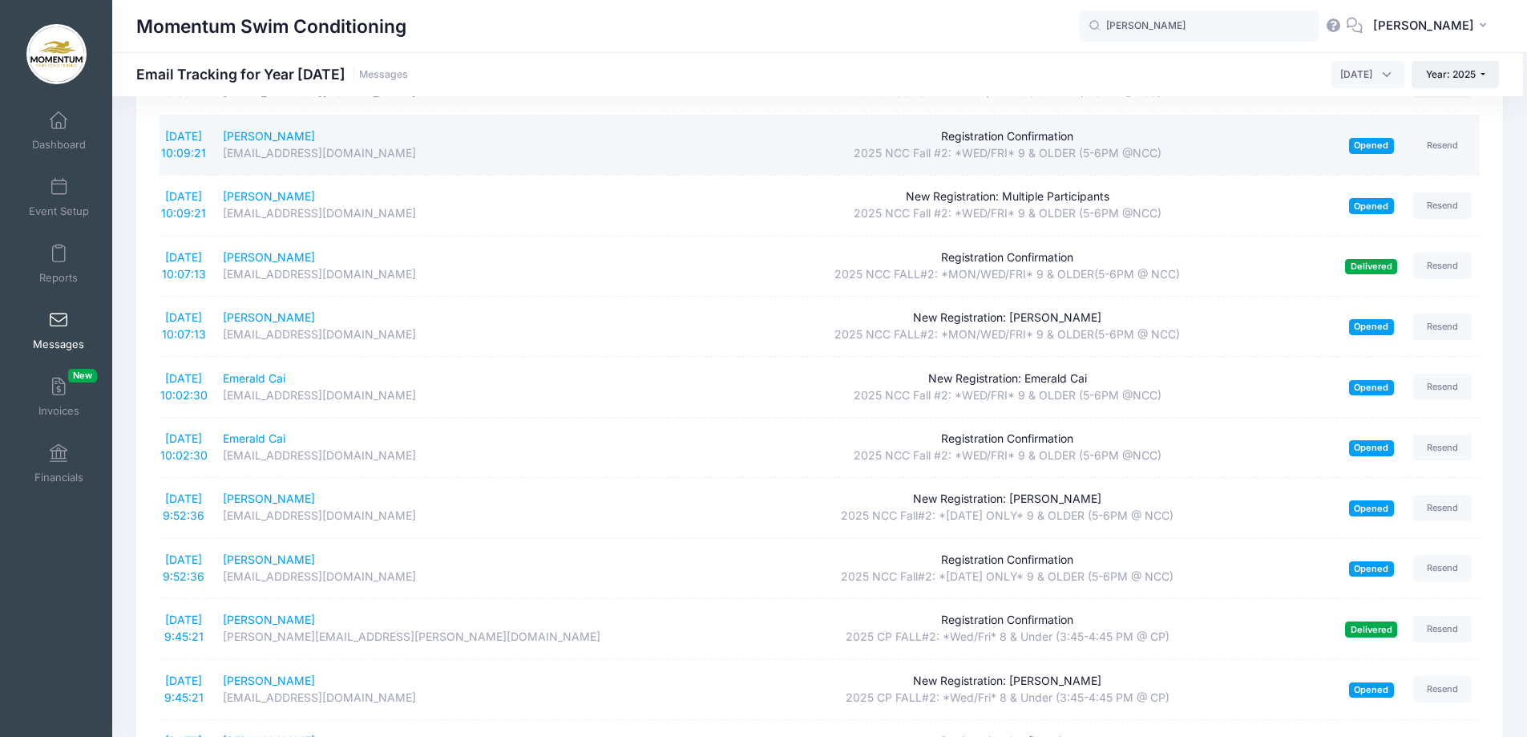
scroll to position [2645, 0]
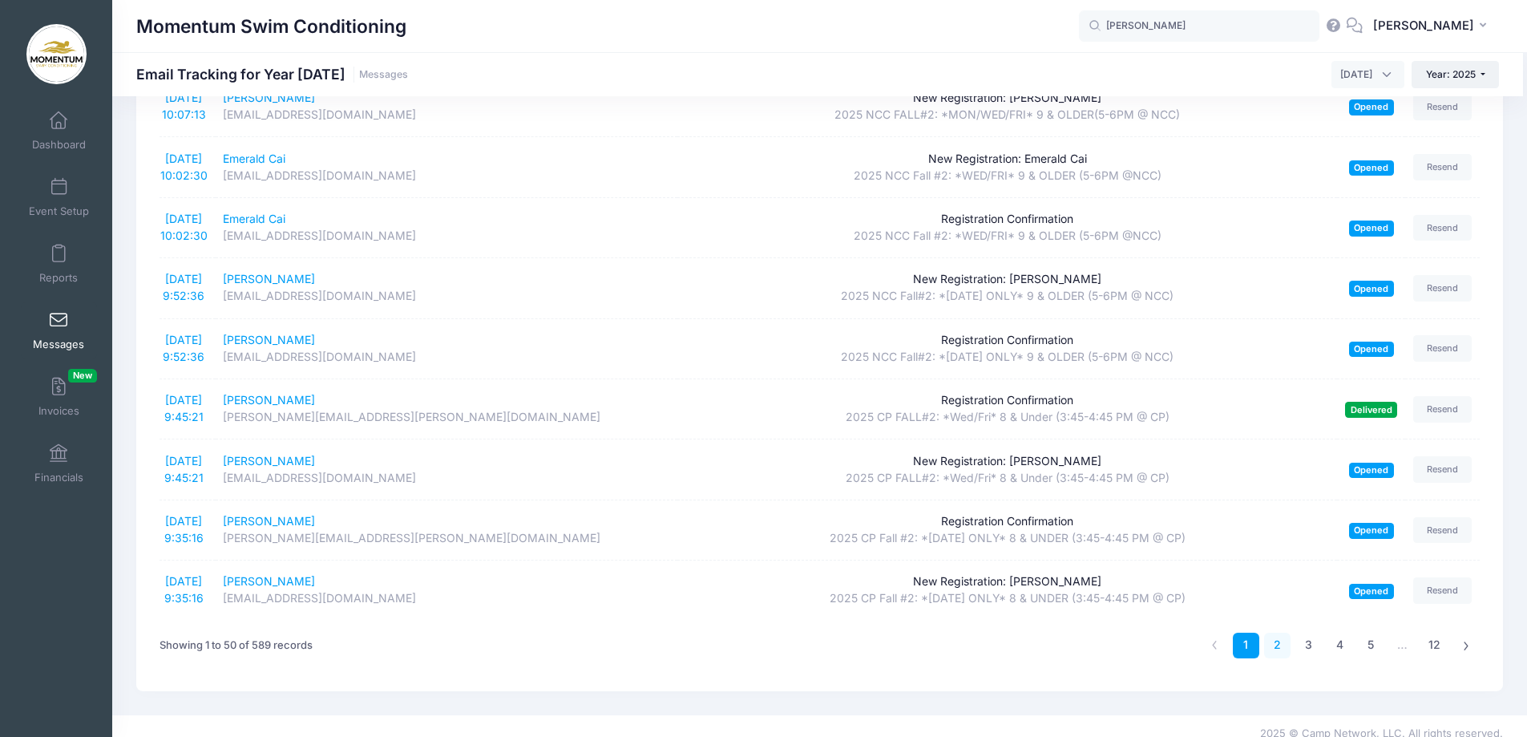
click at [1276, 640] on link "2" at bounding box center [1277, 645] width 26 height 26
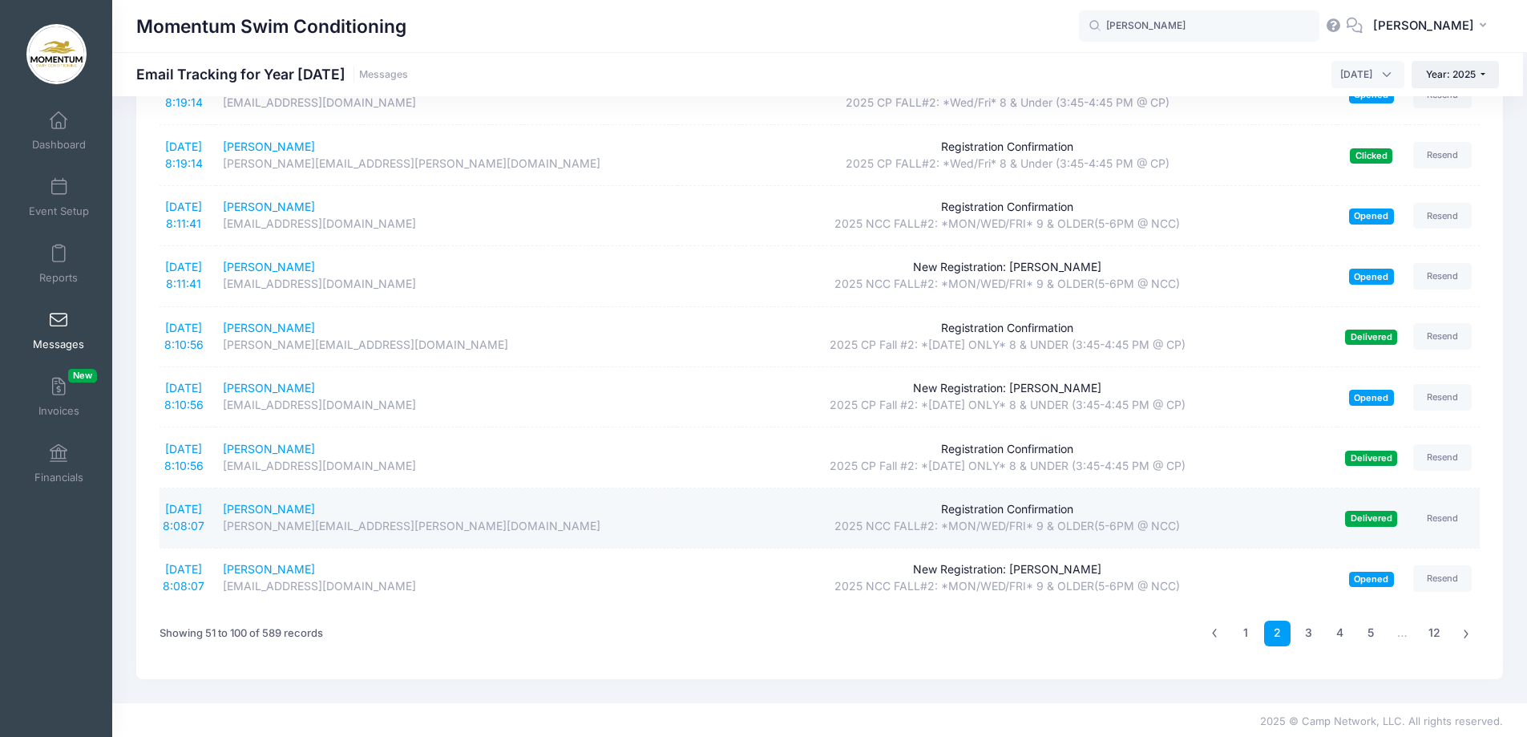
scroll to position [2660, 0]
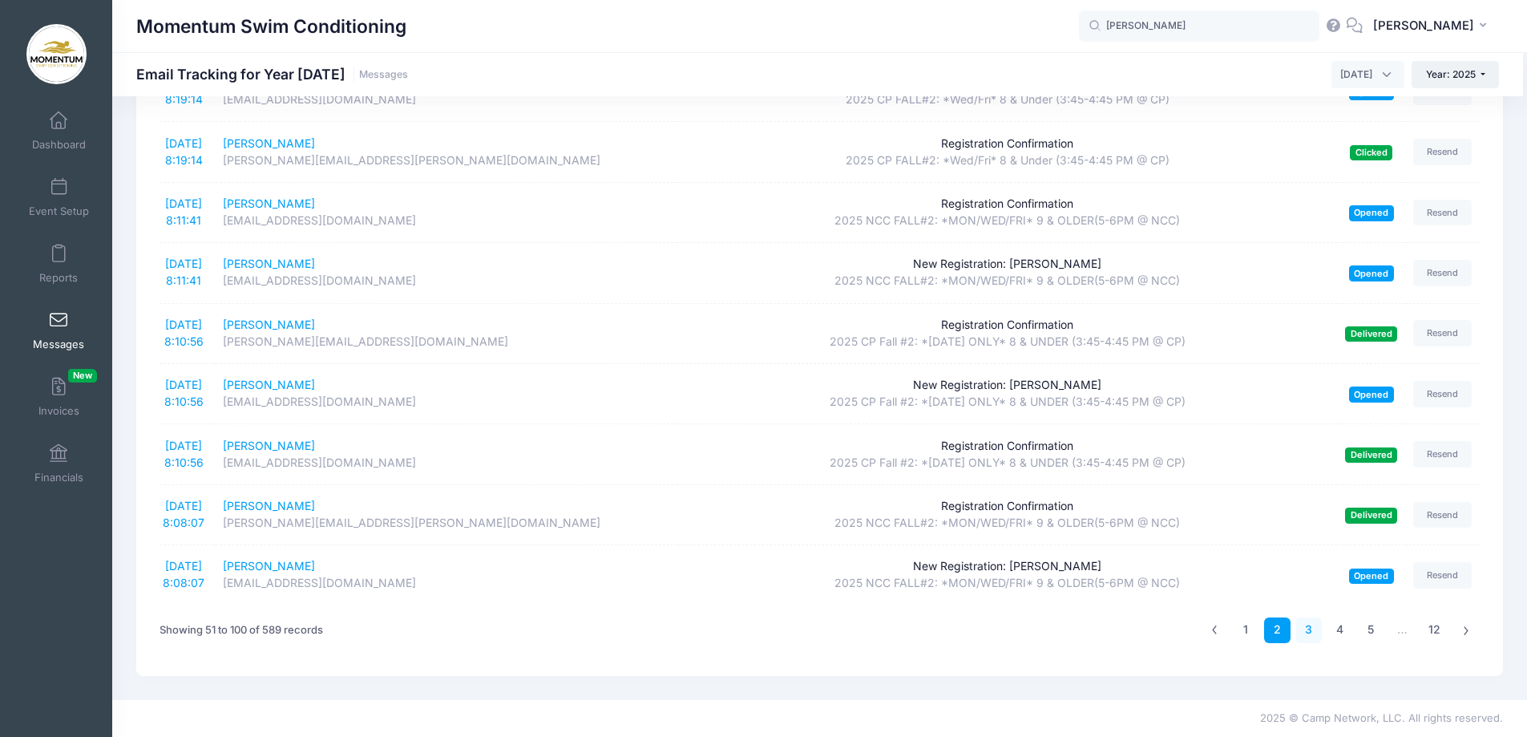
click at [1312, 628] on link "3" at bounding box center [1308, 630] width 26 height 26
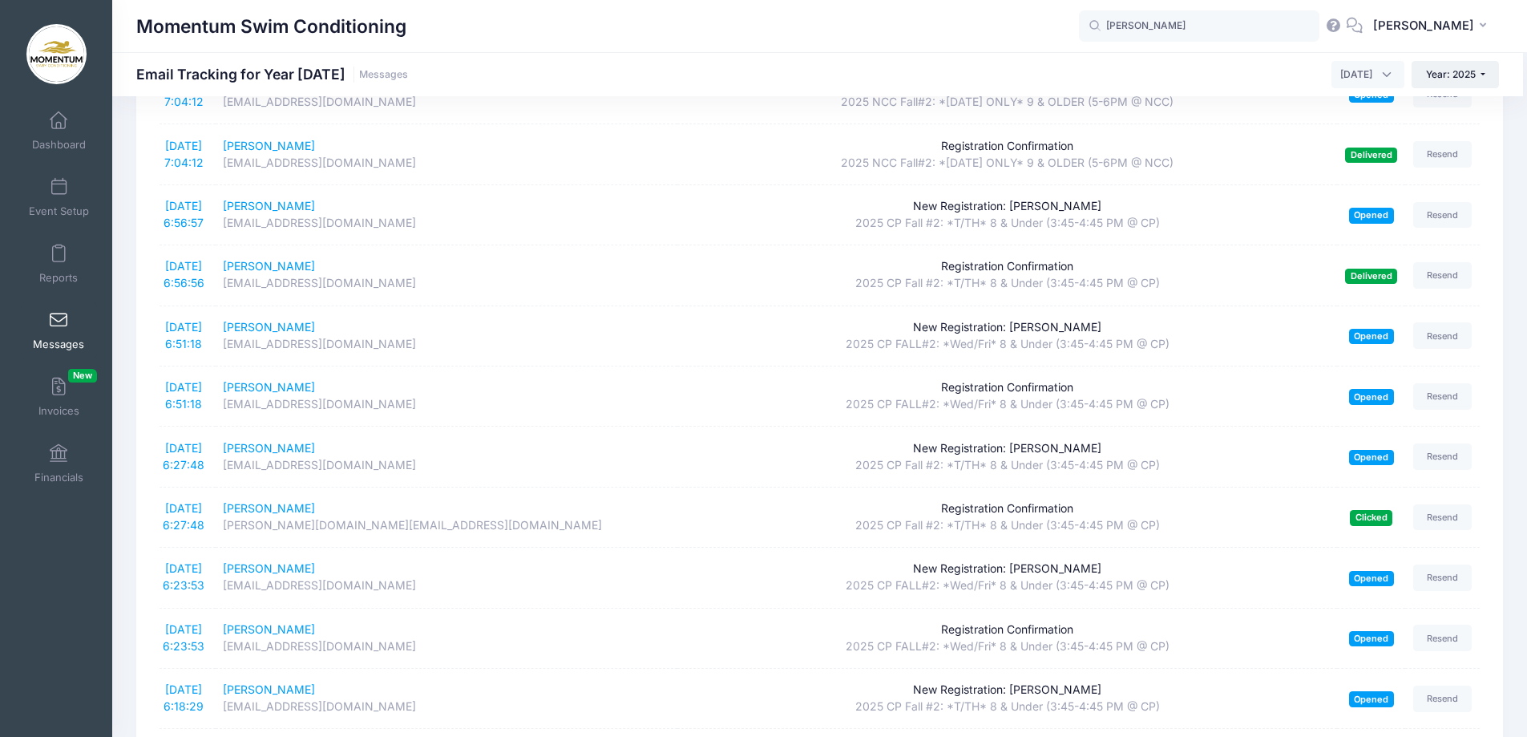
scroll to position [2627, 0]
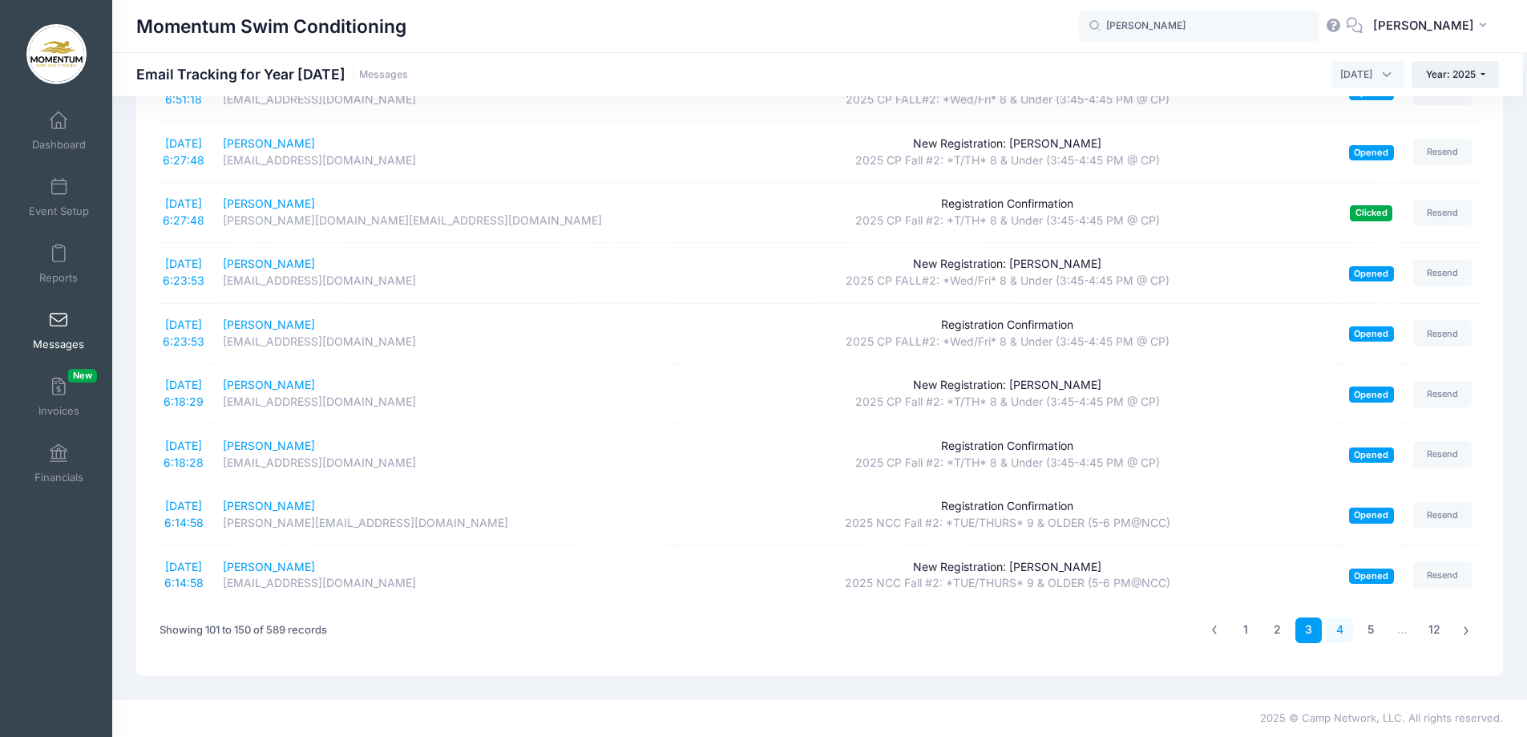
click at [1339, 632] on link "4" at bounding box center [1340, 630] width 26 height 26
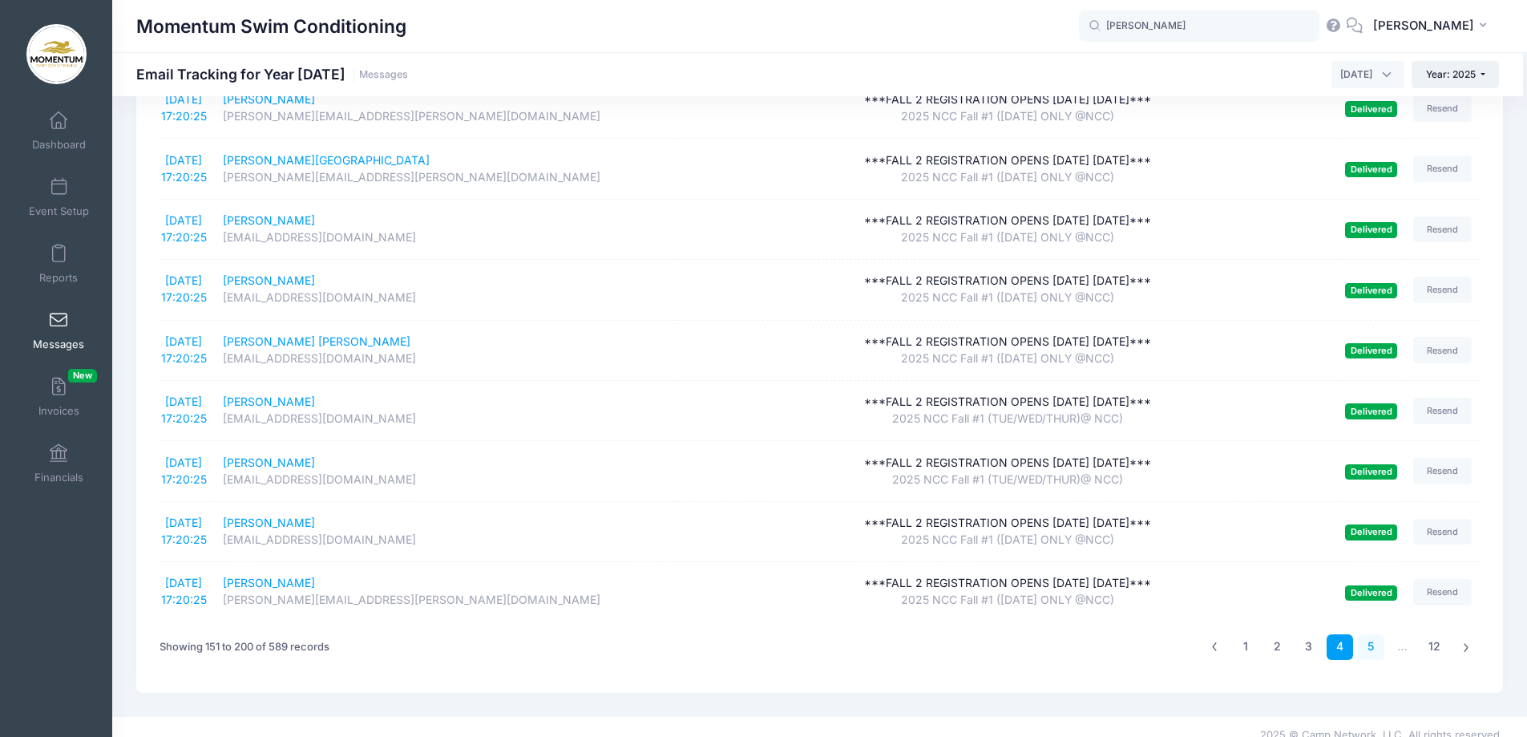
click at [1369, 634] on link "5" at bounding box center [1371, 647] width 26 height 26
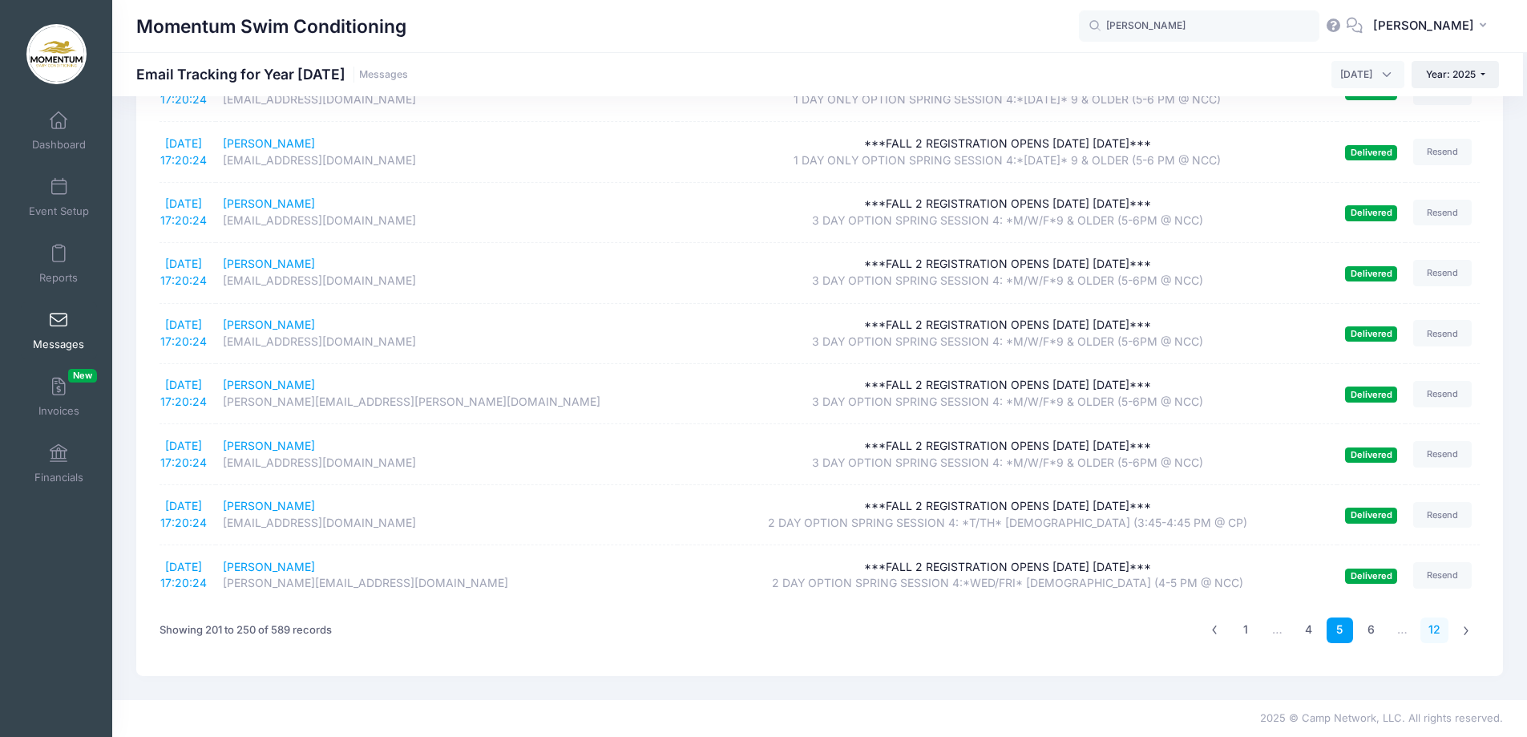
click at [1436, 628] on link "12" at bounding box center [1434, 630] width 28 height 26
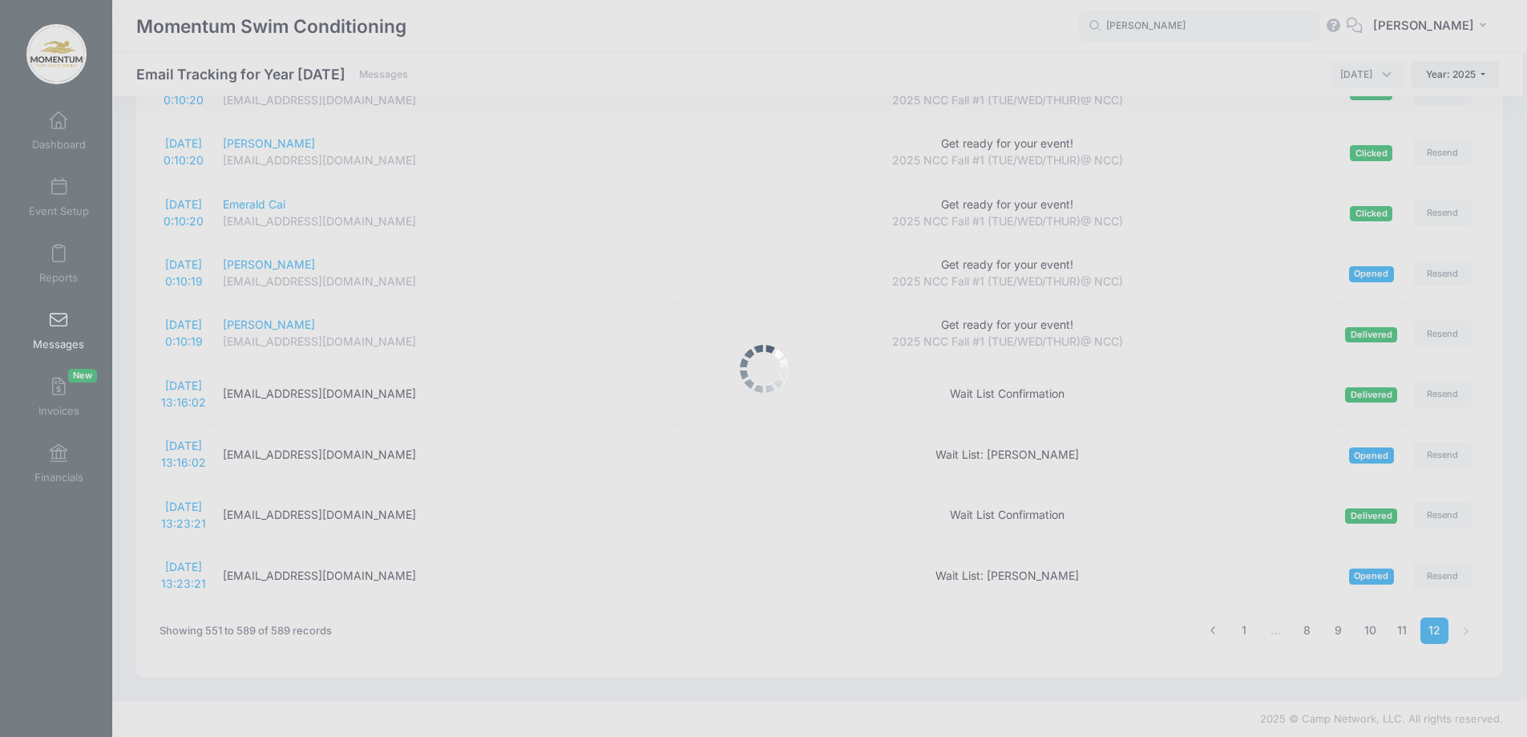
scroll to position [1961, 0]
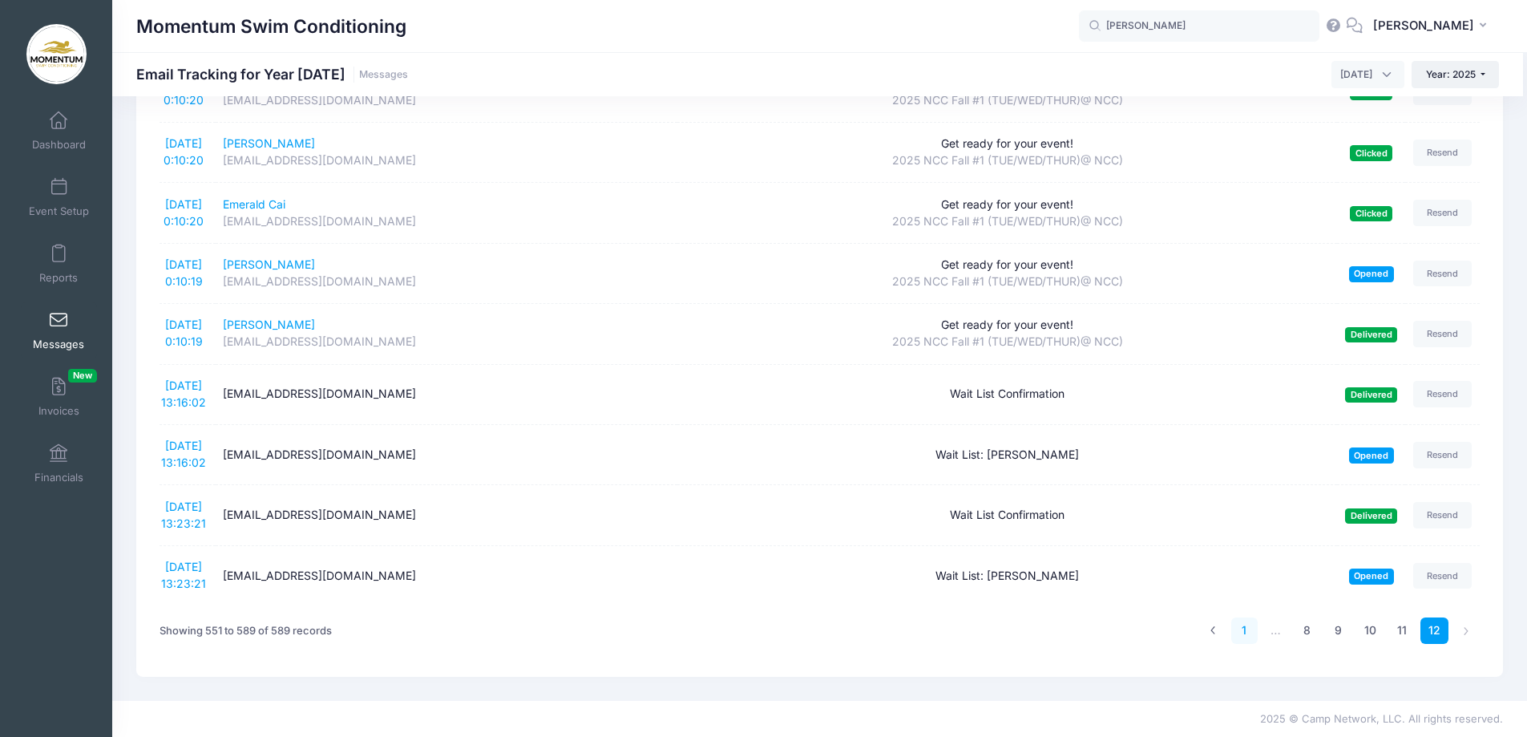
click at [1243, 627] on link "1" at bounding box center [1244, 630] width 26 height 26
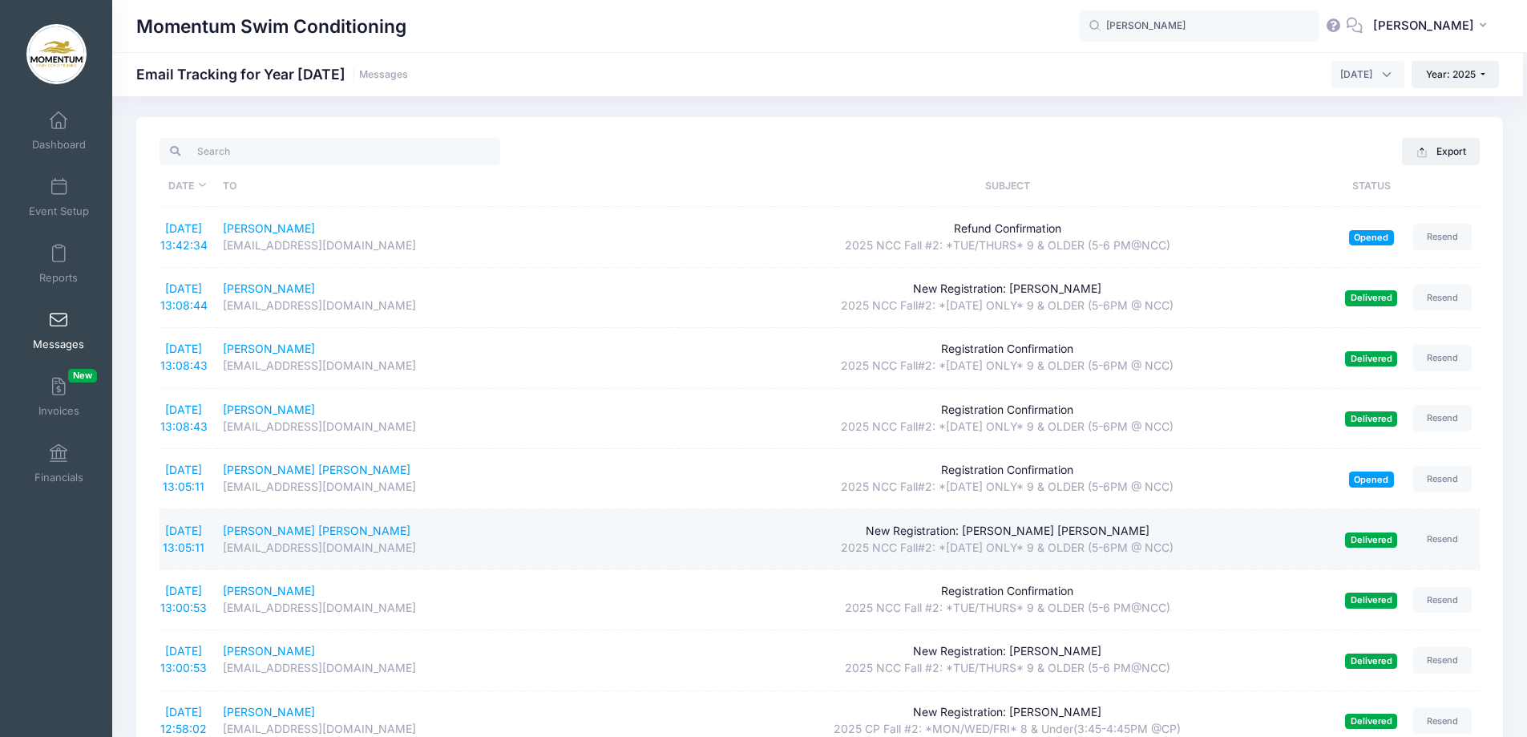
scroll to position [0, 0]
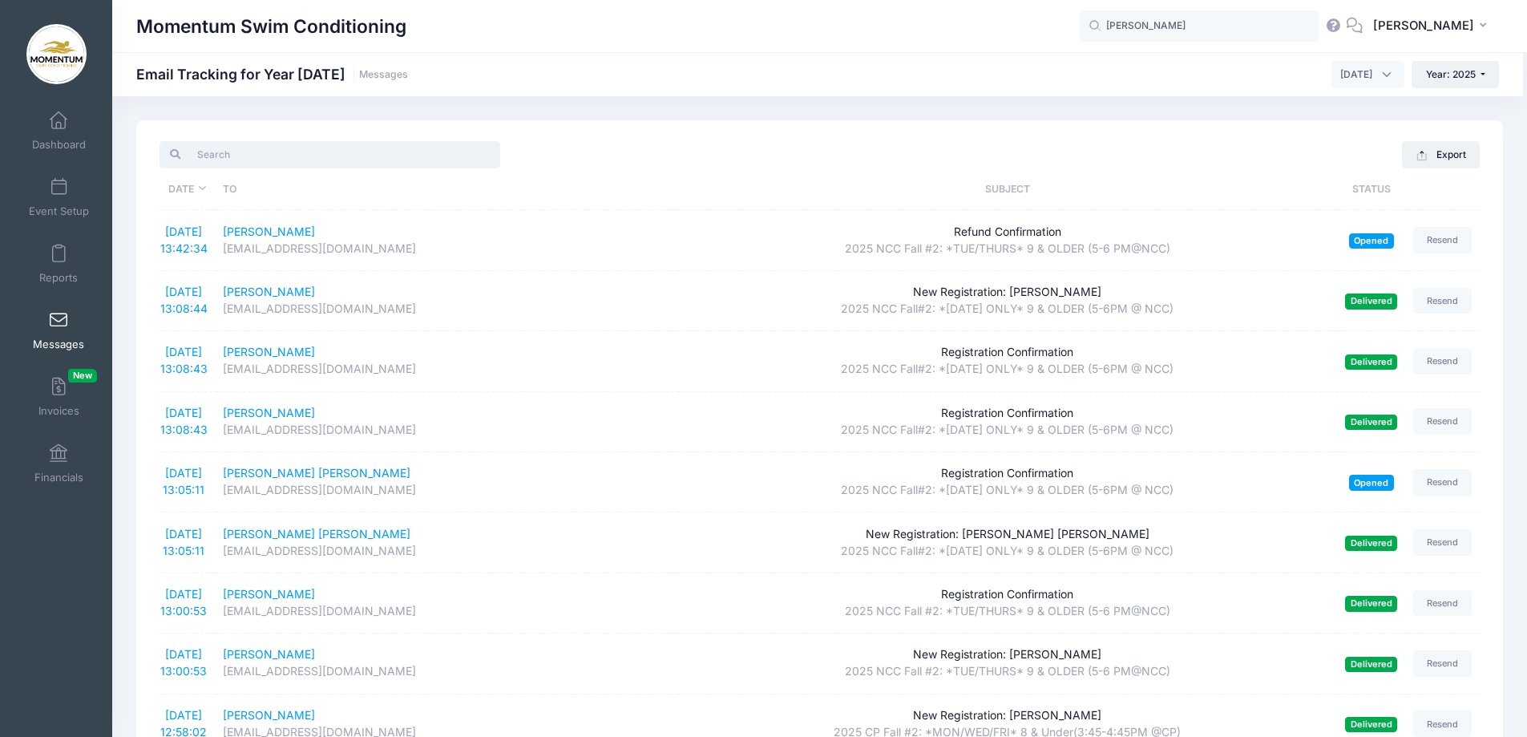
click at [270, 153] on input "search" at bounding box center [330, 154] width 341 height 27
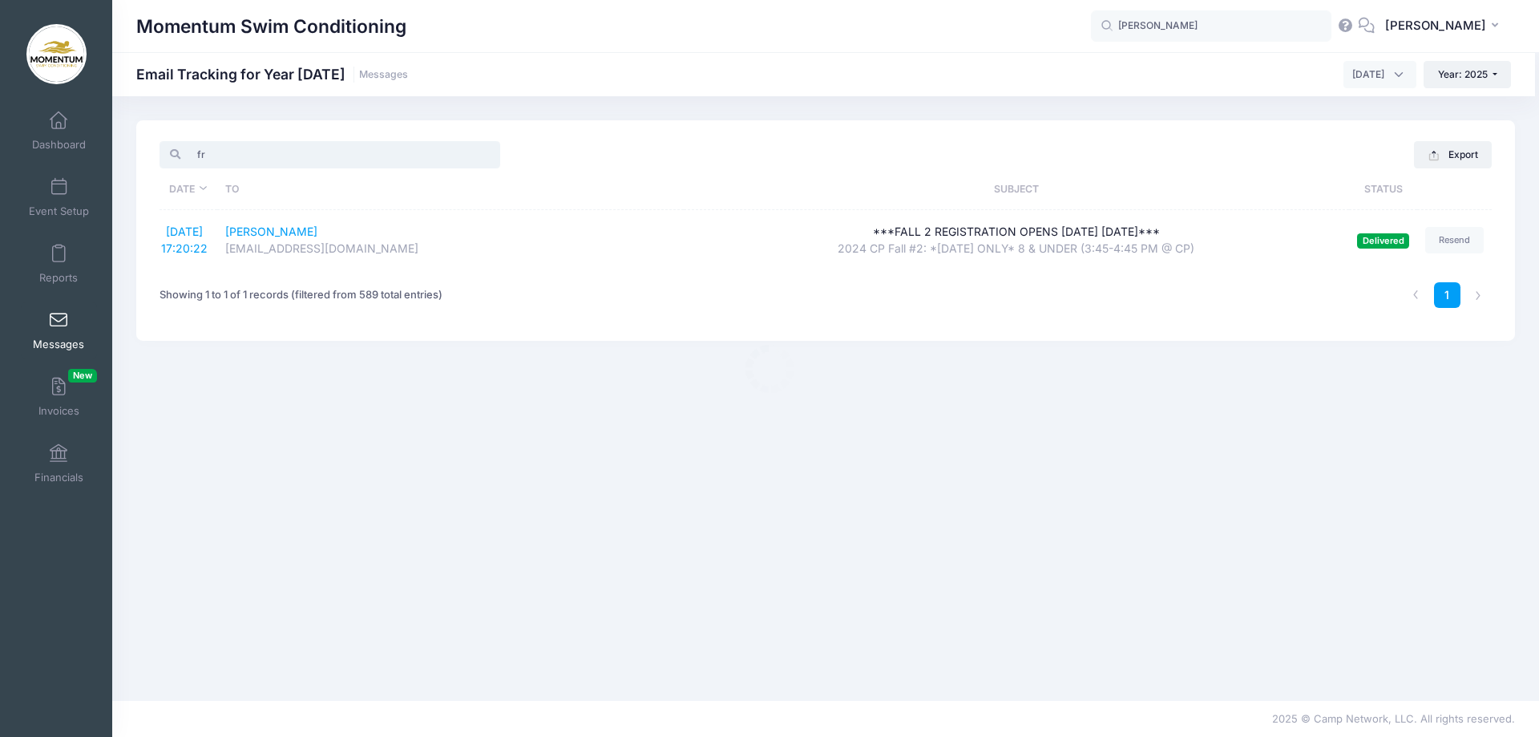
type input "f"
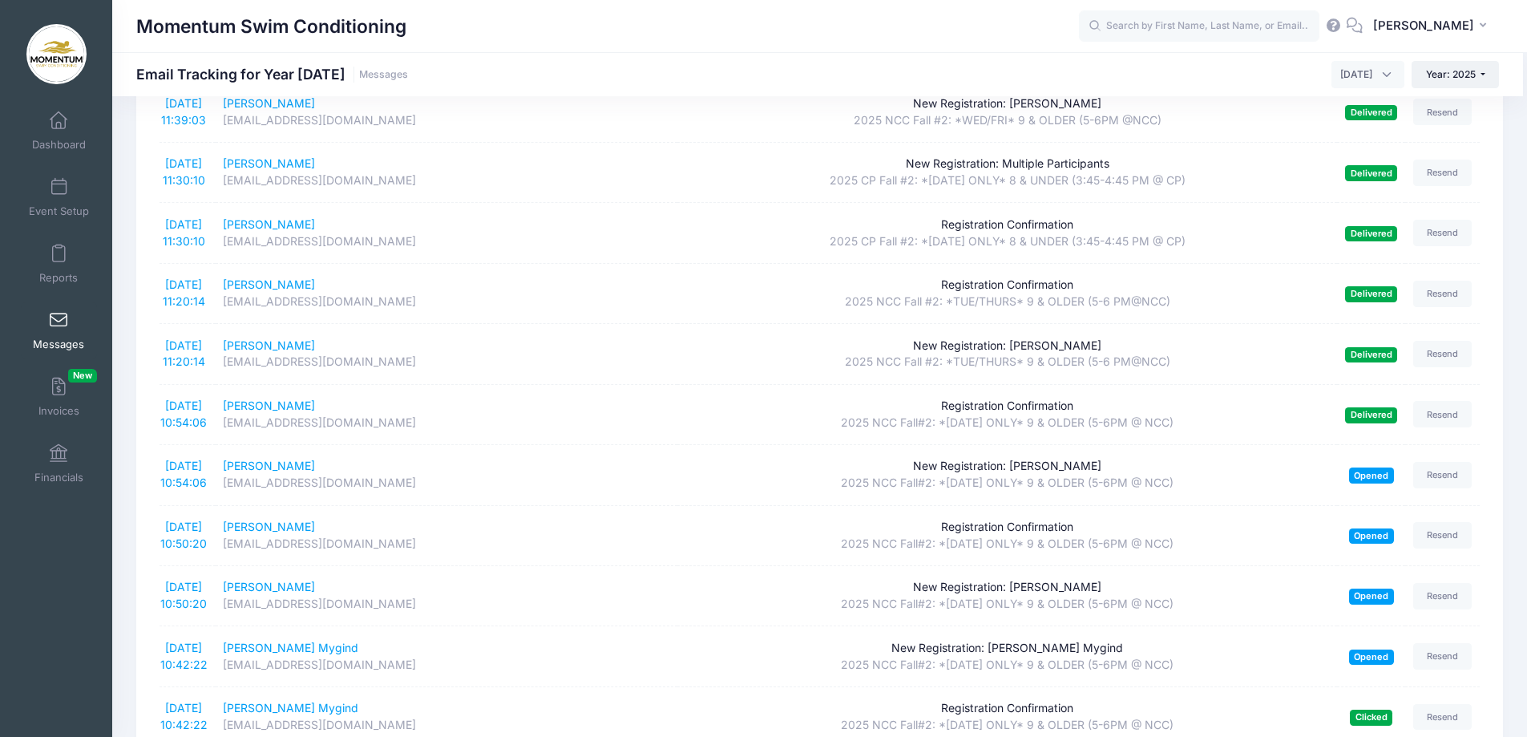
scroll to position [977, 0]
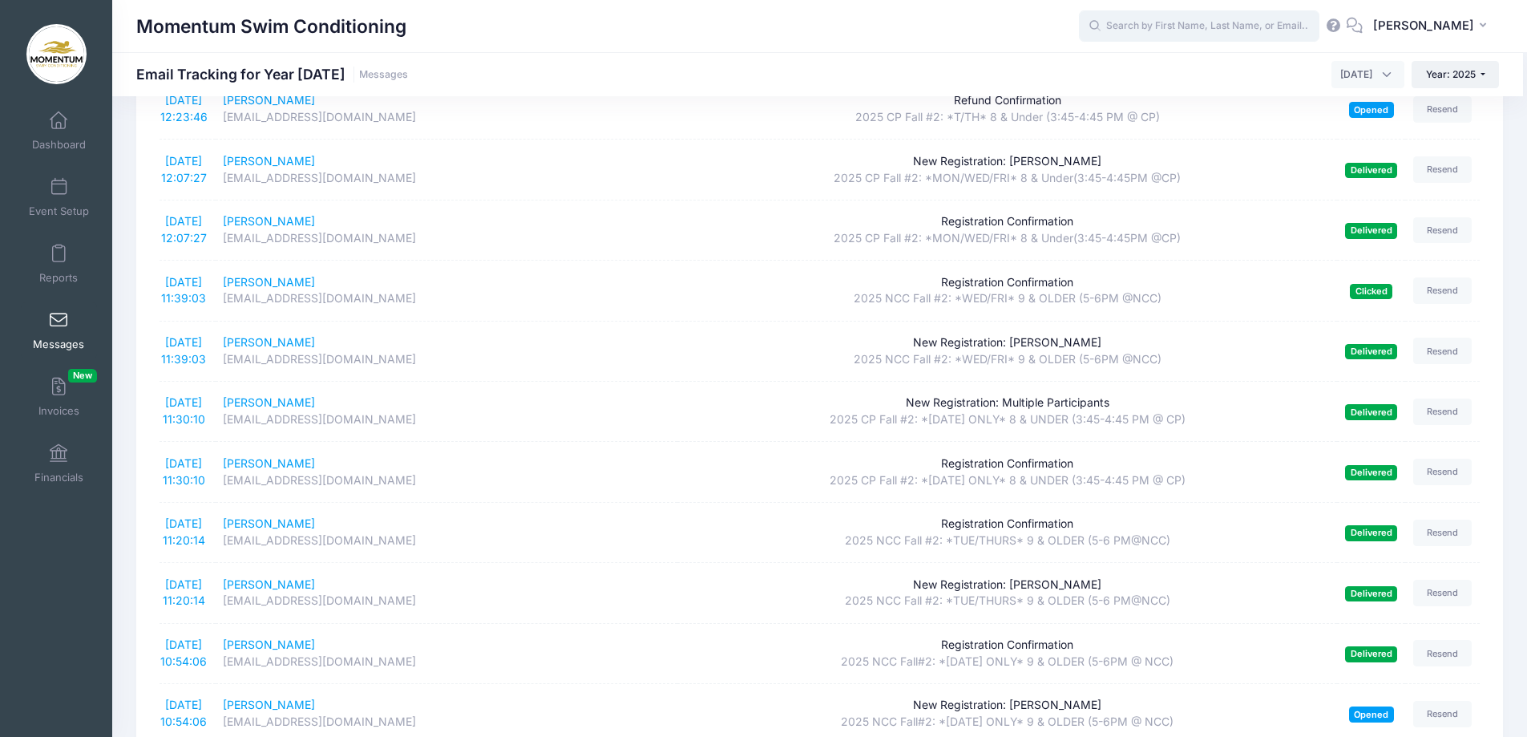
click at [1219, 27] on input "text" at bounding box center [1199, 26] width 240 height 32
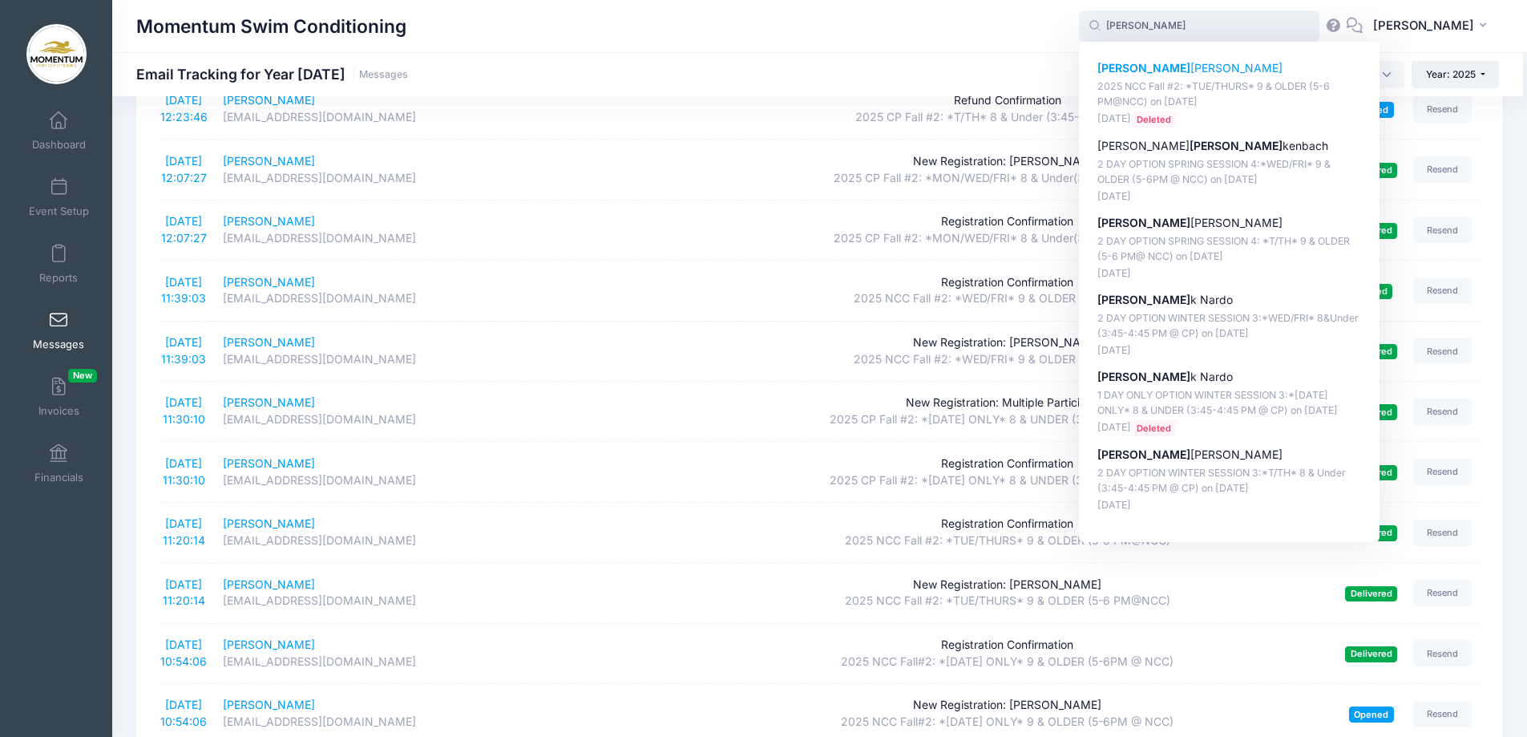
click at [1151, 64] on p "[PERSON_NAME] [PERSON_NAME]" at bounding box center [1229, 68] width 265 height 17
type input "[PERSON_NAME] (2025 NCC Fall #2: *TUE/THURS* 9 &amp; OLDER (5-6 PM@NCC), [DATE])"
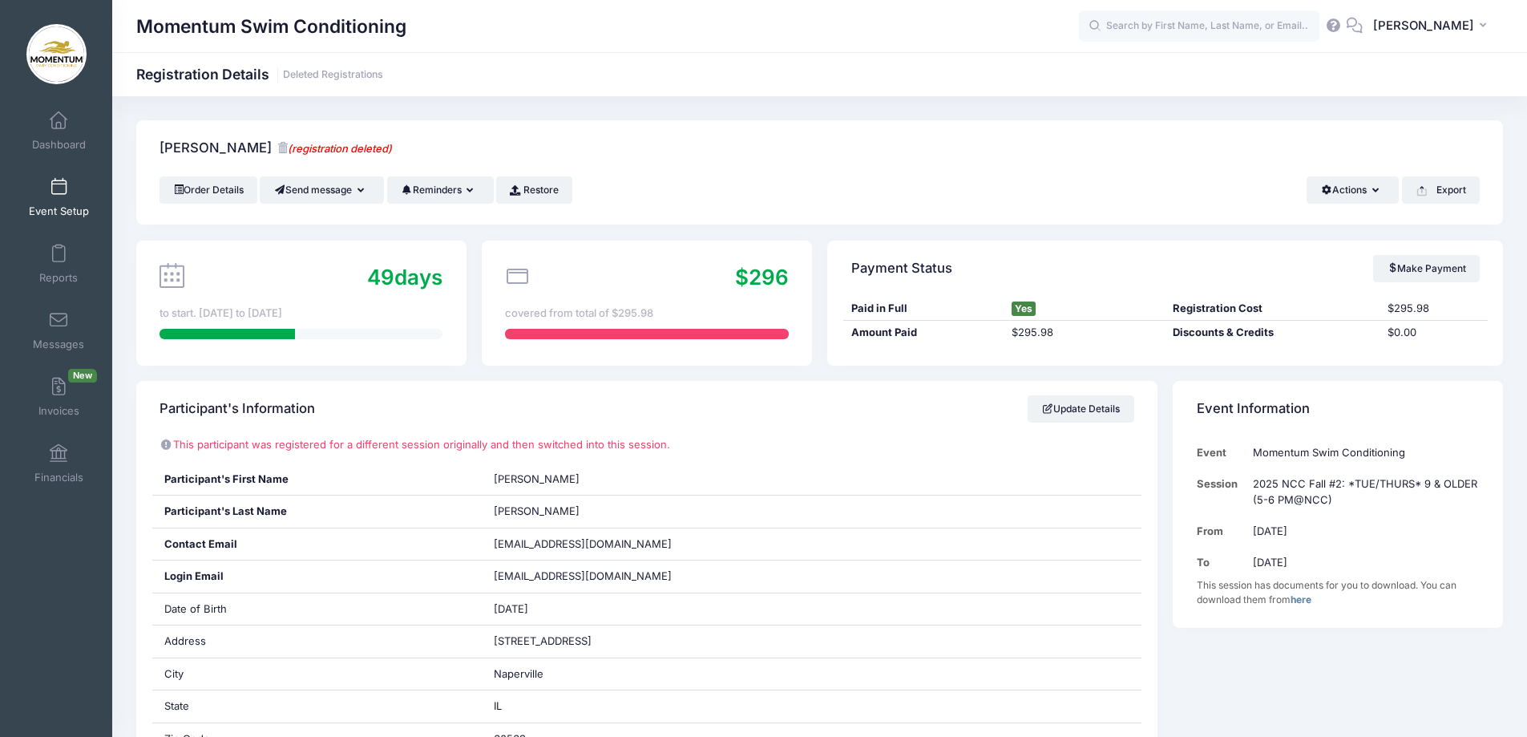
click at [51, 212] on span "Event Setup" at bounding box center [59, 211] width 60 height 14
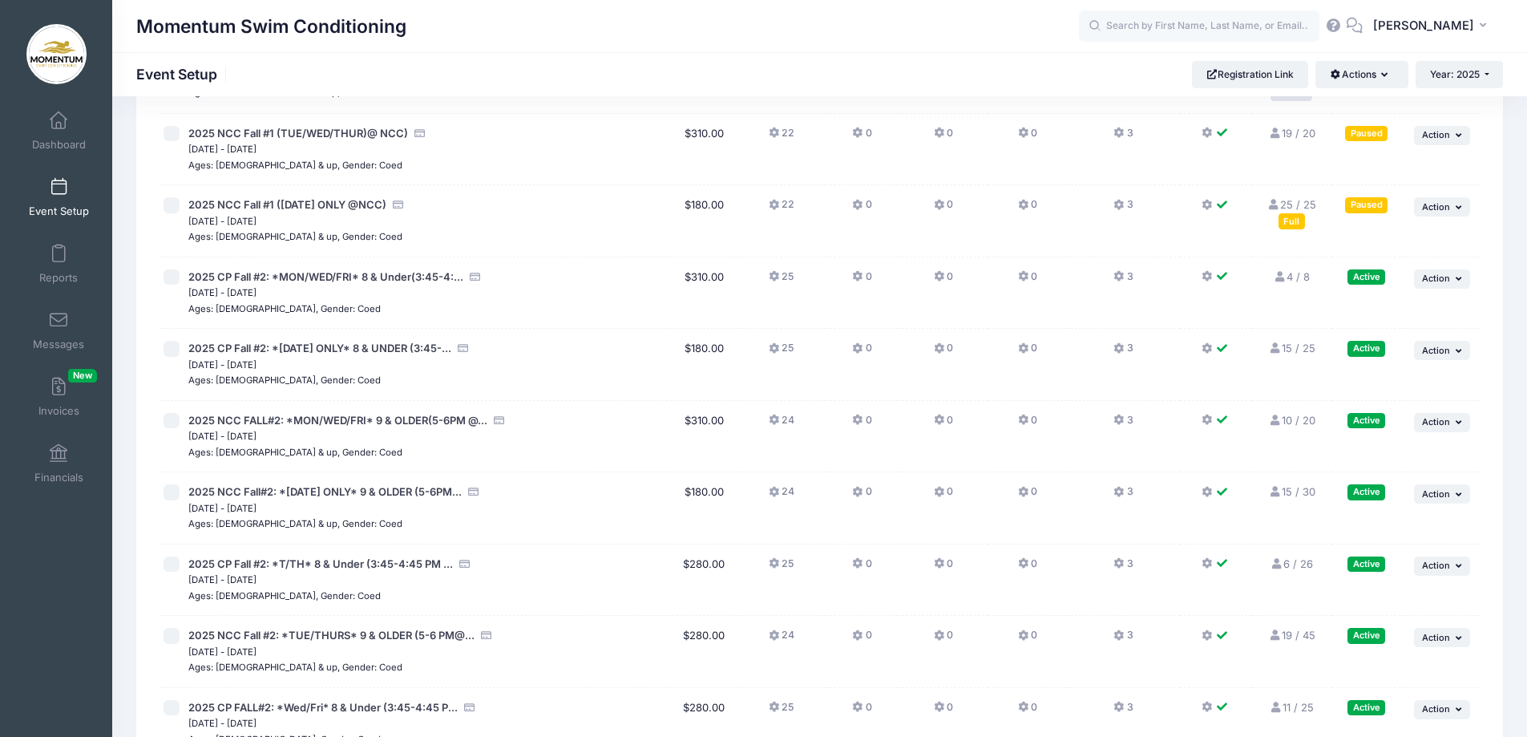
scroll to position [1320, 0]
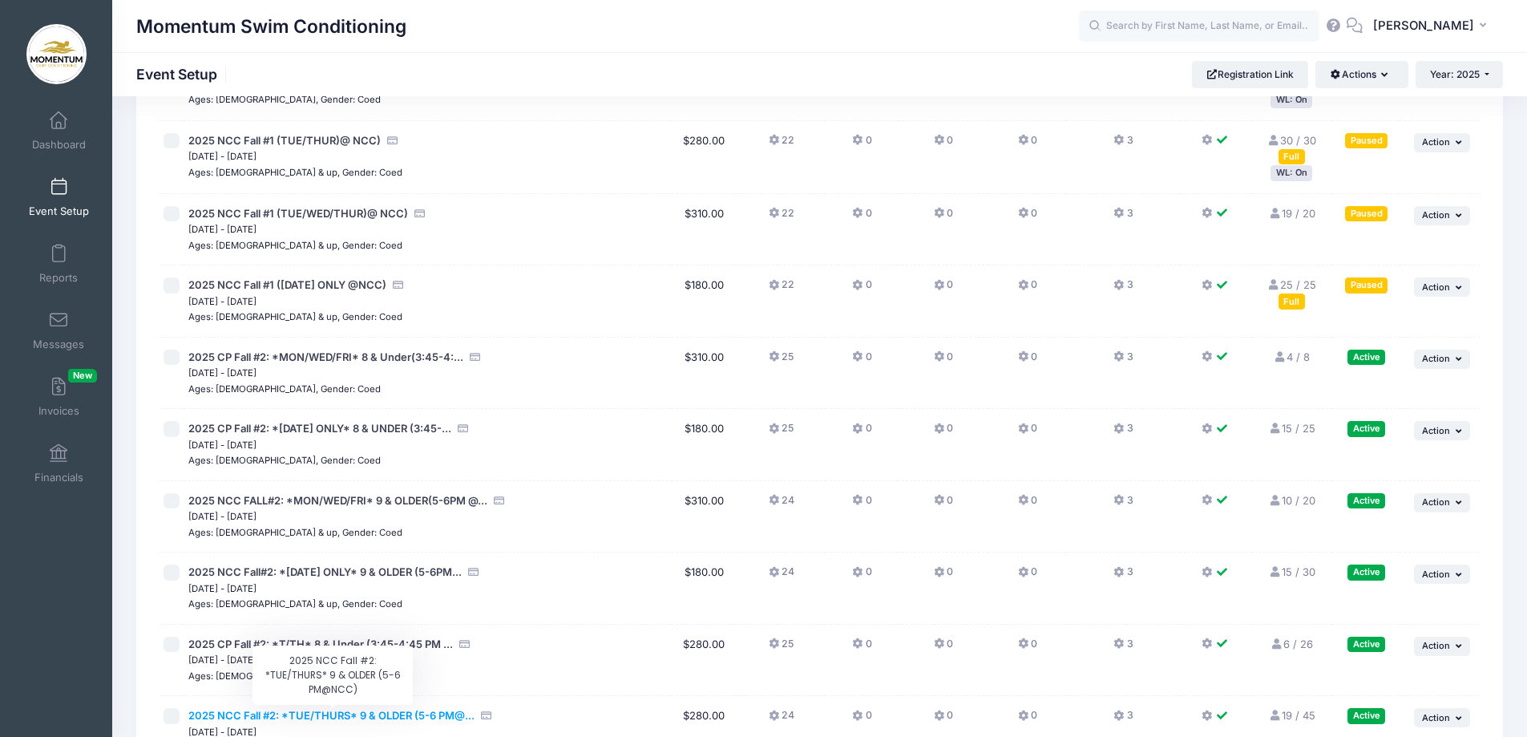
click at [406, 717] on span "2025 NCC Fall #2: *TUE/THURS* 9 & OLDER (5-6 PM@..." at bounding box center [331, 715] width 286 height 13
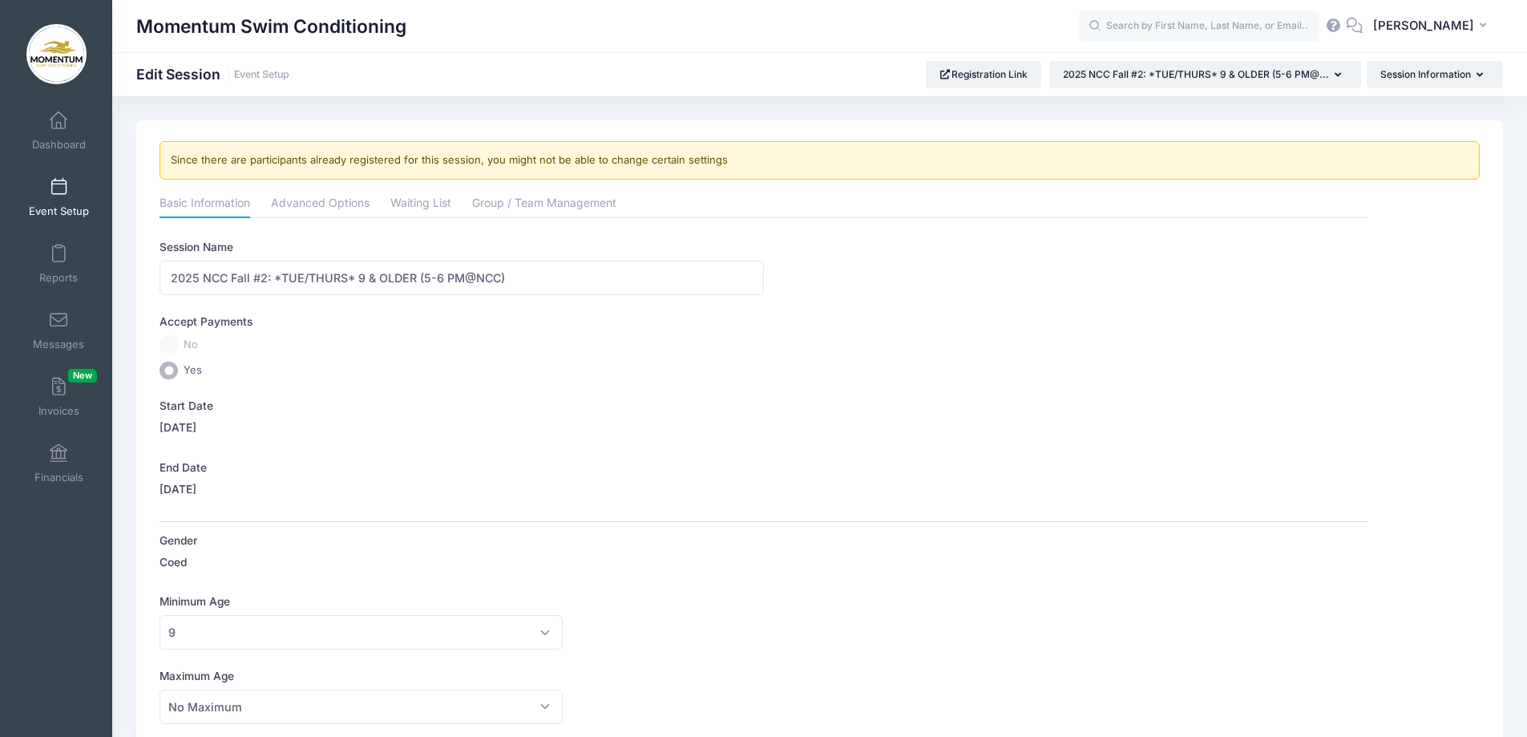
click at [50, 209] on span "Event Setup" at bounding box center [59, 211] width 60 height 14
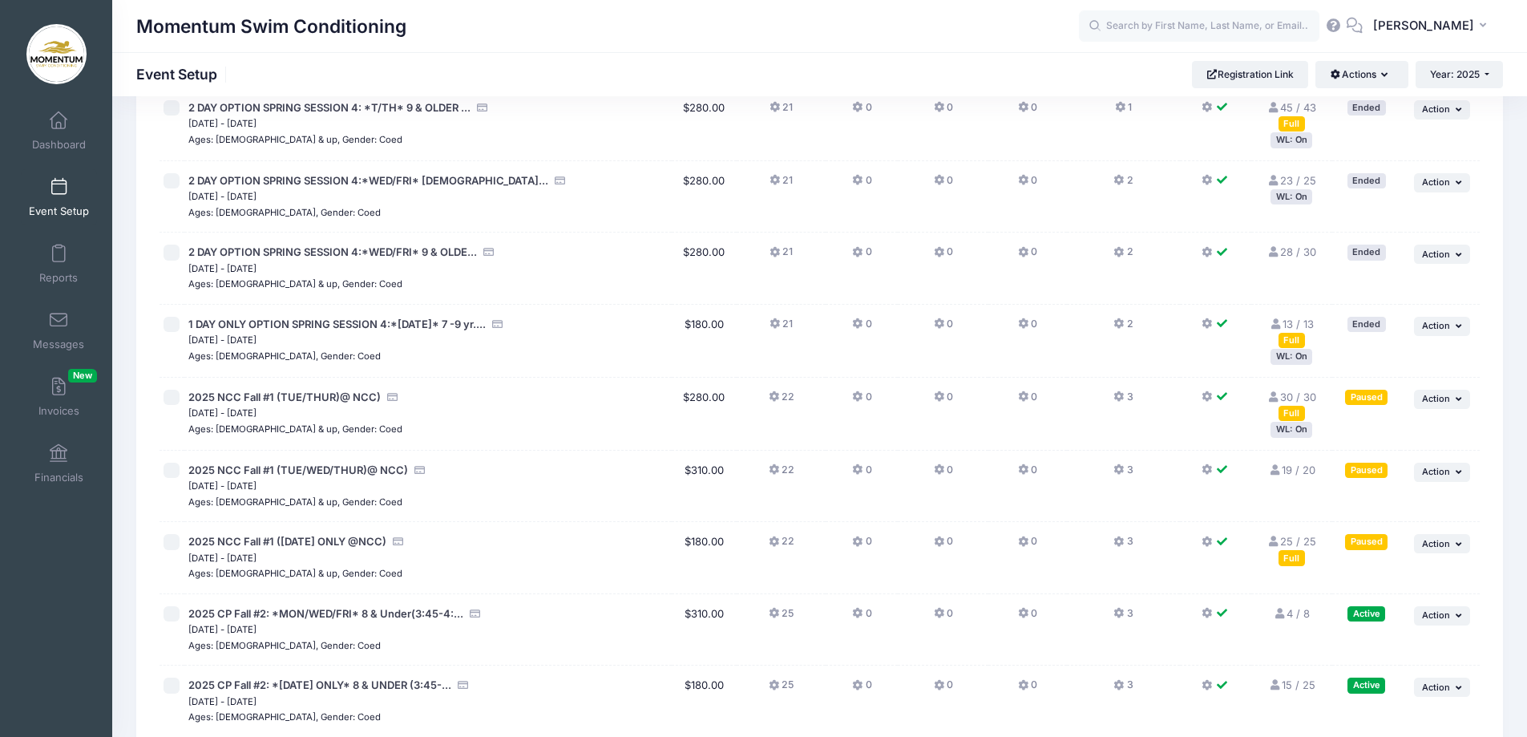
scroll to position [1363, 0]
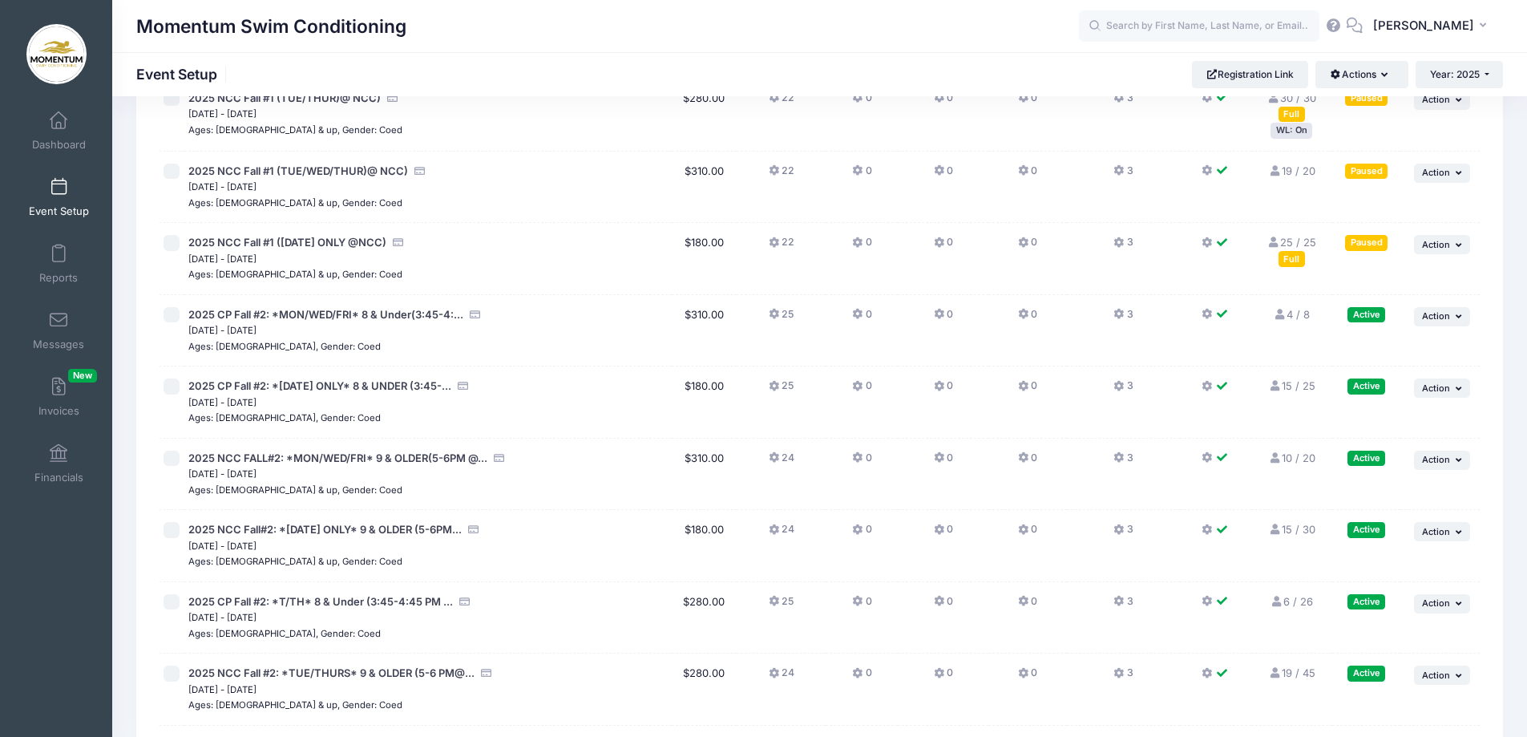
click at [1291, 672] on link "19 / 45 Full" at bounding box center [1291, 672] width 46 height 13
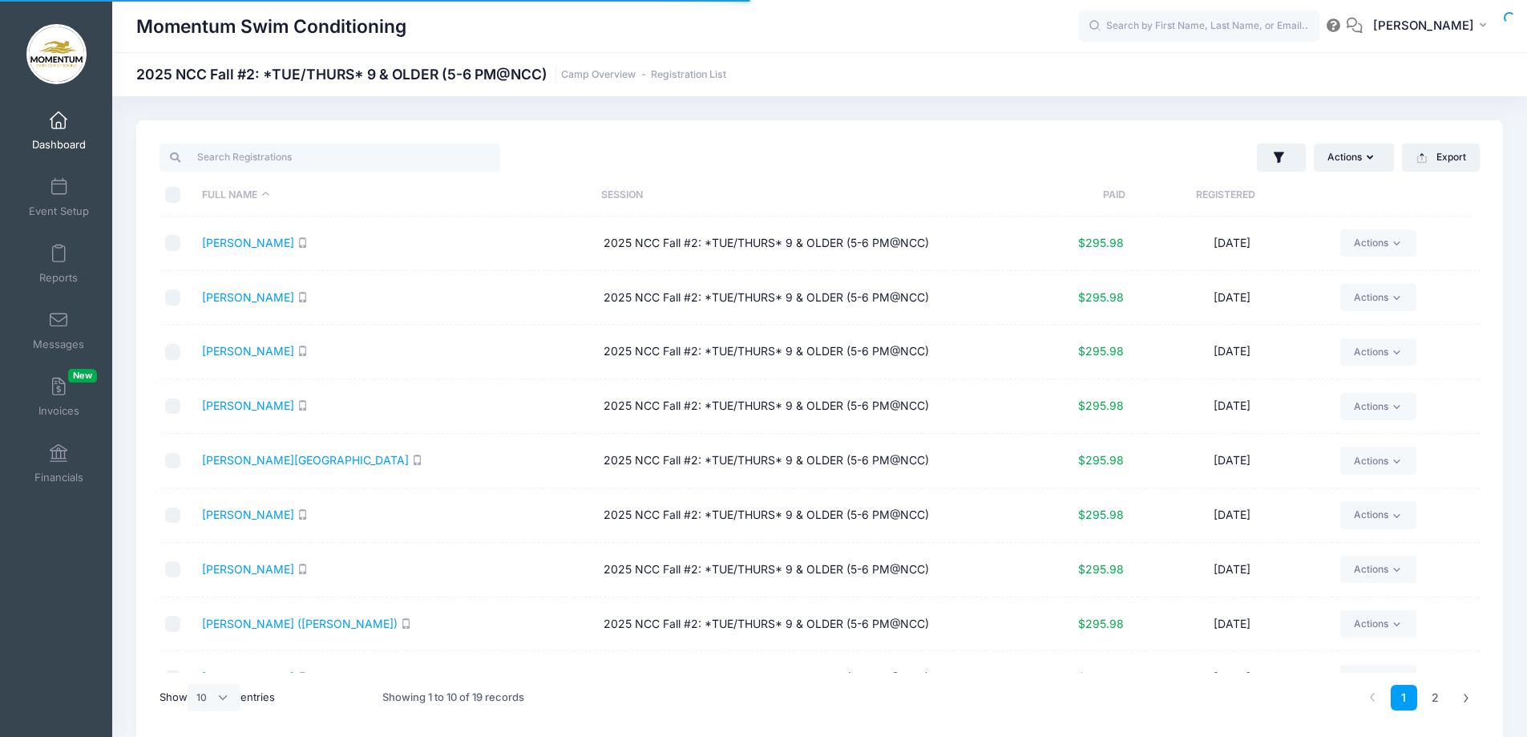
select select "10"
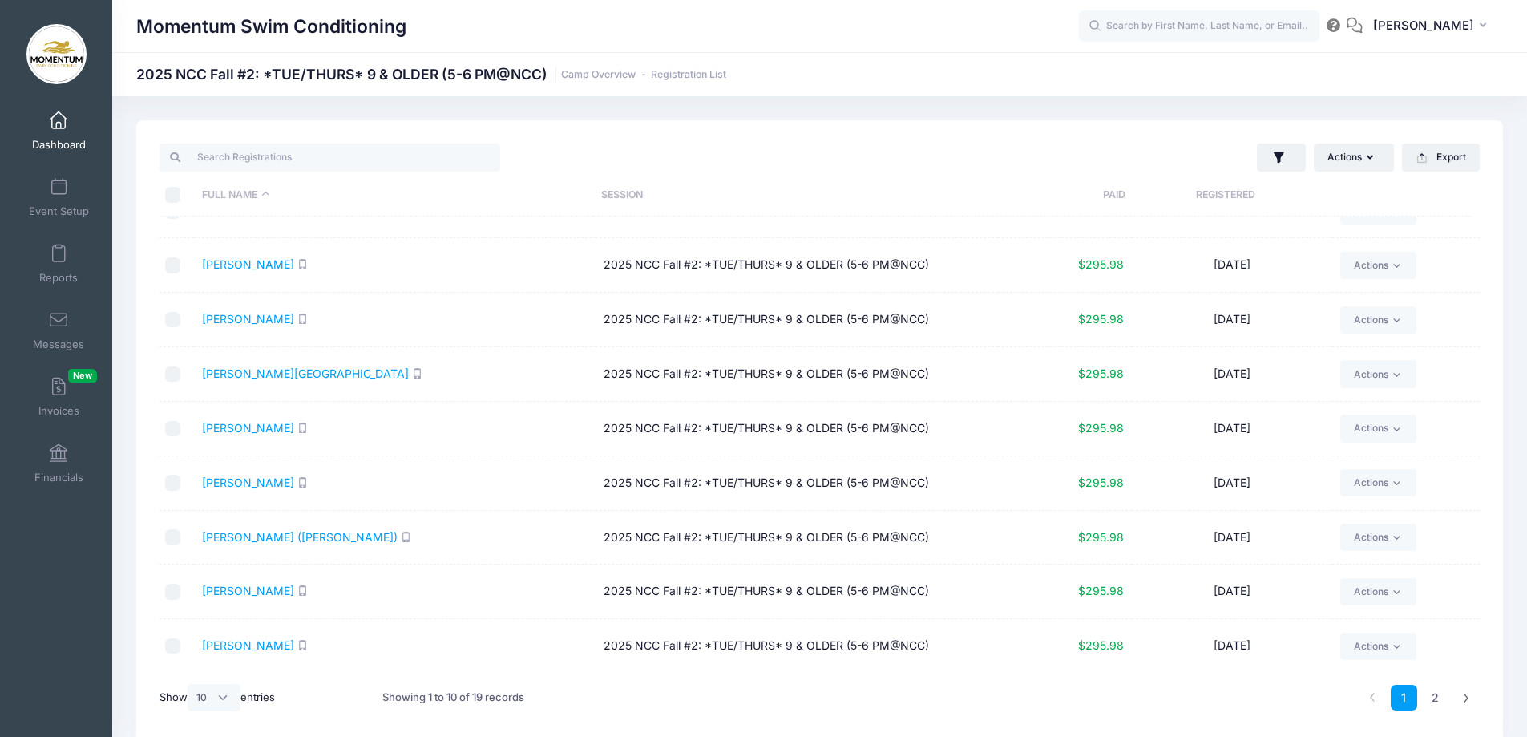
scroll to position [67, 0]
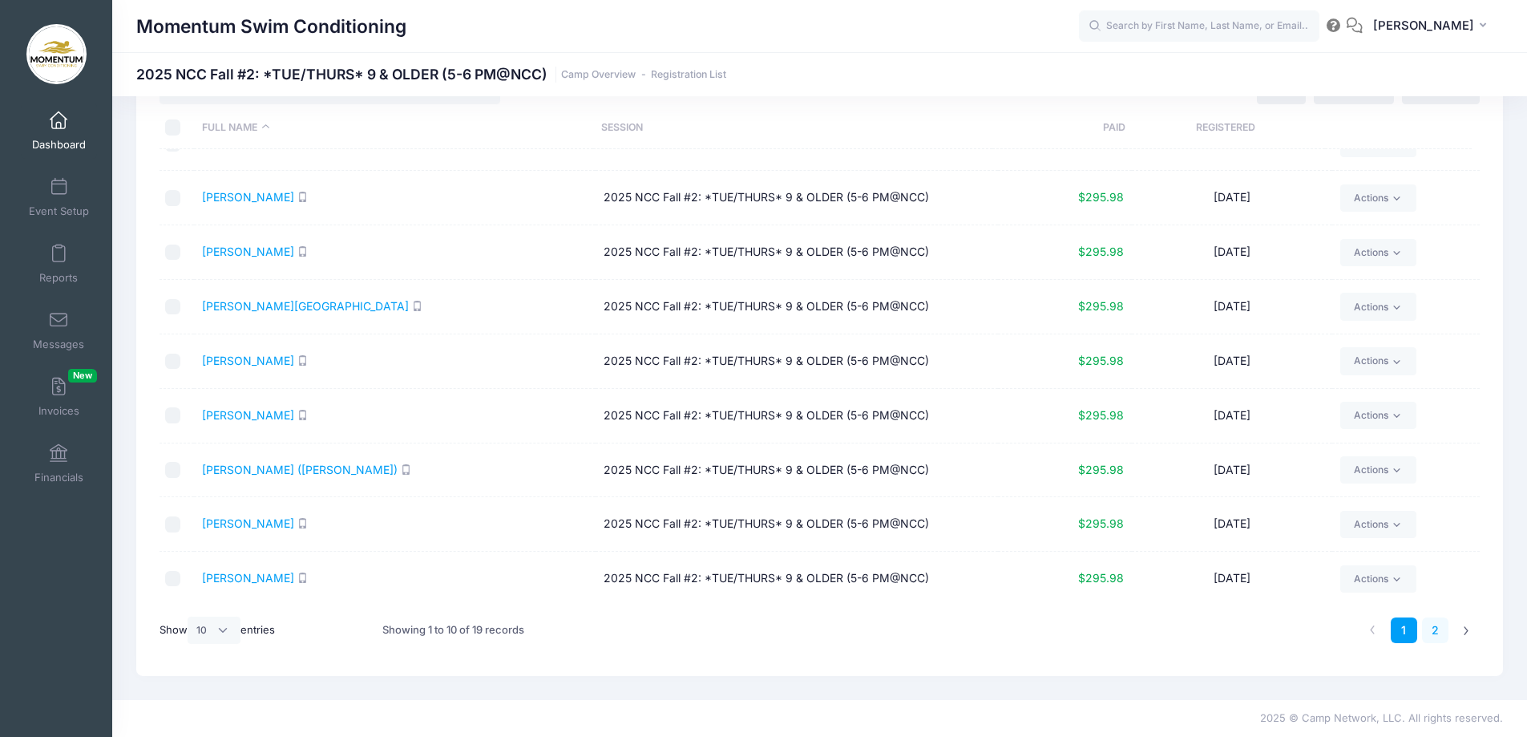
click at [1436, 632] on link "2" at bounding box center [1435, 630] width 26 height 26
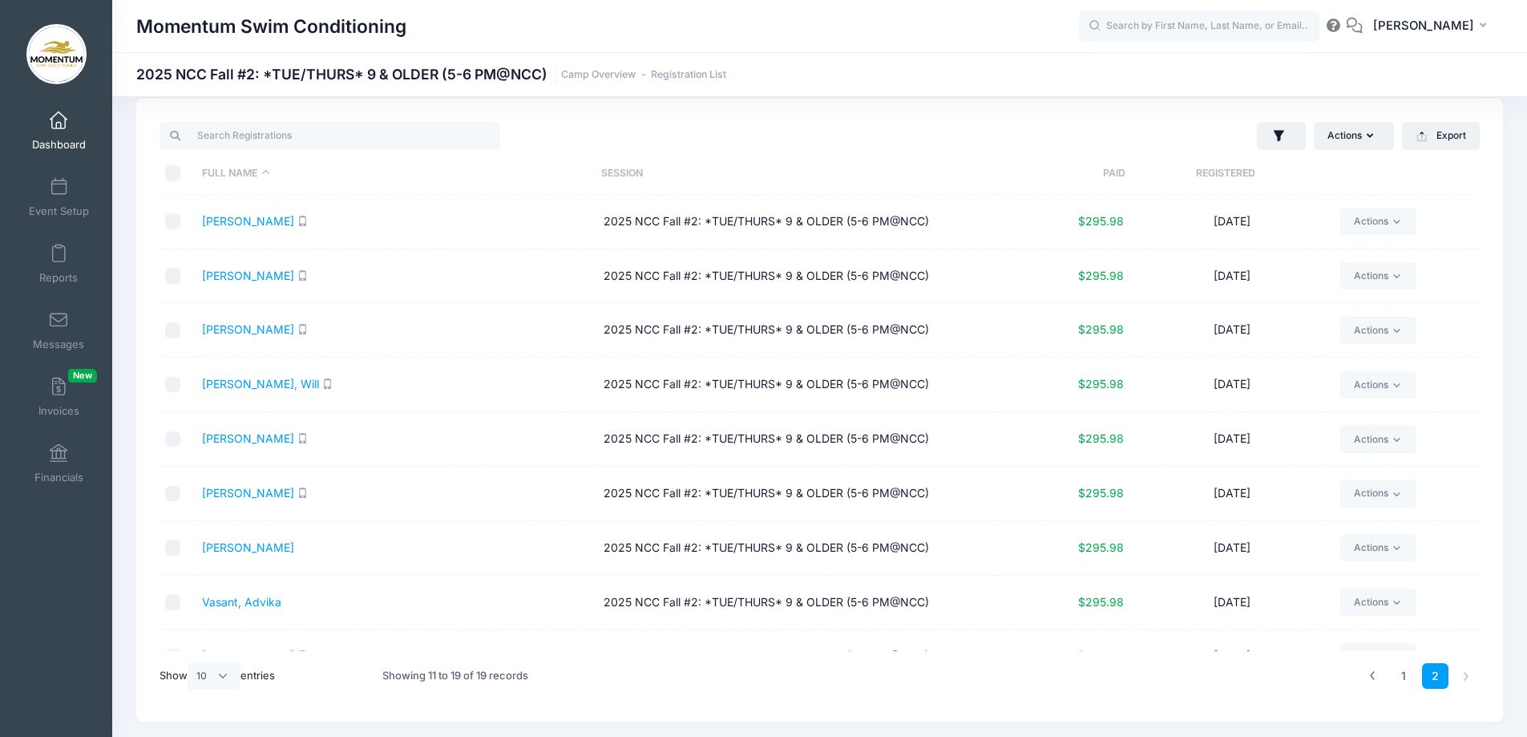
scroll to position [0, 0]
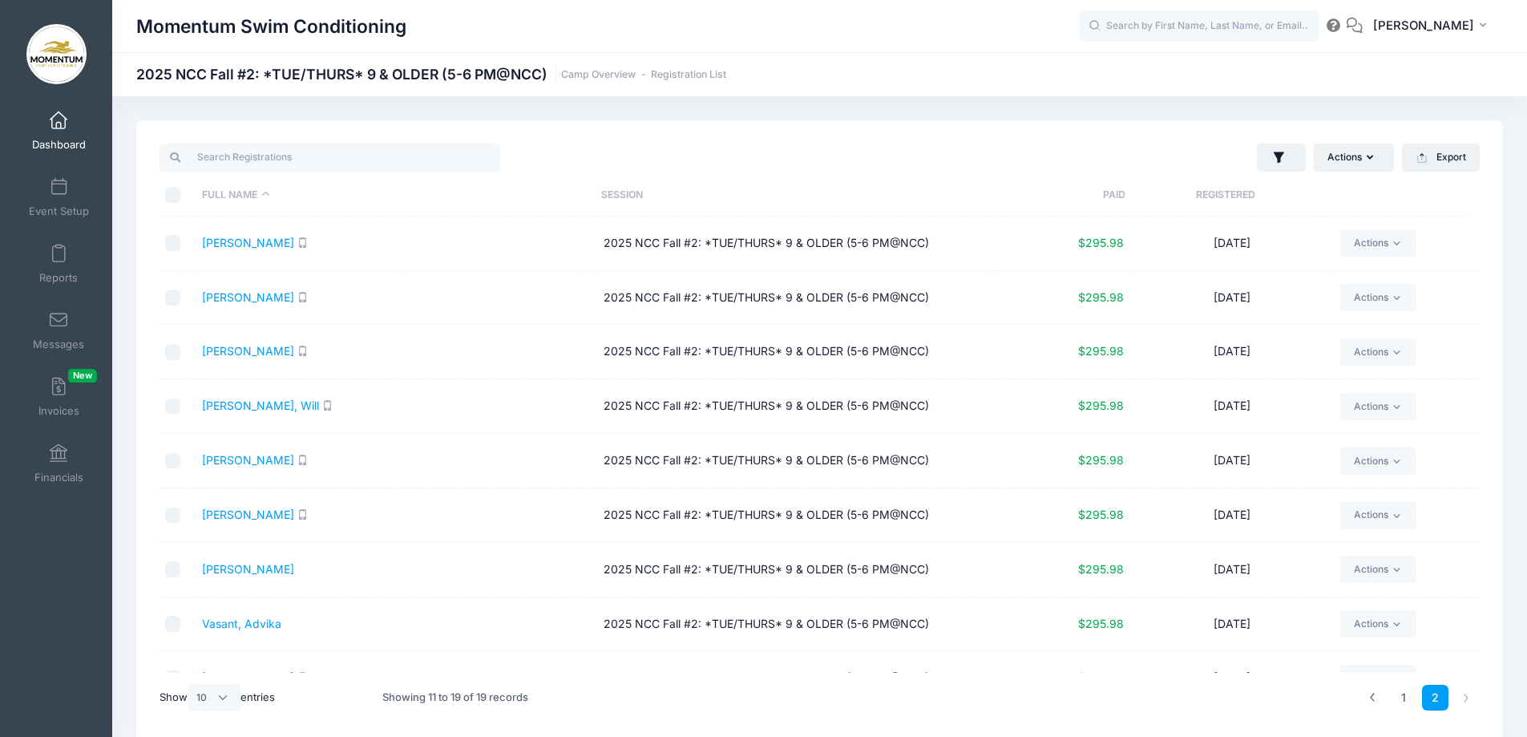
click at [59, 123] on span at bounding box center [59, 121] width 0 height 18
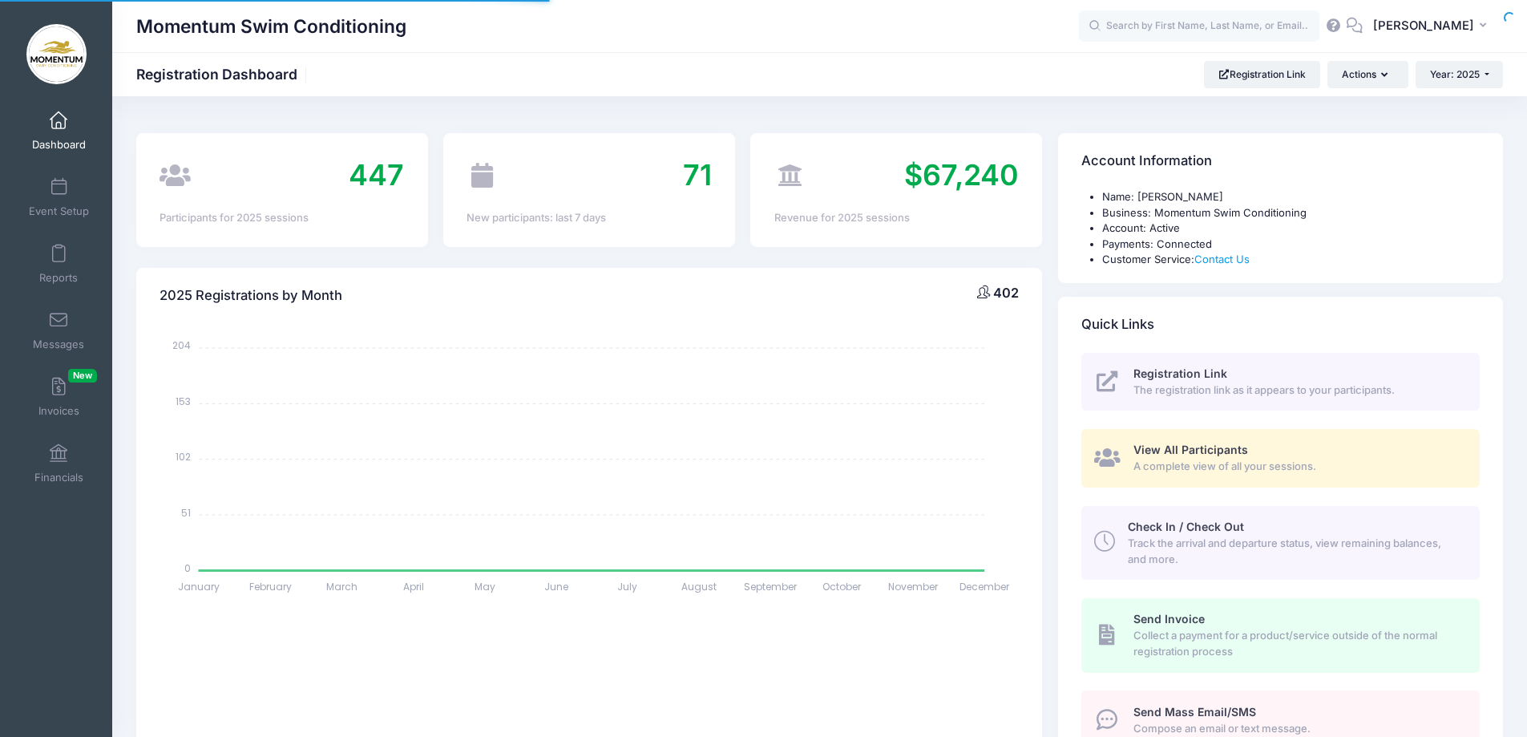
select select
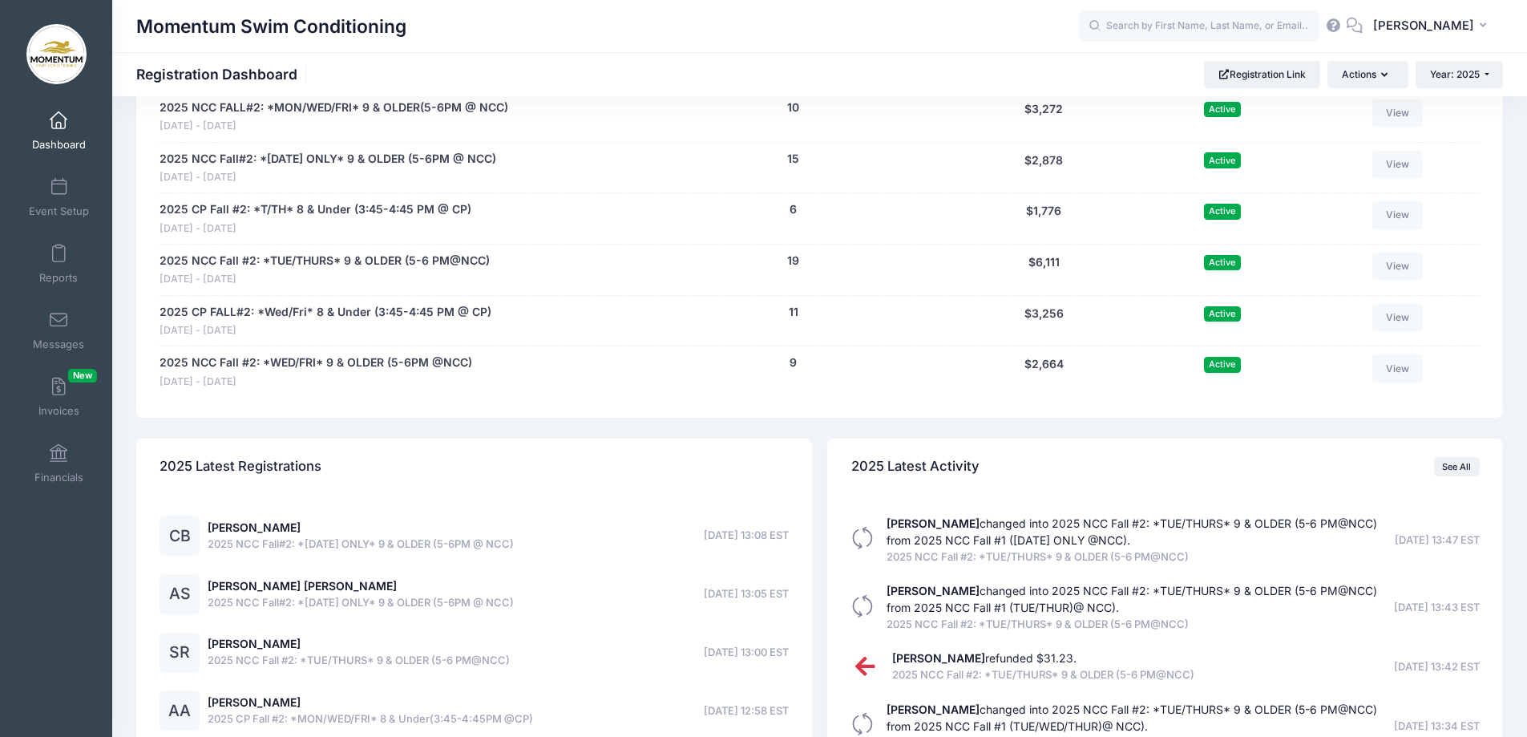
scroll to position [2137, 0]
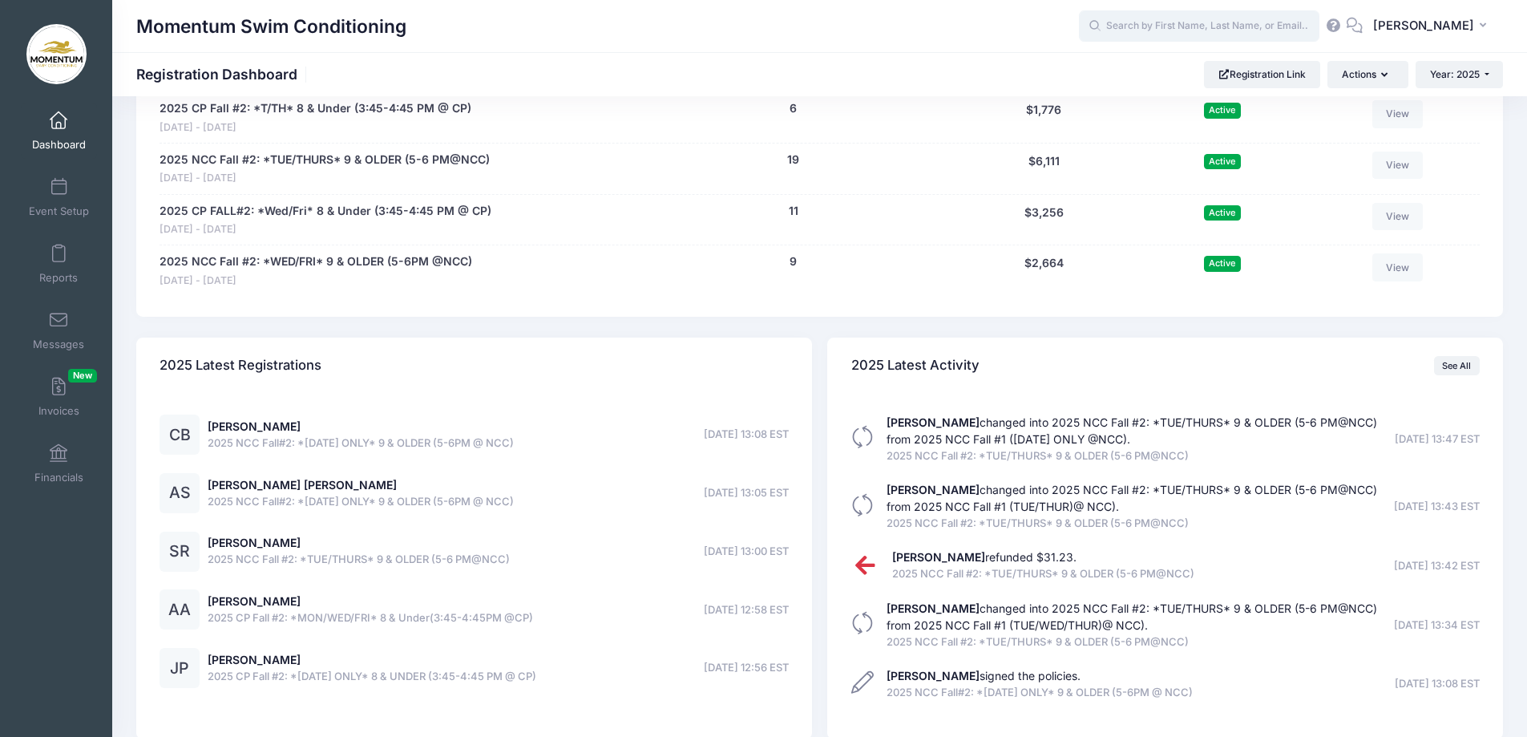
click at [1202, 26] on input "text" at bounding box center [1199, 26] width 240 height 32
click at [1140, 22] on input "ensly" at bounding box center [1199, 26] width 240 height 32
click at [1155, 66] on p "[PERSON_NAME]" at bounding box center [1229, 68] width 265 height 17
type input "[PERSON_NAME] (2025 NCC Fall #2: *TUE/THURS* 9 &amp; OLDER (5-6 PM@NCC), [DATE])"
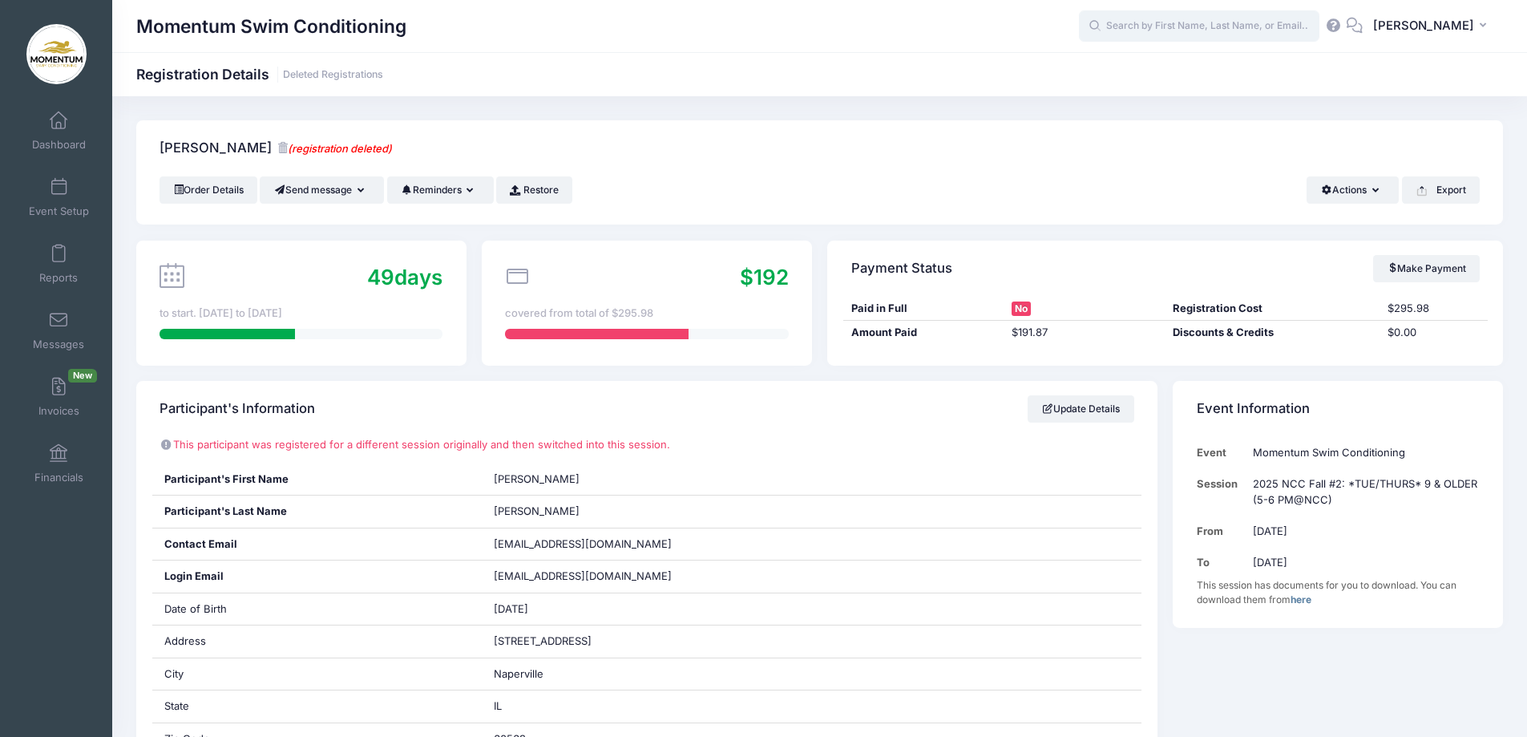
click at [1168, 34] on input "text" at bounding box center [1199, 26] width 240 height 32
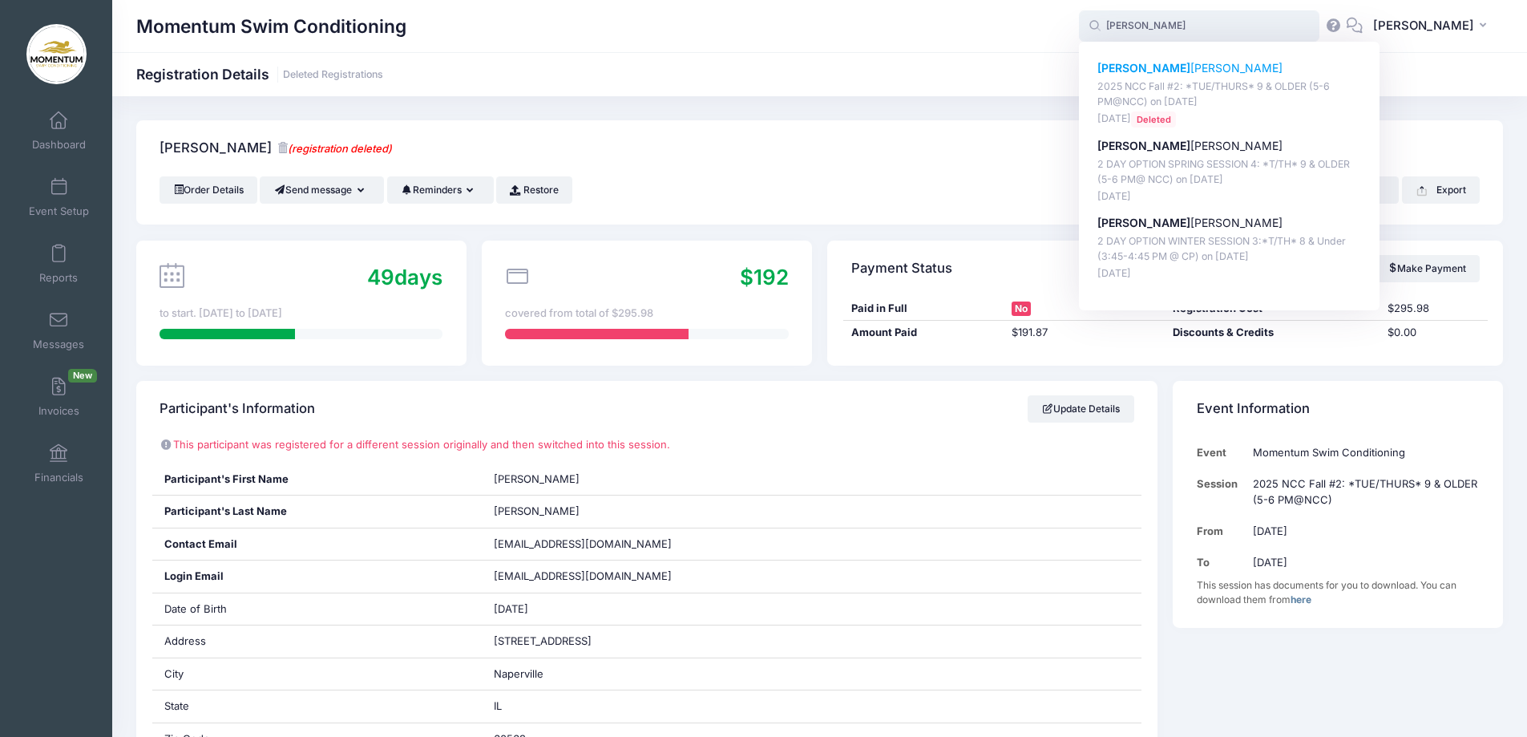
click at [1134, 70] on strong "[PERSON_NAME]" at bounding box center [1143, 68] width 93 height 14
type input "Frankie Cvengros (2025 NCC Fall #2: *TUE/THURS* 9 &amp; OLDER (5-6 PM@NCC), Nov…"
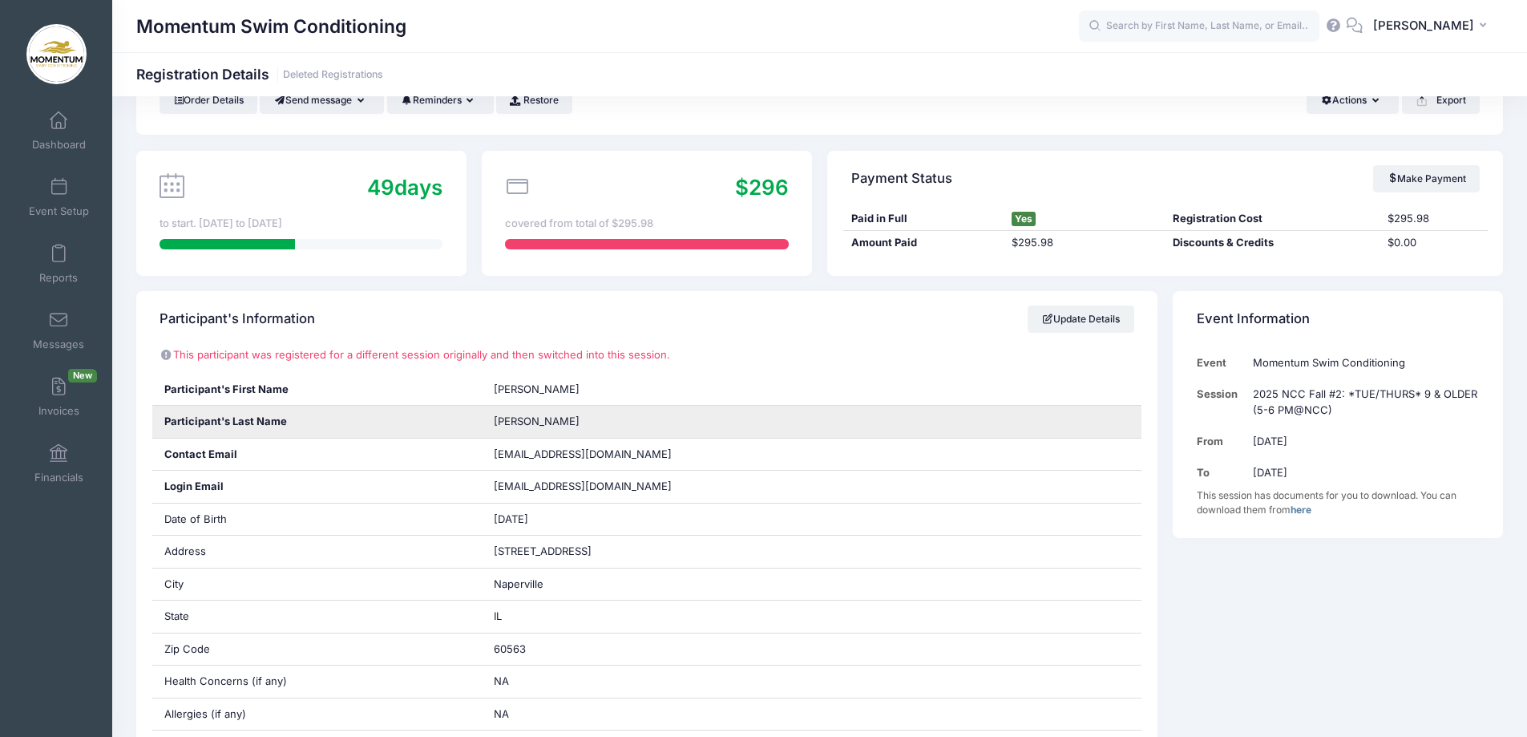
scroll to position [80, 0]
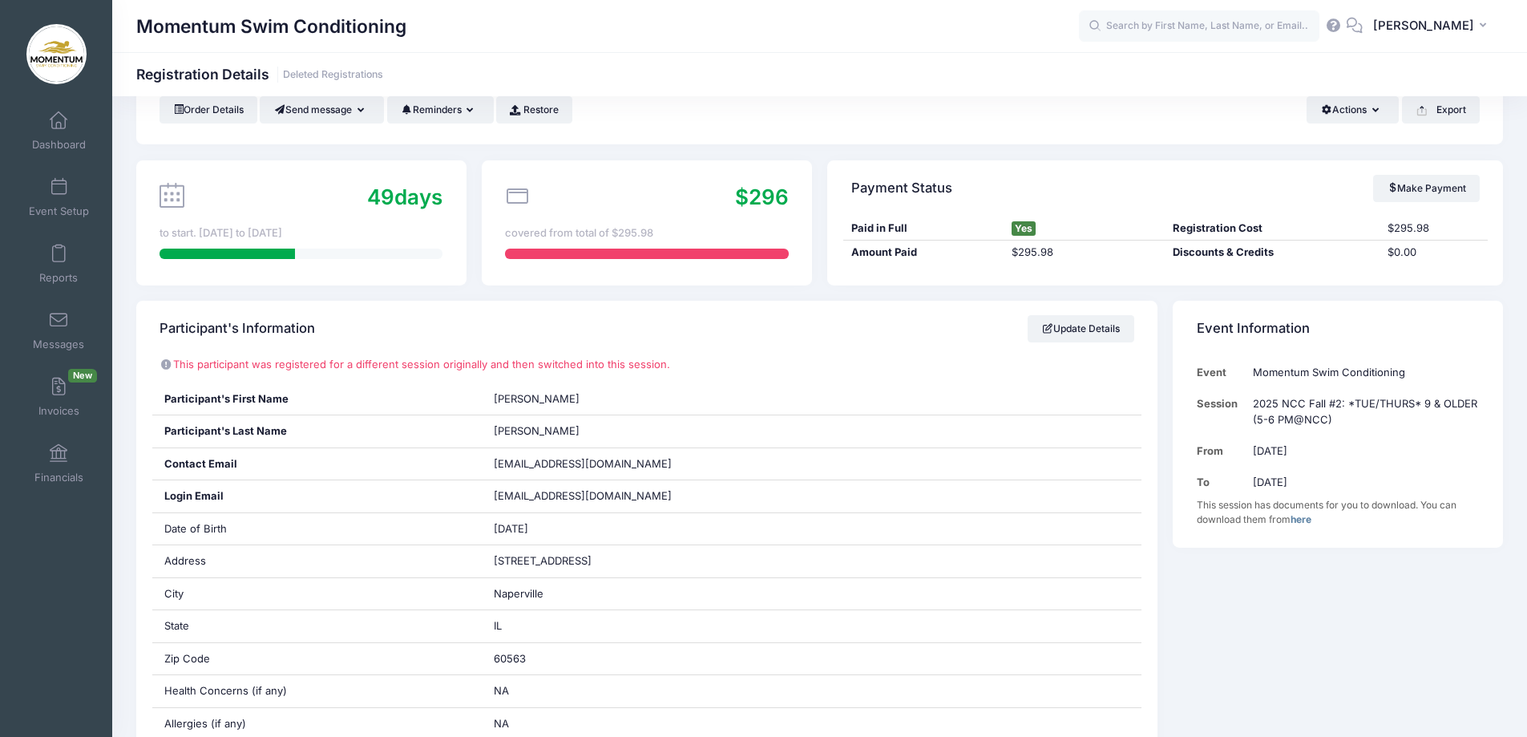
click at [880, 83] on div "Momentum Swim Conditioning Registration Details Deleted Registrations" at bounding box center [819, 74] width 1415 height 22
click at [1073, 325] on link "Update Details" at bounding box center [1081, 328] width 107 height 27
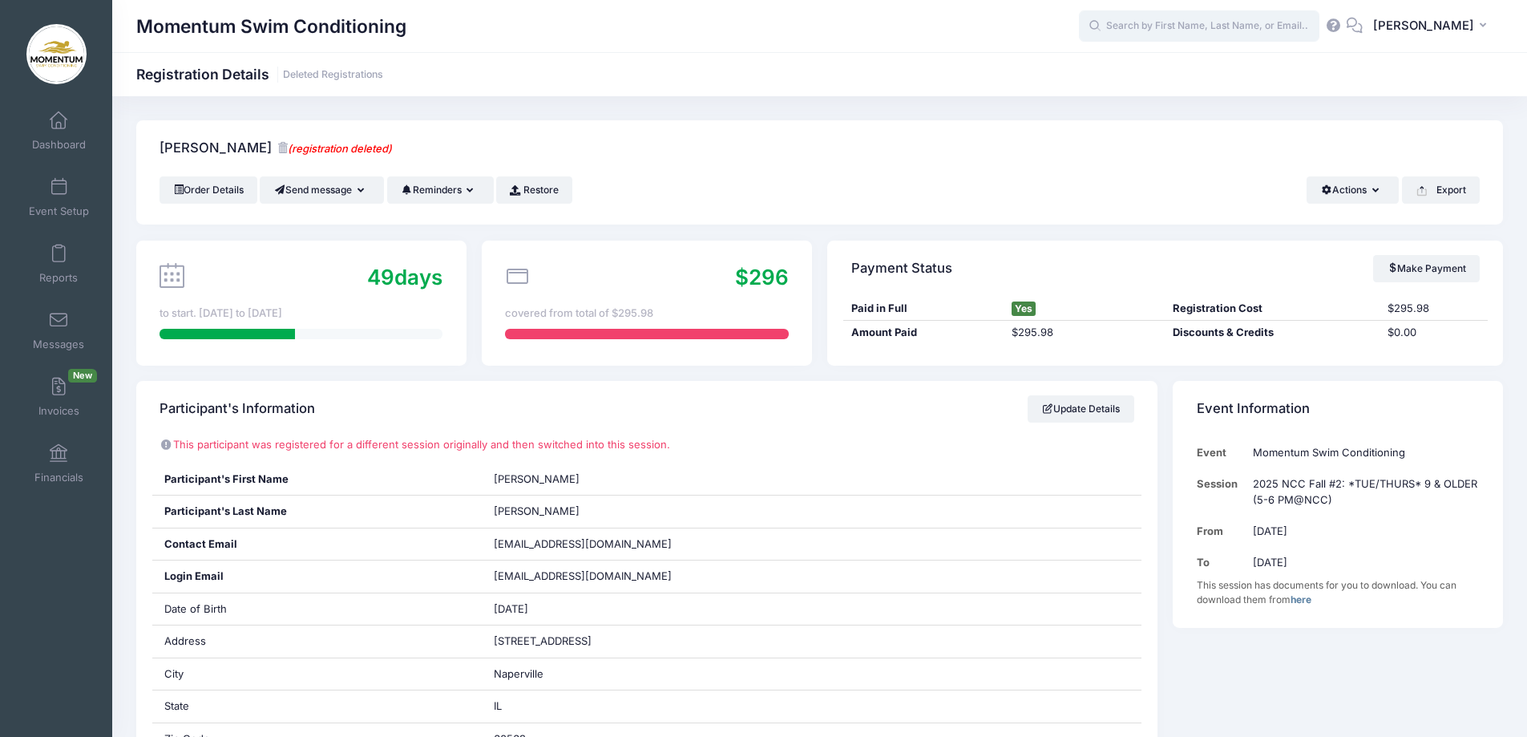
click at [1131, 26] on input "text" at bounding box center [1199, 26] width 240 height 32
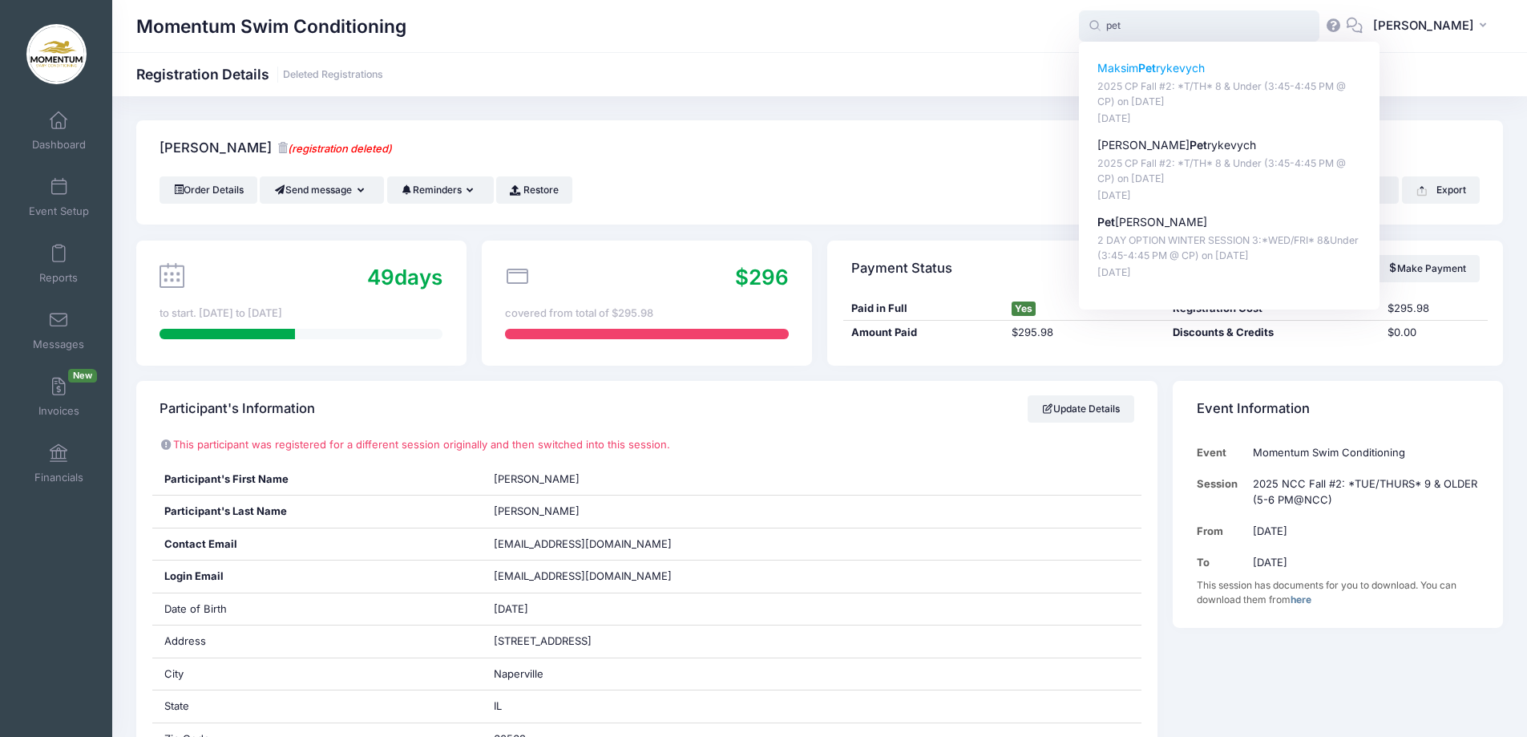
click at [1166, 88] on p "2025 CP Fall #2: *T/TH* 8 & Under (3:45-4:45 PM @ CP) on Nov-04, 2025" at bounding box center [1229, 94] width 265 height 30
type input "Maksim Petrykevych (2025 CP Fall #2: *T/TH* 8 &amp; Under (3:45-4:45 PM @ CP), …"
